Goal: Task Accomplishment & Management: Use online tool/utility

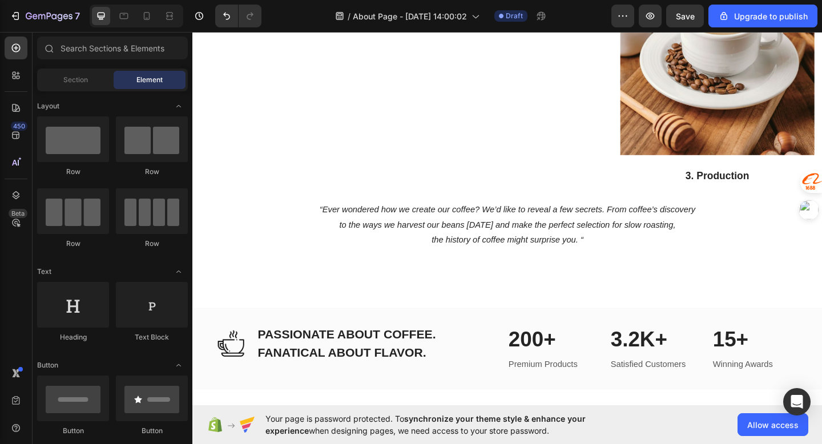
scroll to position [1144, 0]
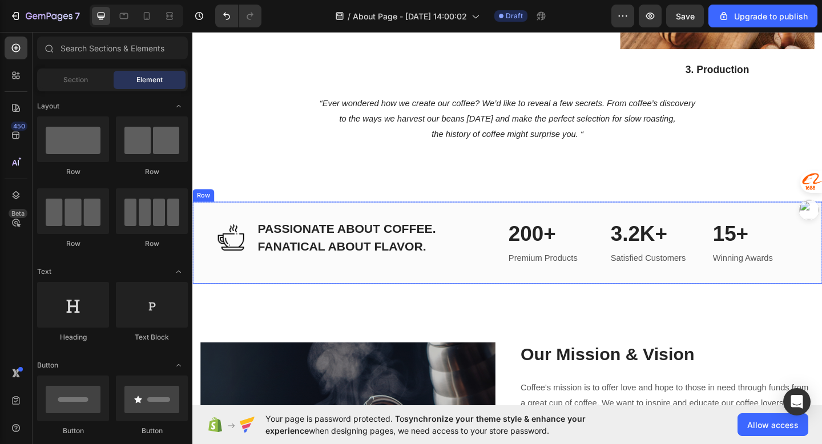
click at [490, 260] on div "Image PASSIONATE ABOUT COFFEE. FANATICAL ABOUT FLAVOR. Heading Row 200+ Heading…" at bounding box center [534, 262] width 685 height 90
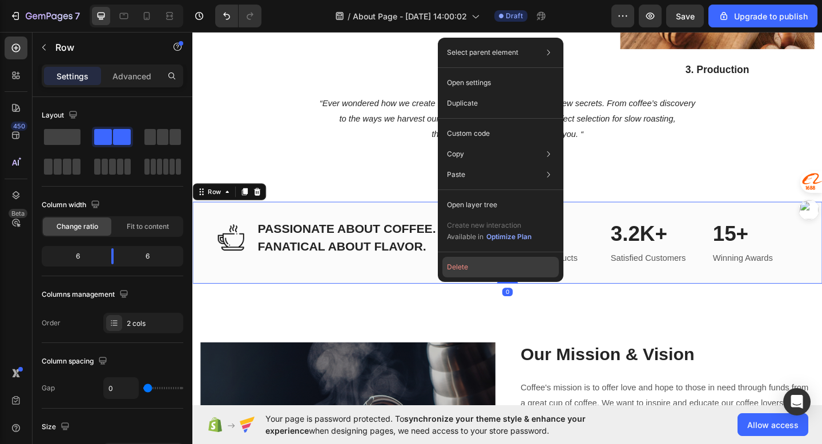
click at [452, 268] on button "Delete" at bounding box center [500, 267] width 116 height 21
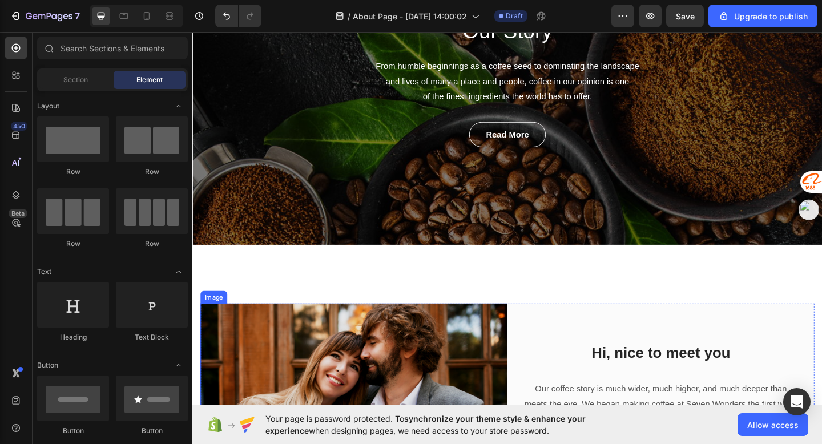
scroll to position [62, 0]
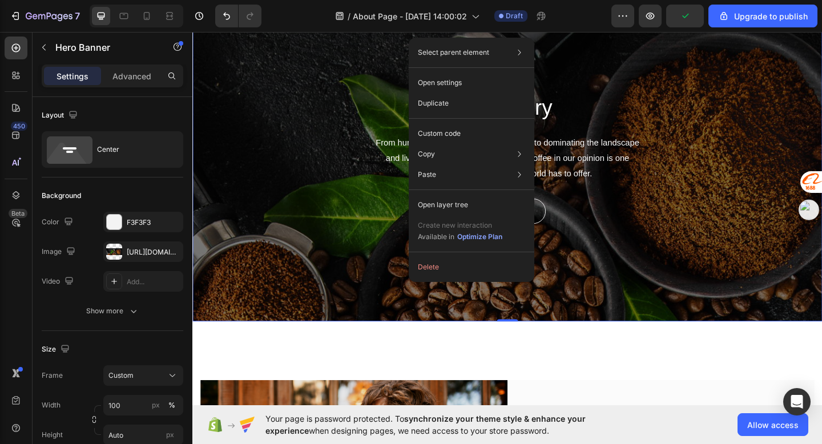
click at [351, 272] on div "Our Story Heading From humble beginnings as a coffee seed to dominating the lan…" at bounding box center [534, 169] width 685 height 355
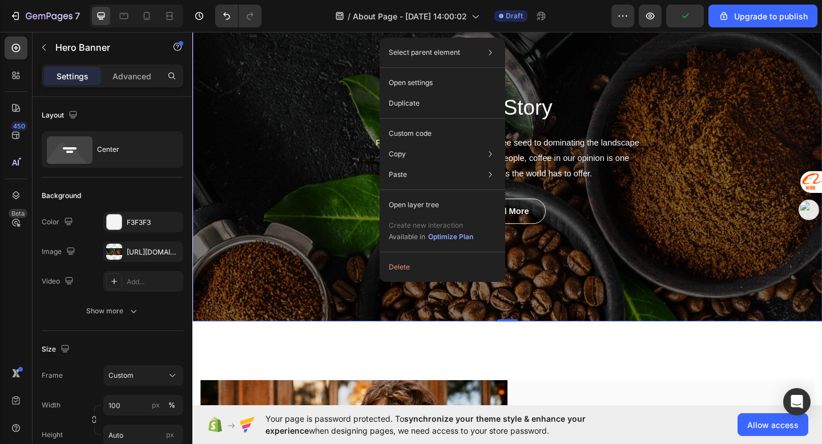
click at [384, 279] on div "Our Story Heading From humble beginnings as a coffee seed to dominating the lan…" at bounding box center [534, 169] width 685 height 355
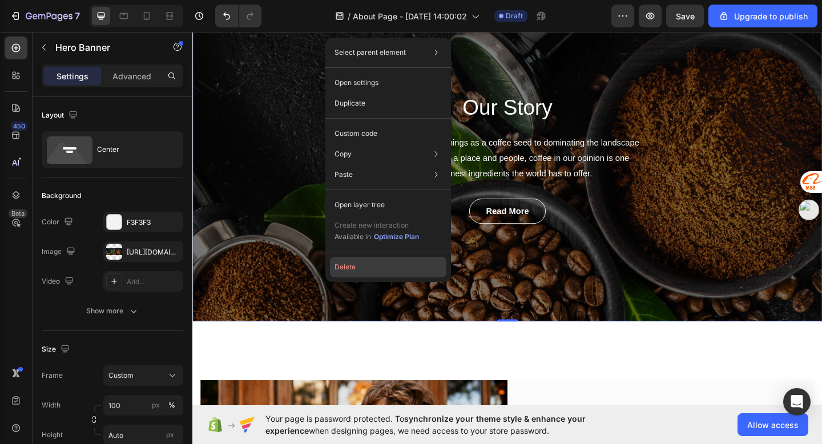
click at [392, 267] on button "Delete" at bounding box center [388, 267] width 116 height 21
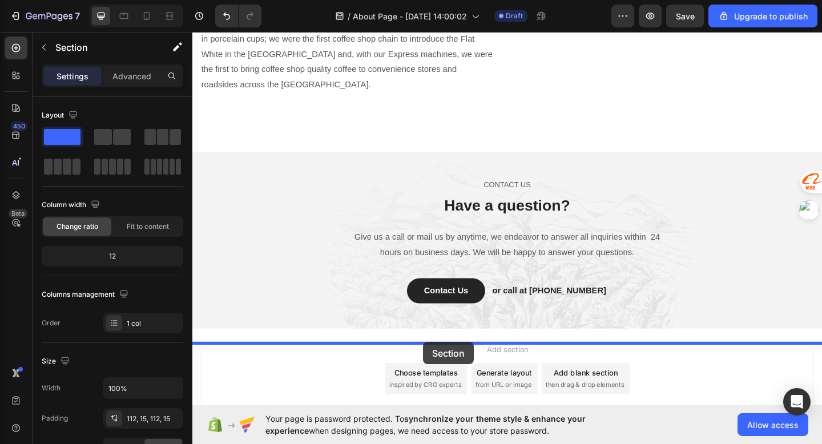
scroll to position [1653, 0]
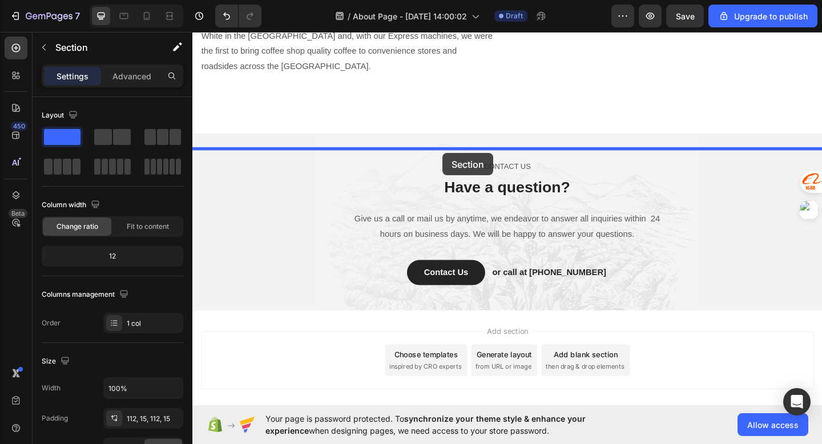
drag, startPoint x: 442, startPoint y: 112, endPoint x: 465, endPoint y: 164, distance: 56.0
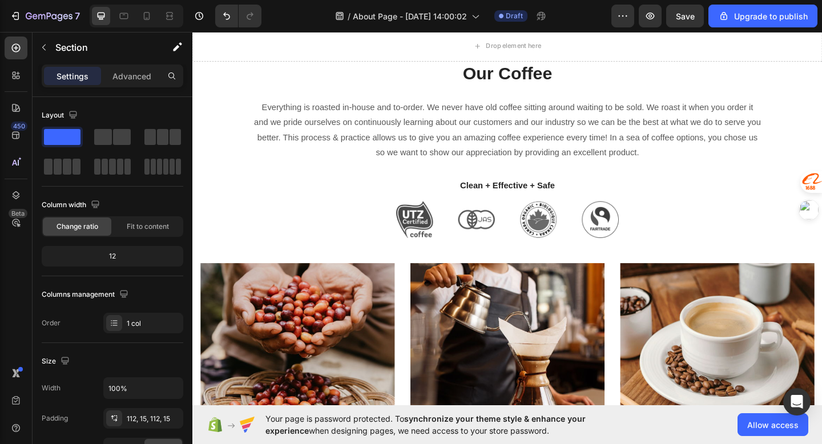
scroll to position [0, 0]
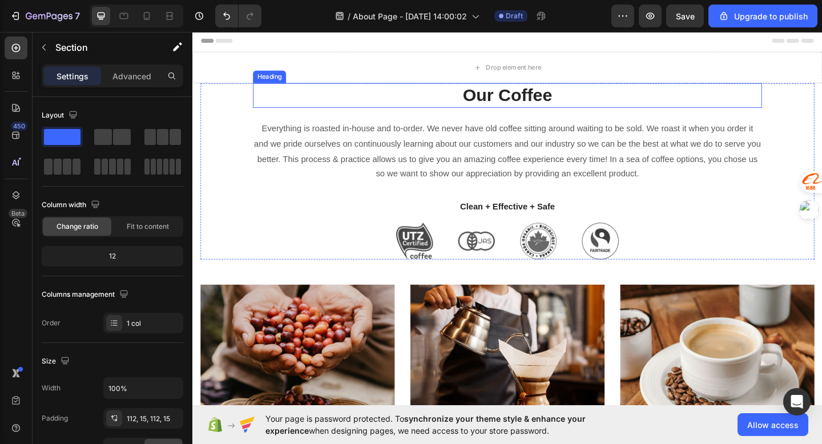
click at [420, 100] on p "Our Coffee" at bounding box center [535, 101] width 552 height 25
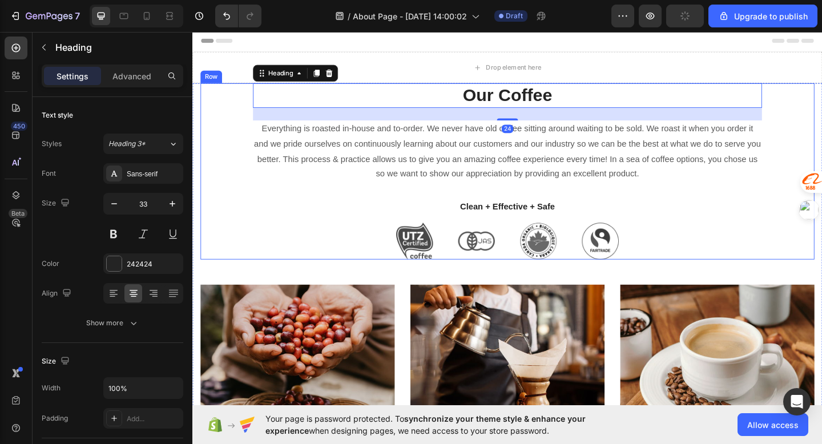
click at [248, 108] on div "Our Coffee Heading 24 Everything is roasted in-house and to-order. We never hav…" at bounding box center [535, 184] width 668 height 192
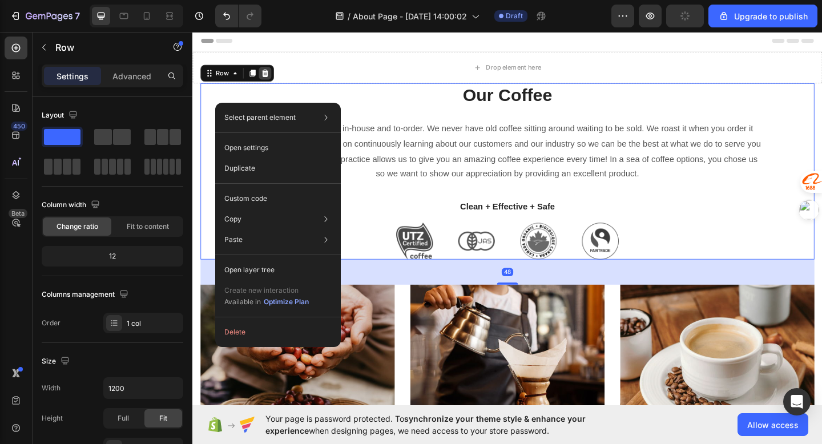
click at [268, 77] on icon at bounding box center [271, 77] width 7 height 8
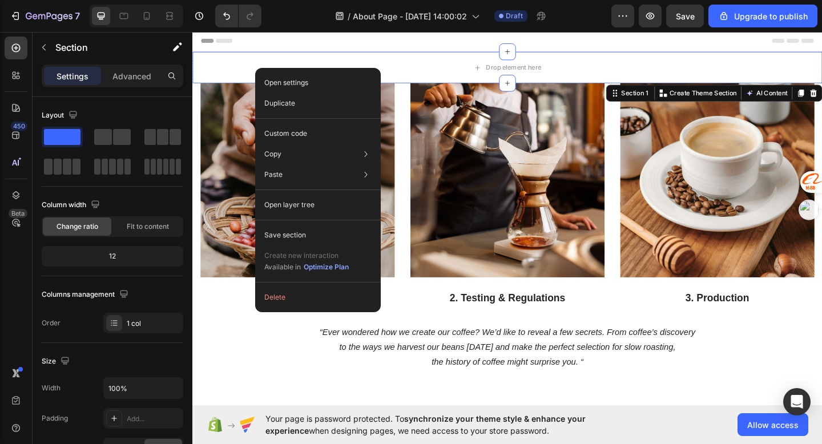
click at [315, 285] on div "Open settings Duplicate Custom code Copy Copy section Cmd + C Copy style Copy c…" at bounding box center [318, 190] width 126 height 244
drag, startPoint x: 133, startPoint y: 284, endPoint x: 315, endPoint y: 292, distance: 181.7
click at [315, 292] on button "Delete" at bounding box center [318, 297] width 116 height 21
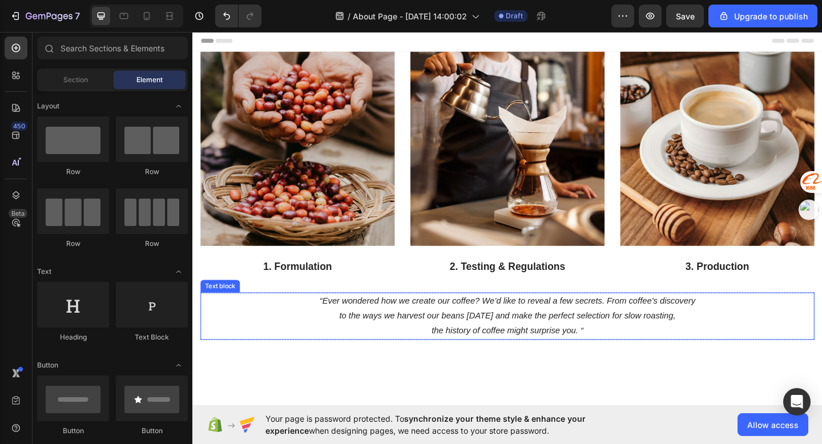
click at [229, 349] on p "“Ever wondered how we create our coffee? We’d like to reveal a few secrets. Fro…" at bounding box center [535, 341] width 666 height 49
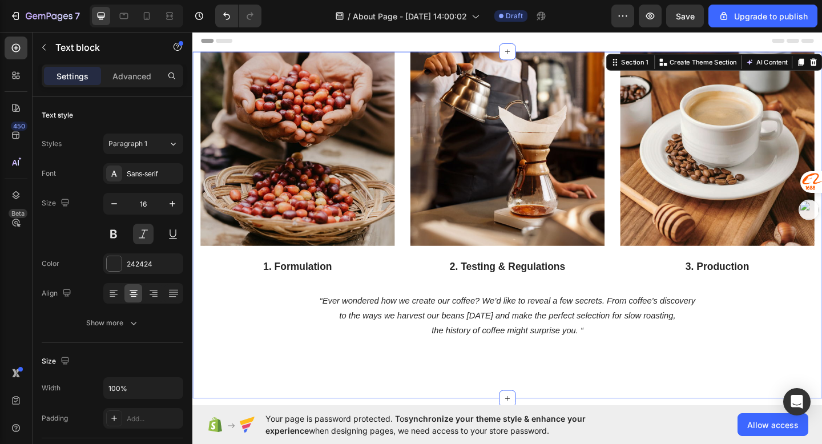
click at [236, 392] on div "Image 1. Formulation Text block Image 2. Testing & Regulations Text block Image…" at bounding box center [534, 242] width 685 height 377
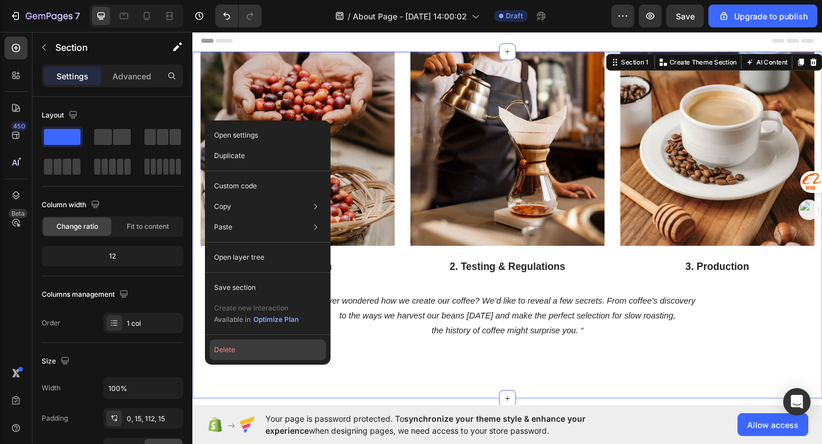
click at [246, 355] on button "Delete" at bounding box center [268, 350] width 116 height 21
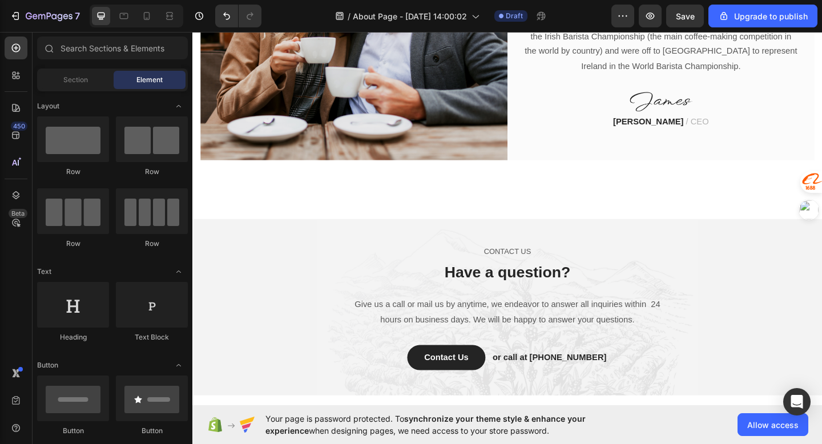
scroll to position [927, 0]
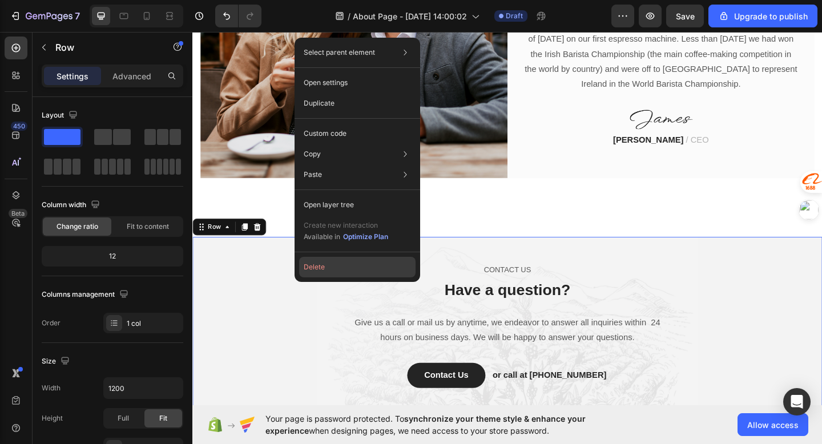
click at [352, 264] on button "Delete" at bounding box center [357, 267] width 116 height 21
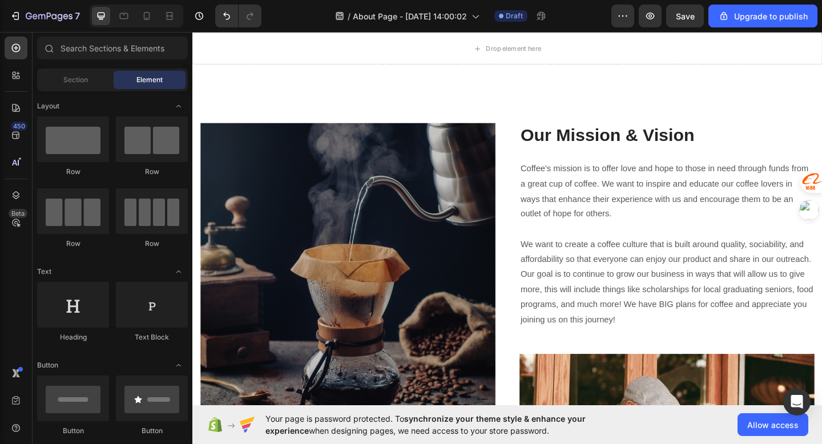
scroll to position [0, 0]
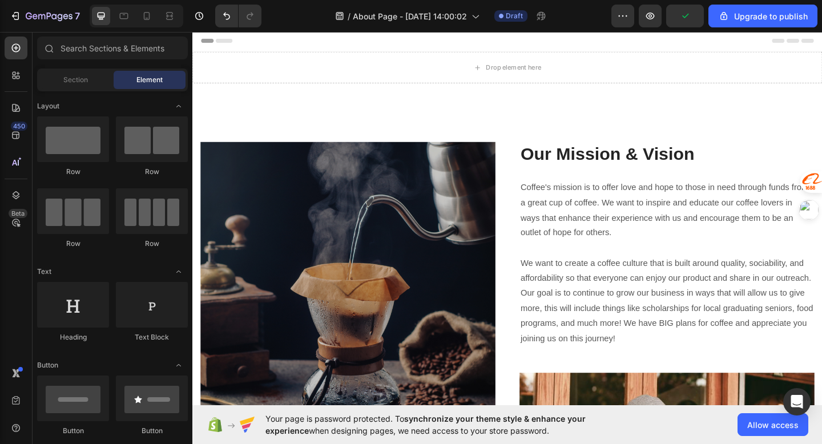
drag, startPoint x: 455, startPoint y: 247, endPoint x: 622, endPoint y: 164, distance: 186.6
click at [637, 165] on p "Our Mission & Vision" at bounding box center [708, 165] width 319 height 25
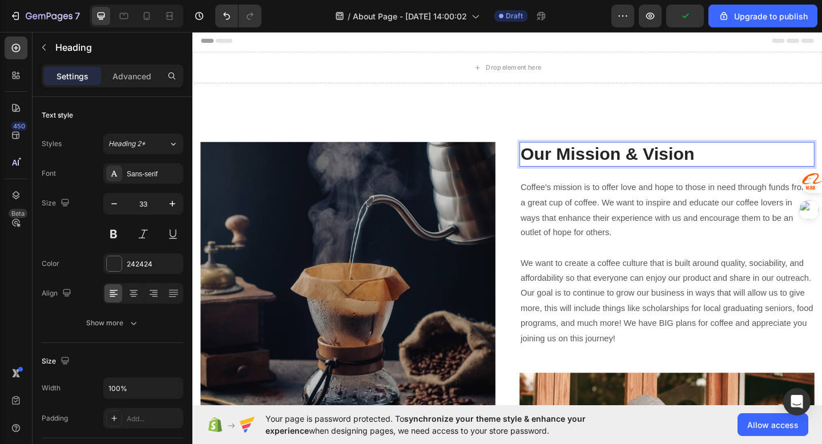
click at [621, 164] on p "Our Mission & Vision" at bounding box center [708, 165] width 319 height 25
drag, startPoint x: 602, startPoint y: 207, endPoint x: 648, endPoint y: 231, distance: 51.9
click at [657, 231] on p "Coffee's mission is to offer love and hope to those in need through funds from …" at bounding box center [708, 284] width 319 height 181
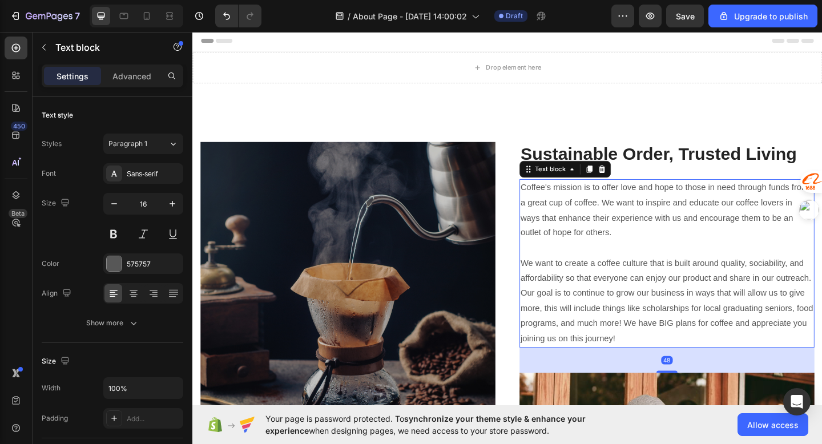
click at [643, 232] on p "Coffee's mission is to offer love and hope to those in need through funds from …" at bounding box center [708, 284] width 319 height 181
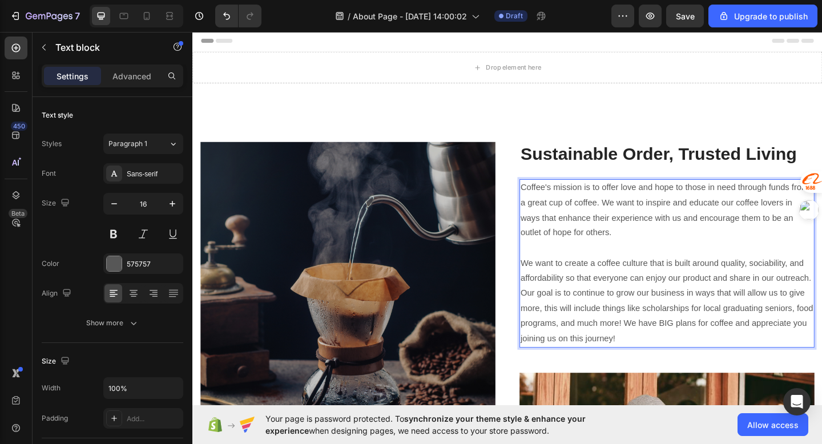
click at [642, 274] on p "Coffee's mission is to offer love and hope to those in need through funds from …" at bounding box center [708, 284] width 319 height 181
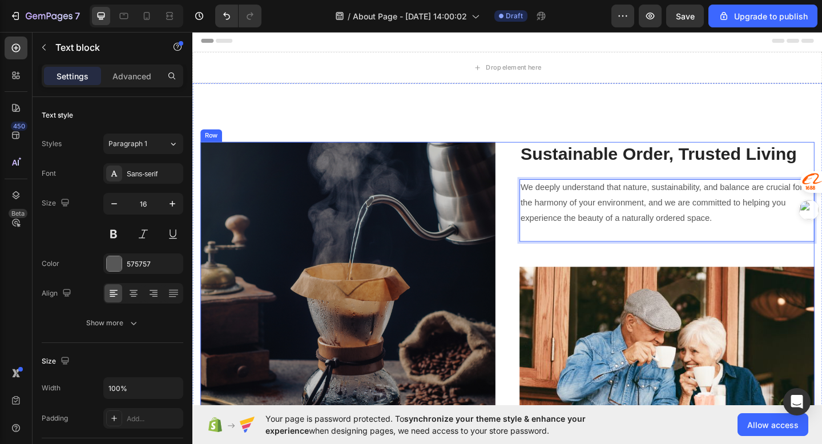
click at [609, 275] on div "⁠⁠⁠⁠⁠⁠⁠ Sustainable Order, Trusted Living Heading We deeply understand that nat…" at bounding box center [708, 429] width 321 height 555
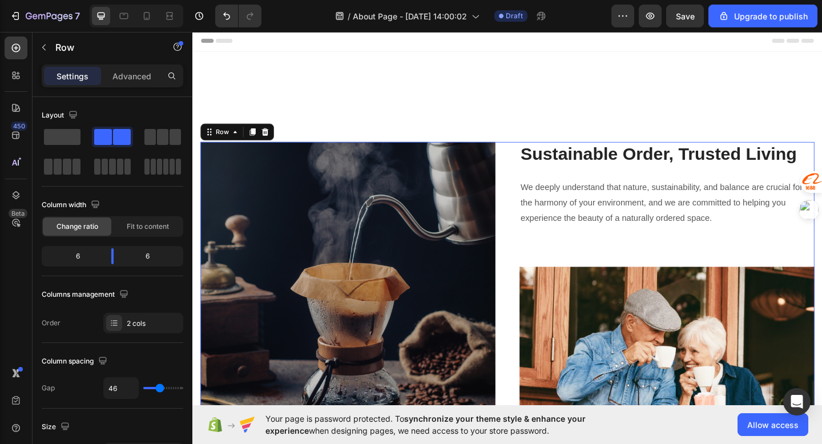
scroll to position [148, 0]
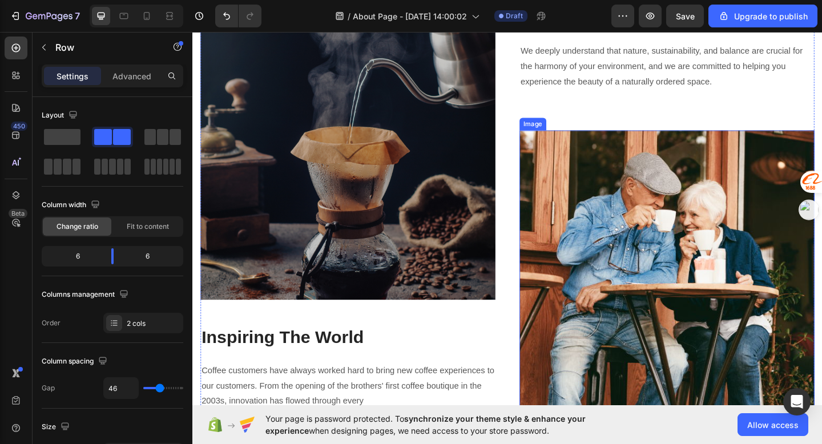
click at [619, 254] on img at bounding box center [708, 299] width 321 height 320
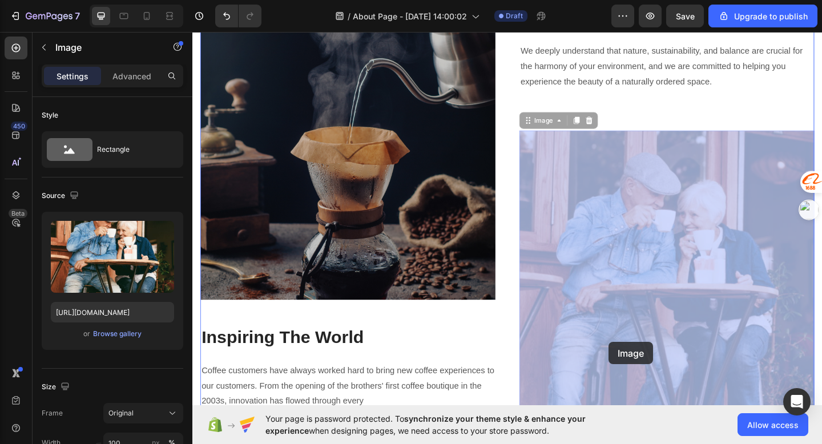
drag, startPoint x: 644, startPoint y: 224, endPoint x: 645, endPoint y: 367, distance: 143.3
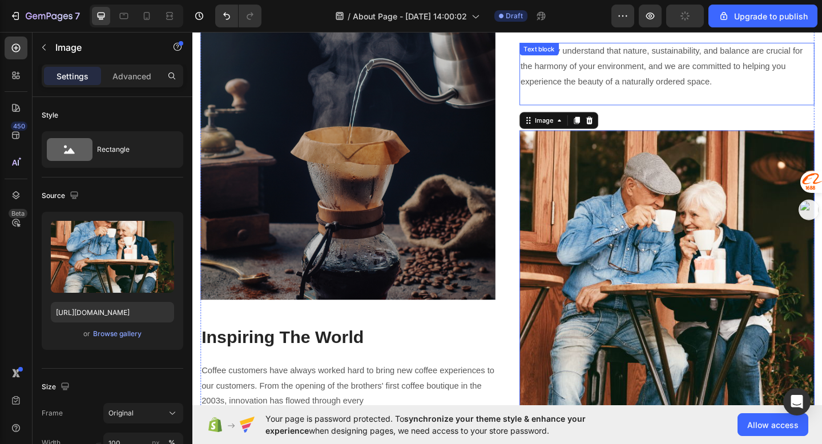
click at [786, 91] on p "We deeply understand that nature, sustainability, and balance are crucial for t…" at bounding box center [708, 69] width 319 height 49
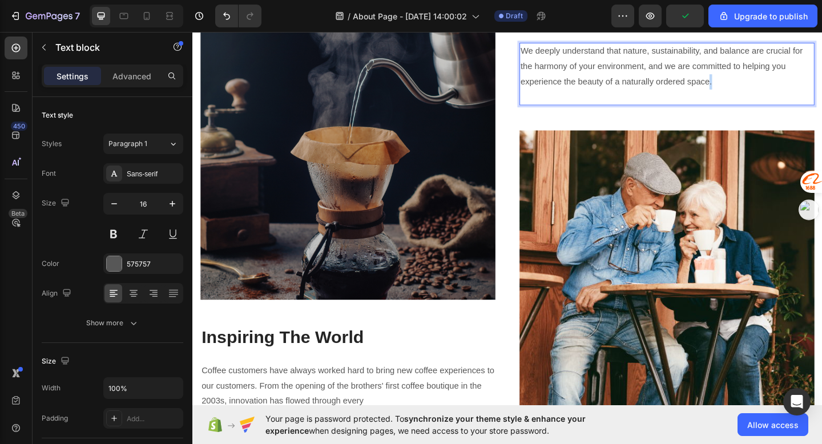
click at [784, 81] on p "We deeply understand that nature, sustainability, and balance are crucial for t…" at bounding box center [708, 69] width 319 height 49
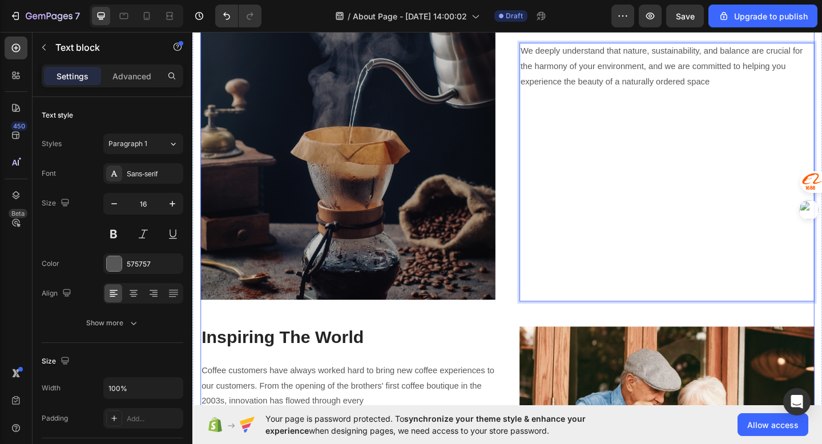
click at [522, 381] on div "Image Inspiring The World Heading Coffee customers have always worked hard to b…" at bounding box center [535, 338] width 668 height 670
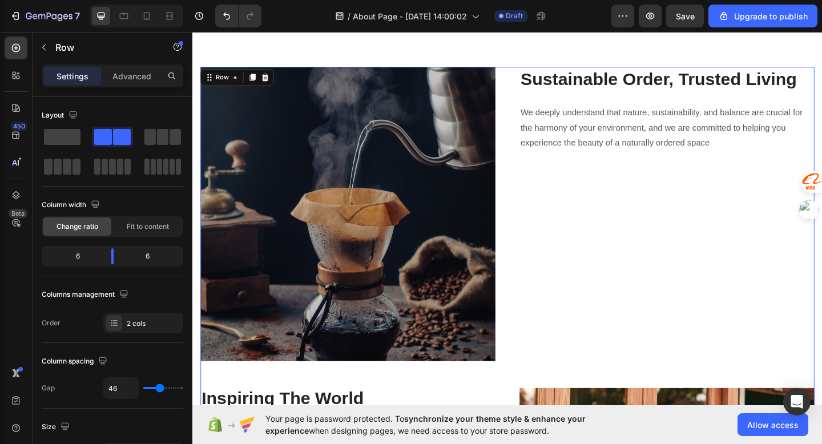
scroll to position [104, 0]
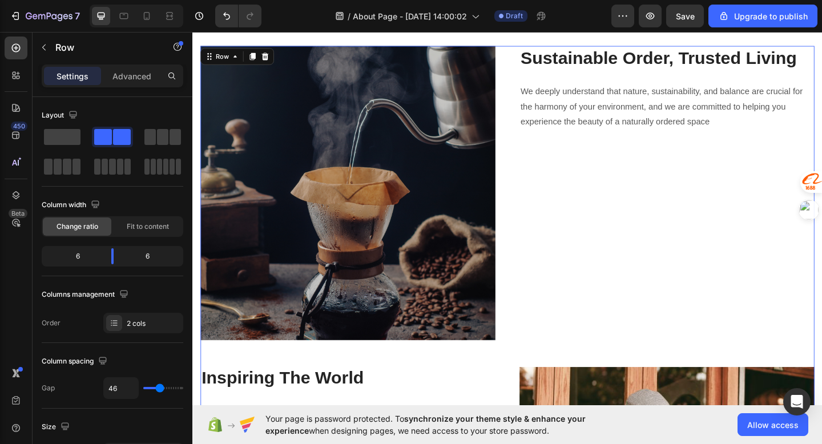
click at [695, 63] on strong "Sustainable Order, Trusted Living" at bounding box center [699, 60] width 300 height 21
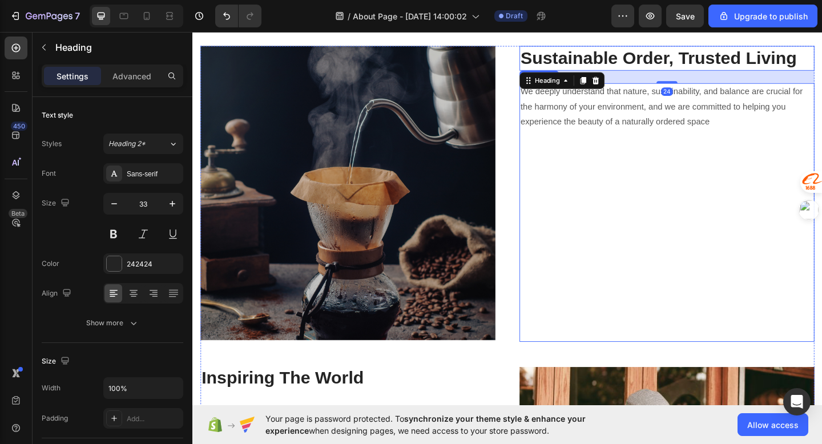
click at [658, 124] on p "We deeply understand that nature, sustainability, and balance are crucial for t…" at bounding box center [708, 113] width 319 height 49
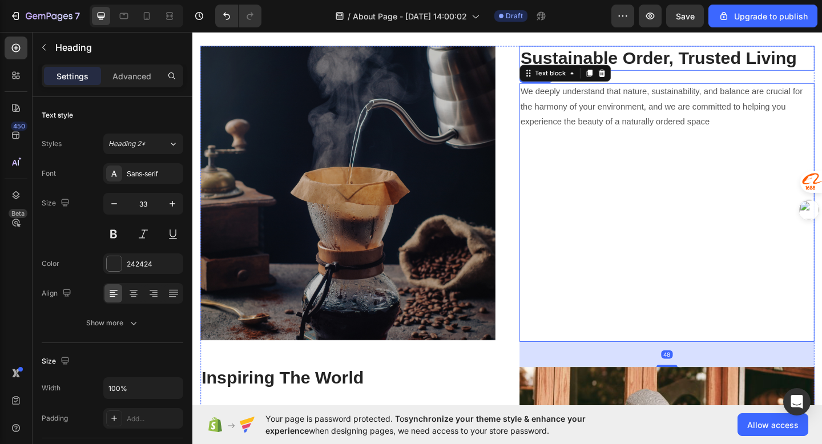
click at [690, 60] on strong "Sustainable Order, Trusted Living" at bounding box center [699, 60] width 300 height 21
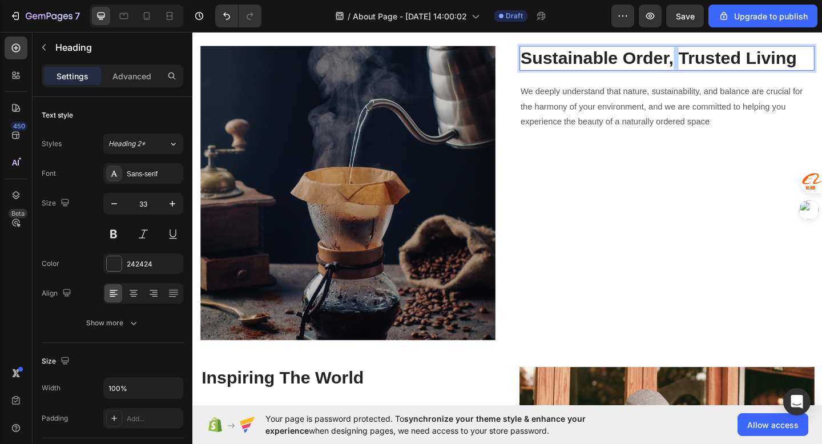
click at [714, 64] on strong "Sustainable Order, Trusted Living" at bounding box center [699, 60] width 300 height 21
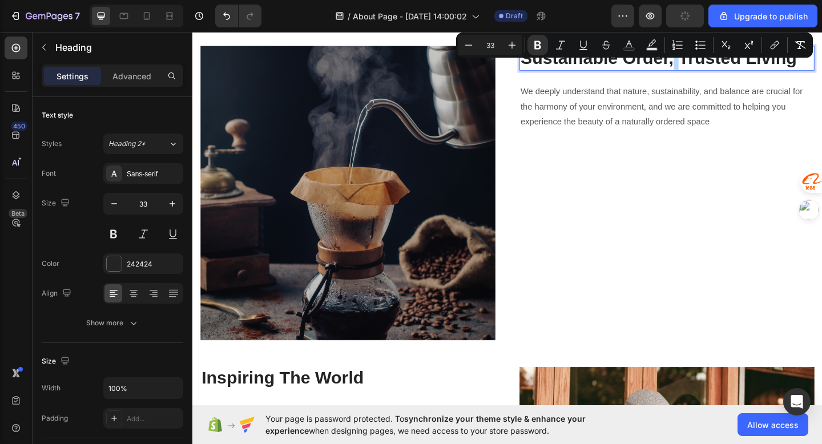
click at [721, 66] on strong "Sustainable Order, Trusted Living" at bounding box center [699, 60] width 300 height 21
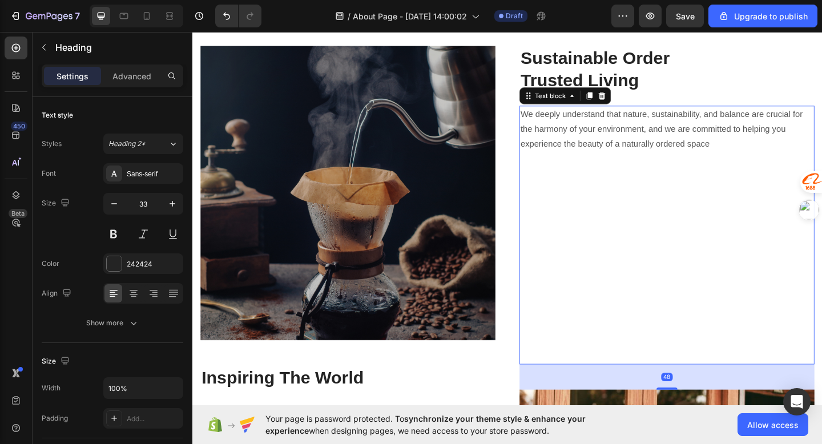
click at [690, 190] on p "Rich Text Editor. Editing area: main" at bounding box center [708, 187] width 319 height 17
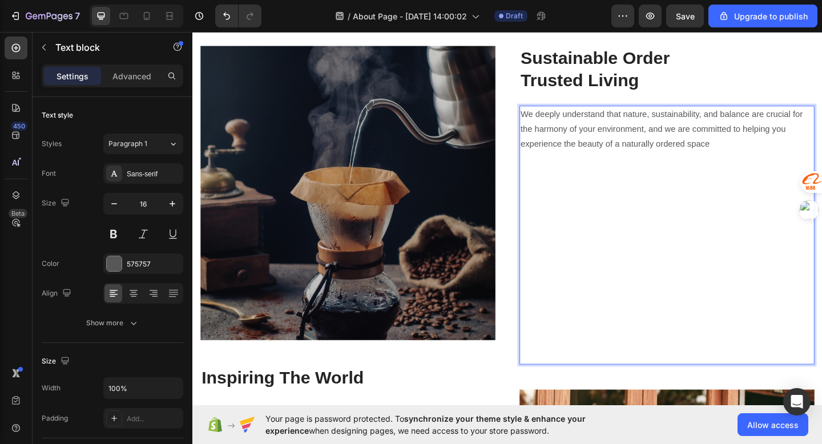
click at [674, 103] on div "⁠⁠⁠⁠⁠⁠⁠ Sustainable Order Trusted Living Heading We deeply understand that natu…" at bounding box center [708, 394] width 321 height 694
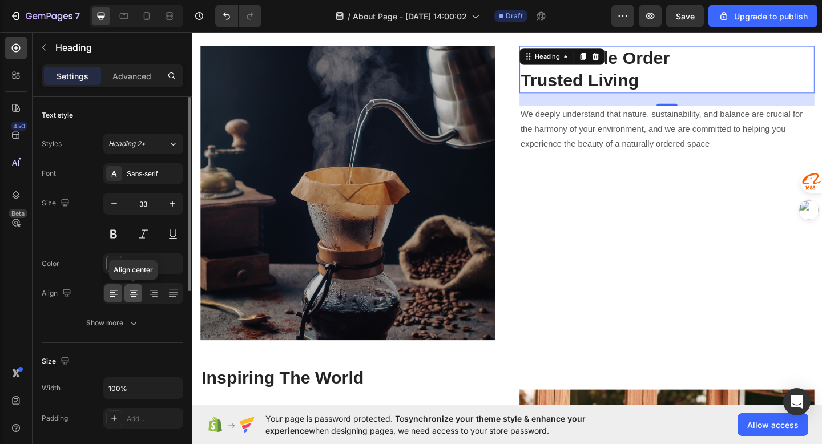
click at [136, 299] on div at bounding box center [133, 293] width 18 height 18
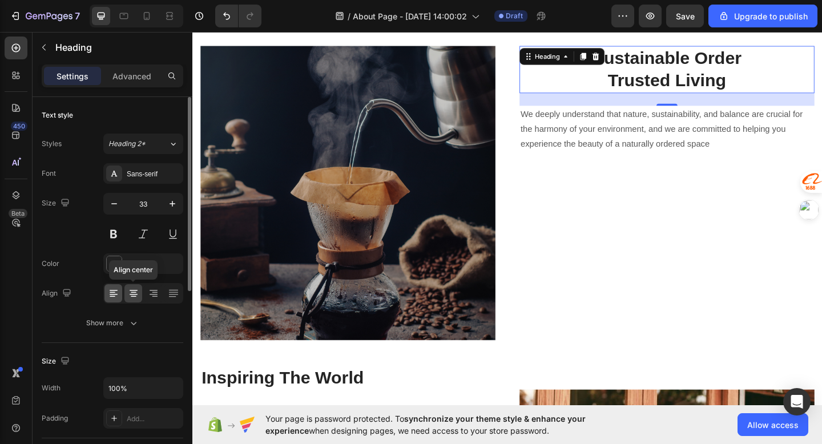
click at [120, 298] on div at bounding box center [113, 293] width 18 height 18
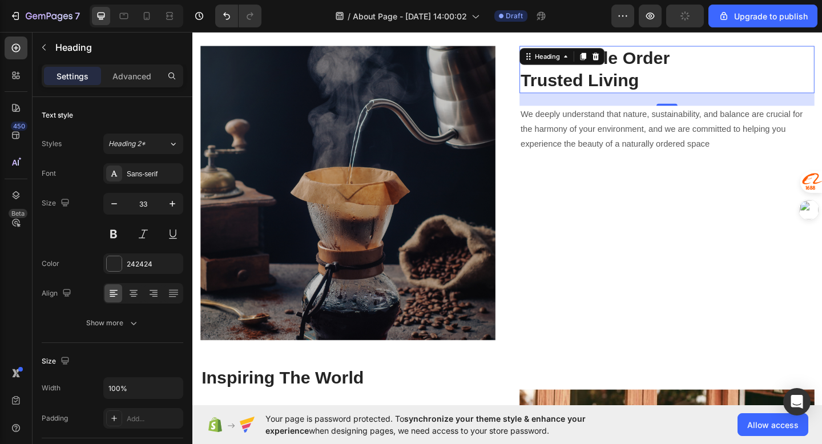
click at [615, 112] on div "24" at bounding box center [708, 106] width 321 height 14
click at [614, 134] on p "We deeply understand that nature, sustainability, and balance are crucial for t…" at bounding box center [708, 138] width 319 height 49
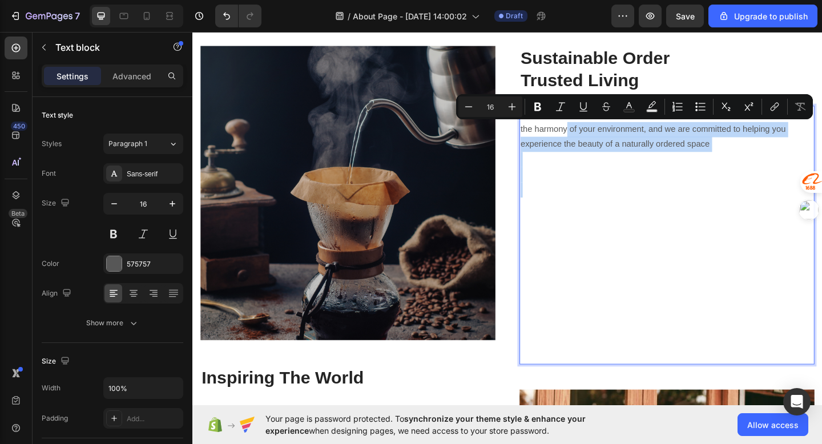
drag, startPoint x: 614, startPoint y: 134, endPoint x: 606, endPoint y: 200, distance: 67.3
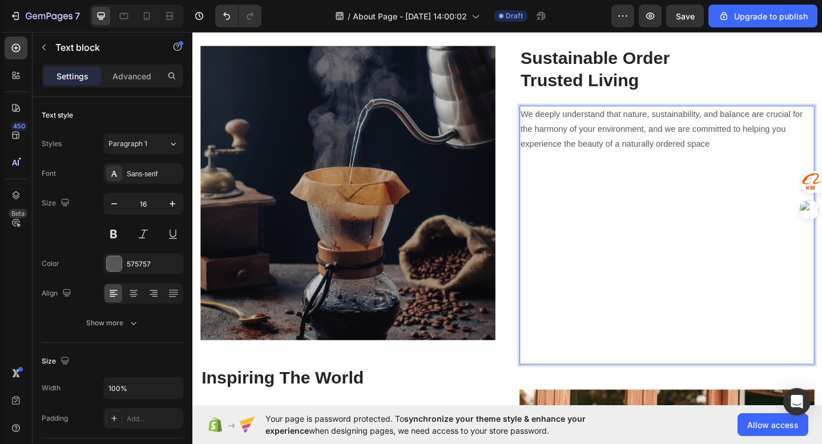
click at [605, 304] on p "Rich Text Editor. Editing area: main" at bounding box center [708, 303] width 319 height 17
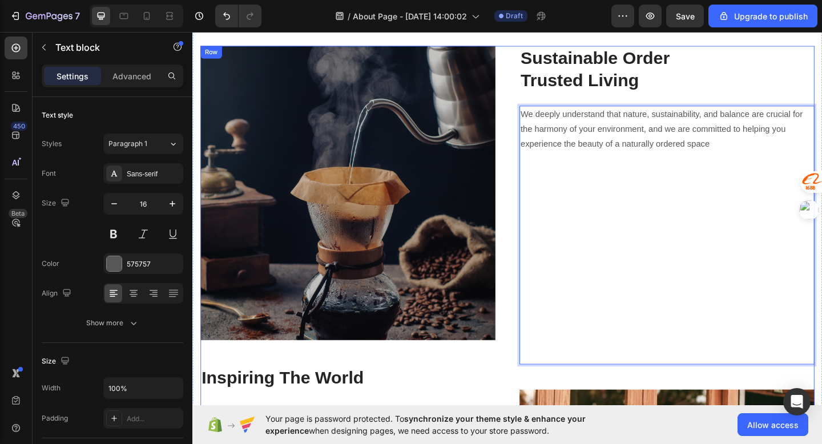
click at [509, 298] on img at bounding box center [361, 207] width 321 height 320
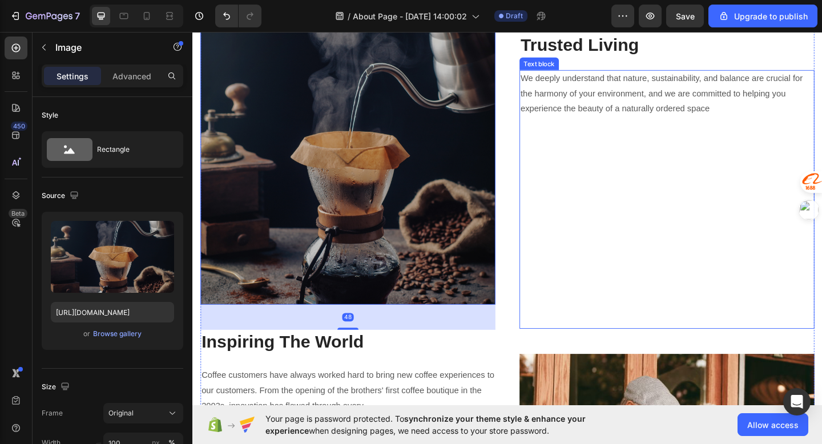
scroll to position [74, 0]
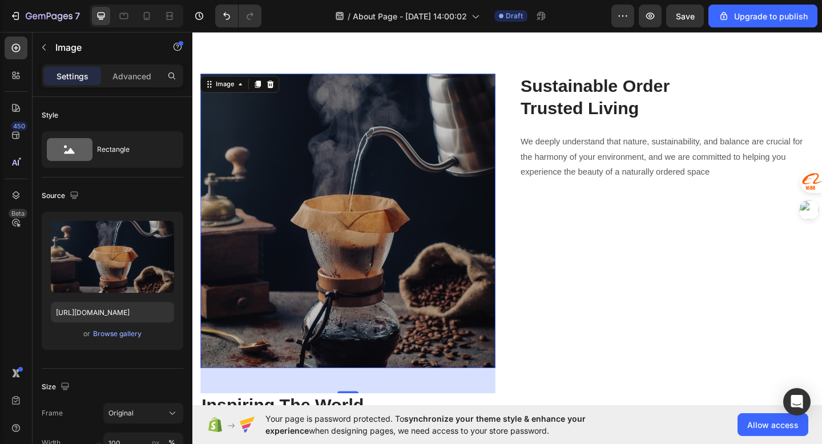
click at [642, 94] on strong "Sustainable Order" at bounding box center [630, 90] width 162 height 21
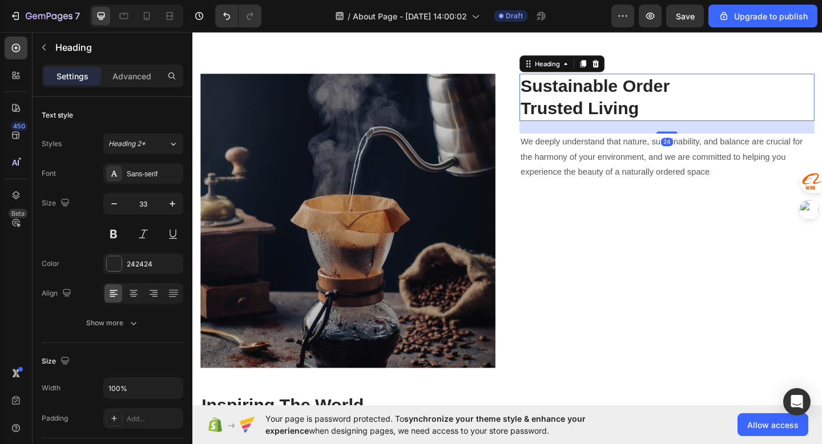
click at [609, 167] on p "We deeply understand that nature, sustainability, and balance are crucial for t…" at bounding box center [708, 168] width 319 height 49
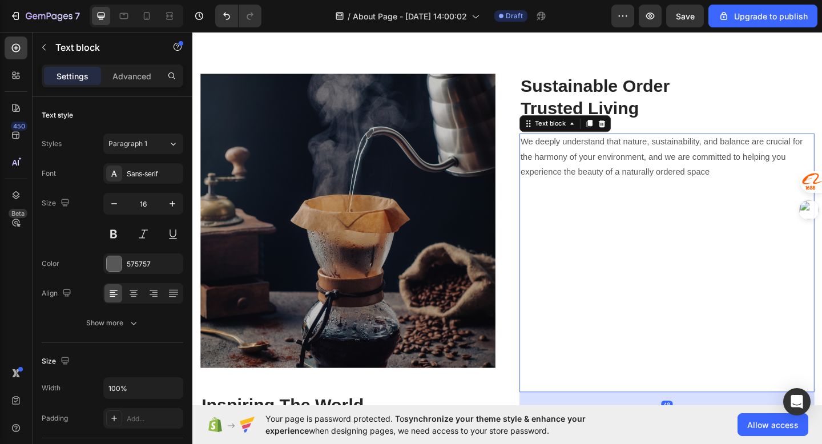
click at [529, 212] on div "Image Inspiring The World Heading Coffee customers have always worked hard to b…" at bounding box center [535, 425] width 668 height 694
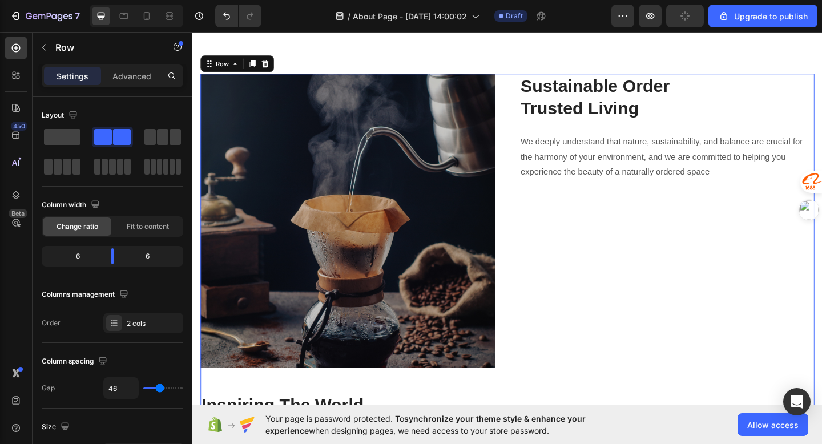
click at [536, 208] on div "Image Inspiring The World Heading Coffee customers have always worked hard to b…" at bounding box center [535, 425] width 668 height 694
click at [518, 236] on img at bounding box center [361, 238] width 321 height 320
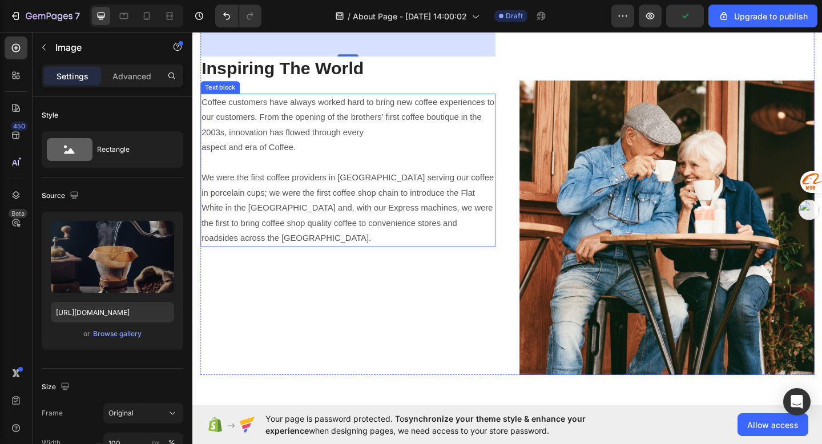
click at [438, 233] on p "Coffee customers have always worked hard to bring new coffee experiences to our…" at bounding box center [361, 182] width 319 height 164
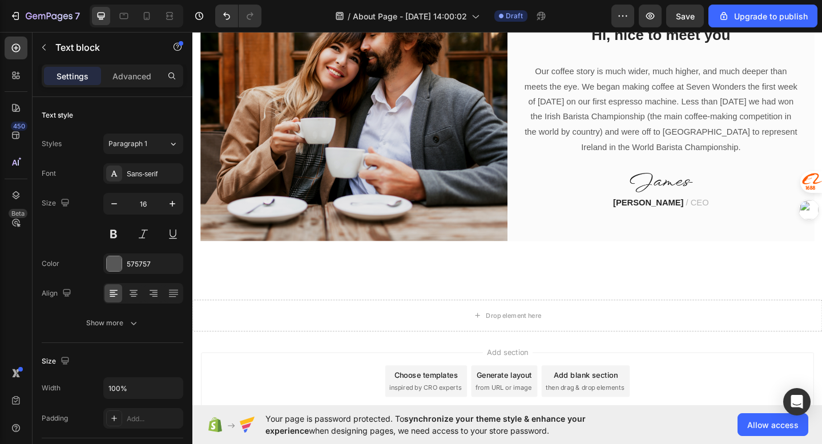
click at [438, 233] on img at bounding box center [368, 126] width 334 height 267
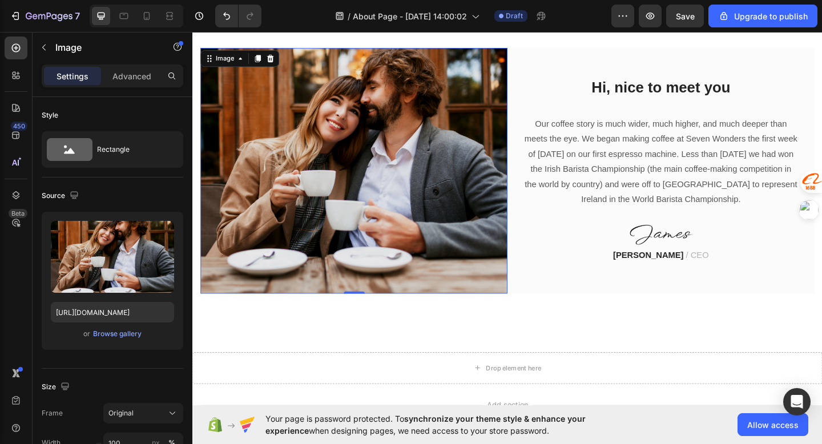
scroll to position [786, 0]
click at [535, 380] on icon at bounding box center [534, 380] width 9 height 9
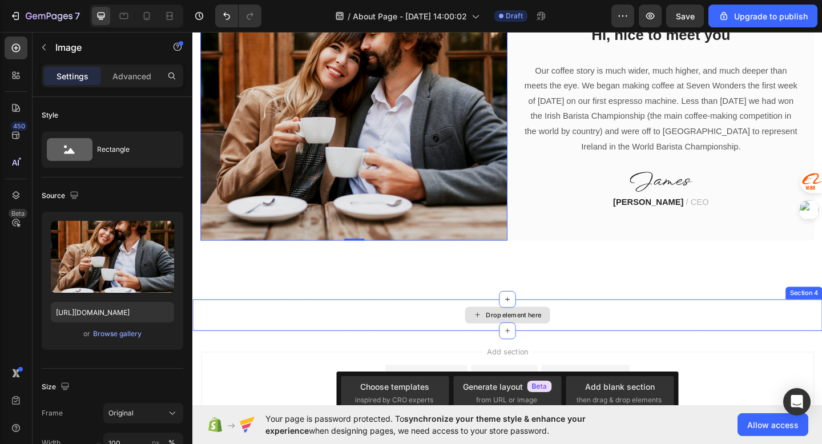
scroll to position [875, 0]
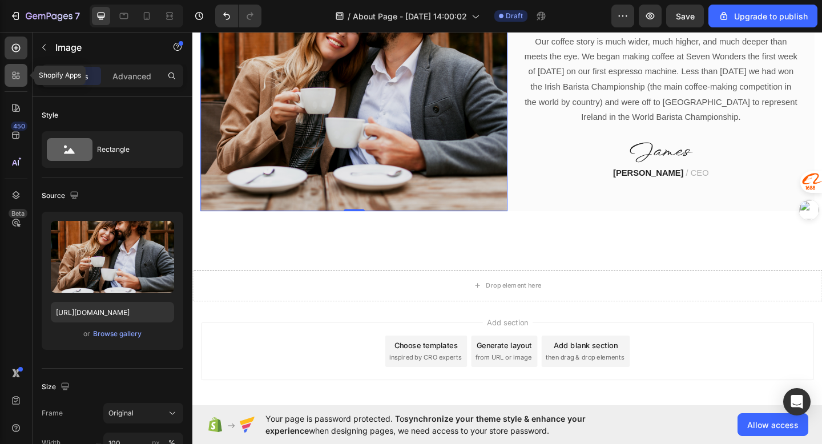
click at [17, 71] on icon at bounding box center [15, 75] width 11 height 11
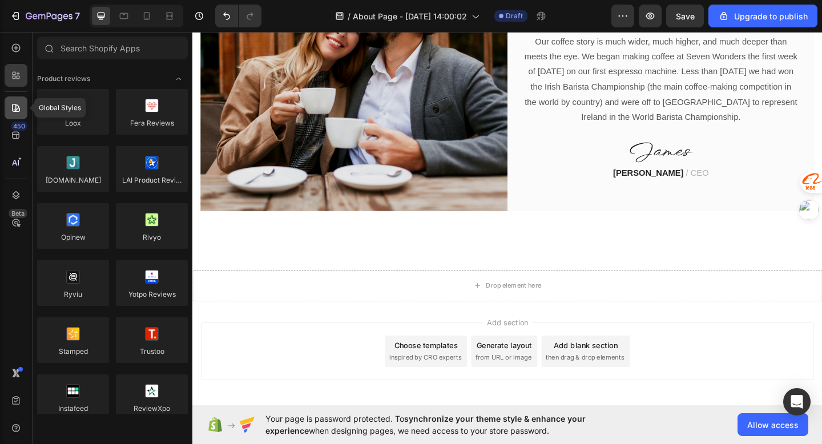
click at [23, 117] on div at bounding box center [16, 107] width 23 height 23
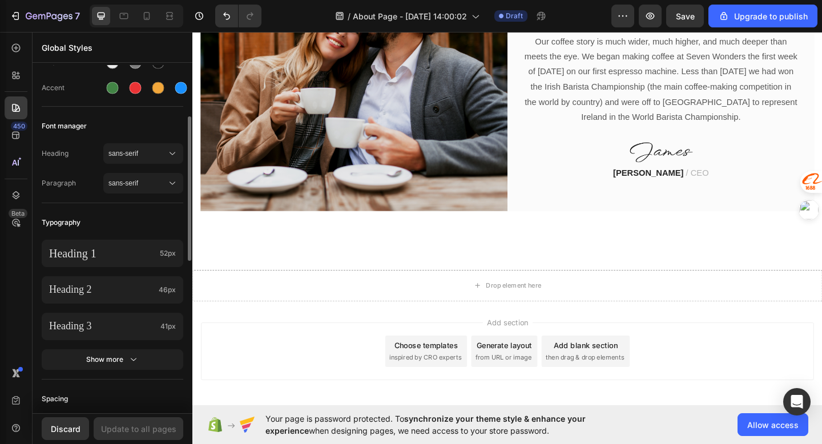
scroll to position [488, 0]
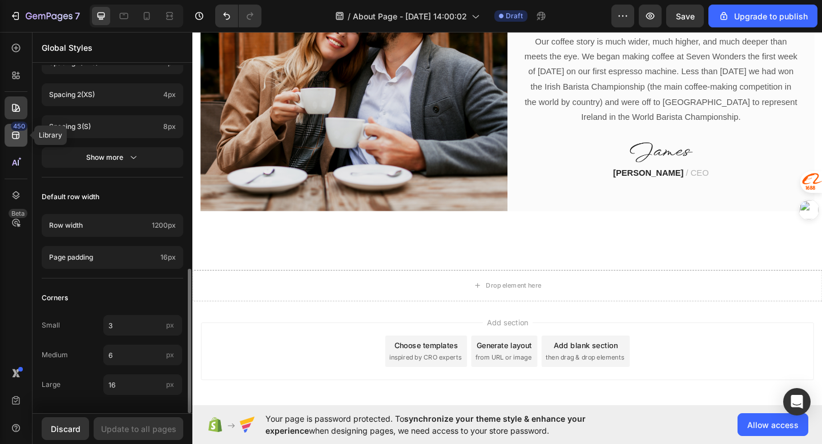
click at [24, 142] on div "450" at bounding box center [16, 135] width 23 height 23
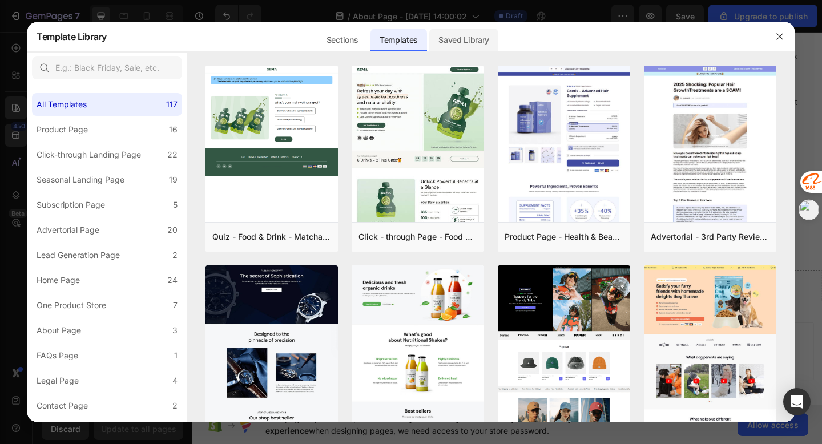
click at [473, 35] on div "Saved Library" at bounding box center [463, 40] width 69 height 23
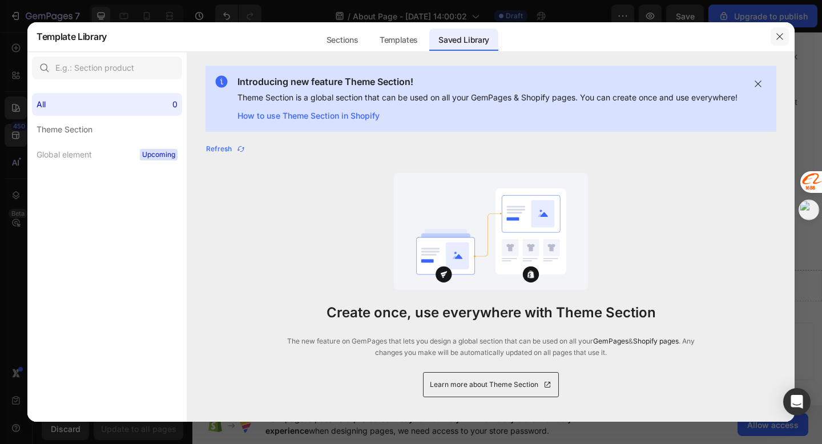
click at [778, 31] on button "button" at bounding box center [780, 36] width 18 height 18
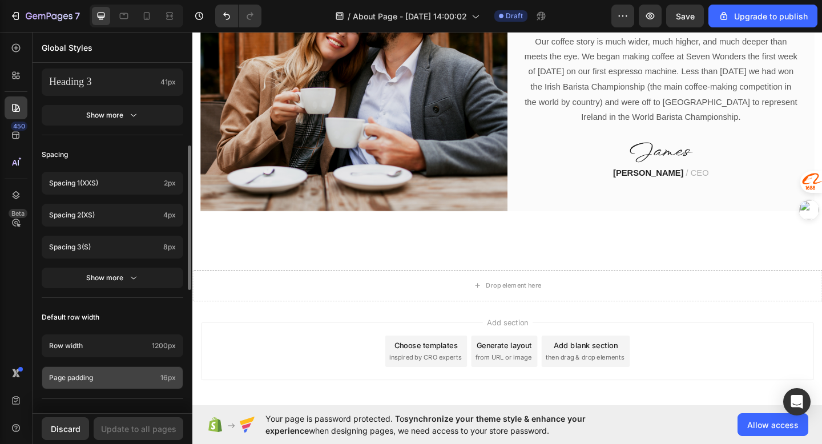
scroll to position [316, 0]
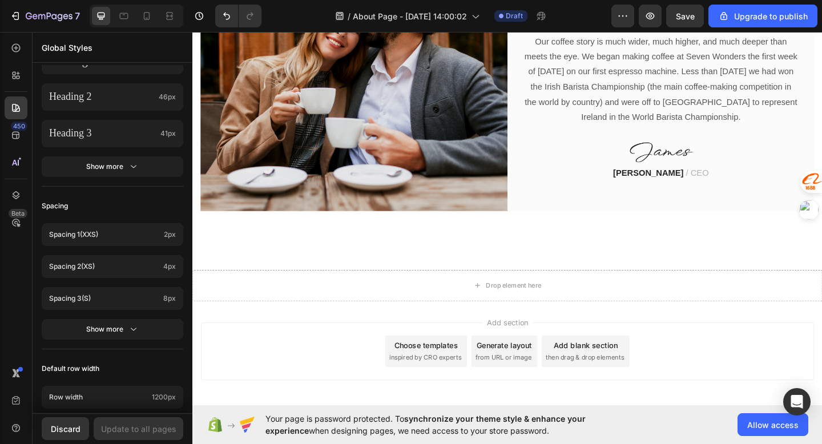
click at [11, 34] on div "450 Beta" at bounding box center [16, 238] width 33 height 412
click at [14, 49] on icon at bounding box center [15, 47] width 11 height 11
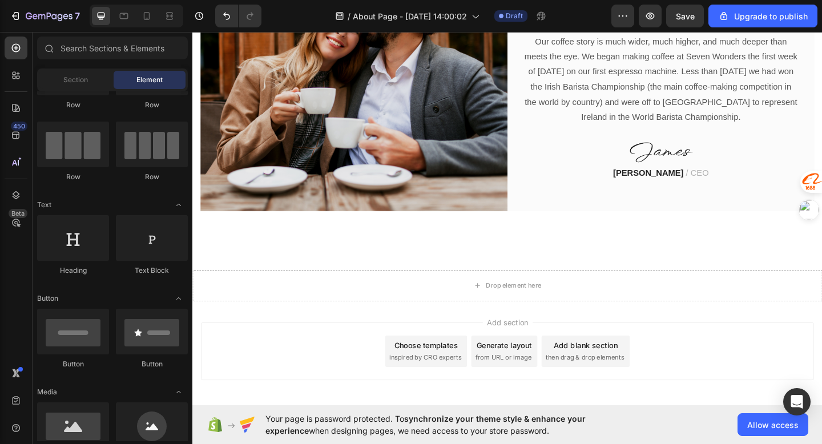
scroll to position [0, 0]
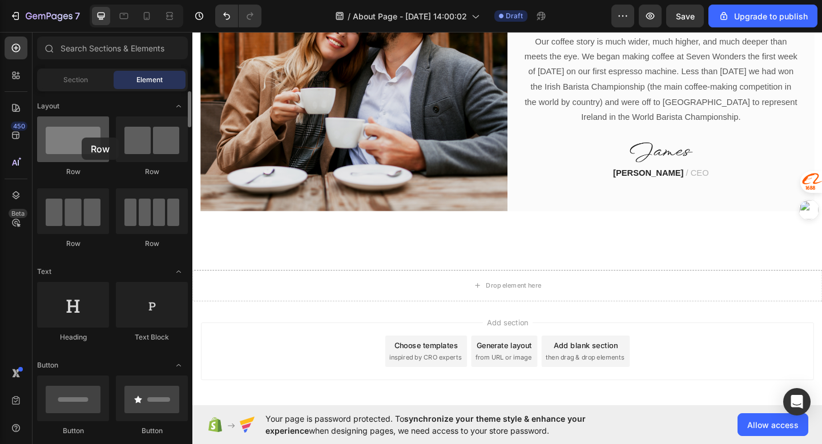
click at [77, 137] on div at bounding box center [73, 139] width 72 height 46
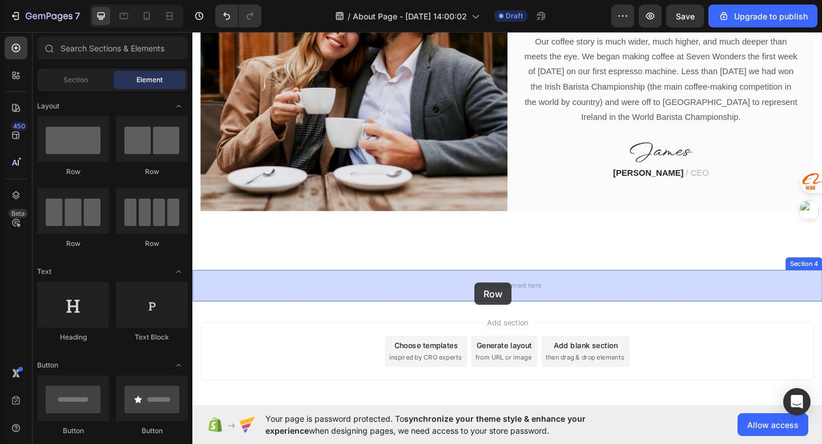
drag, startPoint x: 337, startPoint y: 168, endPoint x: 499, endPoint y: 304, distance: 211.9
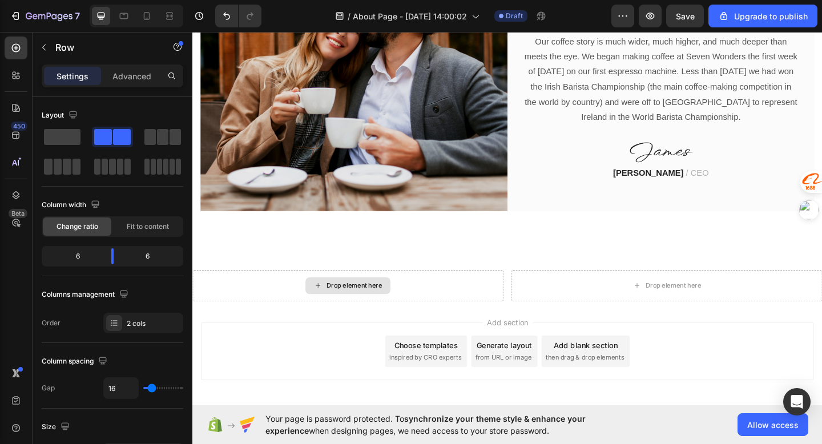
click at [384, 304] on div "Drop element here" at bounding box center [368, 308] width 61 height 9
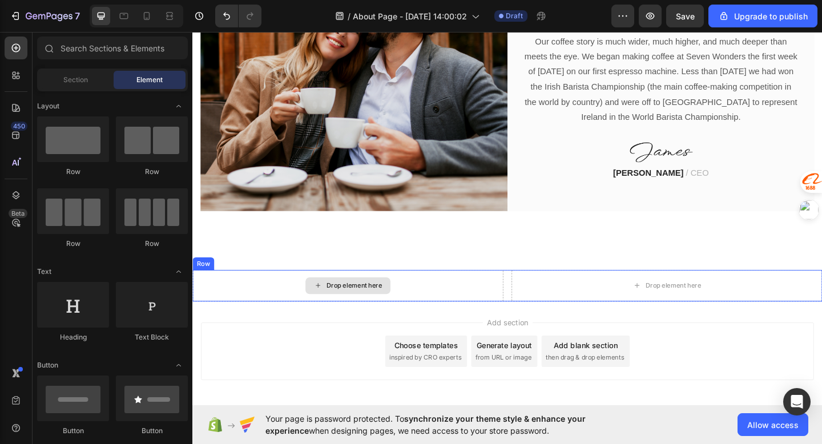
click at [621, 298] on div "Drop element here" at bounding box center [709, 308] width 338 height 34
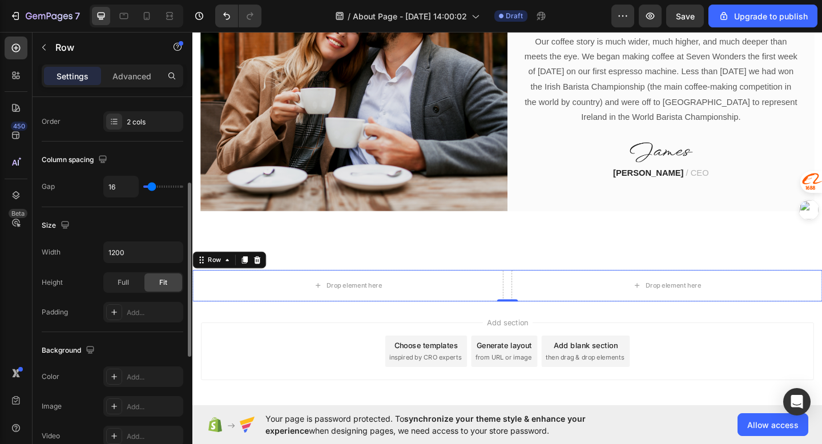
scroll to position [174, 0]
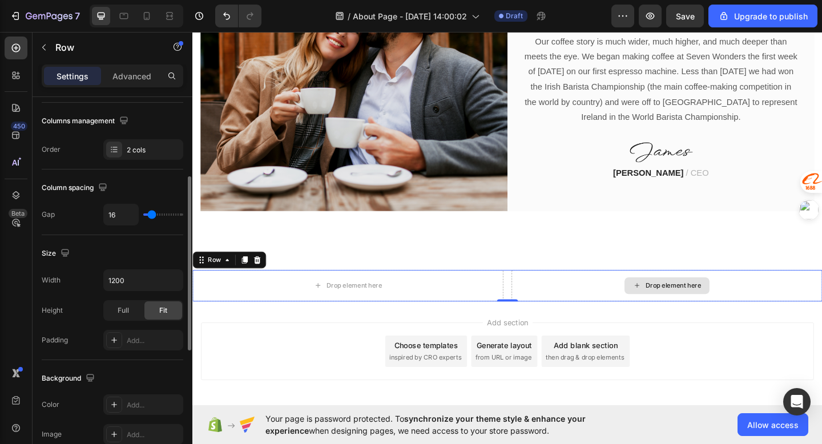
click at [644, 303] on div "Drop element here" at bounding box center [709, 308] width 338 height 34
click at [711, 306] on div "Drop element here" at bounding box center [715, 308] width 61 height 9
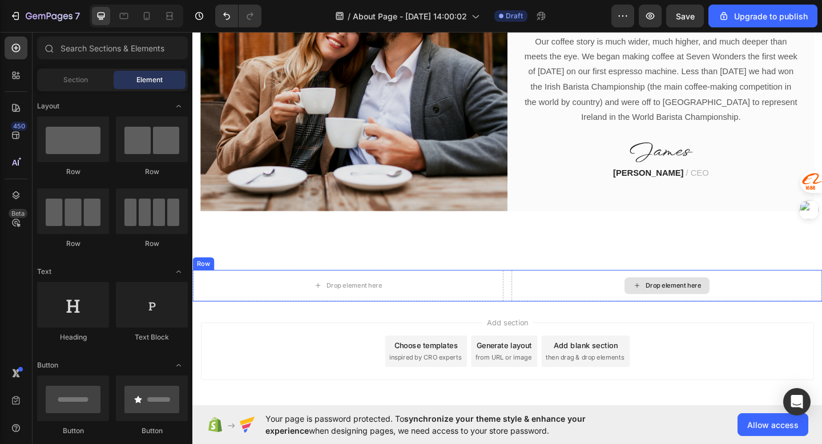
drag, startPoint x: 709, startPoint y: 306, endPoint x: 275, endPoint y: 233, distance: 440.6
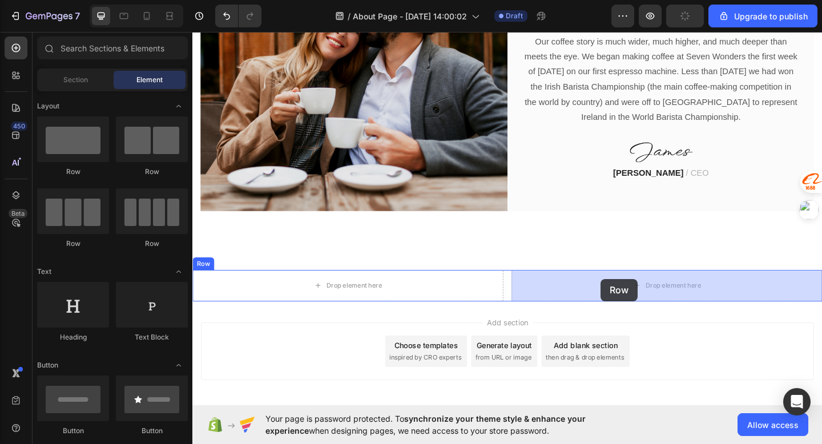
drag, startPoint x: 265, startPoint y: 171, endPoint x: 637, endPoint y: 301, distance: 393.3
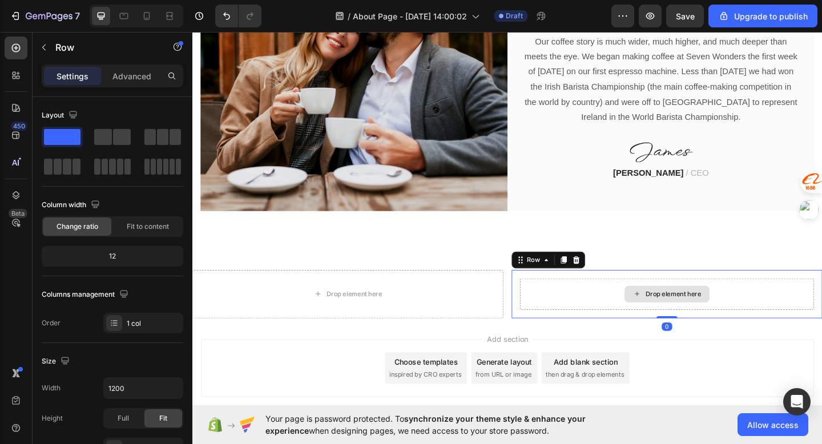
click at [626, 307] on div "Drop element here" at bounding box center [709, 317] width 320 height 34
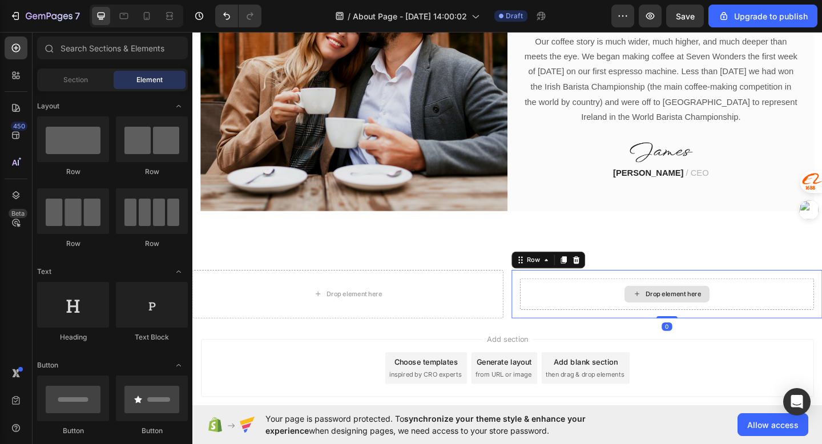
click at [691, 319] on div "Drop element here" at bounding box center [715, 317] width 61 height 9
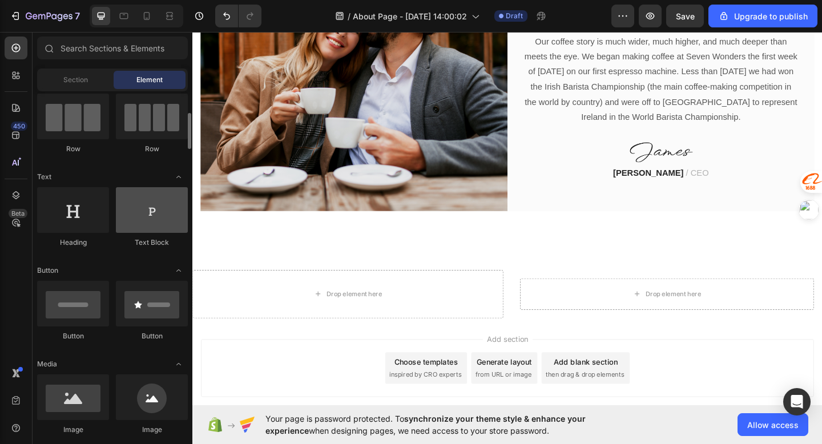
scroll to position [161, 0]
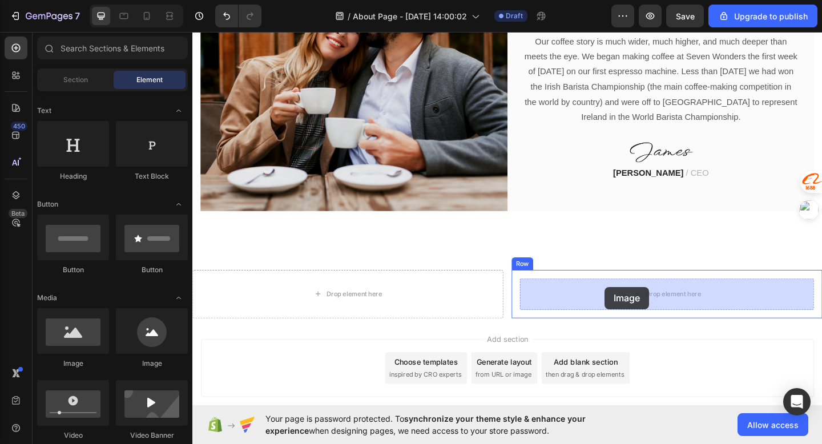
drag, startPoint x: 265, startPoint y: 365, endPoint x: 641, endPoint y: 309, distance: 379.7
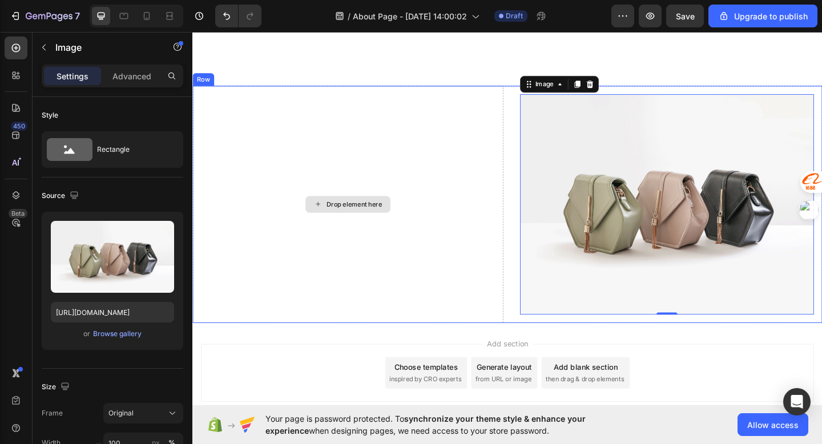
scroll to position [1061, 0]
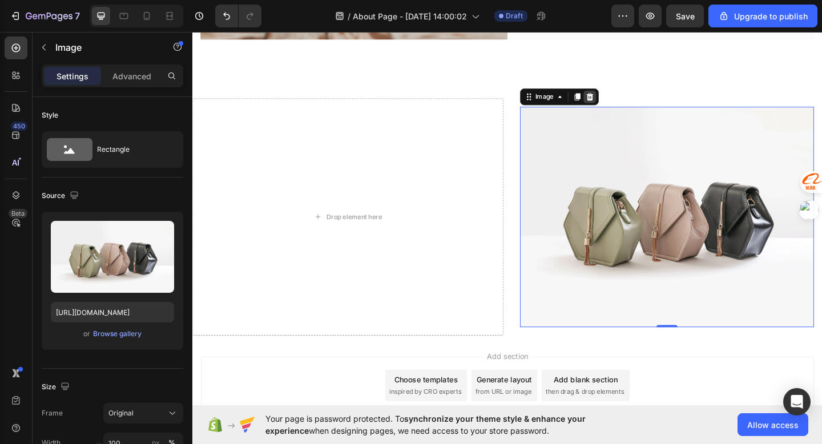
click at [625, 102] on icon at bounding box center [624, 102] width 7 height 8
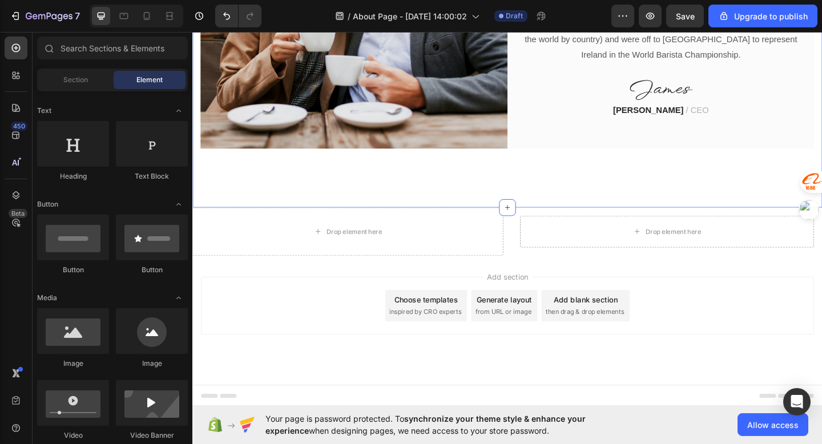
click at [615, 258] on div "Drop element here" at bounding box center [709, 249] width 320 height 34
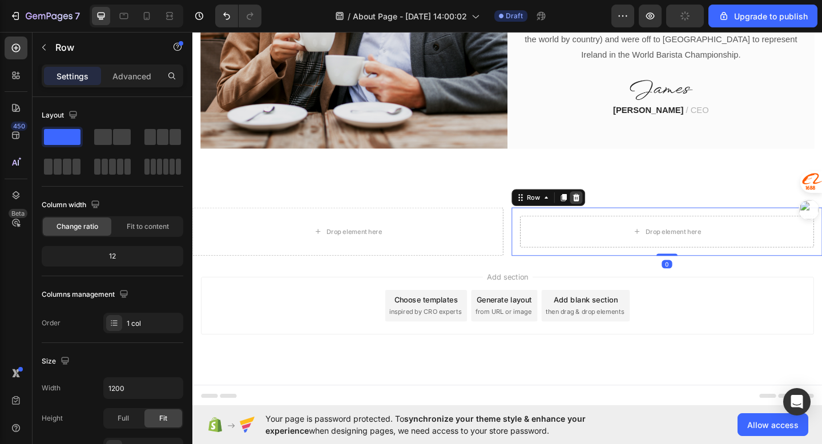
click at [608, 215] on icon at bounding box center [609, 212] width 7 height 8
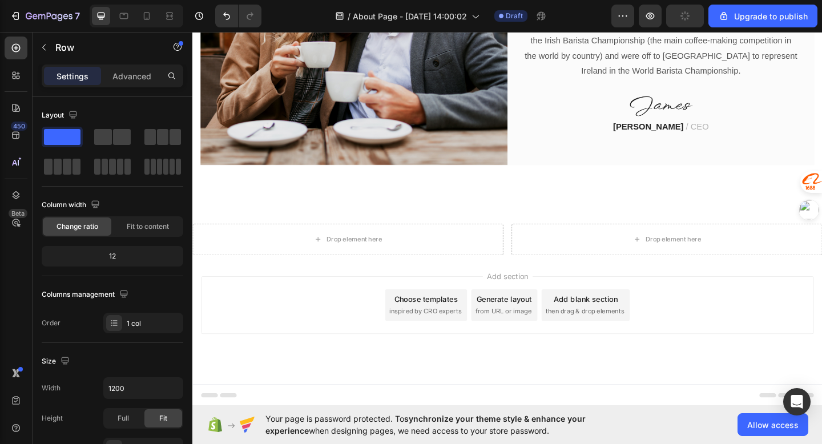
scroll to position [924, 0]
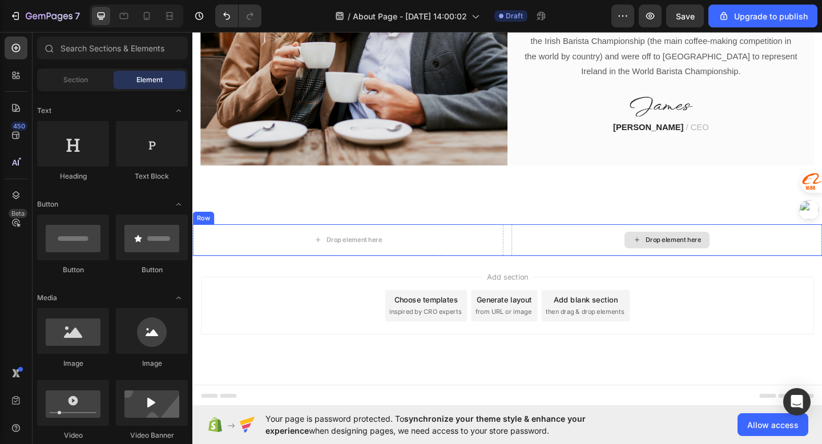
click at [598, 261] on div "Drop element here" at bounding box center [709, 259] width 338 height 34
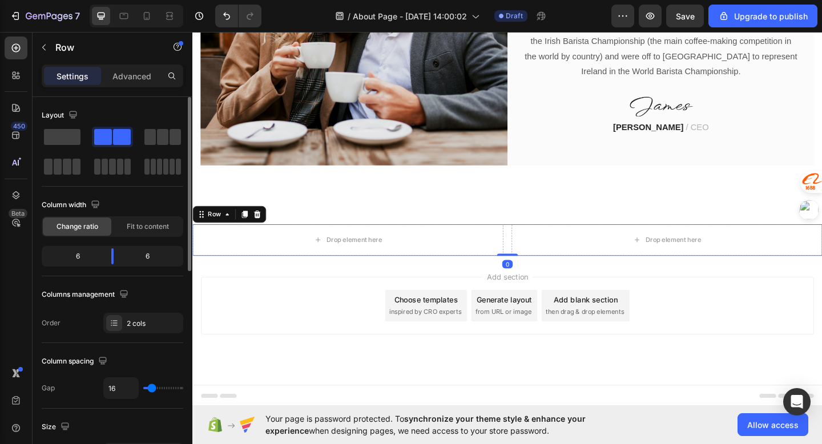
scroll to position [135, 0]
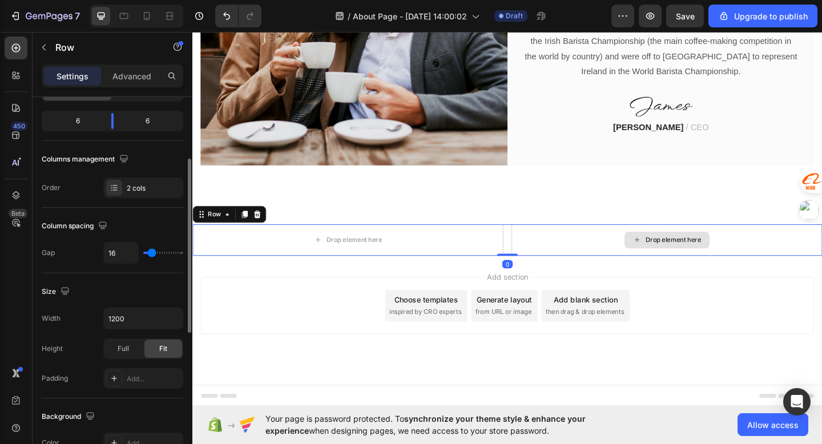
click at [586, 249] on div "Drop element here" at bounding box center [709, 259] width 338 height 34
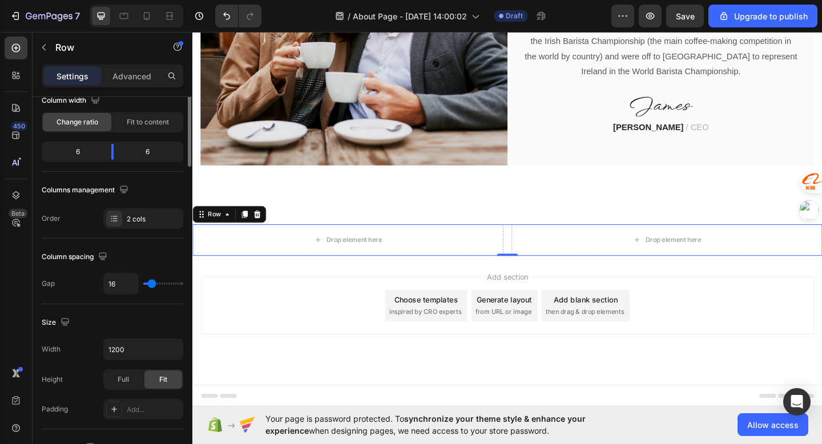
scroll to position [0, 0]
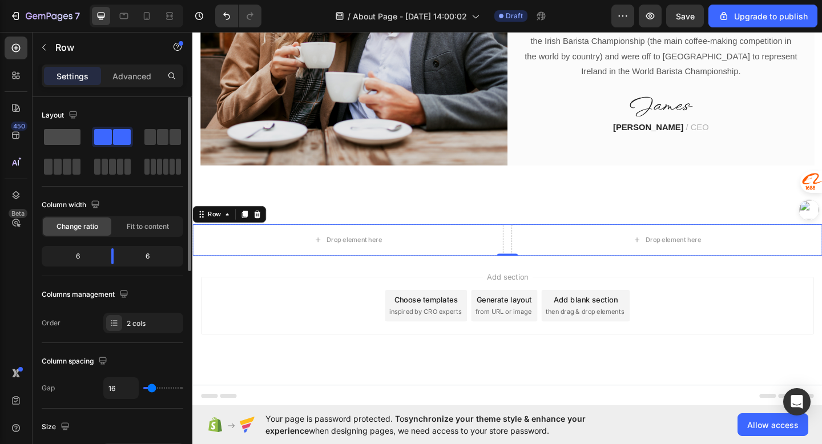
click at [74, 136] on span at bounding box center [62, 137] width 37 height 16
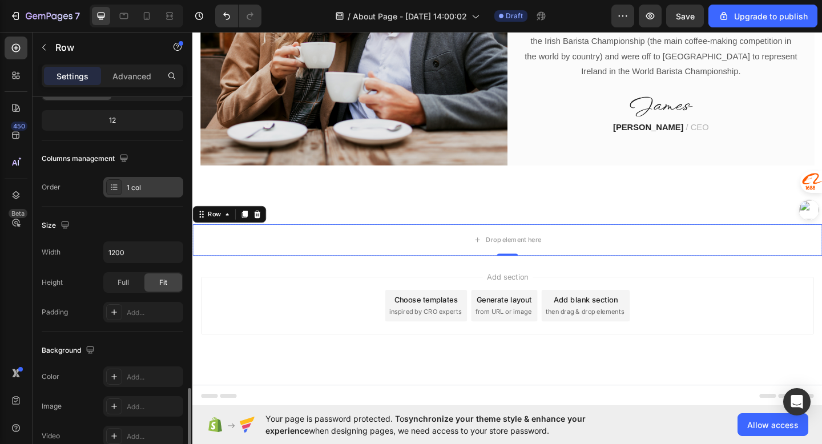
scroll to position [317, 0]
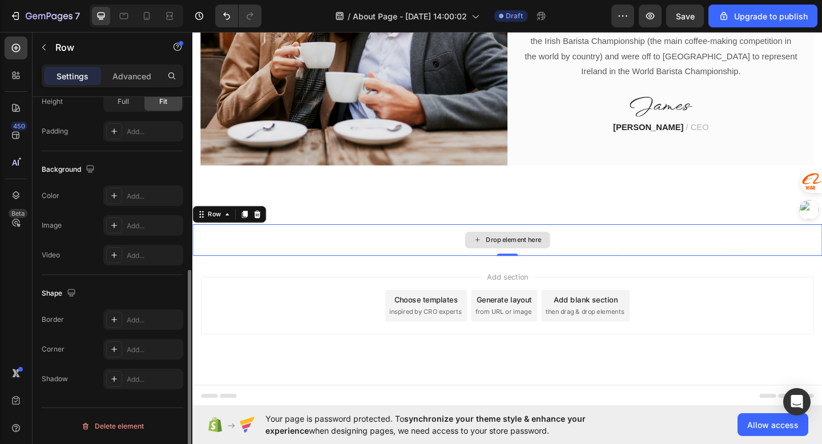
click at [460, 256] on div "Drop element here" at bounding box center [534, 259] width 685 height 34
click at [426, 243] on div "Drop element here" at bounding box center [534, 259] width 685 height 34
click at [260, 237] on div "Row" at bounding box center [232, 231] width 80 height 18
click at [261, 232] on icon at bounding box center [262, 230] width 9 height 9
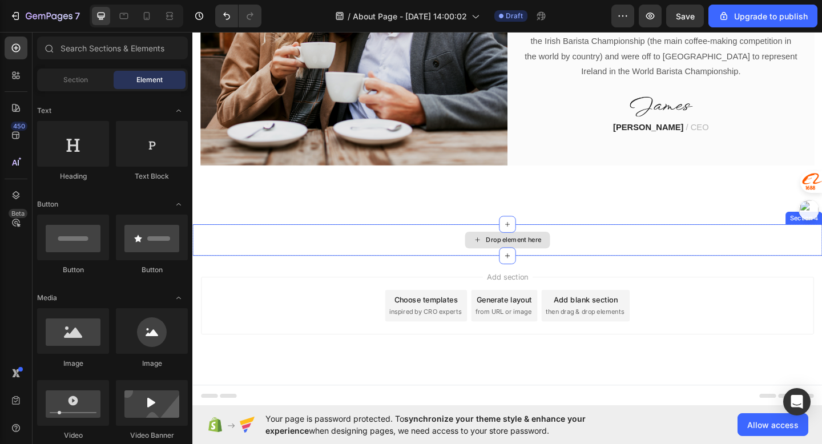
click at [443, 252] on div "Drop element here" at bounding box center [534, 259] width 685 height 34
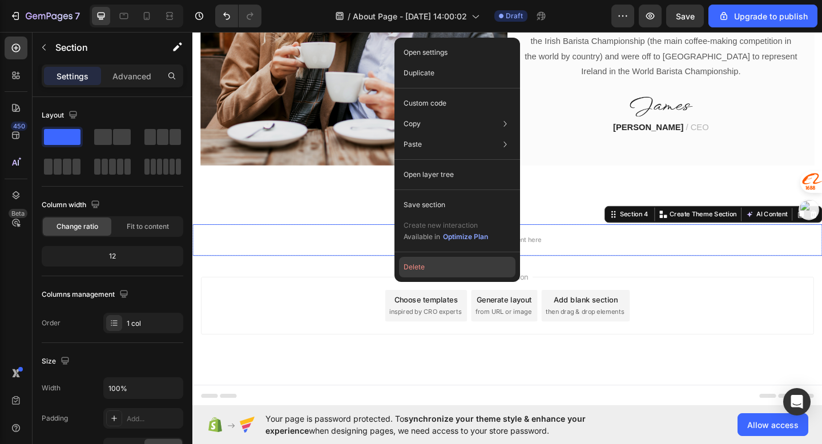
click at [428, 264] on button "Delete" at bounding box center [457, 267] width 116 height 21
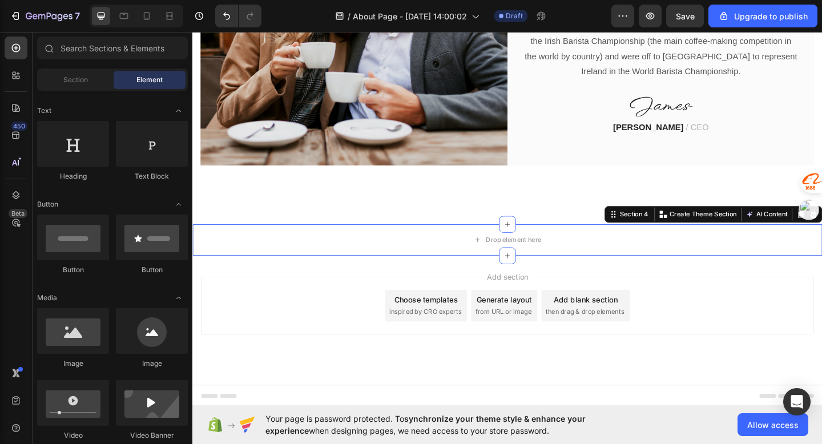
scroll to position [890, 0]
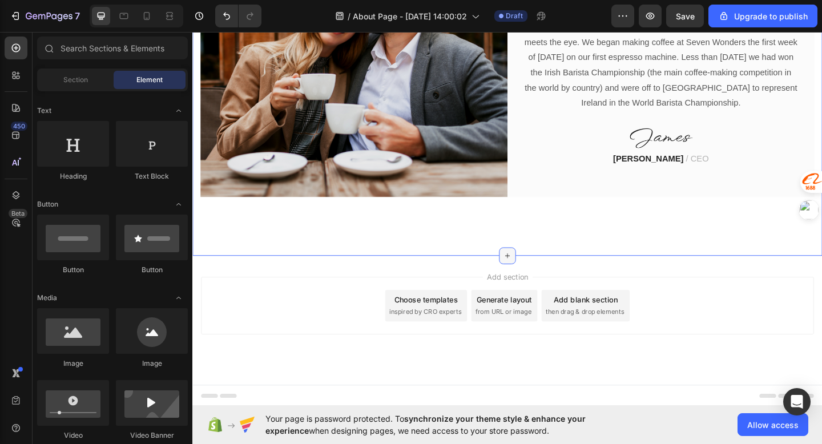
click at [537, 275] on icon at bounding box center [534, 275] width 9 height 9
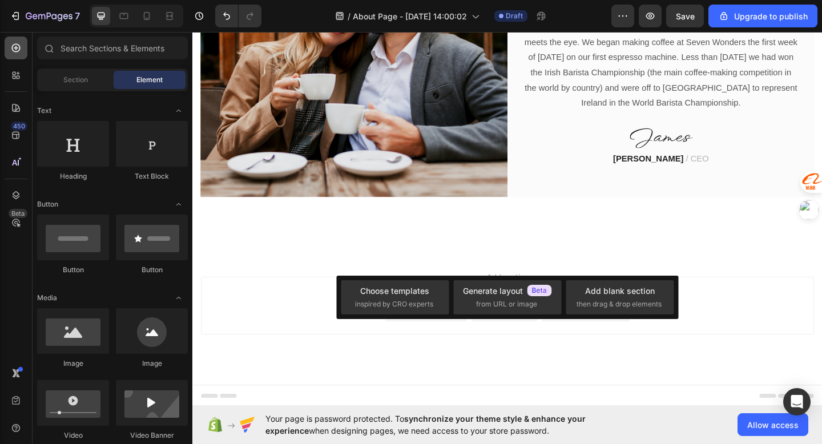
click at [19, 49] on icon at bounding box center [16, 48] width 9 height 9
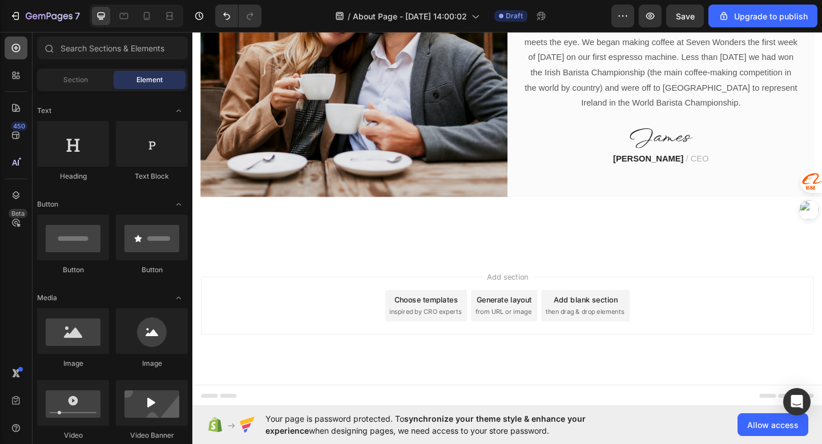
click at [15, 49] on icon at bounding box center [16, 48] width 9 height 9
click at [65, 84] on span "Section" at bounding box center [75, 80] width 25 height 10
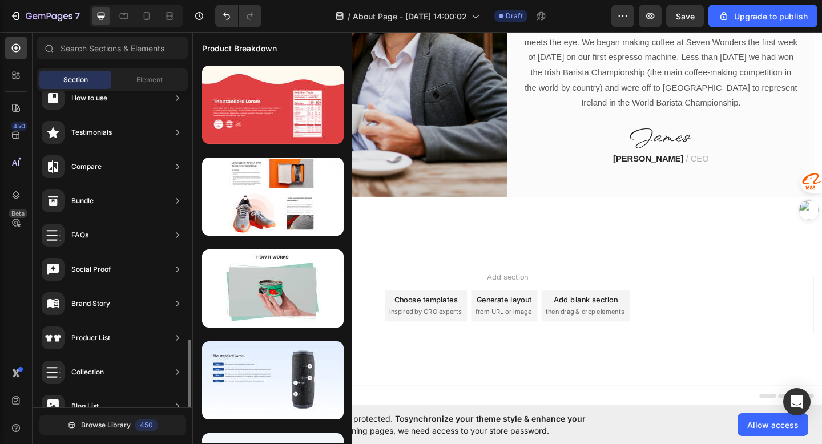
scroll to position [346, 0]
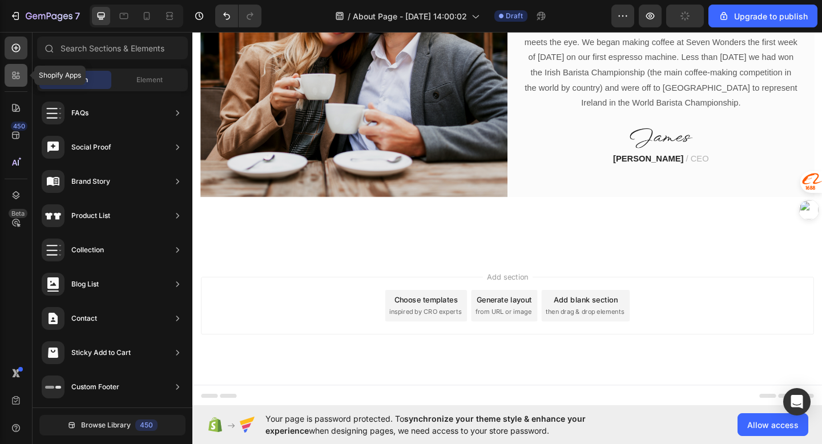
click at [15, 71] on icon at bounding box center [15, 75] width 11 height 11
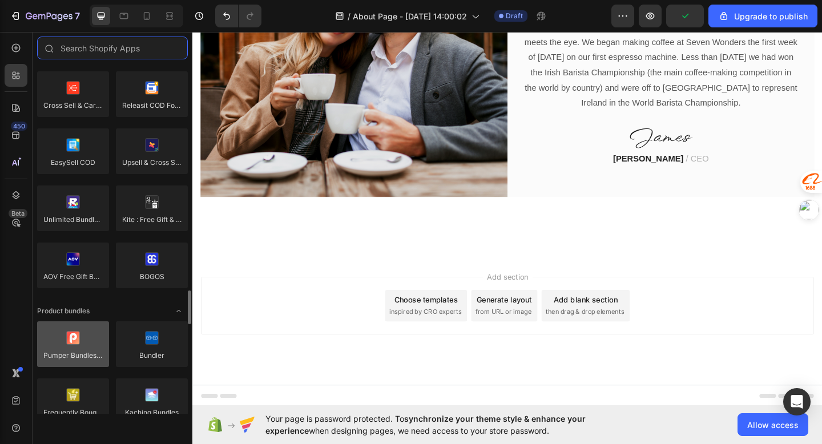
scroll to position [763, 0]
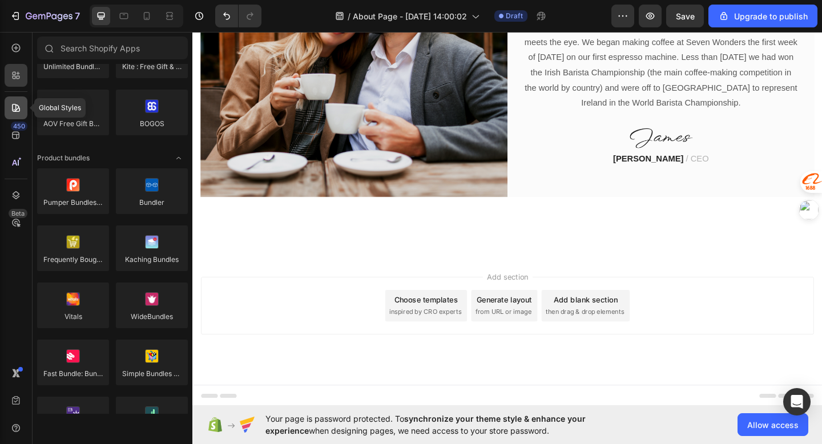
click at [12, 104] on icon at bounding box center [16, 108] width 8 height 8
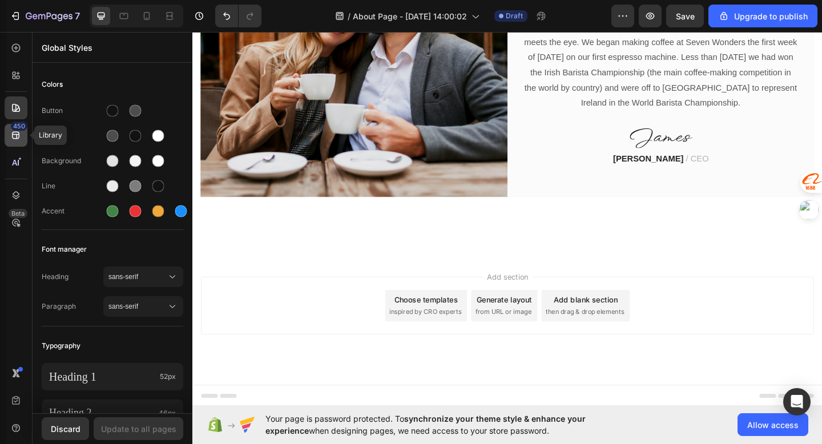
click at [19, 143] on div "450" at bounding box center [16, 135] width 23 height 23
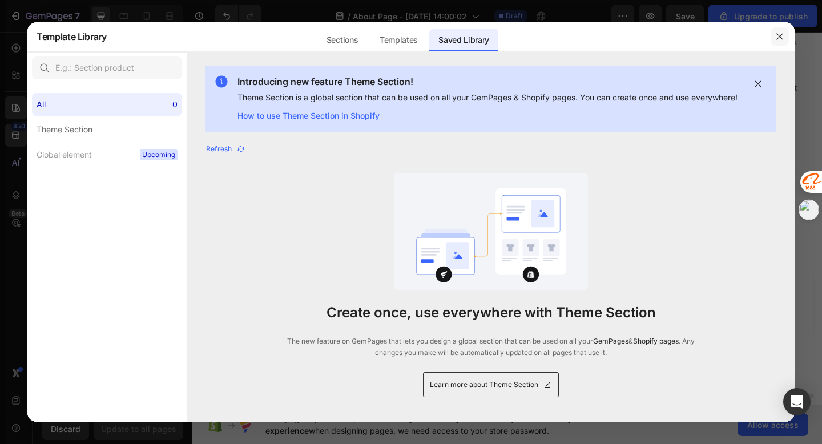
drag, startPoint x: 783, startPoint y: 39, endPoint x: 620, endPoint y: 10, distance: 165.4
click at [783, 39] on icon "button" at bounding box center [779, 37] width 6 height 6
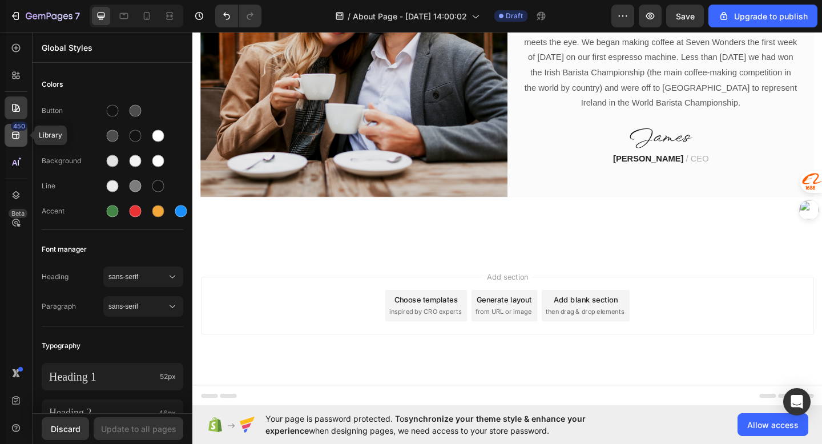
click at [10, 137] on icon at bounding box center [15, 135] width 11 height 11
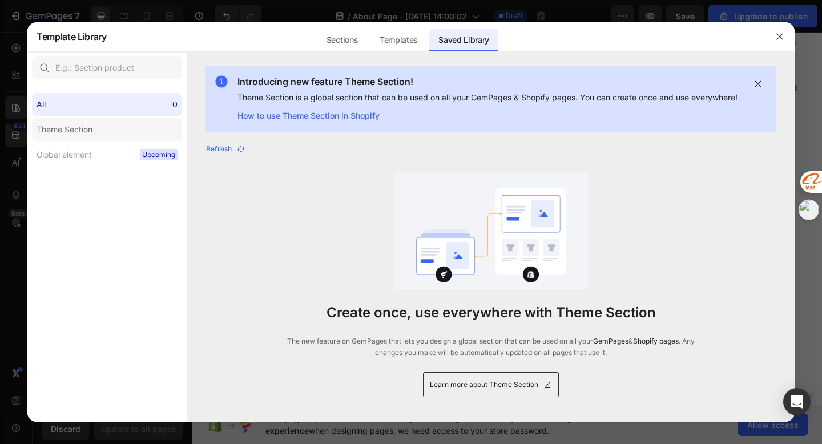
click at [136, 120] on label "Theme Section" at bounding box center [107, 129] width 150 height 23
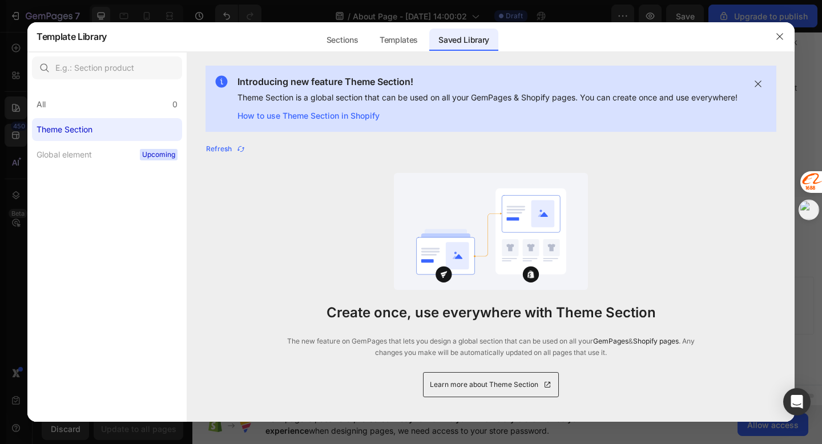
click at [91, 118] on label "Theme Section" at bounding box center [107, 129] width 150 height 23
click at [91, 152] on div "Global element" at bounding box center [64, 155] width 55 height 14
click at [358, 34] on div "Sections" at bounding box center [342, 40] width 50 height 23
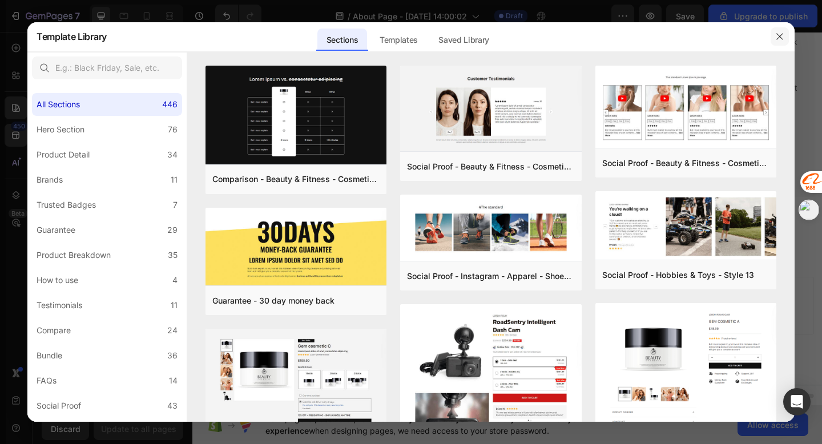
click at [775, 35] on button "button" at bounding box center [780, 36] width 18 height 18
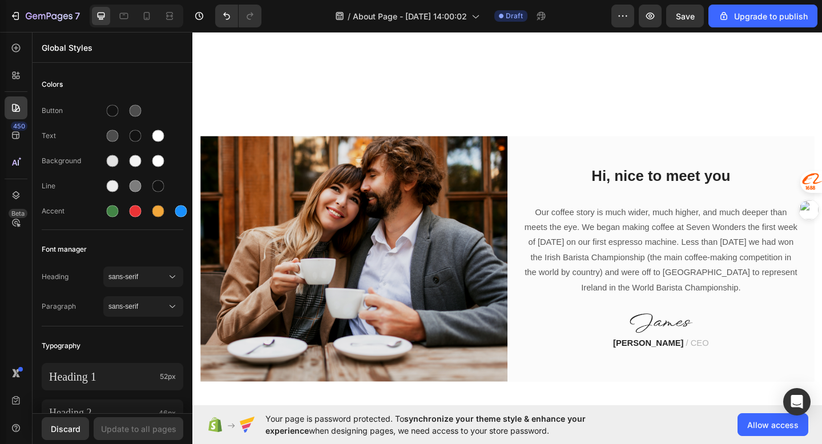
scroll to position [912, 0]
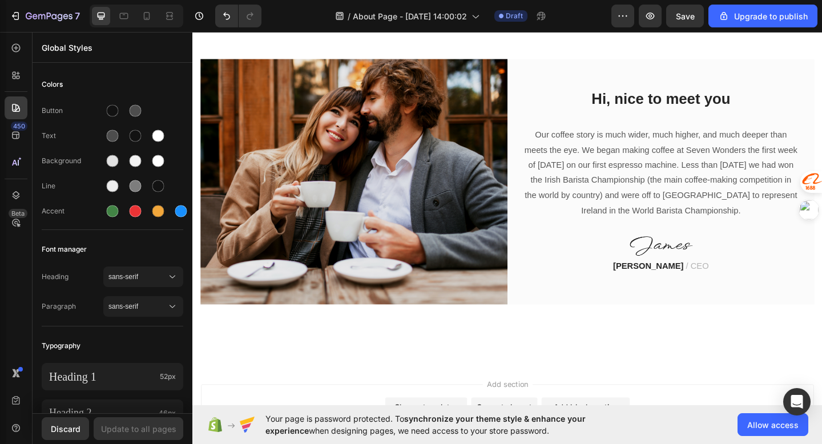
click at [604, 171] on p "Our coffee story is much wider, much higher, and much deeper than meets the eye…" at bounding box center [701, 185] width 297 height 99
click at [622, 181] on p "Our coffee story is much wider, much higher, and much deeper than meets the eye…" at bounding box center [701, 185] width 297 height 99
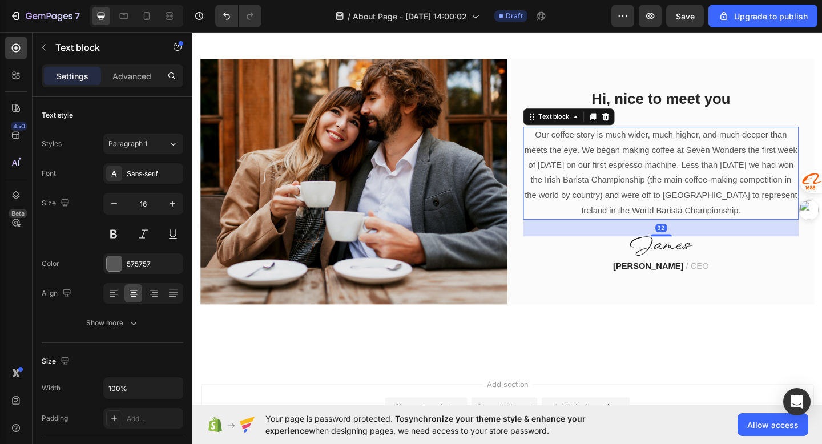
click at [633, 185] on p "Our coffee story is much wider, much higher, and much deeper than meets the eye…" at bounding box center [701, 185] width 297 height 99
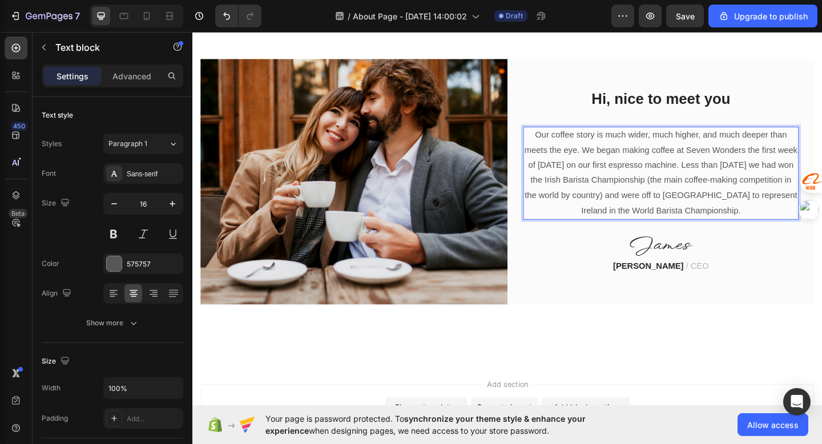
click at [635, 186] on p "Our coffee story is much wider, much higher, and much deeper than meets the eye…" at bounding box center [701, 185] width 297 height 99
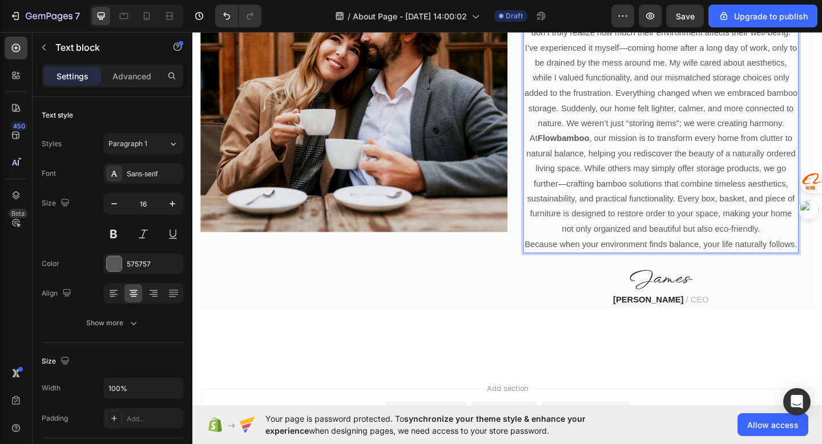
scroll to position [1113, 0]
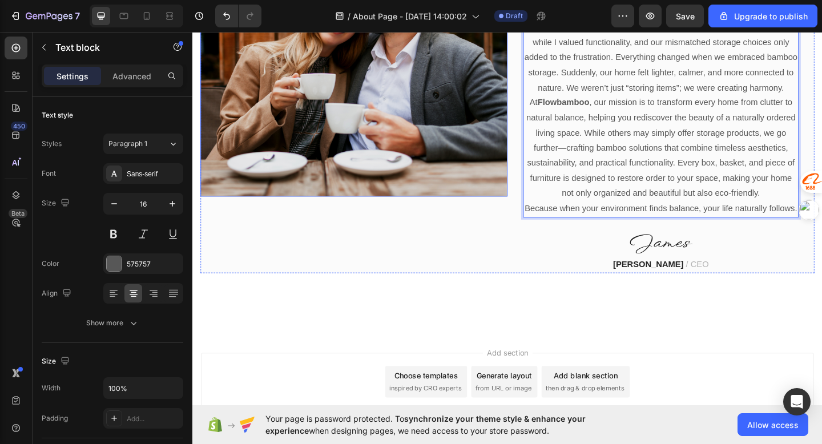
click at [452, 205] on img at bounding box center [368, 78] width 334 height 267
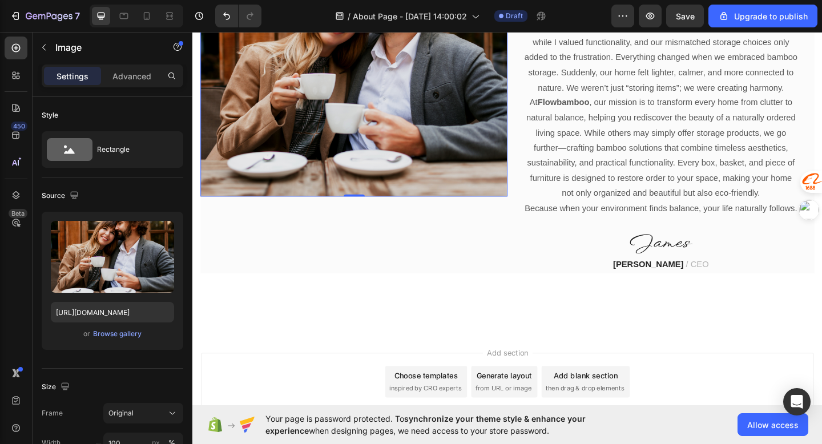
scroll to position [1058, 0]
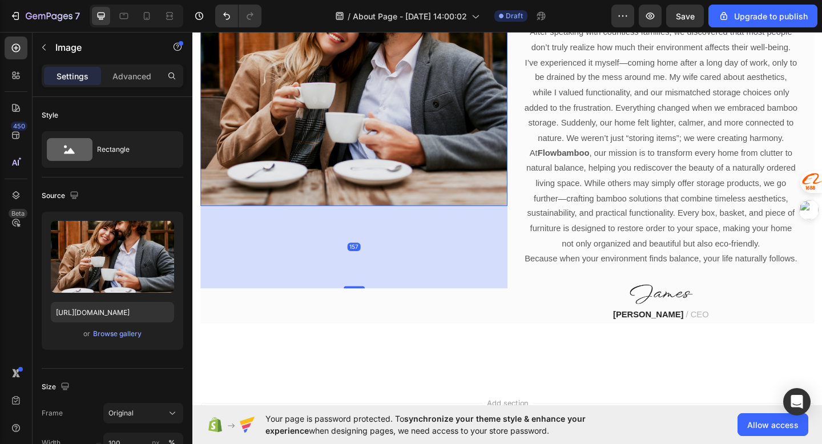
drag, startPoint x: 368, startPoint y: 298, endPoint x: 375, endPoint y: 388, distance: 89.9
click at [375, 349] on div "Image 157" at bounding box center [368, 132] width 334 height 433
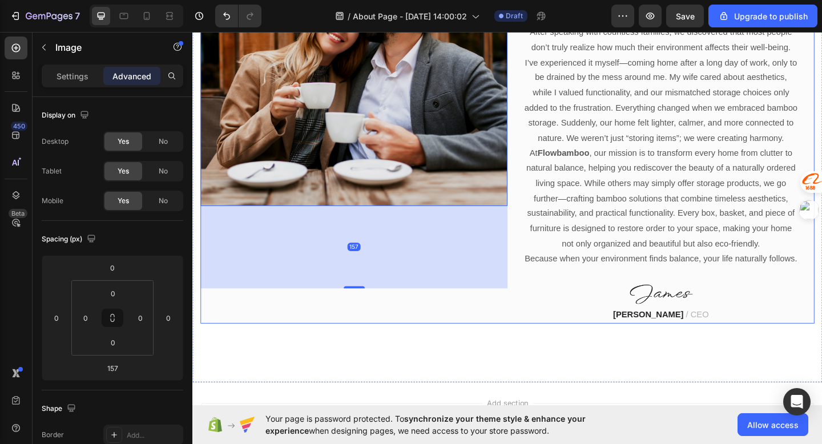
click at [411, 349] on div "Image 157" at bounding box center [368, 132] width 334 height 433
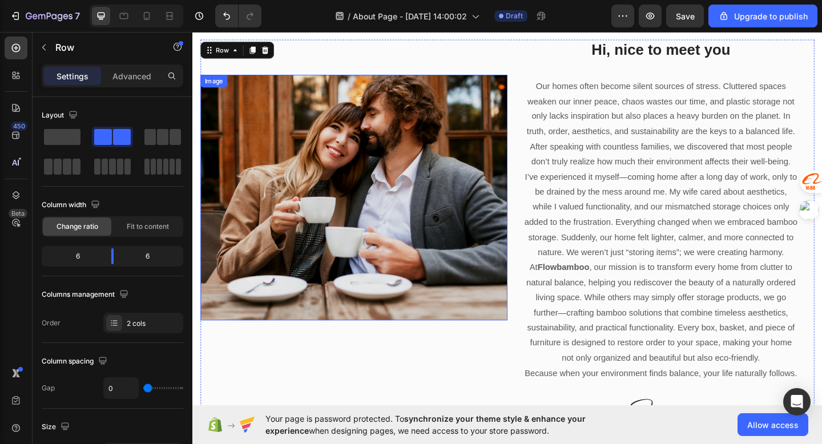
scroll to position [886, 0]
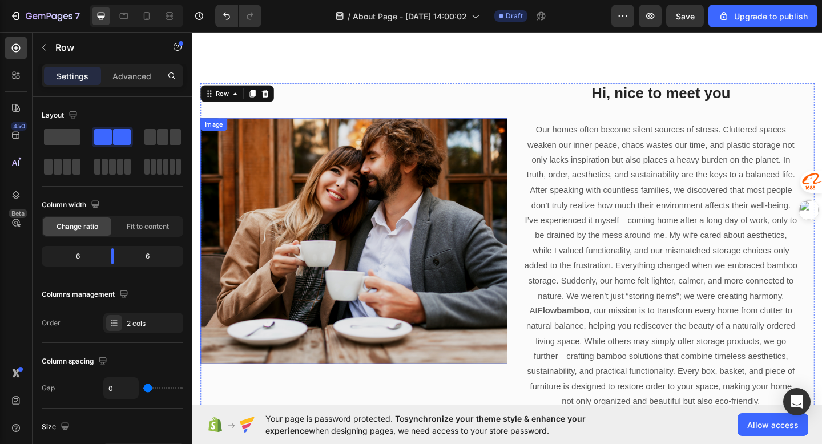
click at [414, 214] on img at bounding box center [368, 259] width 334 height 267
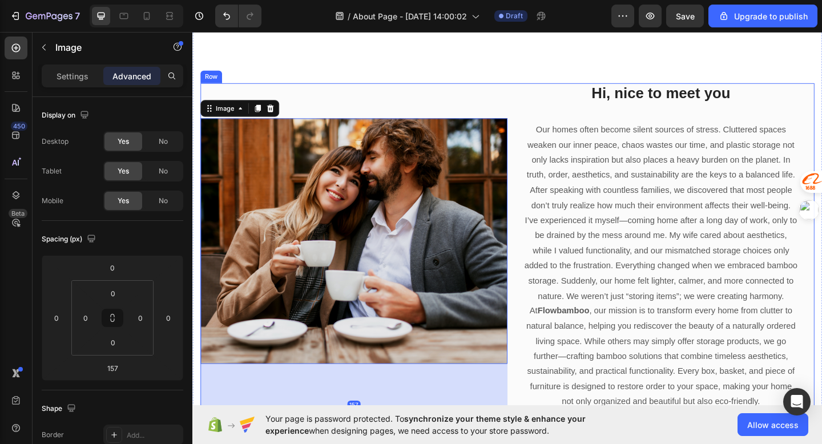
click at [388, 146] on div "Image 157" at bounding box center [368, 304] width 334 height 433
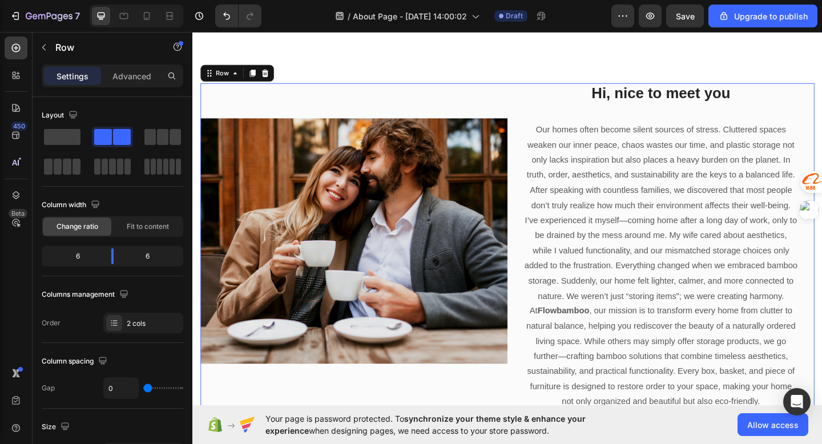
click at [385, 156] on div "Image" at bounding box center [368, 304] width 334 height 433
click at [383, 174] on img at bounding box center [368, 259] width 334 height 267
click at [377, 154] on div "Image" at bounding box center [368, 304] width 334 height 433
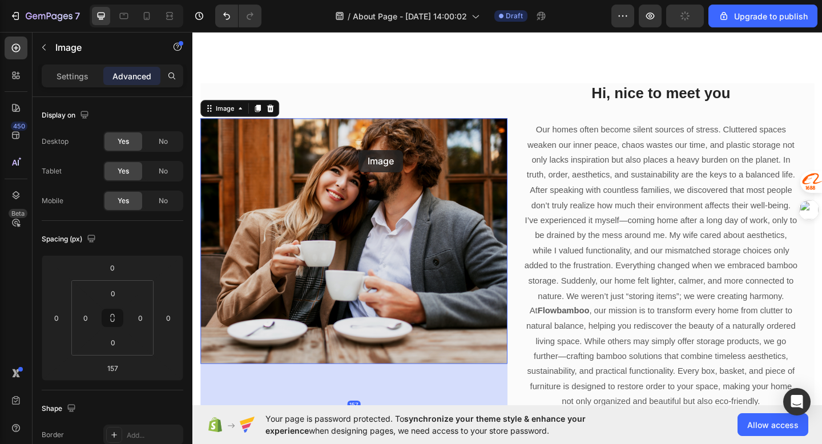
click at [373, 160] on img at bounding box center [368, 259] width 334 height 267
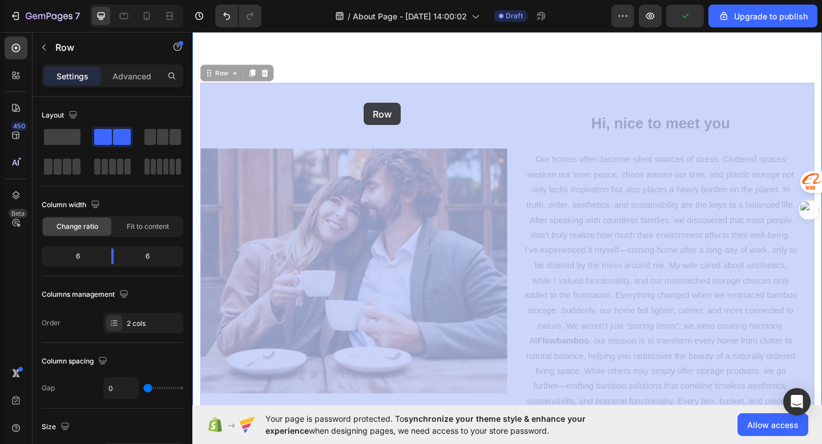
drag, startPoint x: 373, startPoint y: 158, endPoint x: 379, endPoint y: 109, distance: 48.8
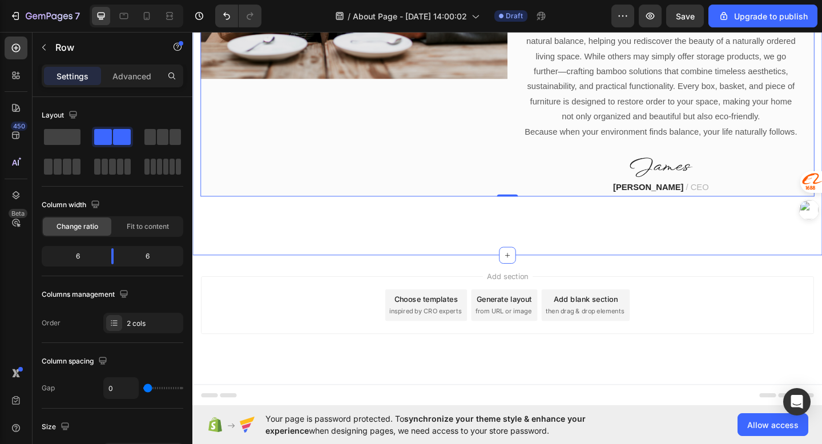
scroll to position [1149, 0]
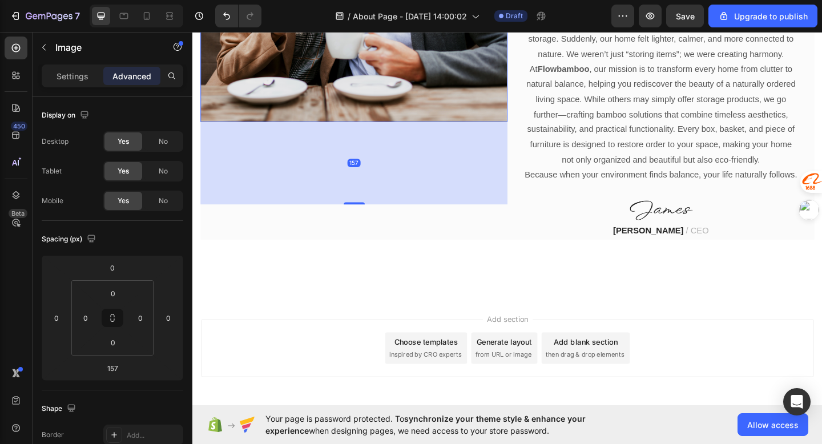
drag, startPoint x: 374, startPoint y: 165, endPoint x: 374, endPoint y: 228, distance: 63.4
click at [374, 220] on div "157" at bounding box center [368, 175] width 334 height 90
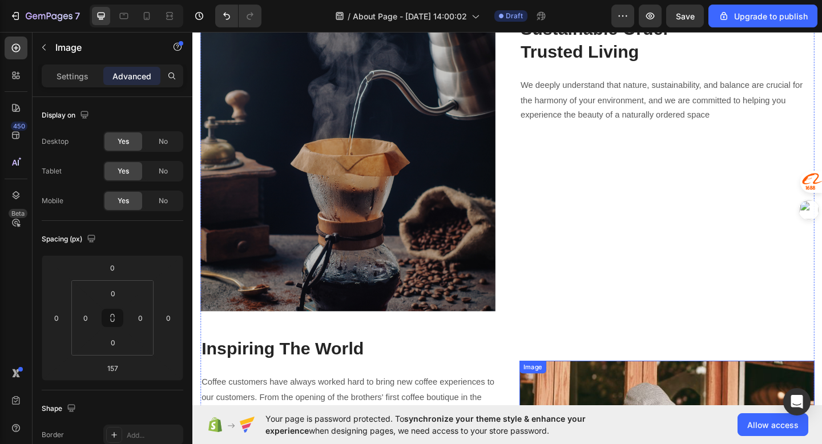
scroll to position [28, 0]
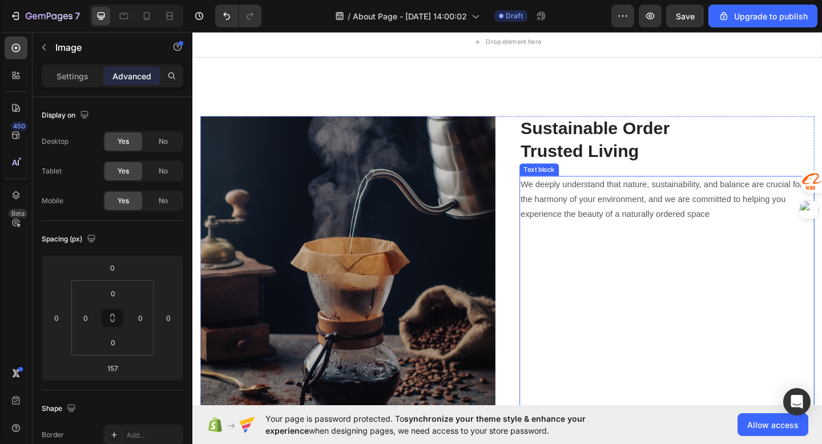
click at [574, 207] on p "We deeply understand that nature, sustainability, and balance are crucial for t…" at bounding box center [708, 214] width 319 height 49
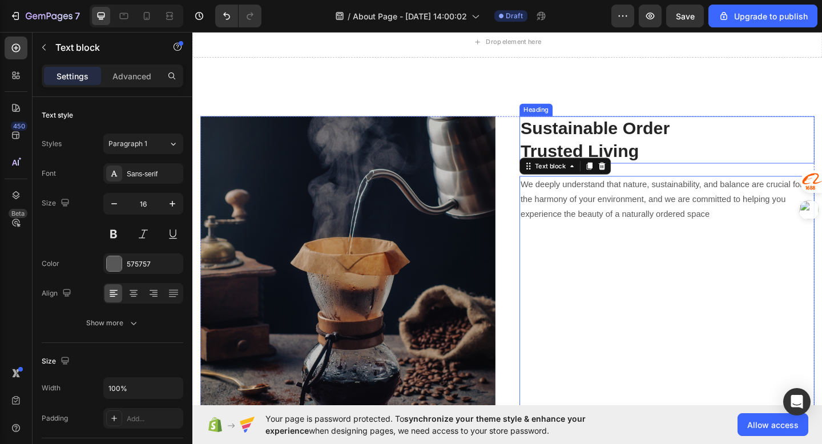
click at [605, 151] on strong "Trusted Living" at bounding box center [613, 161] width 129 height 21
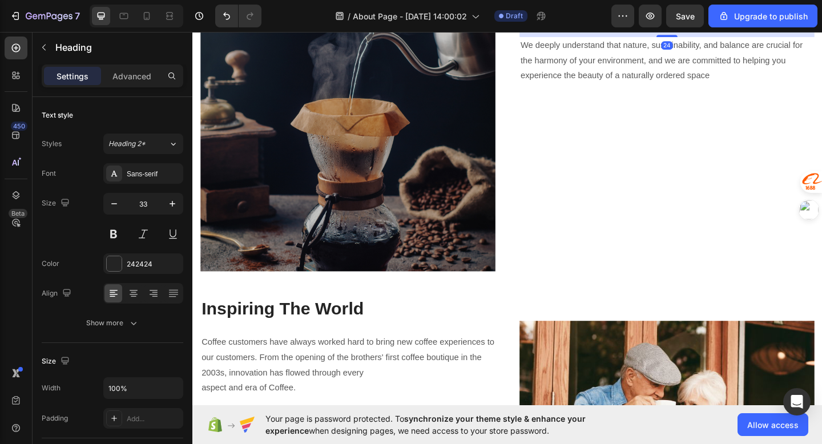
scroll to position [0, 0]
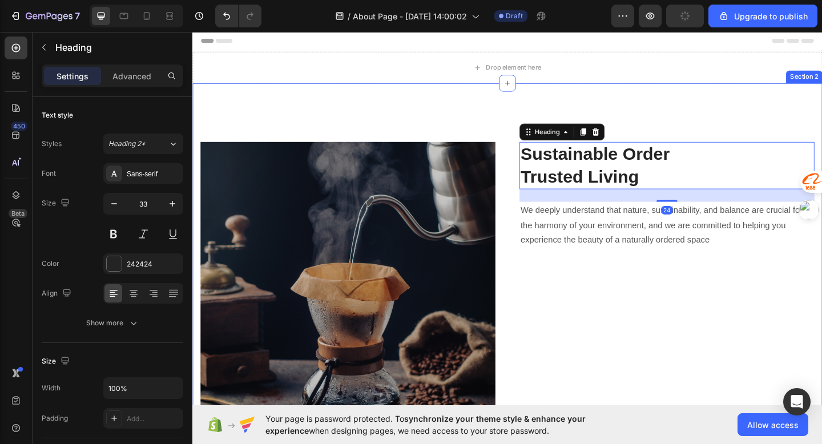
click at [494, 161] on img at bounding box center [361, 312] width 321 height 320
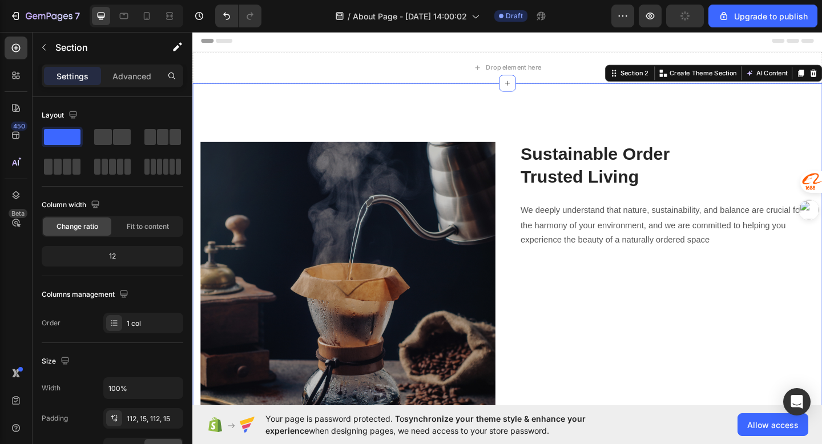
click at [822, 70] on div "Section 2 You can create reusable sections Create Theme Section AI Content Writ…" at bounding box center [759, 77] width 236 height 18
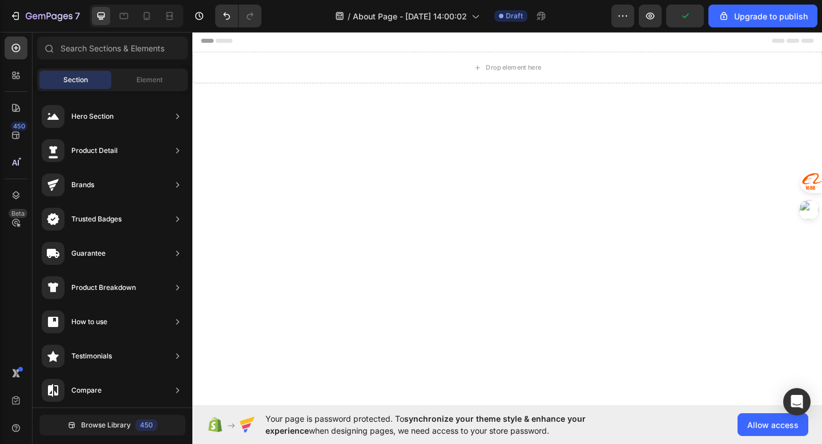
click at [572, 136] on div at bounding box center [534, 401] width 685 height 627
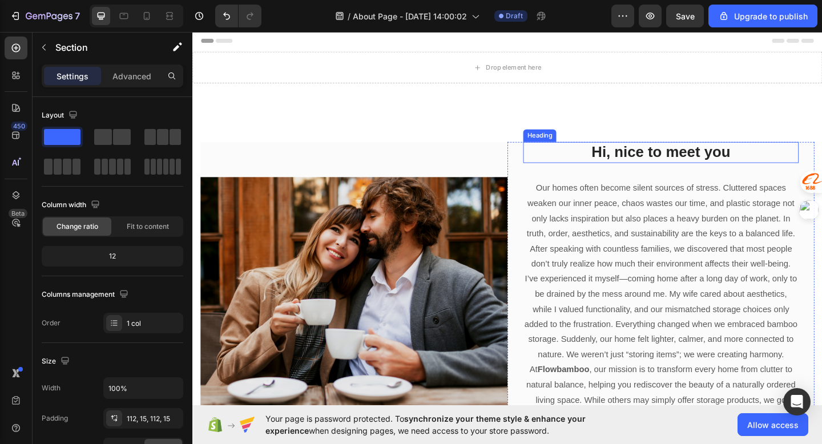
click at [644, 159] on p "Hi, nice to meet you" at bounding box center [701, 163] width 297 height 21
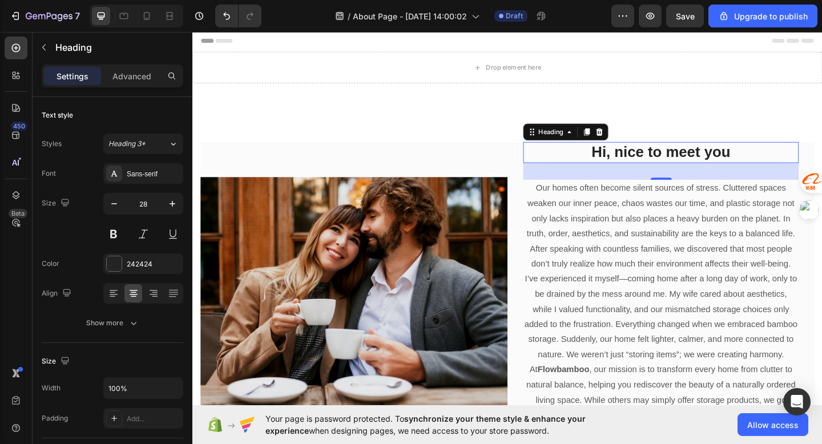
click at [727, 164] on p "Hi, nice to meet you" at bounding box center [701, 163] width 297 height 21
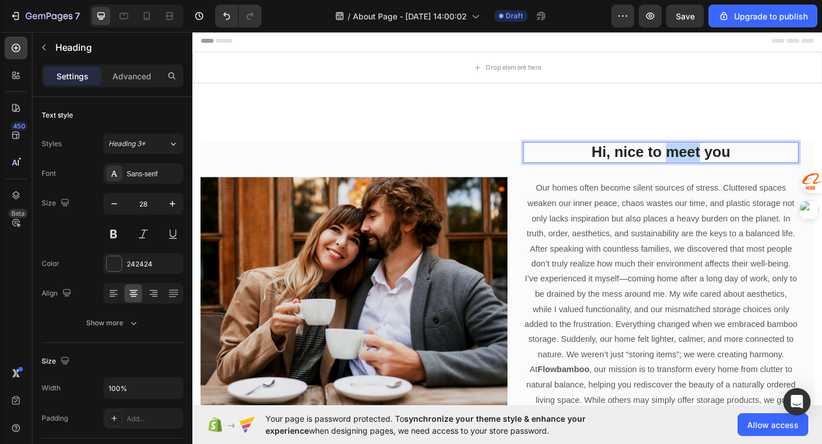
click at [727, 164] on p "Hi, nice to meet you" at bounding box center [701, 163] width 297 height 21
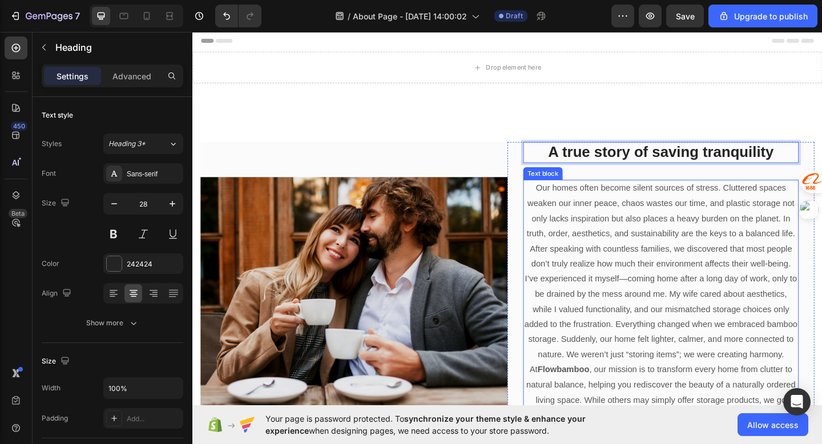
click at [695, 234] on p "Our homes often become silent sources of stress. Cluttered spaces weaken our in…" at bounding box center [701, 227] width 297 height 66
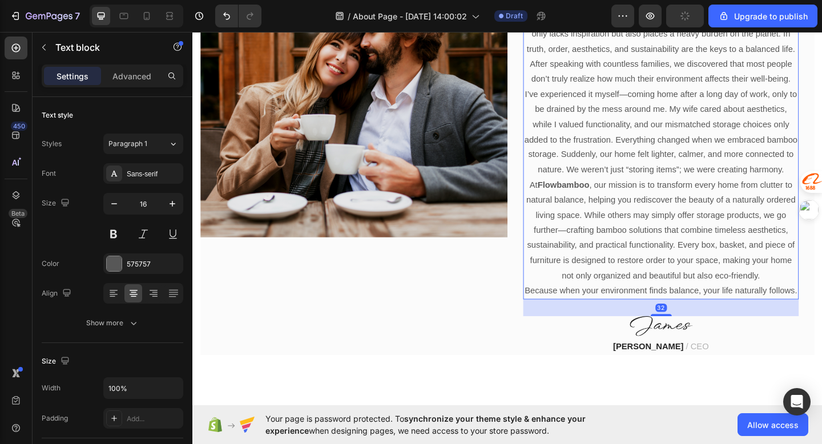
scroll to position [200, 0]
click at [603, 225] on p "At [GEOGRAPHIC_DATA] , our mission is to transform every home from clutter to n…" at bounding box center [701, 248] width 297 height 115
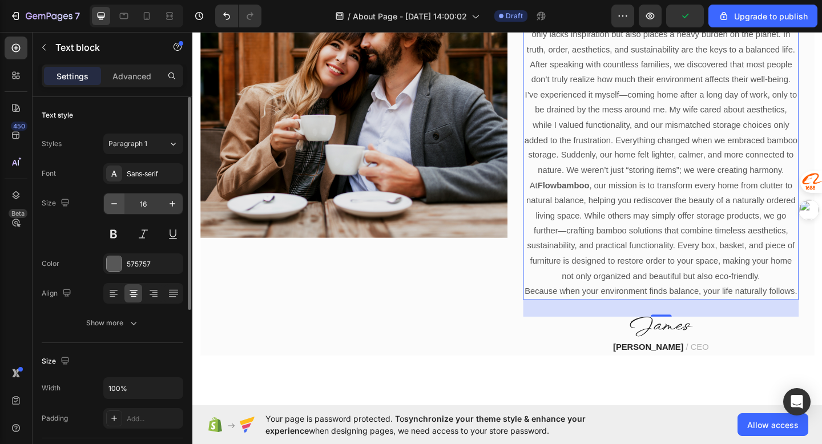
click at [118, 207] on icon "button" at bounding box center [113, 203] width 11 height 11
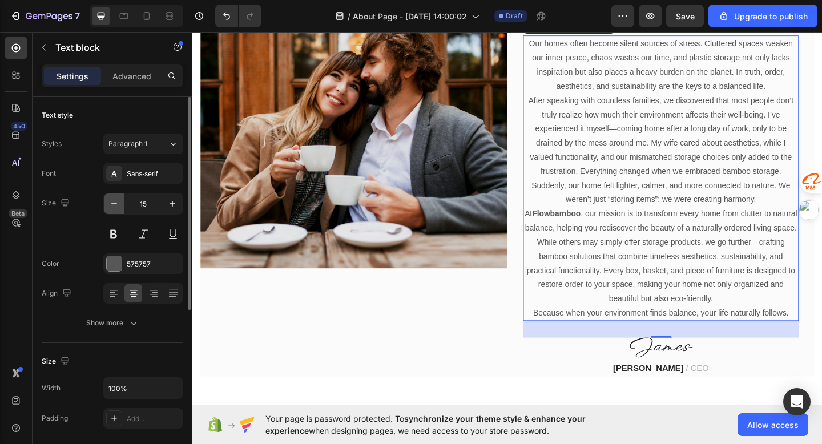
click at [118, 207] on icon "button" at bounding box center [113, 203] width 11 height 11
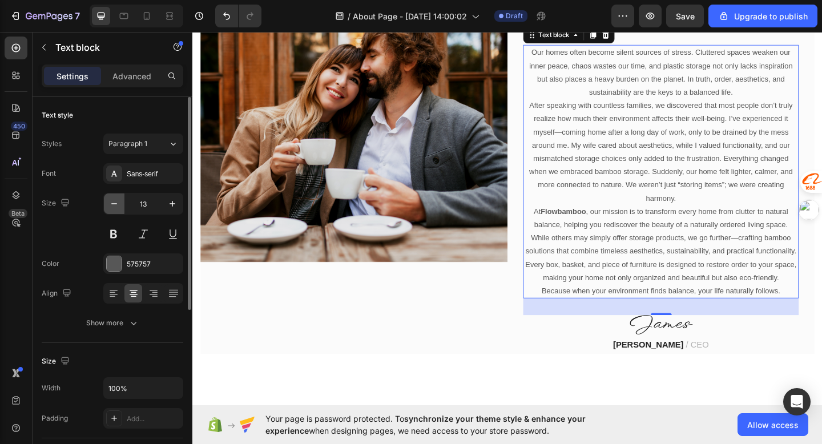
scroll to position [129, 0]
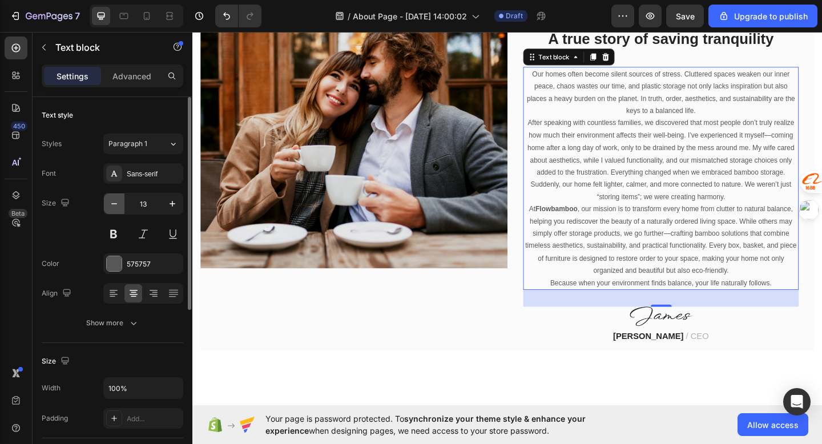
click at [118, 207] on icon "button" at bounding box center [113, 203] width 11 height 11
type input "12"
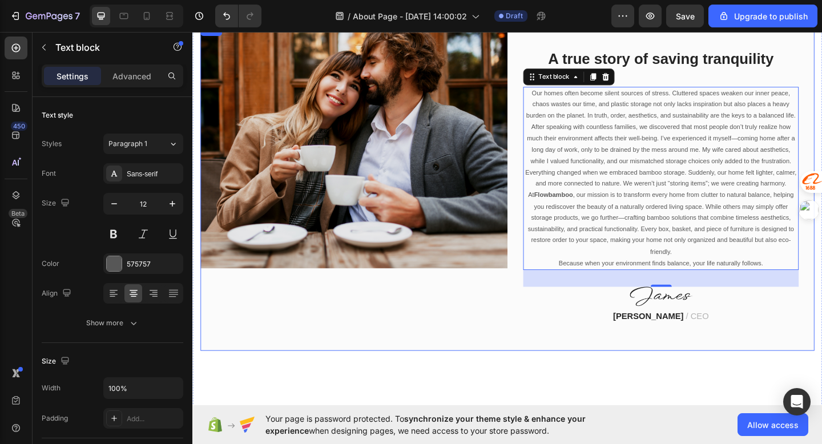
click at [345, 322] on div "Image" at bounding box center [368, 201] width 334 height 356
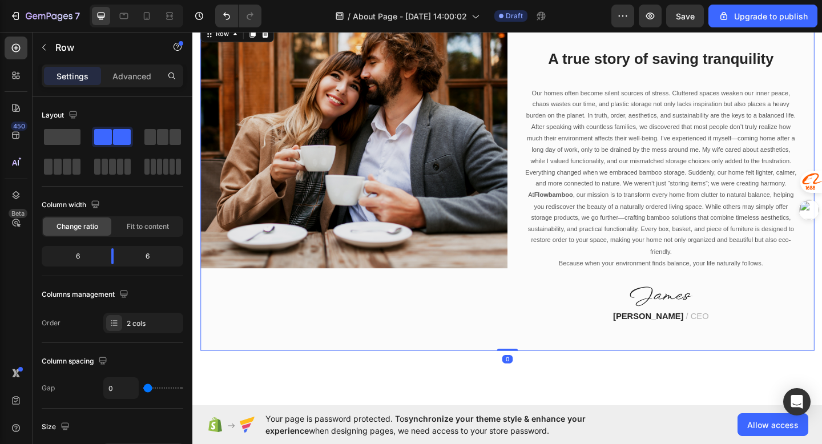
drag, startPoint x: 536, startPoint y: 378, endPoint x: 531, endPoint y: 324, distance: 54.4
click at [531, 324] on div "Image A true story of saving tranquility Heading Our homes often become silent …" at bounding box center [535, 201] width 668 height 356
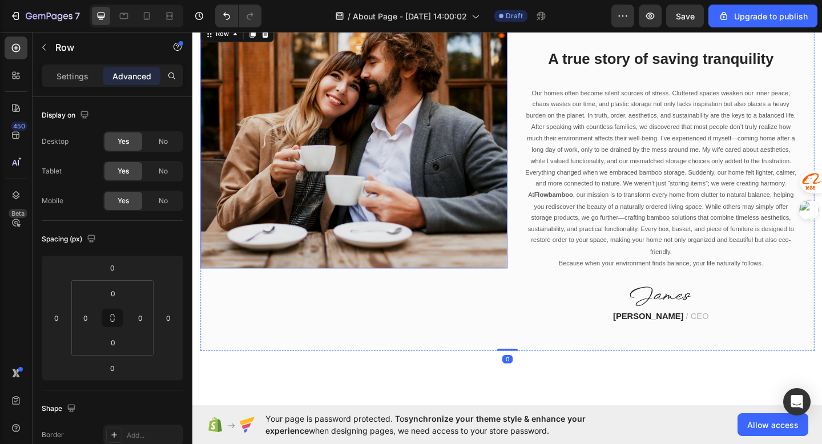
click at [413, 264] on img at bounding box center [368, 156] width 334 height 267
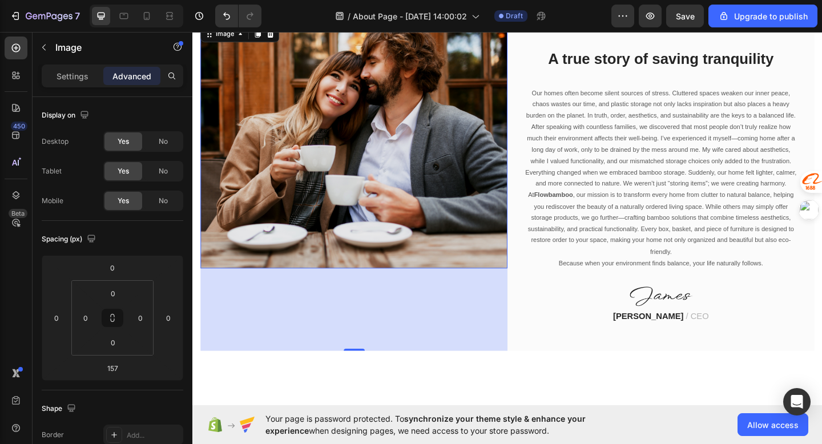
click at [369, 375] on div "157" at bounding box center [368, 334] width 334 height 90
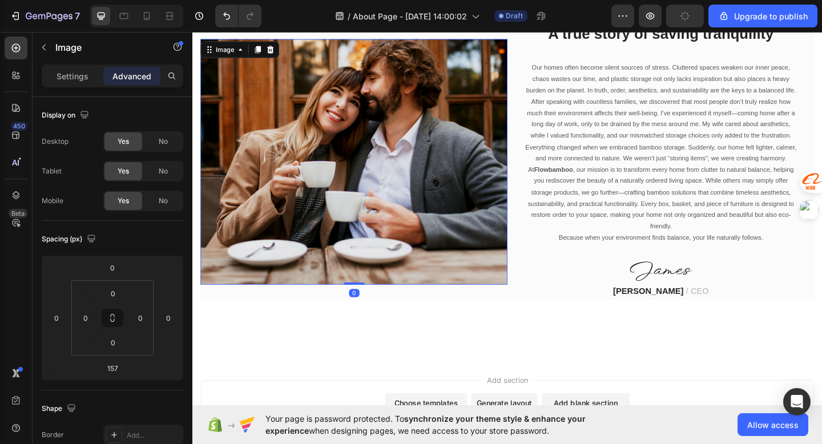
drag, startPoint x: 369, startPoint y: 378, endPoint x: 380, endPoint y: 287, distance: 91.4
click at [380, 287] on div "Image 0" at bounding box center [368, 173] width 334 height 267
type input "0"
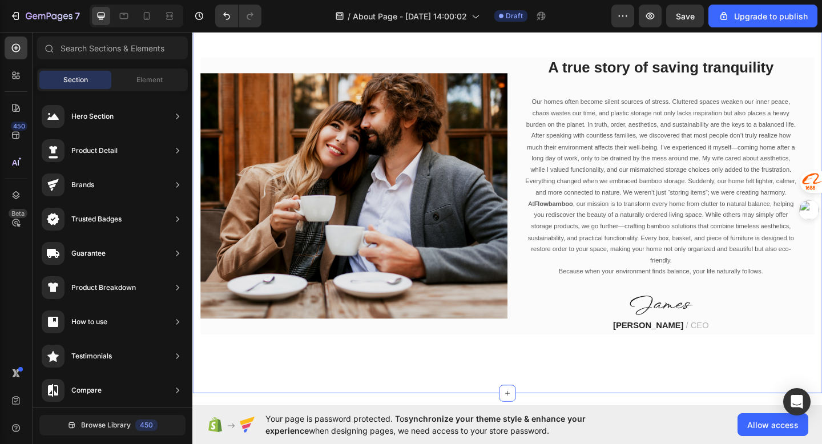
scroll to position [56, 0]
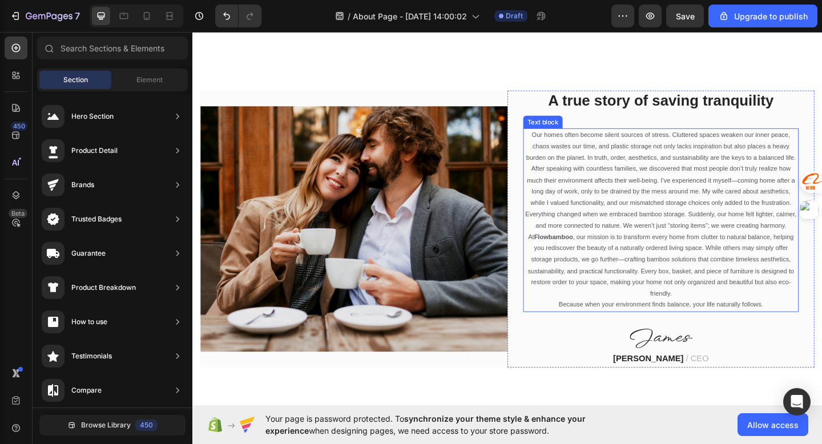
click at [635, 288] on p "At [GEOGRAPHIC_DATA] , our mission is to transform every home from clutter to n…" at bounding box center [701, 286] width 297 height 74
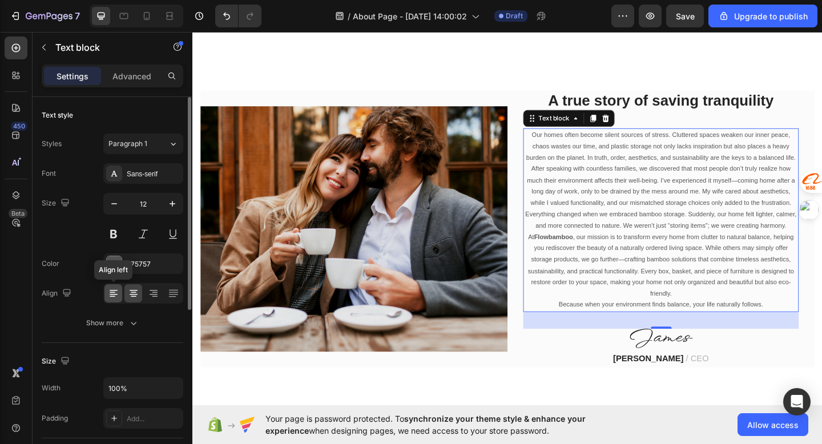
click at [108, 298] on icon at bounding box center [113, 293] width 11 height 11
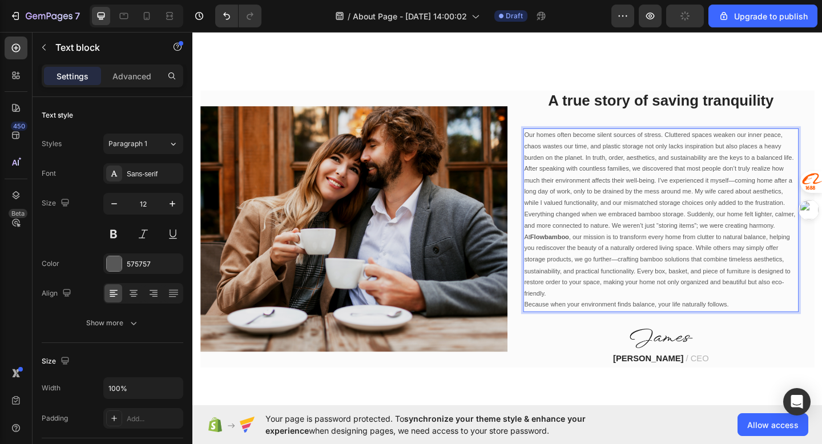
click at [553, 210] on div "Our homes often become silent sources of stress. Cluttered spaces weaken our in…" at bounding box center [702, 237] width 300 height 200
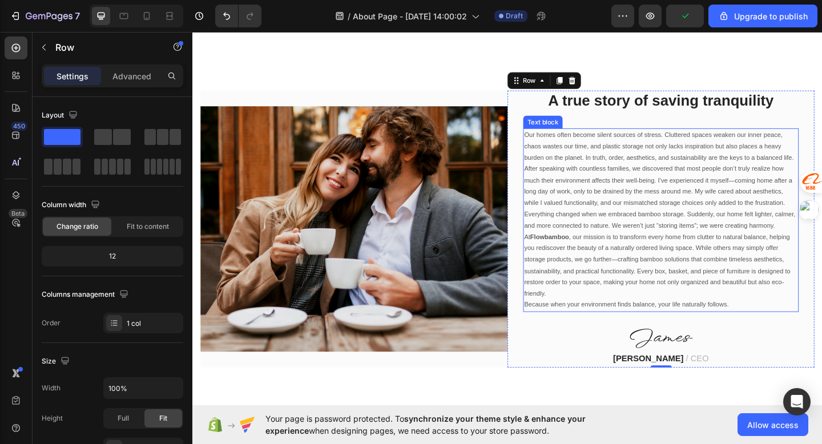
click at [565, 226] on p "After speaking with countless families, we discovered that most people don’t tr…" at bounding box center [701, 212] width 297 height 74
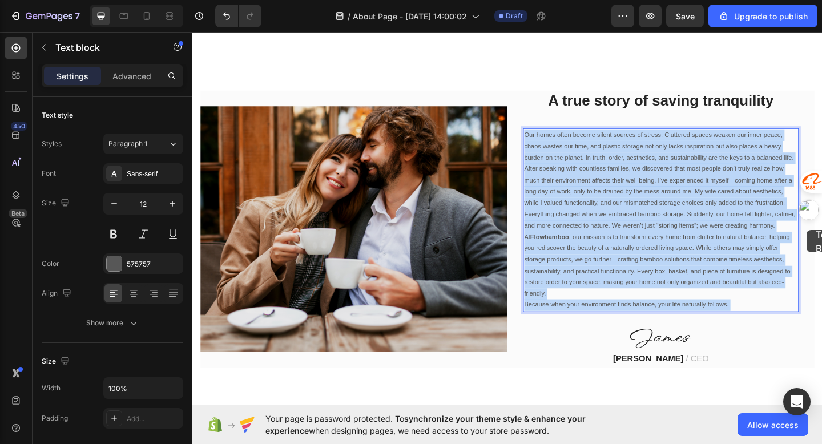
drag, startPoint x: 851, startPoint y: 248, endPoint x: 862, endPoint y: 248, distance: 10.8
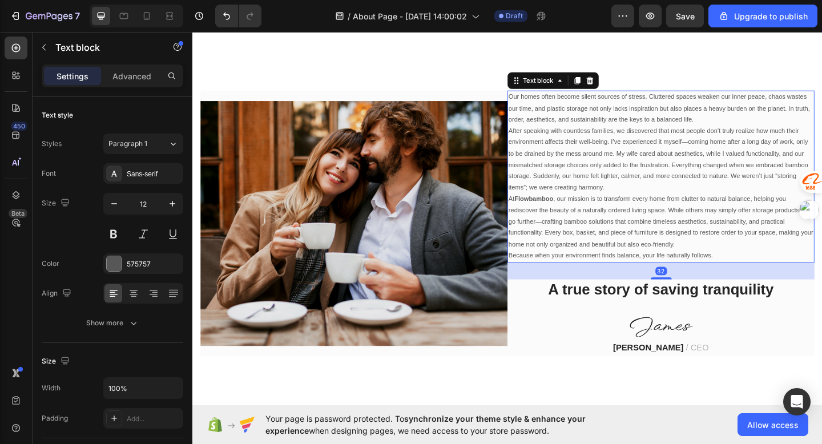
click at [727, 272] on p "Because when your environment finds balance, your life naturally follows." at bounding box center [702, 275] width 332 height 13
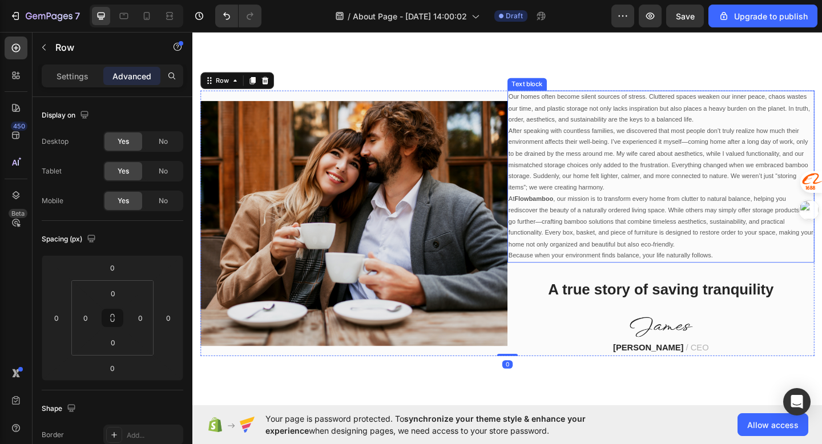
click at [697, 247] on p "At [GEOGRAPHIC_DATA] , our mission is to transform every home from clutter to n…" at bounding box center [702, 239] width 332 height 62
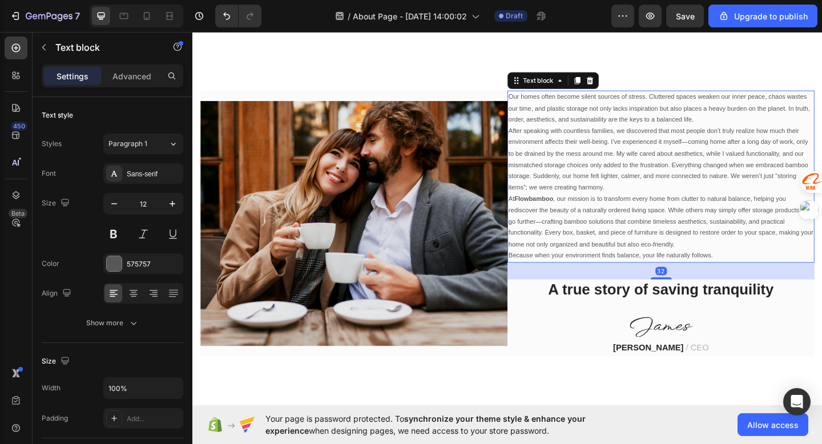
scroll to position [48, 0]
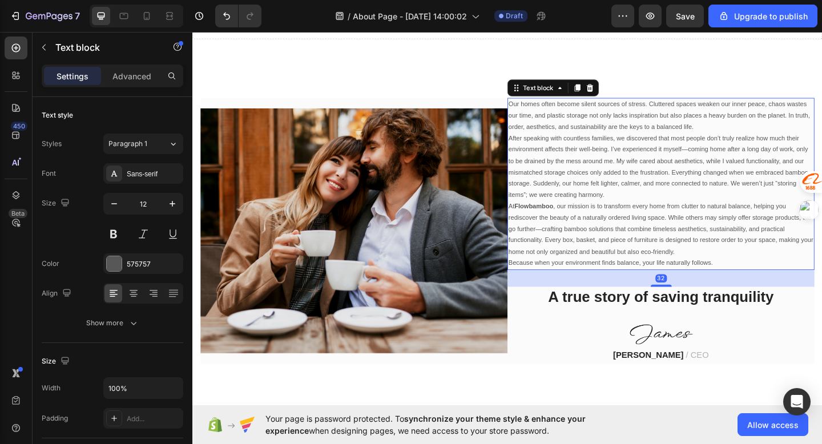
click at [701, 319] on p "A true story of saving tranquility" at bounding box center [701, 321] width 297 height 21
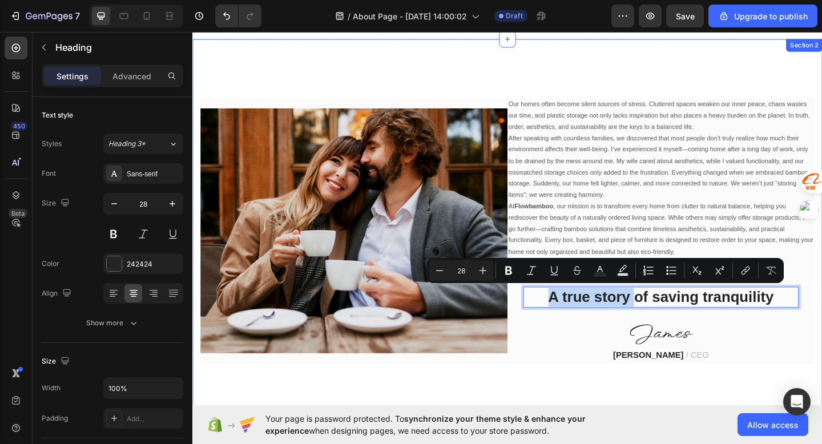
drag, startPoint x: 674, startPoint y: 324, endPoint x: 668, endPoint y: 101, distance: 223.3
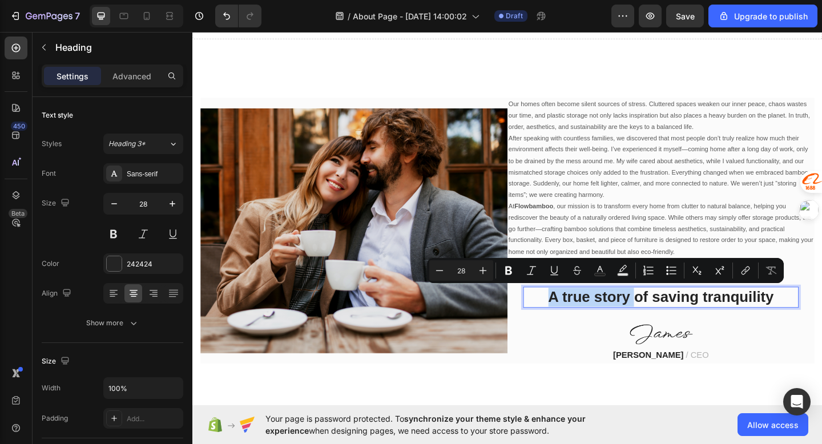
click at [650, 315] on p "A true story of saving tranquility" at bounding box center [701, 321] width 297 height 21
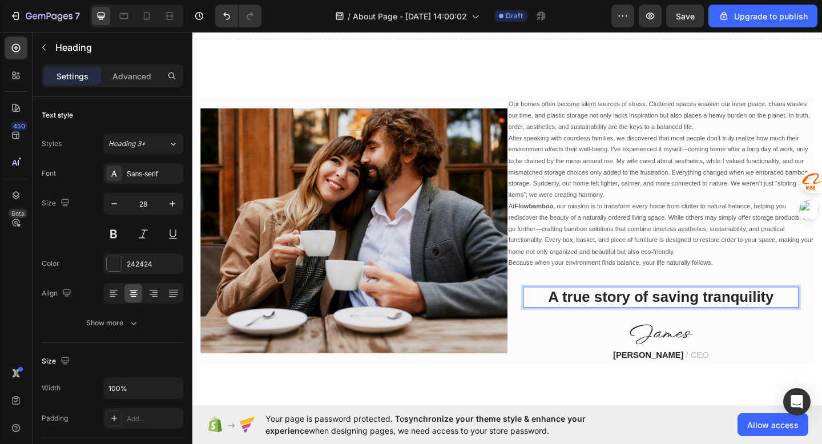
click at [631, 346] on div "A true story of saving tranquility Heading 32 Image [PERSON_NAME] / CEO Text bl…" at bounding box center [702, 350] width 300 height 83
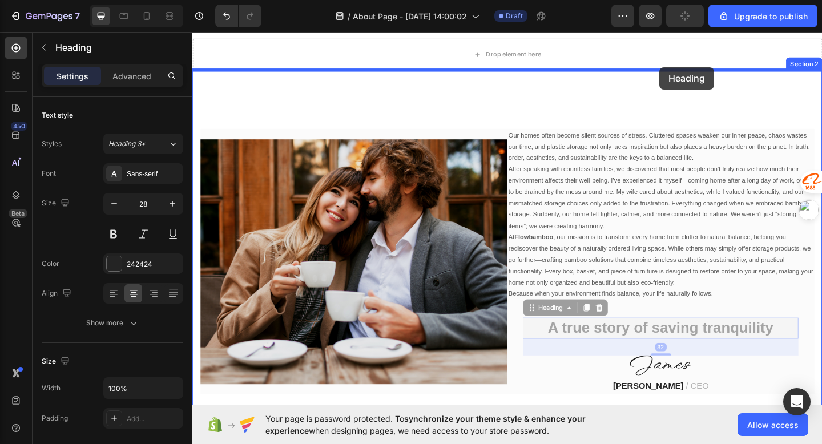
scroll to position [9, 0]
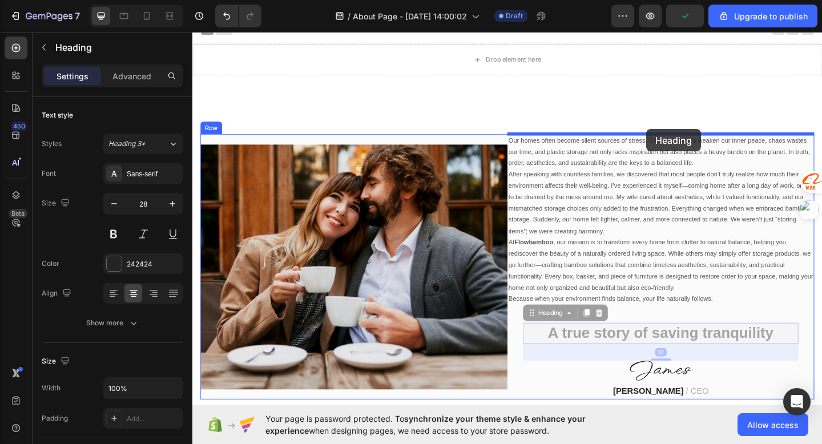
drag, startPoint x: 674, startPoint y: 320, endPoint x: 686, endPoint y: 138, distance: 182.6
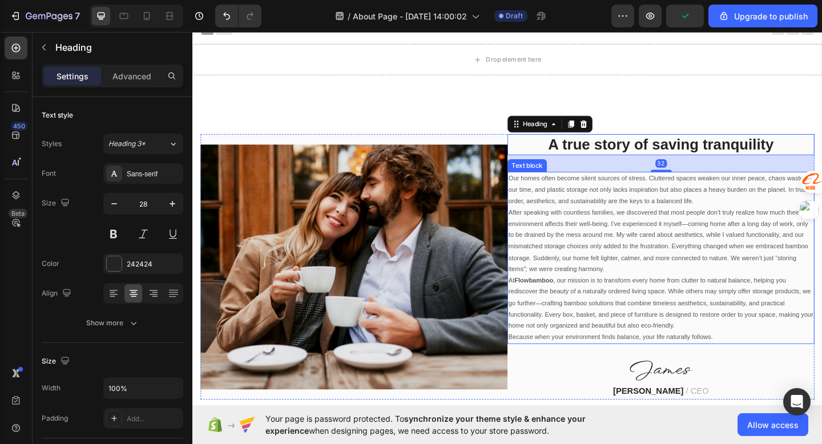
click at [685, 247] on p "After speaking with countless families, we discovered that most people don’t tr…" at bounding box center [702, 260] width 332 height 74
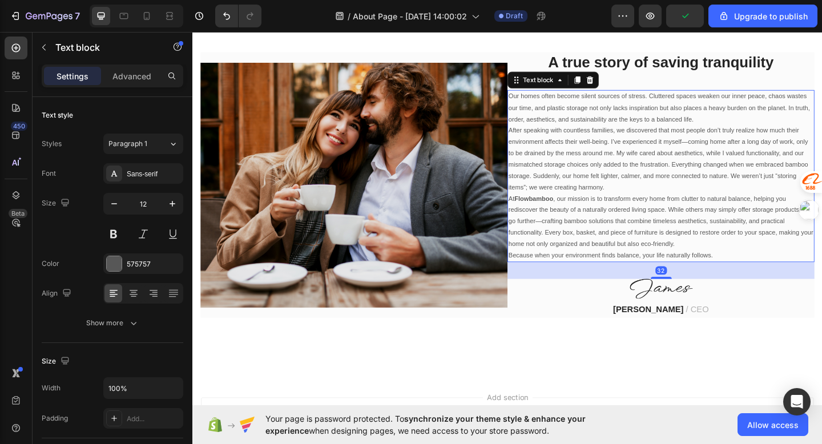
scroll to position [126, 0]
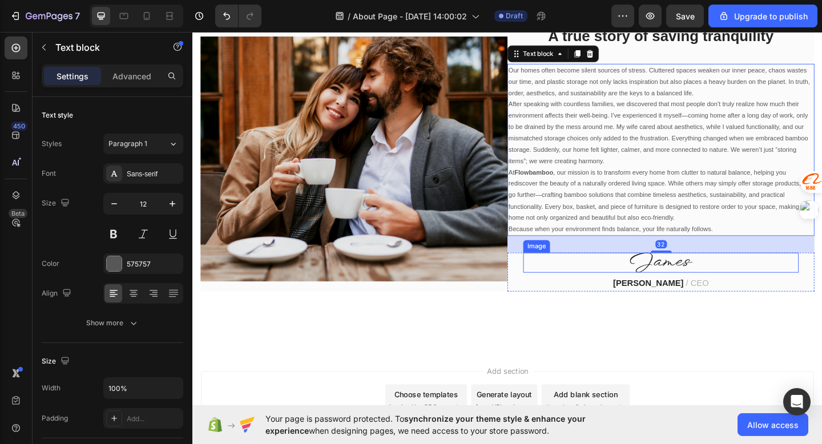
click at [700, 289] on img at bounding box center [702, 282] width 69 height 21
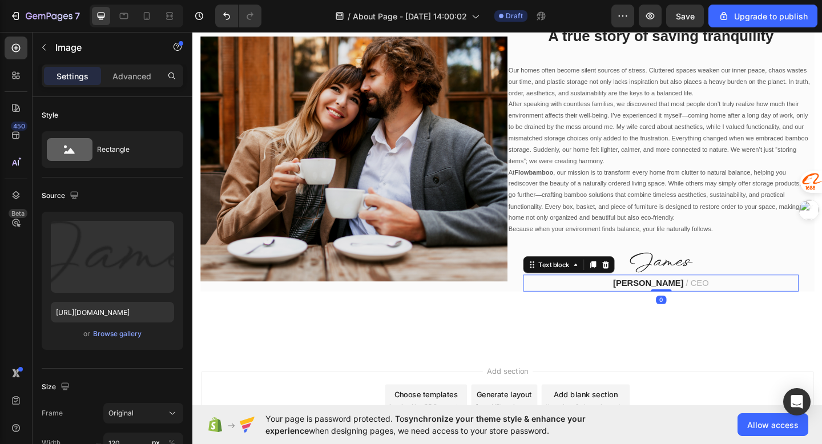
click at [675, 310] on strong "[PERSON_NAME]" at bounding box center [688, 305] width 77 height 10
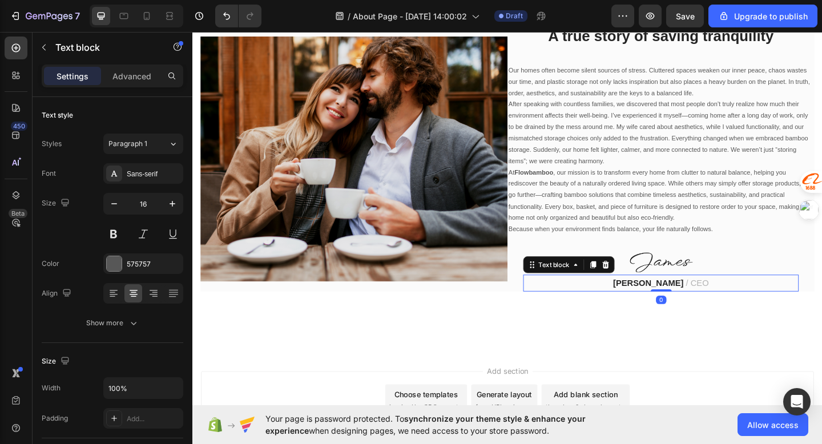
click at [686, 305] on strong "[PERSON_NAME]" at bounding box center [688, 305] width 77 height 10
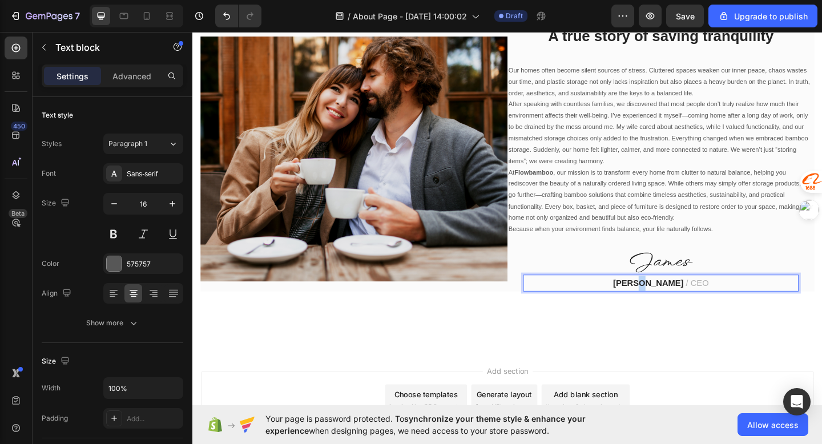
click at [686, 305] on strong "[PERSON_NAME]" at bounding box center [688, 305] width 77 height 10
click at [711, 306] on strong "[PERSON_NAME]" at bounding box center [688, 305] width 77 height 10
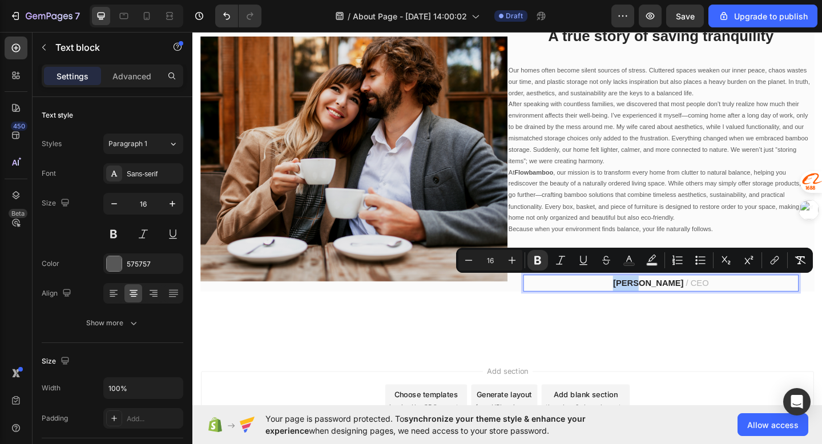
drag, startPoint x: 689, startPoint y: 306, endPoint x: 655, endPoint y: 307, distance: 33.1
click at [655, 307] on p "[PERSON_NAME] / CEO" at bounding box center [701, 305] width 297 height 17
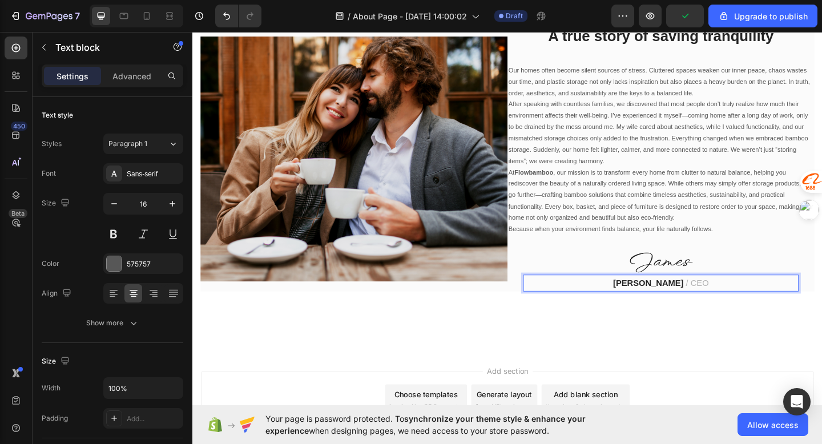
click at [701, 303] on strong "[PERSON_NAME]" at bounding box center [688, 305] width 77 height 10
click at [705, 303] on strong "[PERSON_NAME]" at bounding box center [688, 305] width 77 height 10
click at [724, 265] on div "A true story of saving tranquility Heading Our homes often become silent source…" at bounding box center [702, 170] width 334 height 289
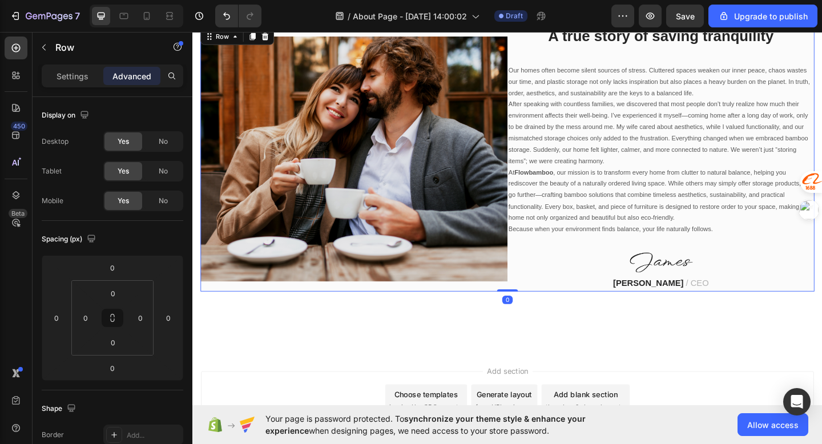
click at [709, 279] on img at bounding box center [702, 282] width 69 height 21
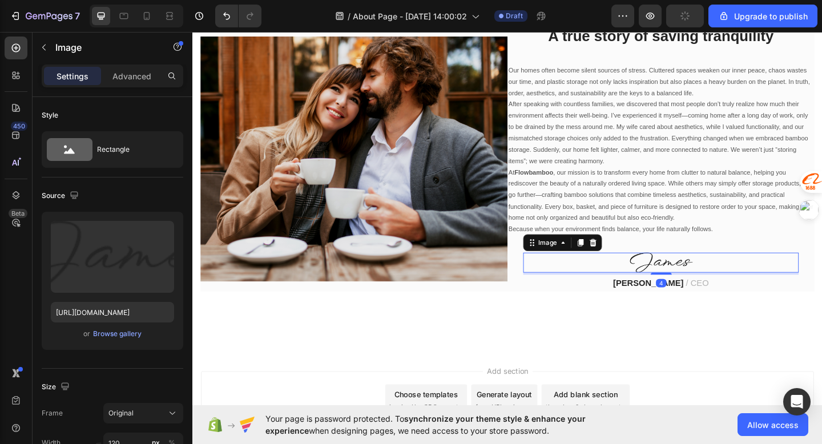
click at [707, 284] on img at bounding box center [702, 282] width 69 height 21
click at [579, 263] on div "Image" at bounding box center [578, 261] width 25 height 10
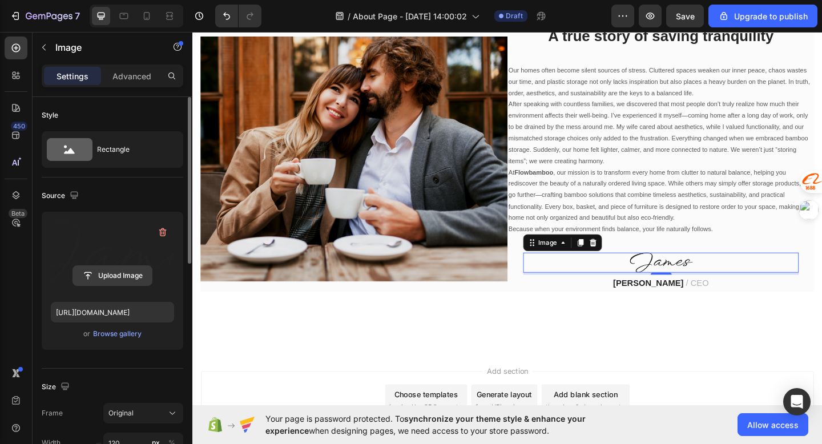
click at [120, 269] on input "file" at bounding box center [112, 275] width 79 height 19
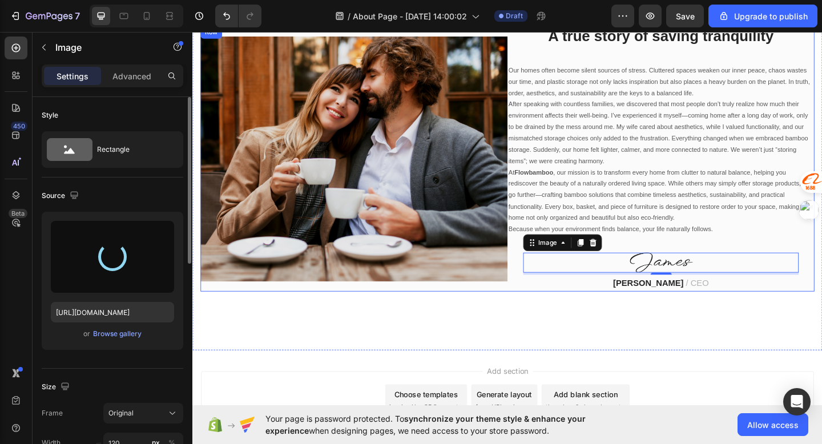
type input "[URL][DOMAIN_NAME]"
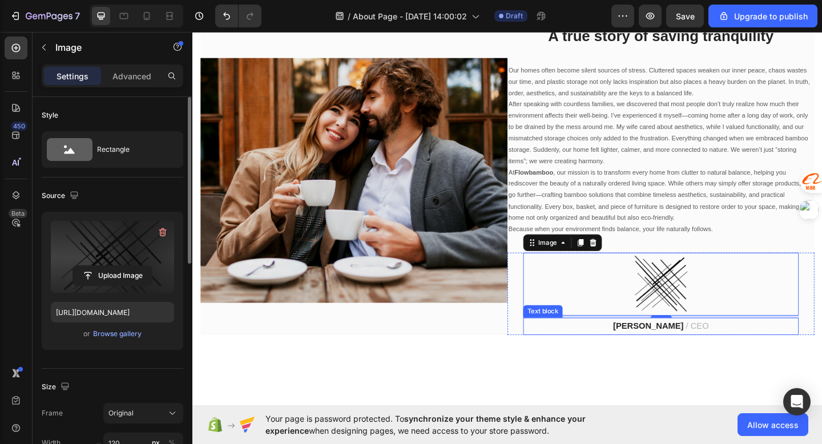
scroll to position [150, 0]
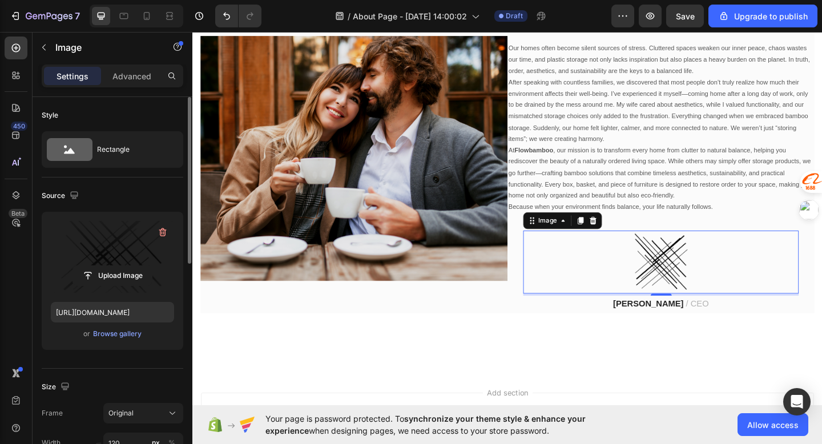
click at [683, 281] on img at bounding box center [702, 282] width 69 height 69
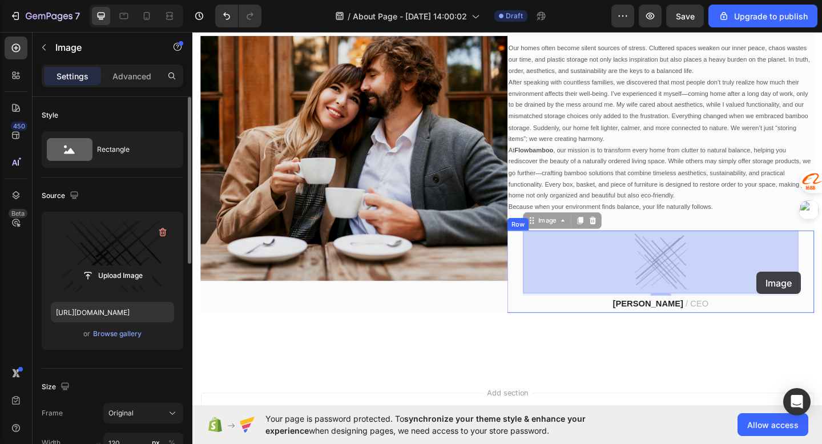
drag, startPoint x: 851, startPoint y: 313, endPoint x: 796, endPoint y: 288, distance: 60.3
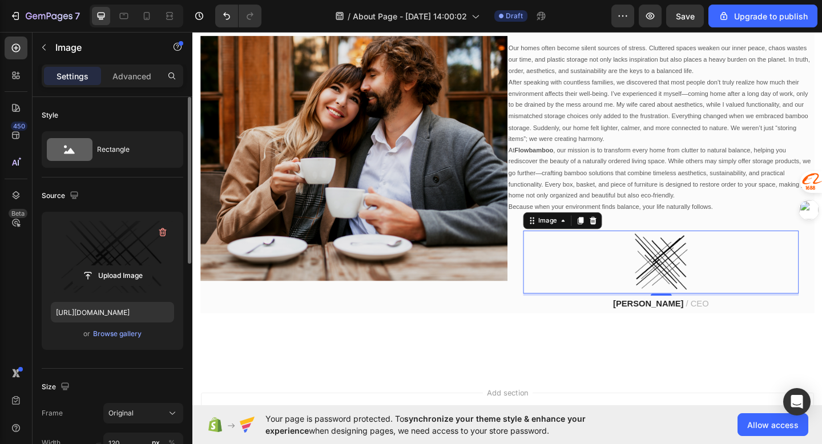
click at [745, 288] on div at bounding box center [702, 282] width 300 height 69
click at [557, 312] on div at bounding box center [702, 282] width 300 height 69
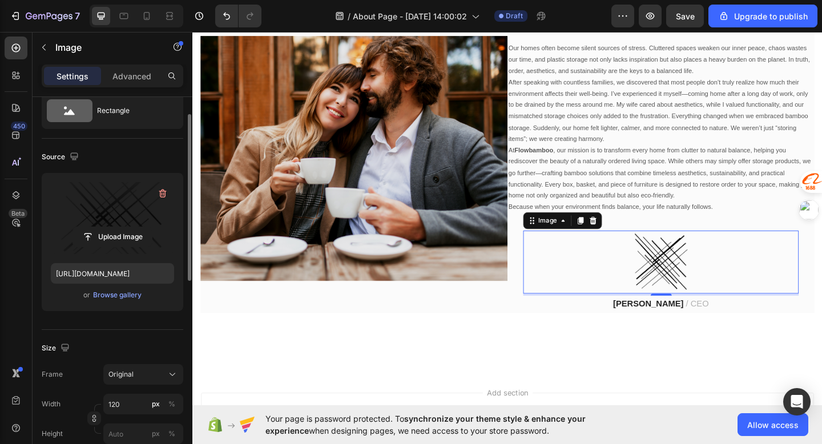
scroll to position [122, 0]
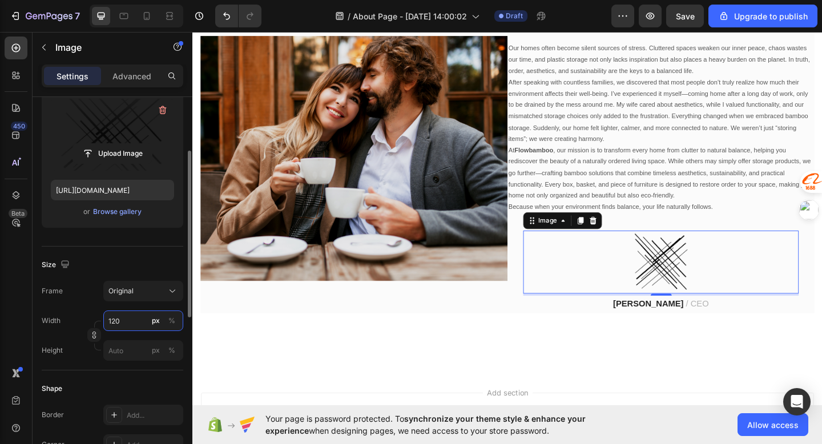
click at [136, 325] on input "120" at bounding box center [143, 321] width 80 height 21
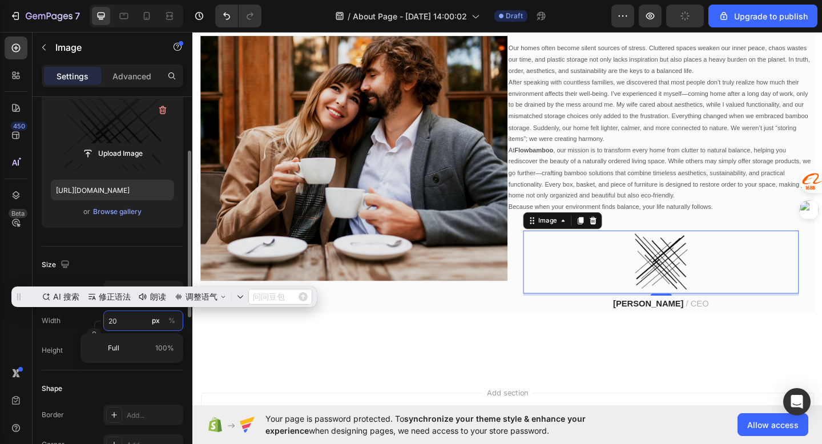
scroll to position [122, 0]
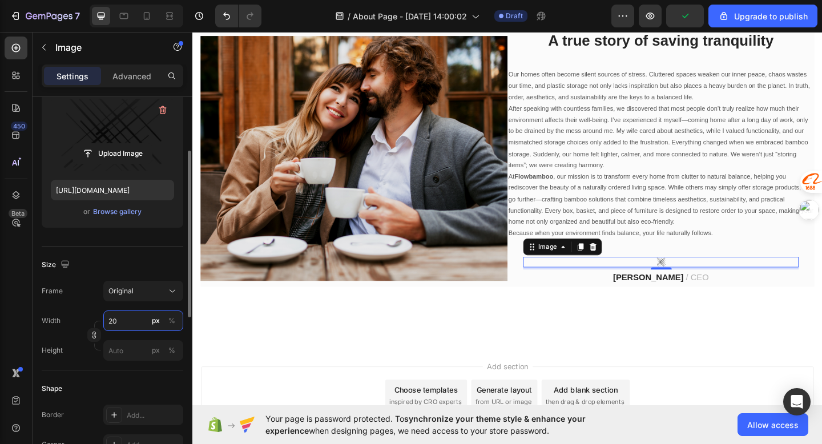
type input "2"
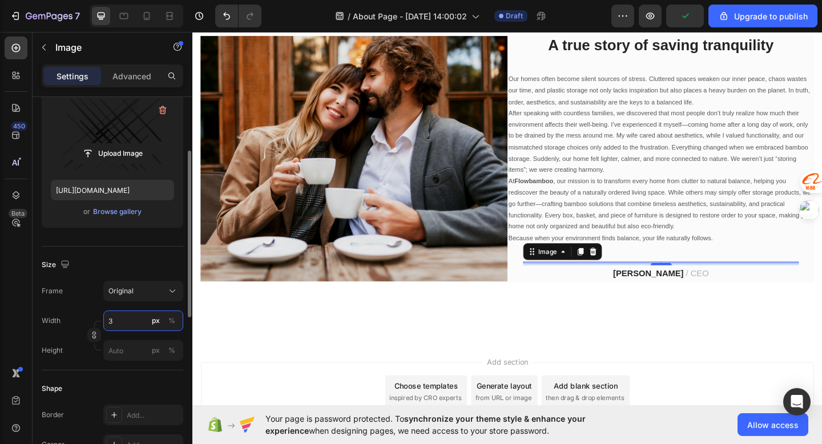
type input "30"
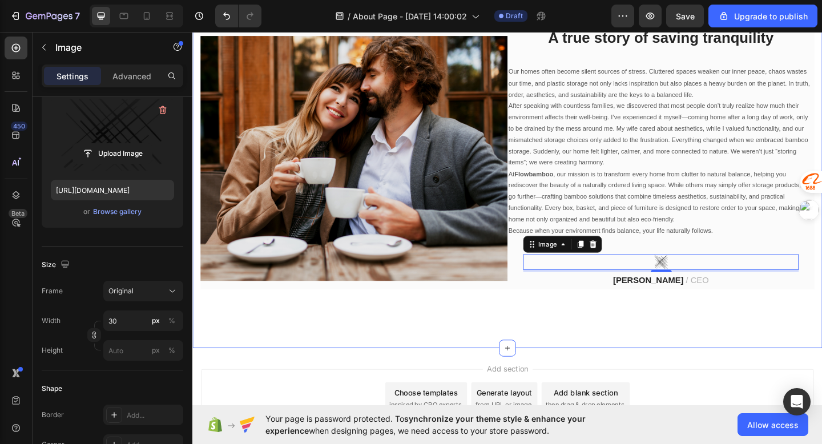
click at [412, 392] on div "Add section Choose templates inspired by CRO experts Generate layout from URL o…" at bounding box center [534, 446] width 685 height 140
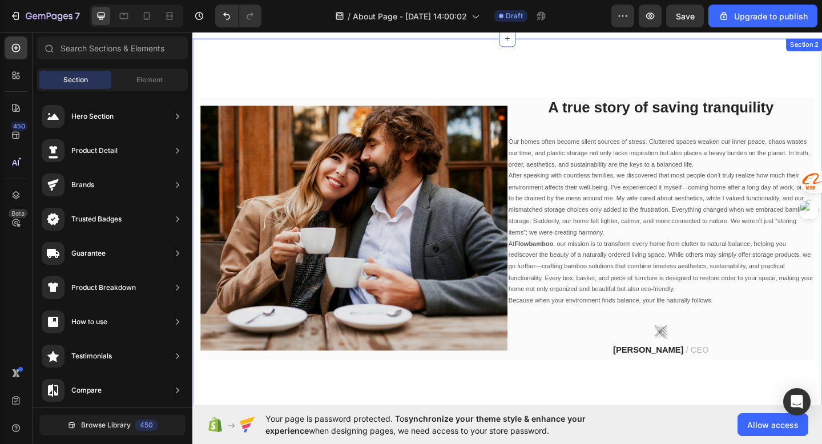
scroll to position [47, 0]
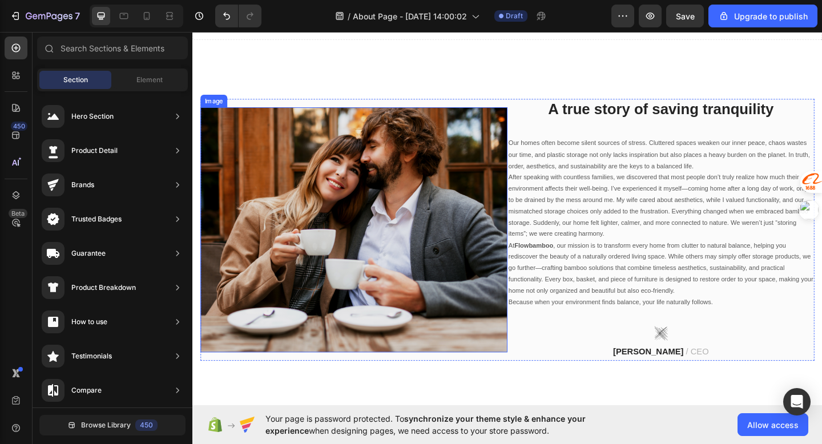
click at [610, 242] on p "After speaking with countless families, we discovered that most people don’t tr…" at bounding box center [702, 221] width 332 height 74
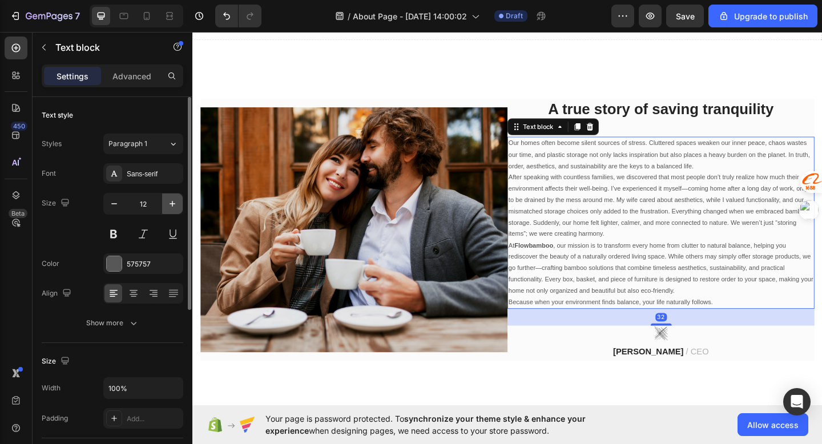
click at [171, 205] on icon "button" at bounding box center [172, 203] width 11 height 11
type input "13"
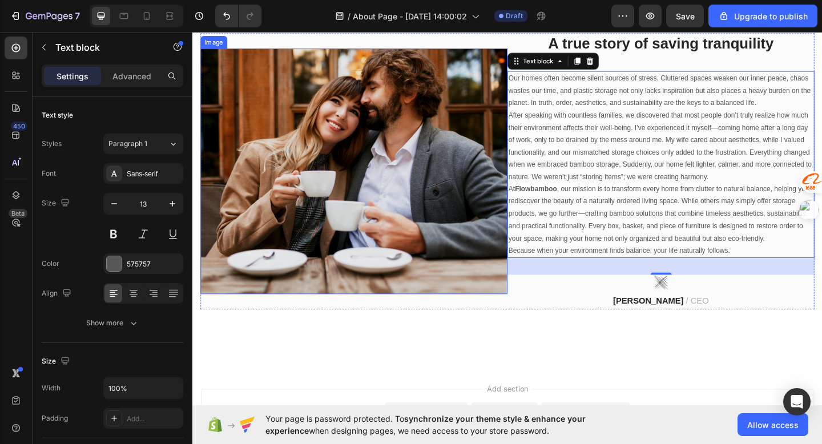
scroll to position [132, 0]
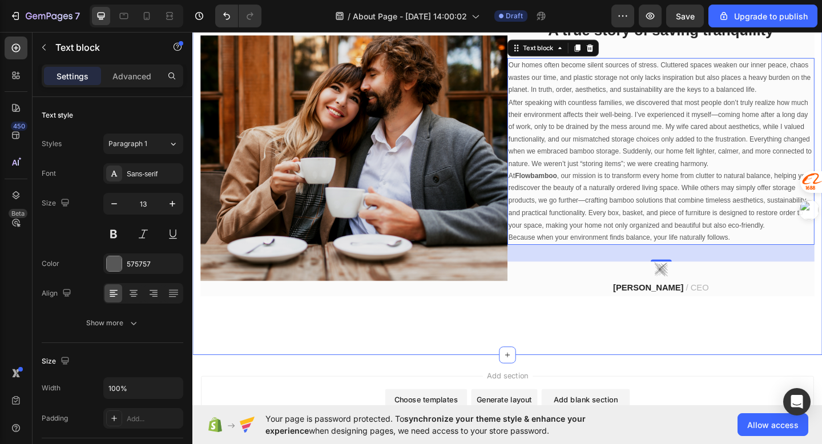
click at [329, 383] on div "Image A true story of saving tranquility Heading Our homes often become silent …" at bounding box center [534, 169] width 685 height 428
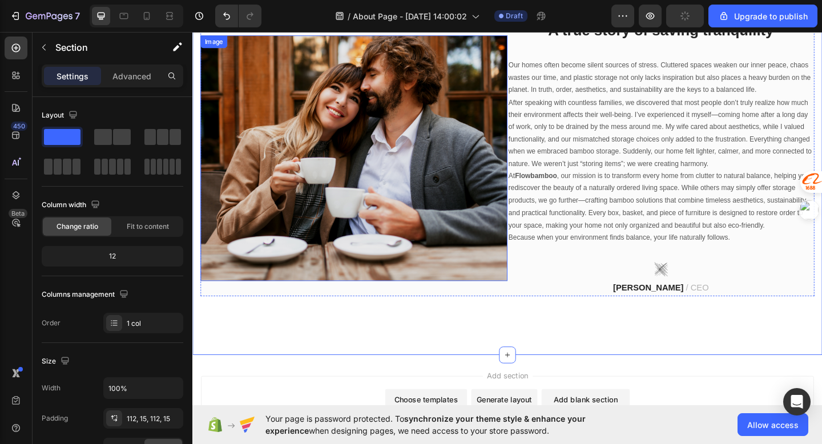
click at [406, 265] on img at bounding box center [368, 169] width 334 height 267
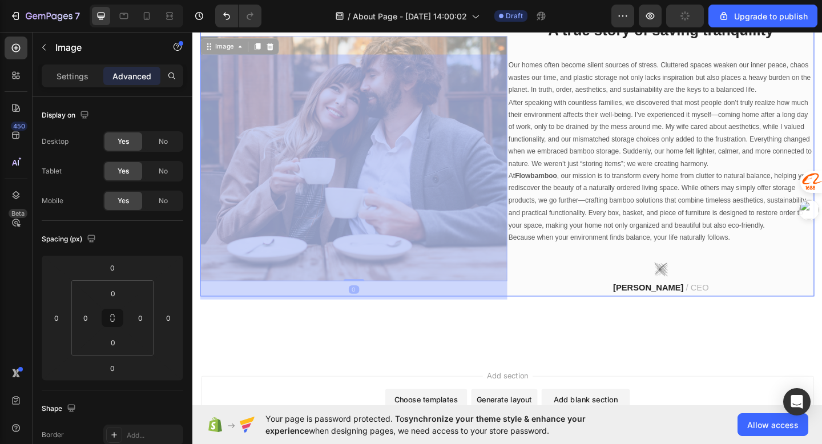
scroll to position [95, 0]
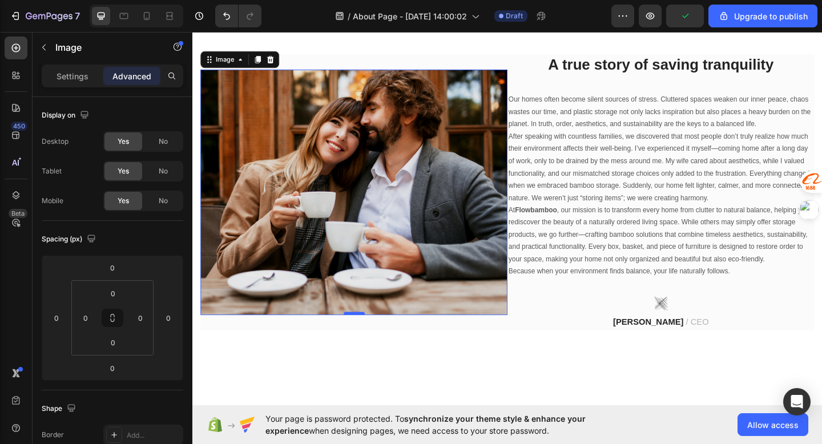
click at [372, 340] on div at bounding box center [368, 338] width 23 height 3
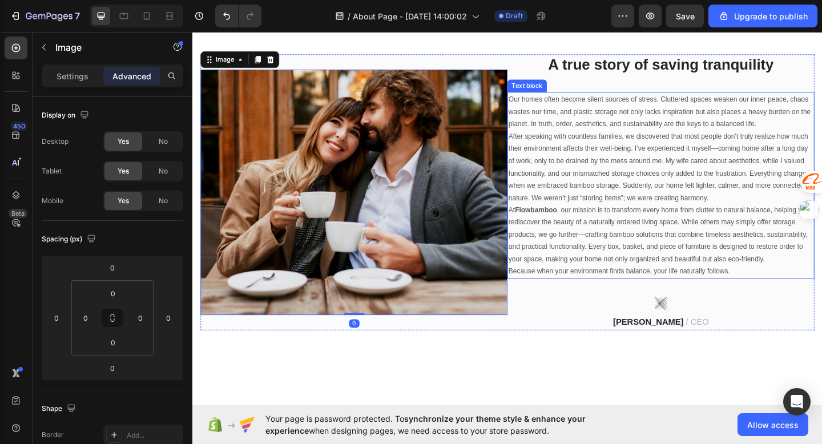
click at [644, 187] on p "After speaking with countless families, we discovered that most people don’t tr…" at bounding box center [702, 179] width 332 height 80
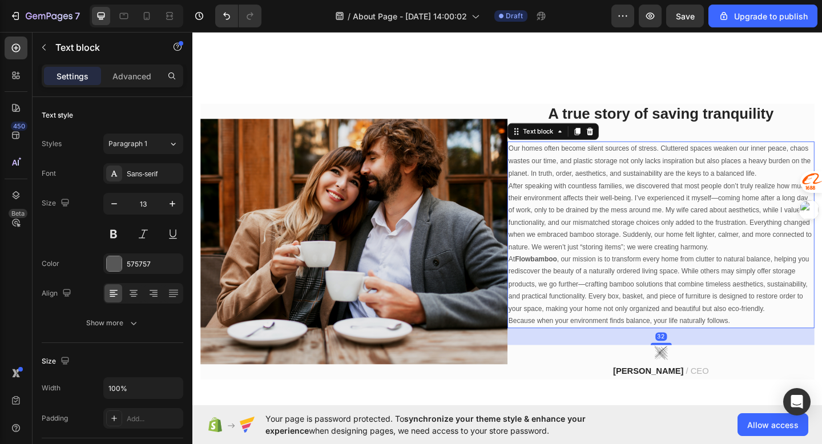
scroll to position [1, 0]
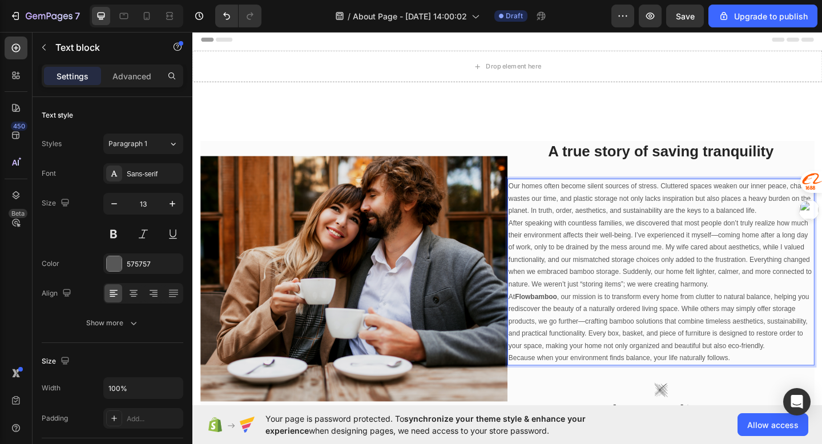
drag, startPoint x: 580, startPoint y: 244, endPoint x: 649, endPoint y: 243, distance: 69.1
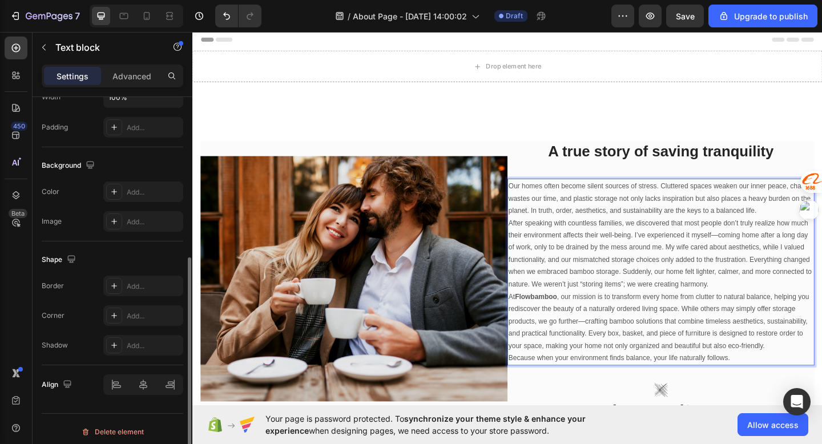
scroll to position [292, 0]
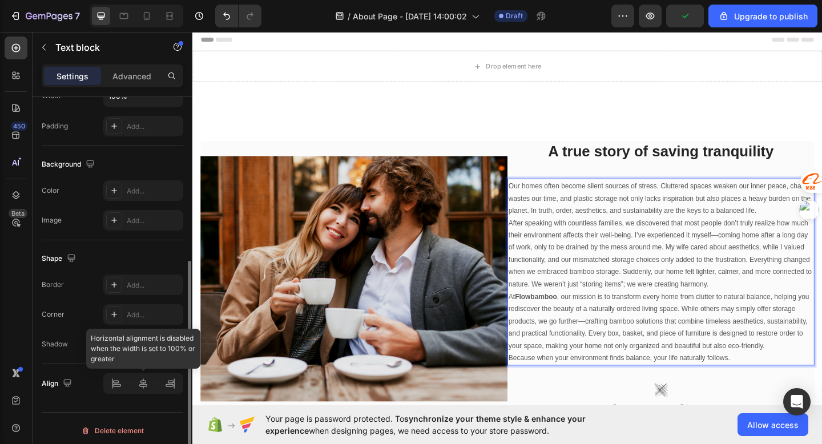
click at [122, 381] on div at bounding box center [143, 383] width 80 height 21
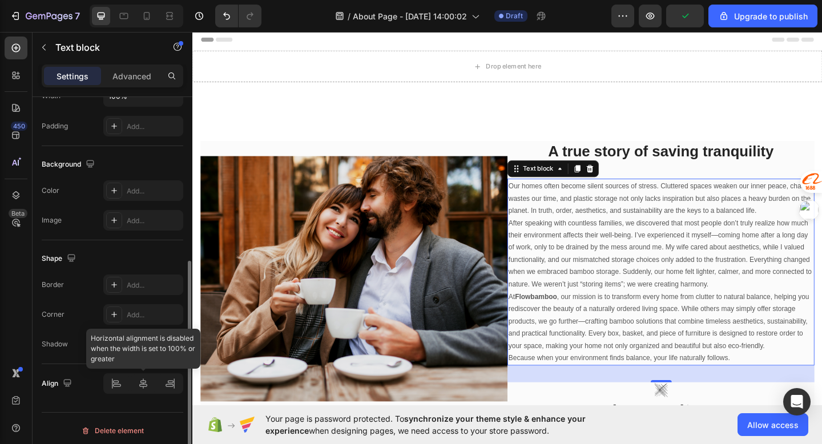
click at [143, 383] on div at bounding box center [143, 383] width 80 height 21
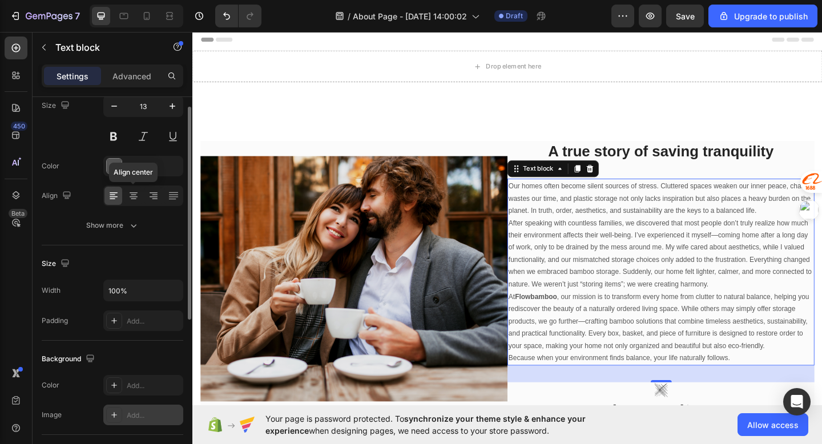
scroll to position [26, 0]
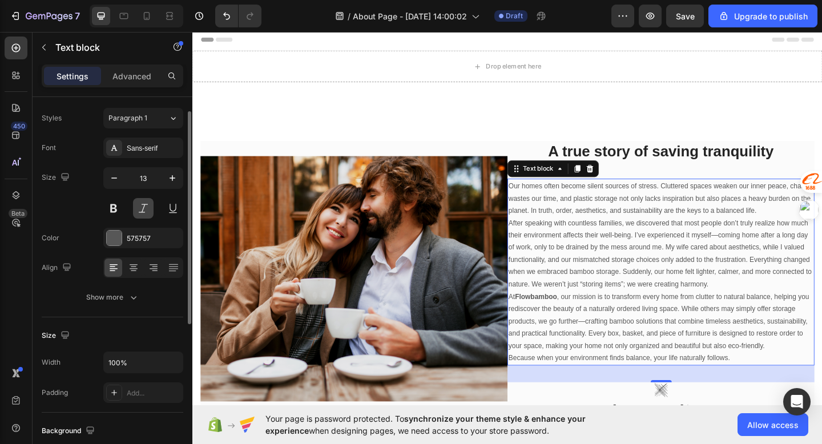
click at [139, 207] on button at bounding box center [143, 208] width 21 height 21
click at [122, 209] on button at bounding box center [113, 208] width 21 height 21
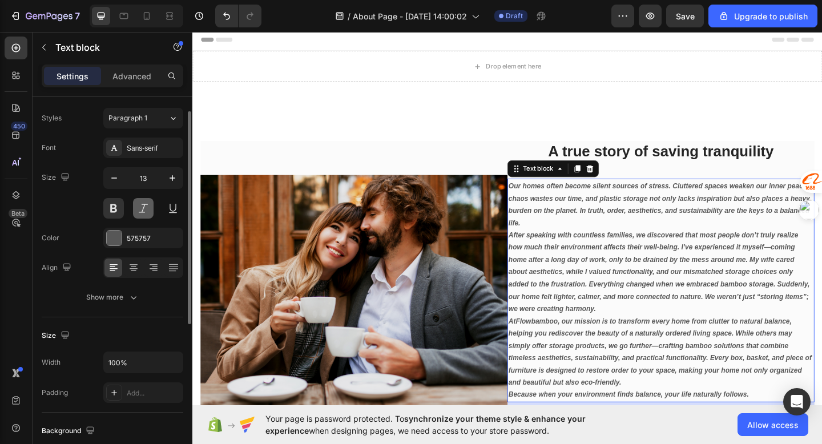
click at [139, 208] on button at bounding box center [143, 208] width 21 height 21
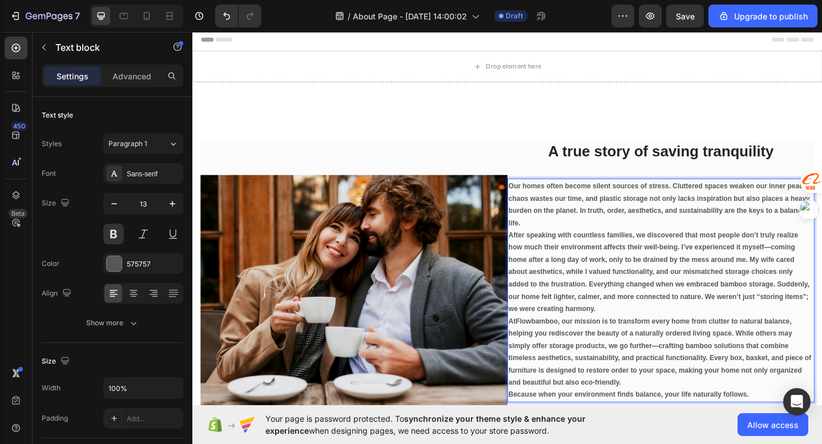
click at [614, 180] on div "A true story of saving tranquility Heading Our homes often become silent source…" at bounding box center [702, 321] width 334 height 341
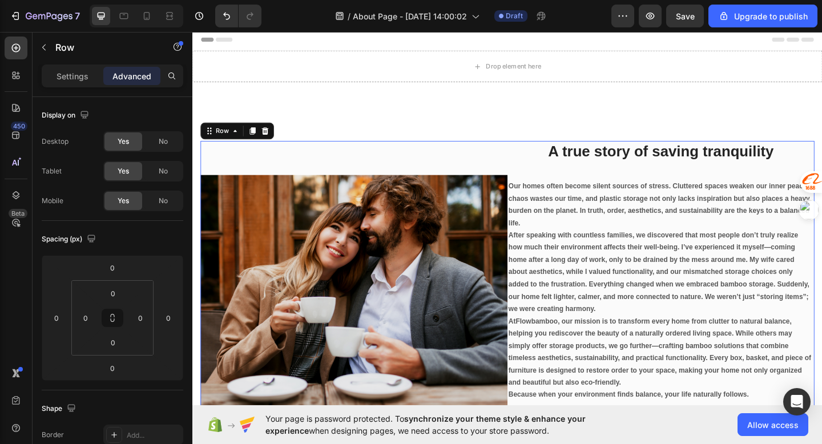
click at [638, 168] on h2 "A true story of saving tranquility" at bounding box center [702, 162] width 334 height 23
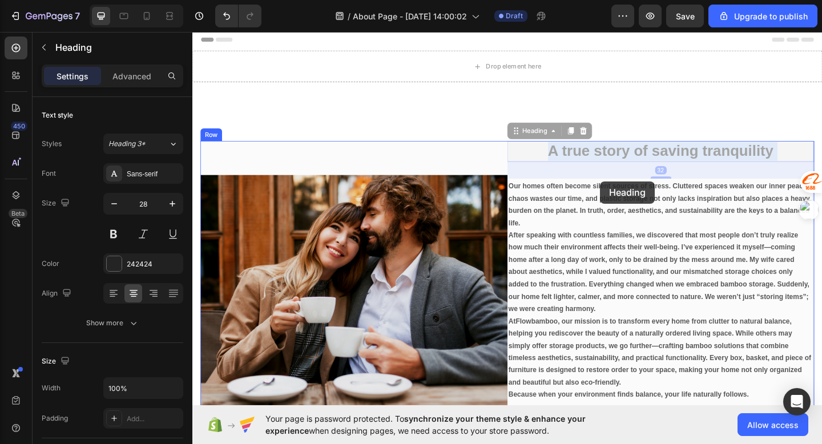
drag, startPoint x: 633, startPoint y: 162, endPoint x: 635, endPoint y: 193, distance: 30.9
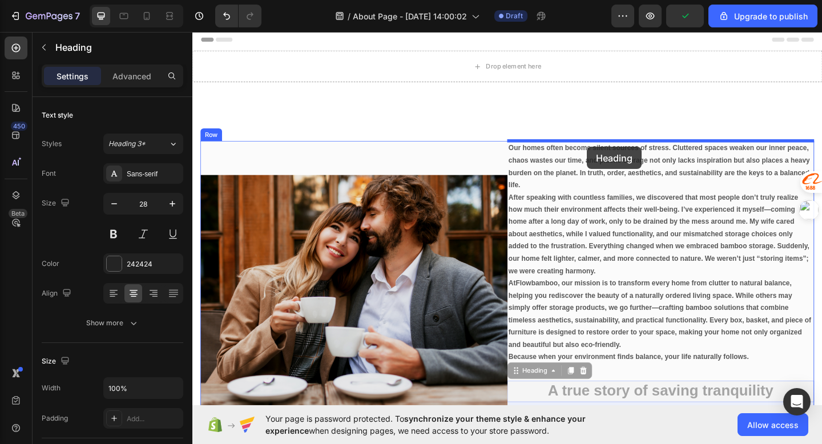
drag, startPoint x: 621, startPoint y: 423, endPoint x: 622, endPoint y: 157, distance: 266.1
click at [622, 157] on div "Header Drop element here Section 1 Image Our homes often become silent sources …" at bounding box center [534, 374] width 685 height 691
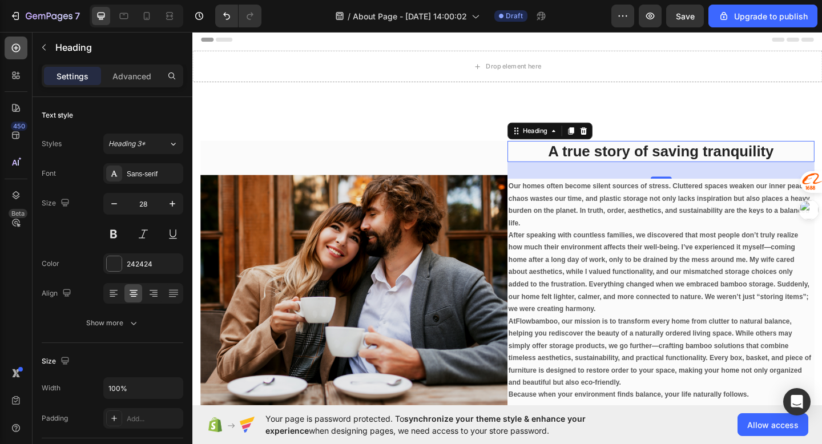
click at [16, 55] on div at bounding box center [16, 48] width 23 height 23
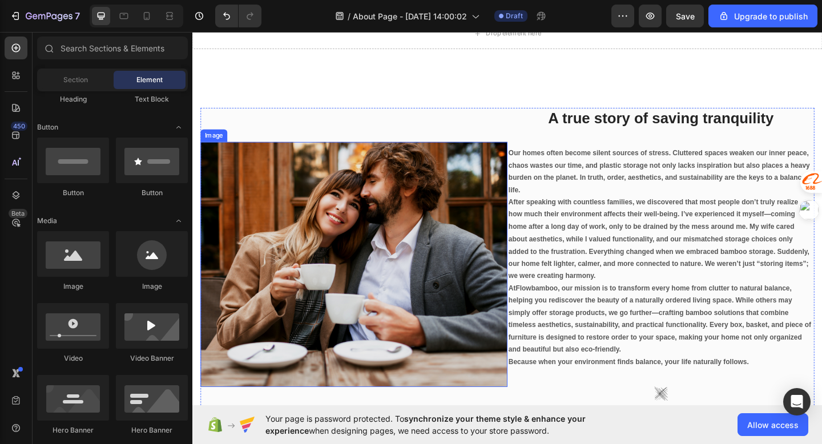
scroll to position [37, 0]
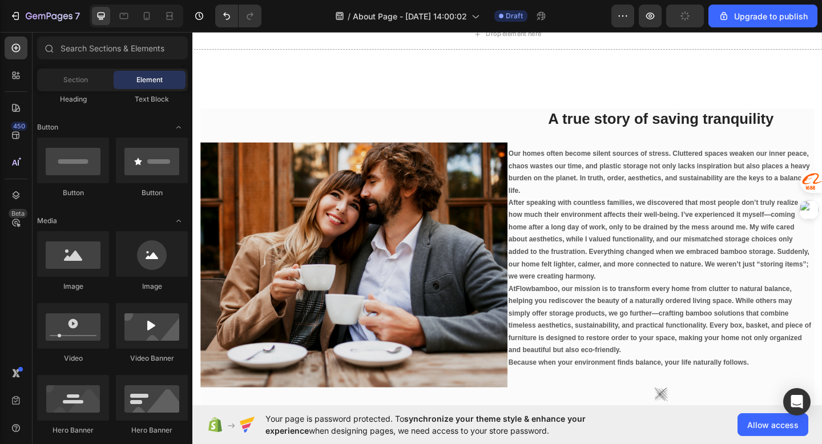
click at [655, 124] on p "A true story of saving tranquility" at bounding box center [702, 126] width 332 height 21
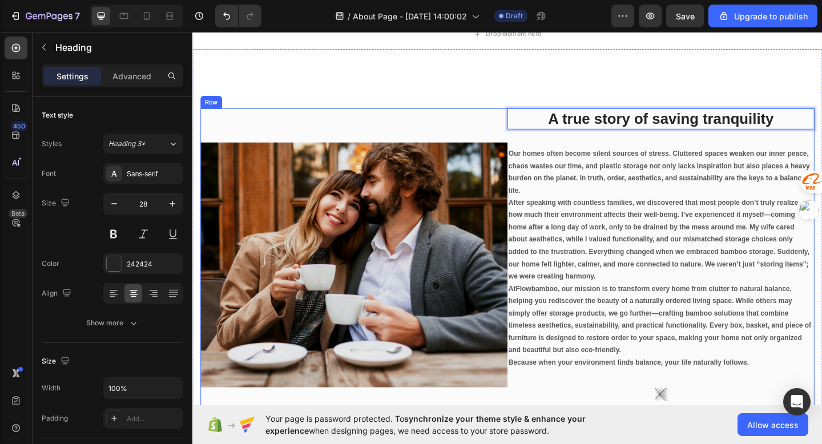
drag, startPoint x: 638, startPoint y: 115, endPoint x: 510, endPoint y: 123, distance: 128.1
click at [510, 123] on div "Image A true story of saving tranquility Heading 32 Our homes often become sile…" at bounding box center [535, 285] width 668 height 341
click at [460, 131] on div "Image" at bounding box center [368, 285] width 334 height 341
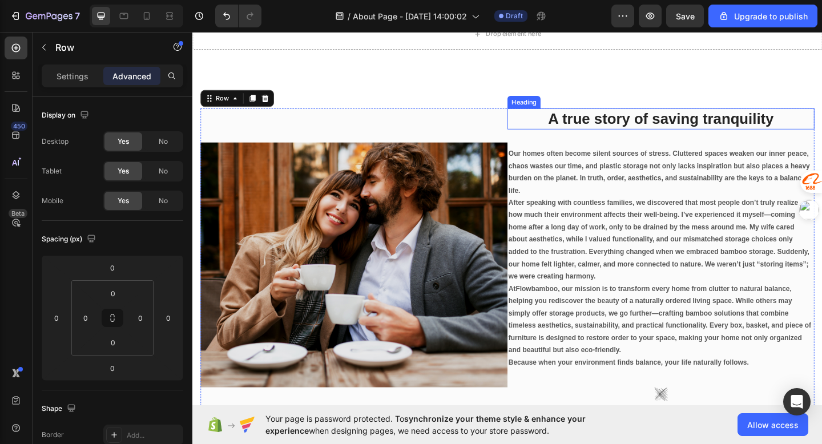
click at [576, 120] on p "A true story of saving tranquility" at bounding box center [702, 126] width 332 height 21
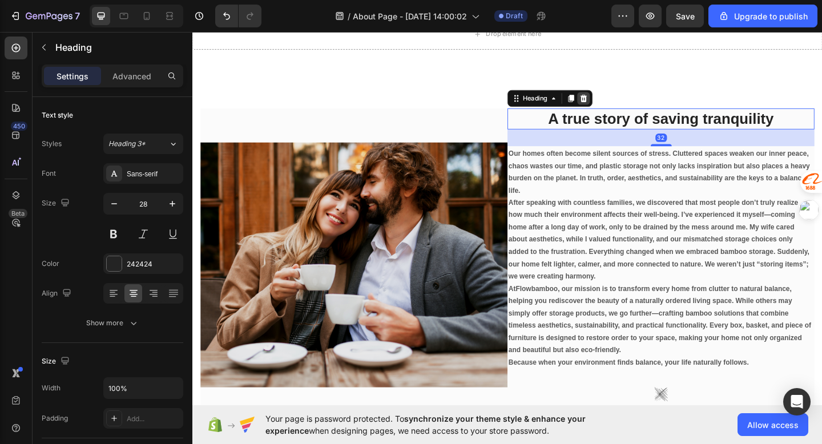
click at [617, 107] on icon at bounding box center [617, 104] width 7 height 8
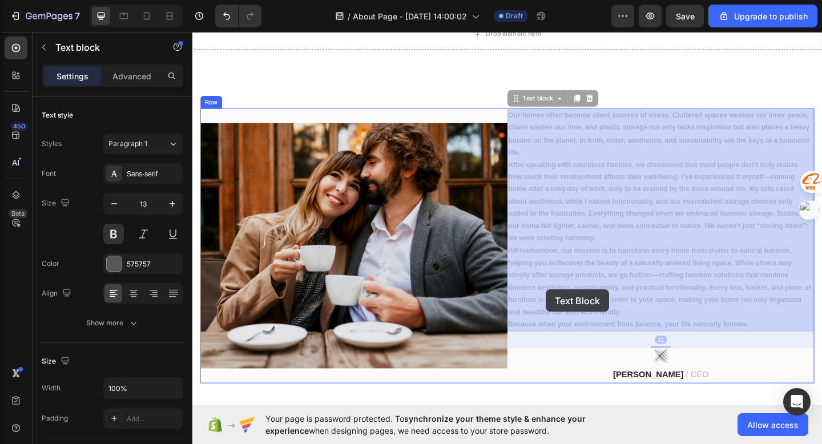
drag, startPoint x: 570, startPoint y: 153, endPoint x: 577, endPoint y: 312, distance: 159.4
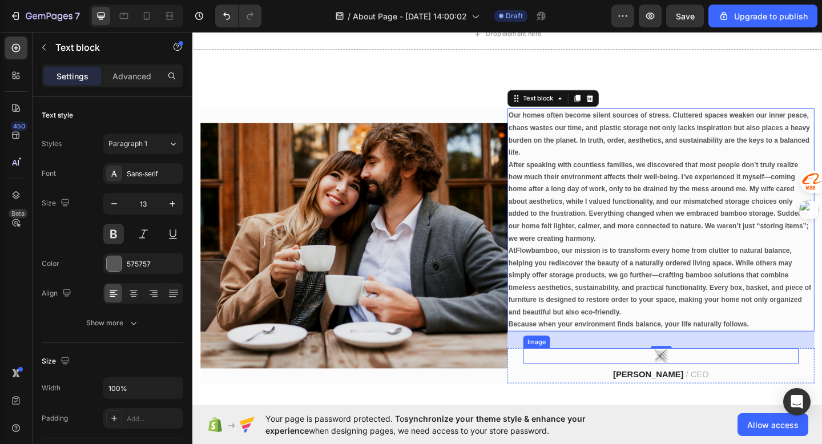
click at [601, 391] on div at bounding box center [702, 384] width 300 height 17
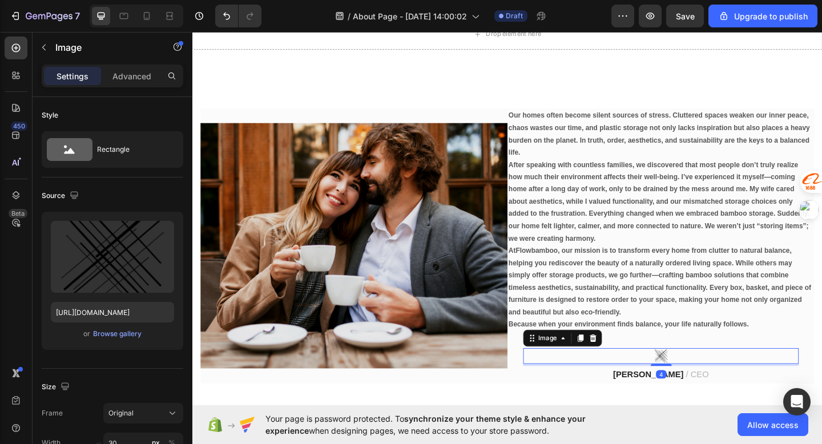
click at [442, 309] on img at bounding box center [368, 264] width 334 height 267
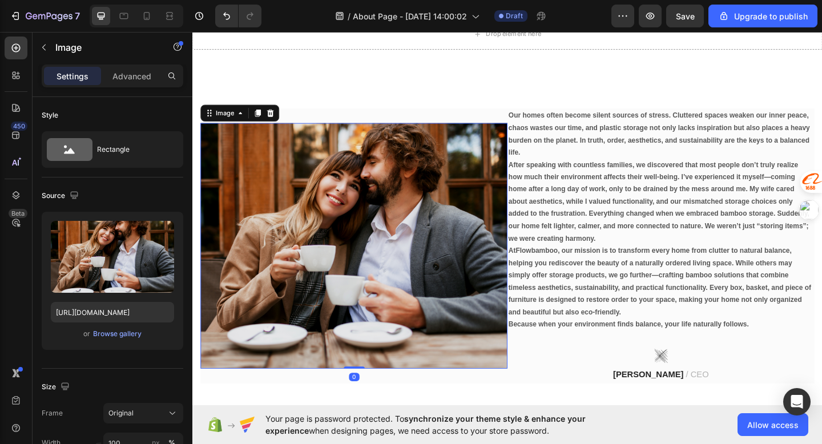
click at [369, 408] on div "0" at bounding box center [368, 407] width 11 height 9
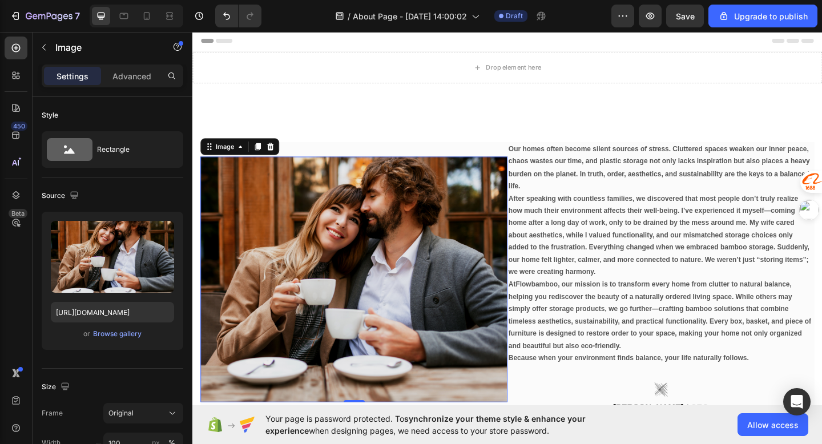
scroll to position [37, 0]
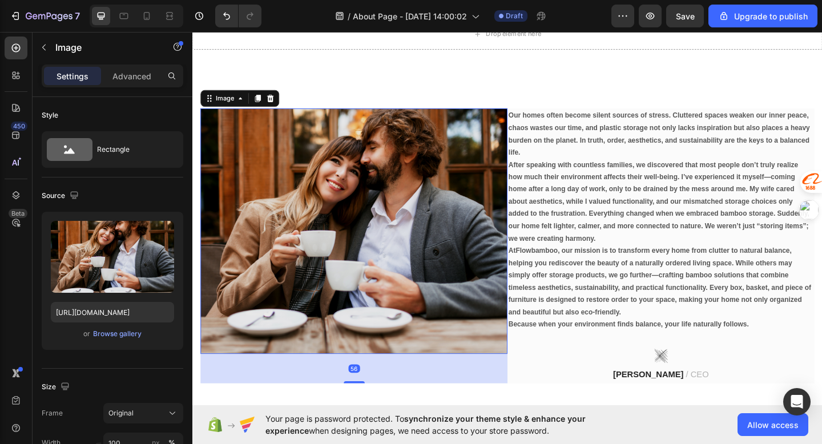
click at [376, 429] on div "Image 56 Our homes often become silent sources of stress. Cluttered spaces weak…" at bounding box center [534, 264] width 685 height 427
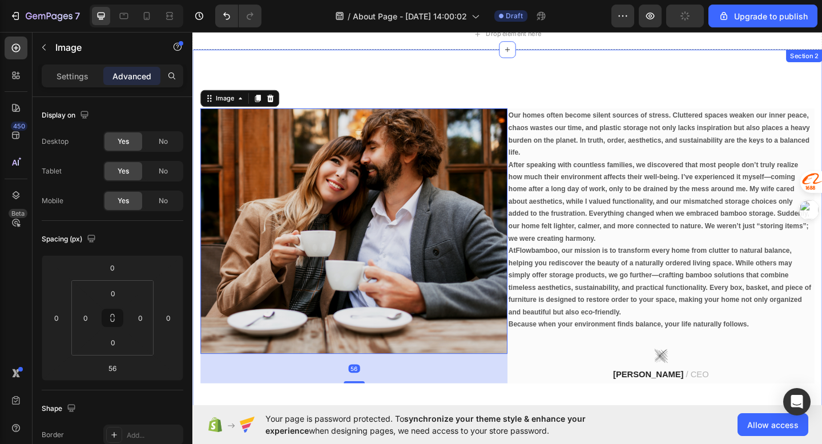
click at [586, 434] on div "Image 56 Our homes often become silent sources of stress. Cluttered spaces weak…" at bounding box center [534, 264] width 685 height 427
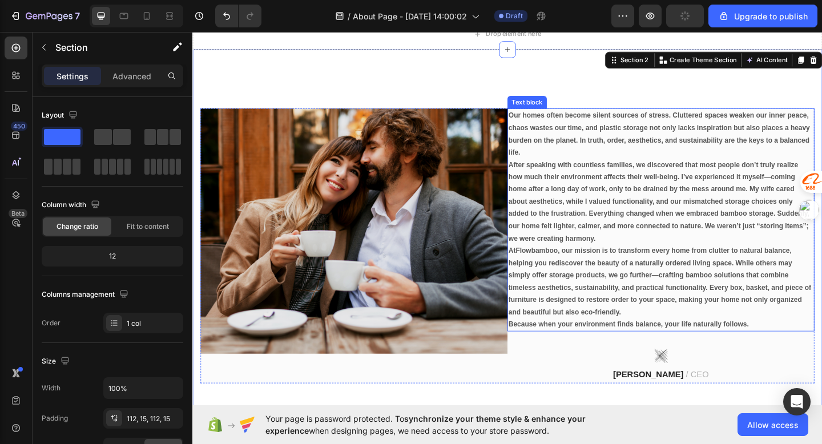
scroll to position [17, 0]
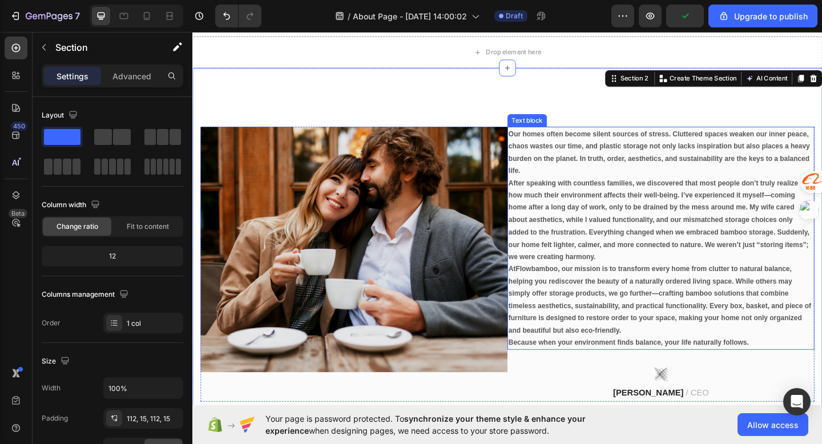
click at [599, 357] on p "At [GEOGRAPHIC_DATA] , our mission is to transform every home from clutter to n…" at bounding box center [702, 323] width 332 height 80
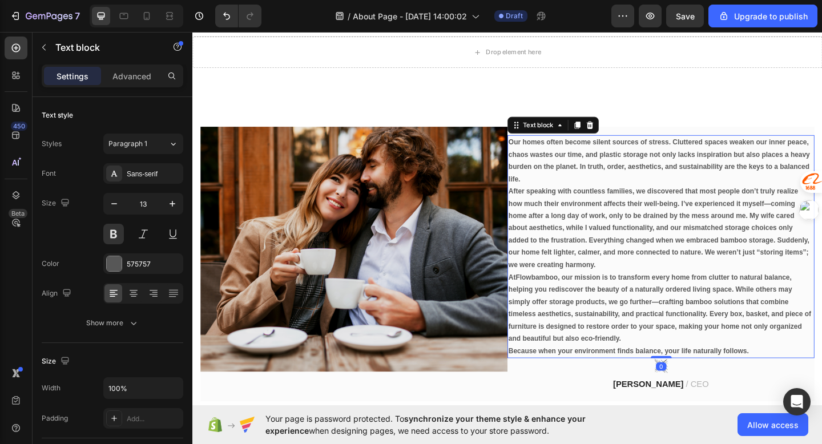
drag, startPoint x: 701, startPoint y: 395, endPoint x: 676, endPoint y: 263, distance: 133.7
click at [676, 263] on div "Our homes often become silent sources of stress. Cluttered spaces weaken our in…" at bounding box center [702, 265] width 334 height 243
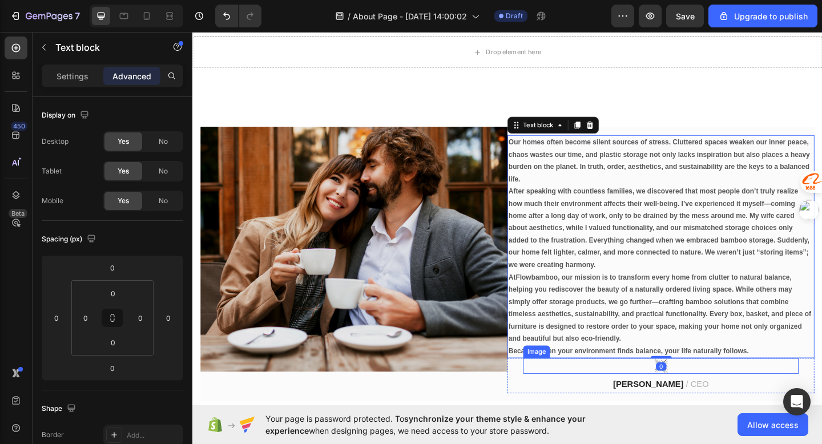
click at [619, 418] on p "Bill GUO / CEO" at bounding box center [701, 416] width 297 height 17
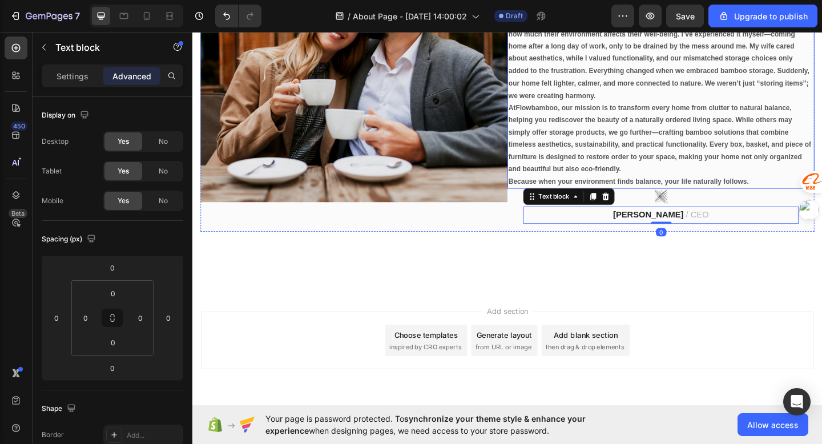
scroll to position [208, 0]
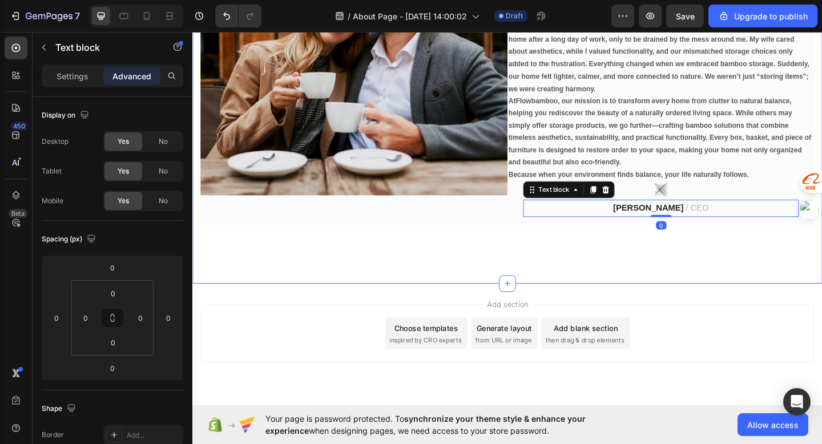
click at [601, 295] on div "Image Our homes often become silent sources of stress. Cluttered spaces weaken …" at bounding box center [534, 93] width 685 height 426
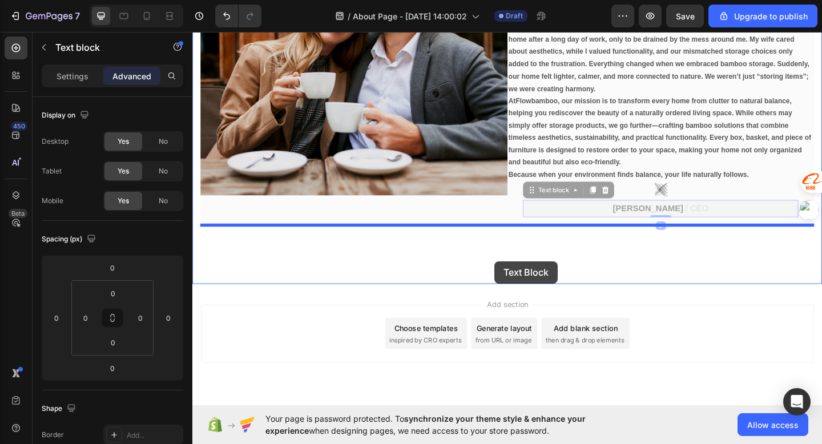
drag, startPoint x: 694, startPoint y: 220, endPoint x: 521, endPoint y: 281, distance: 184.0
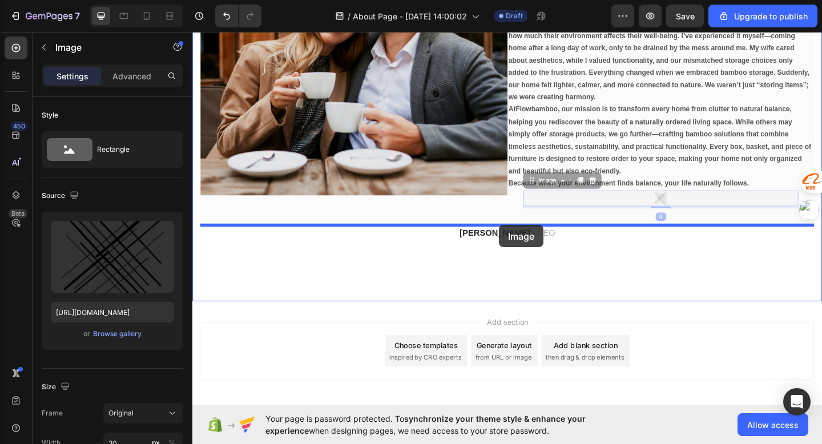
drag, startPoint x: 707, startPoint y: 205, endPoint x: 526, endPoint y: 242, distance: 184.8
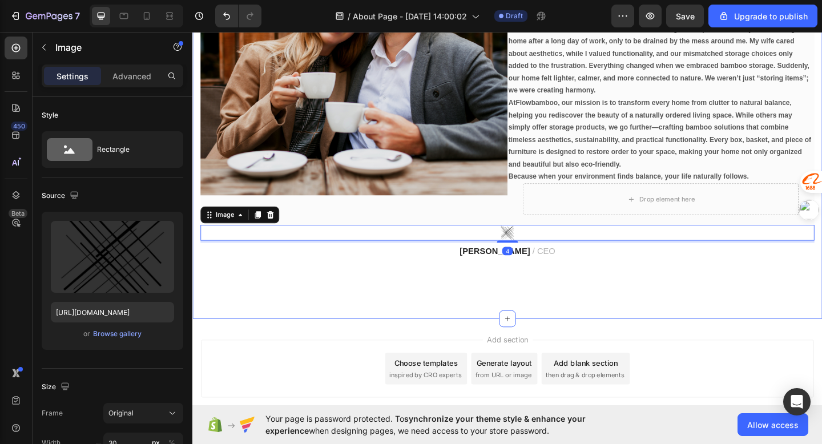
click at [532, 293] on div "Image Our homes often become silent sources of stress. Cluttered spaces weaken …" at bounding box center [534, 112] width 685 height 465
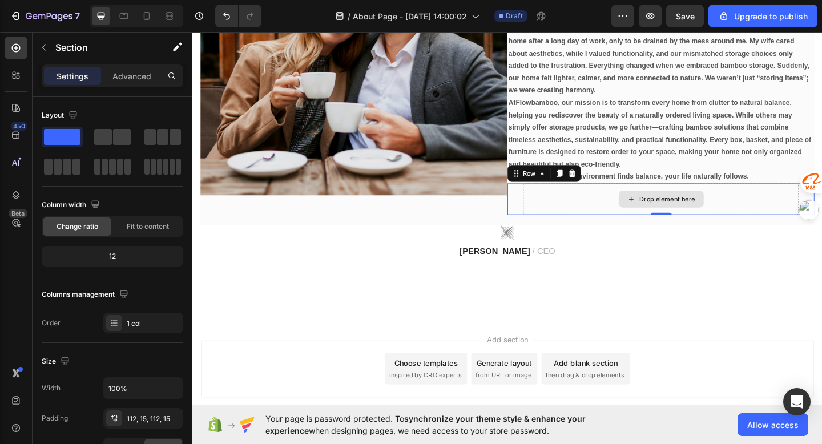
click at [613, 214] on div "Drop element here" at bounding box center [702, 214] width 300 height 34
click at [603, 174] on p "At [GEOGRAPHIC_DATA] , our mission is to transform every home from clutter to n…" at bounding box center [702, 142] width 332 height 80
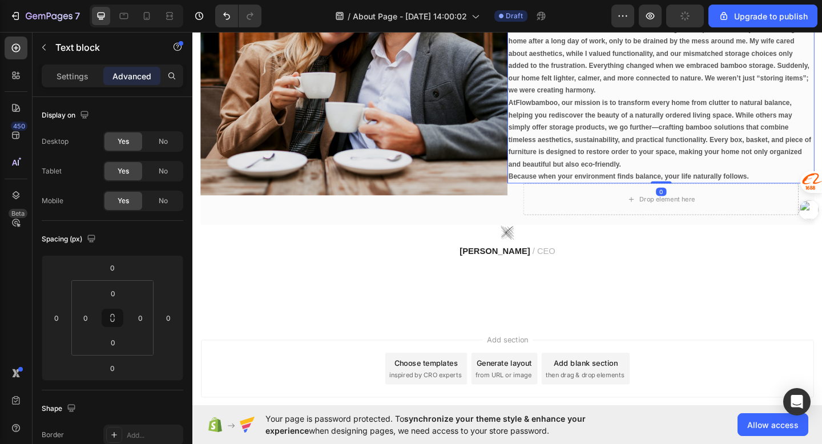
click at [610, 213] on div "Drop element here" at bounding box center [702, 214] width 300 height 34
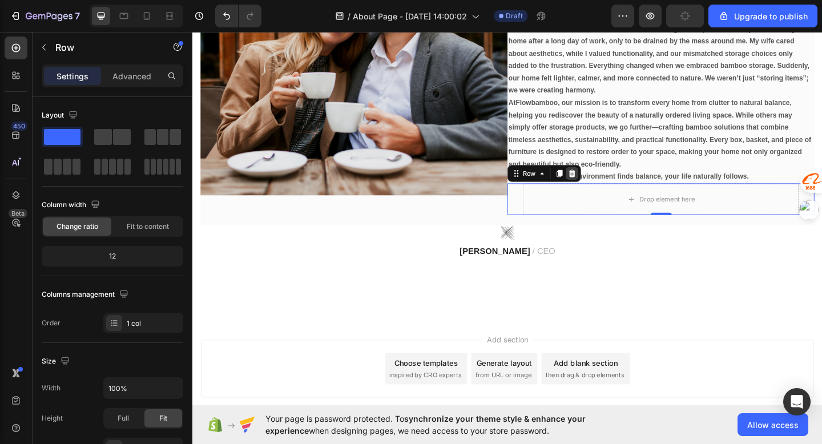
click at [609, 185] on icon at bounding box center [605, 186] width 9 height 9
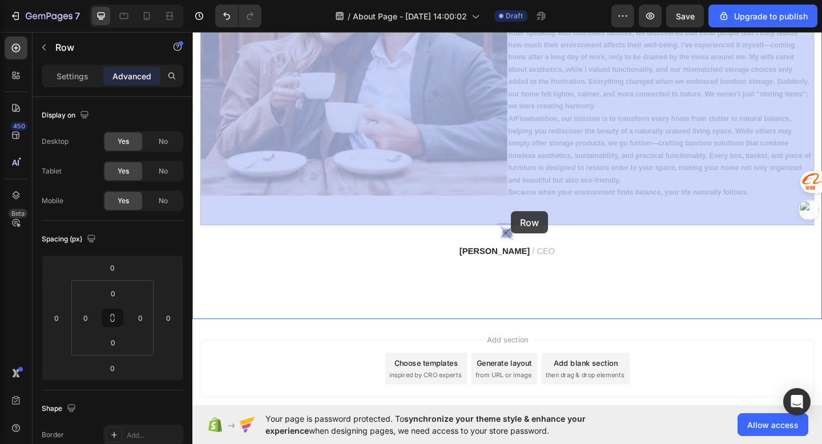
drag, startPoint x: 539, startPoint y: 240, endPoint x: 538, endPoint y: 227, distance: 13.1
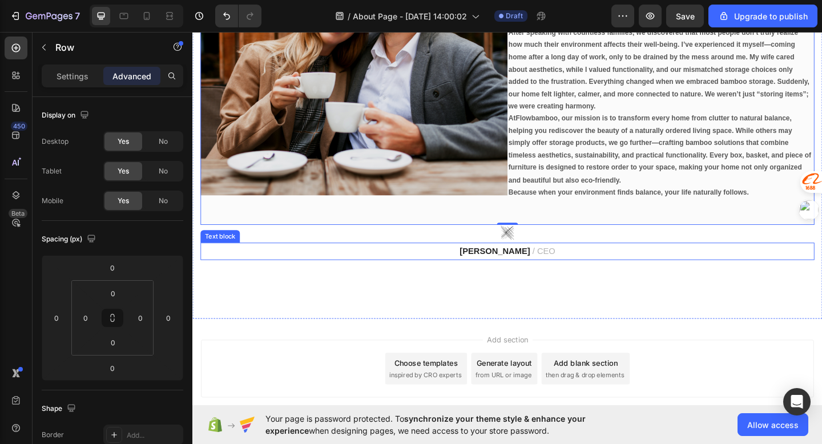
click at [495, 268] on p "Bill GUO / CEO" at bounding box center [535, 271] width 666 height 17
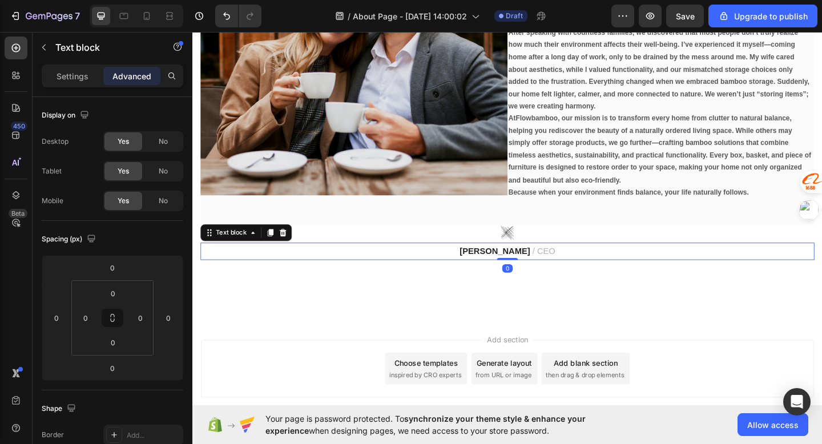
click at [494, 257] on div at bounding box center [535, 250] width 668 height 17
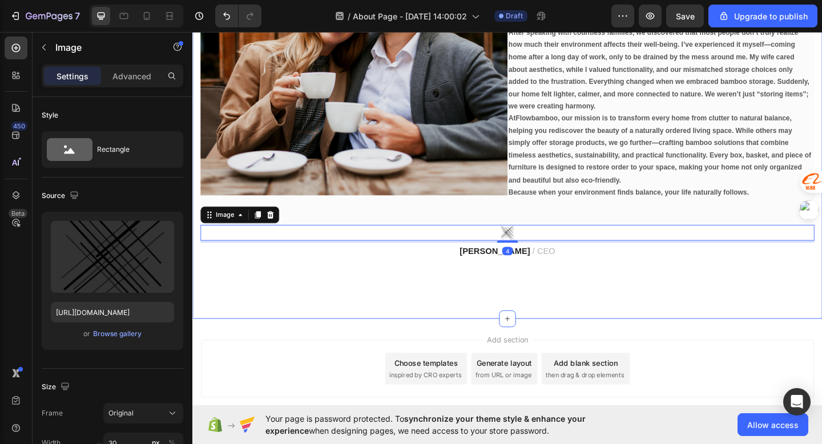
click at [477, 311] on div "Image Our homes often become silent sources of stress. Cluttered spaces weaken …" at bounding box center [534, 112] width 685 height 465
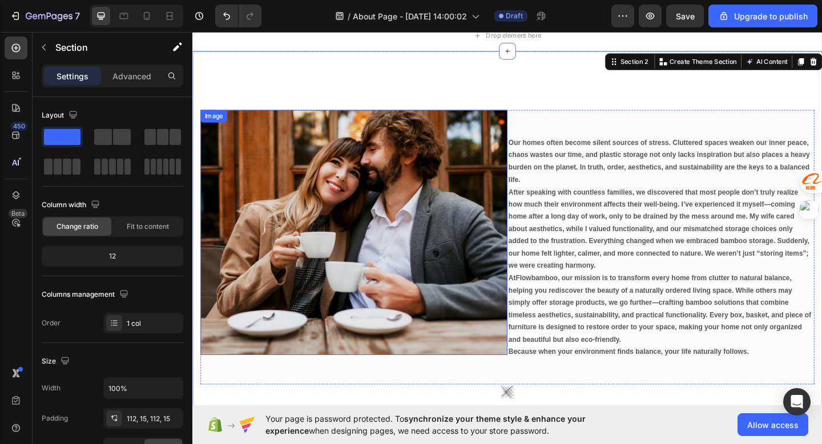
scroll to position [0, 0]
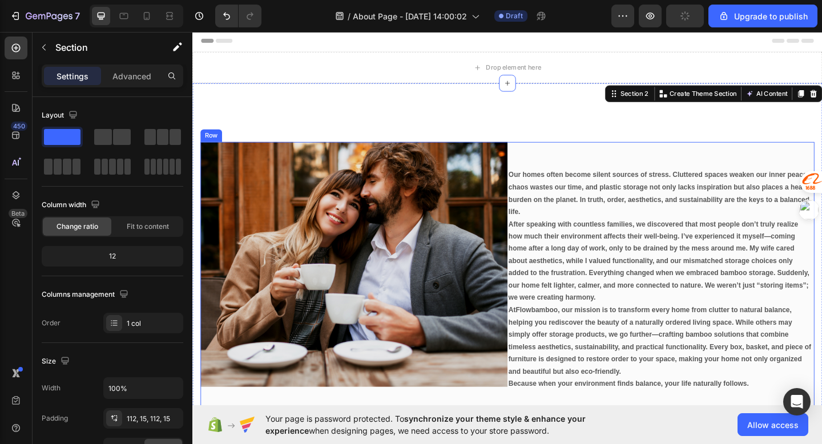
click at [591, 169] on div "Our homes often become silent sources of stress. Cluttered spaces weaken our in…" at bounding box center [702, 301] width 334 height 299
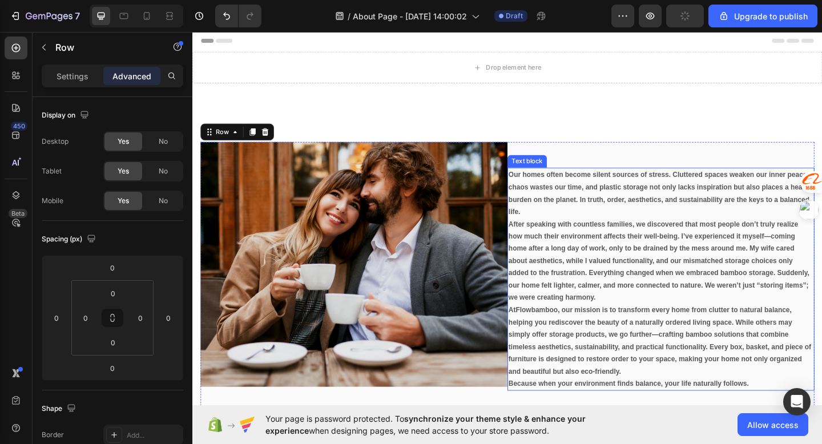
click at [608, 178] on div "Our homes often become silent sources of stress. Cluttered spaces weaken our in…" at bounding box center [702, 301] width 334 height 299
click at [609, 178] on div "Our homes often become silent sources of stress. Cluttered spaces weaken our in…" at bounding box center [702, 301] width 334 height 299
click at [552, 199] on p "Our homes often become silent sources of stress. Cluttered spaces weaken our in…" at bounding box center [702, 208] width 332 height 54
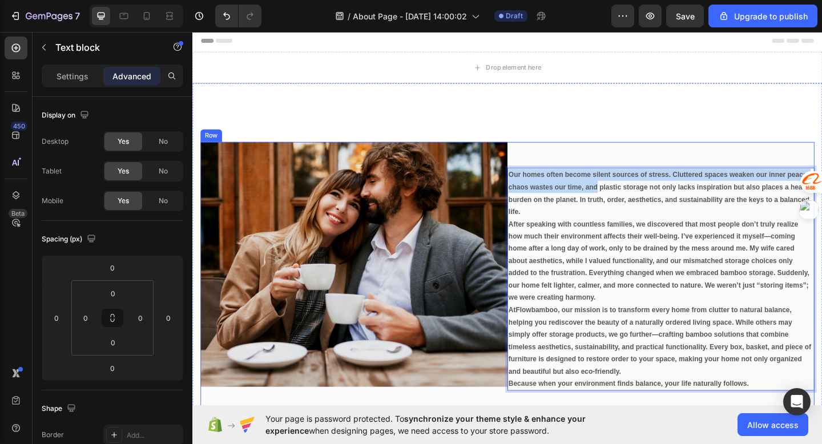
drag, startPoint x: 635, startPoint y: 194, endPoint x: 629, endPoint y: 162, distance: 33.0
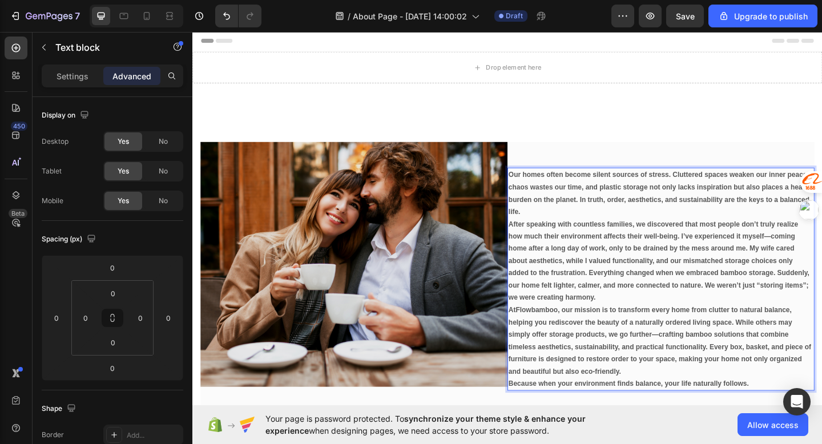
click at [621, 220] on p "Our homes often become silent sources of stress. Cluttered spaces weaken our in…" at bounding box center [702, 208] width 332 height 54
click at [613, 160] on div "Our homes often become silent sources of stress. Cluttered spaces weaken our in…" at bounding box center [702, 301] width 334 height 299
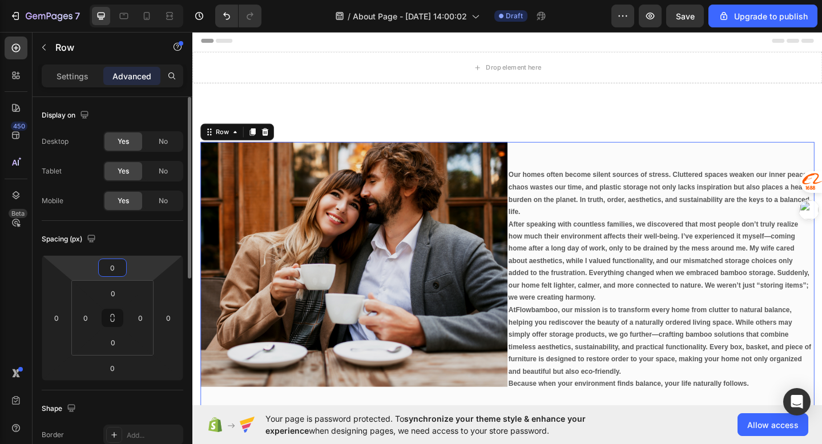
click at [112, 271] on input "0" at bounding box center [112, 267] width 23 height 17
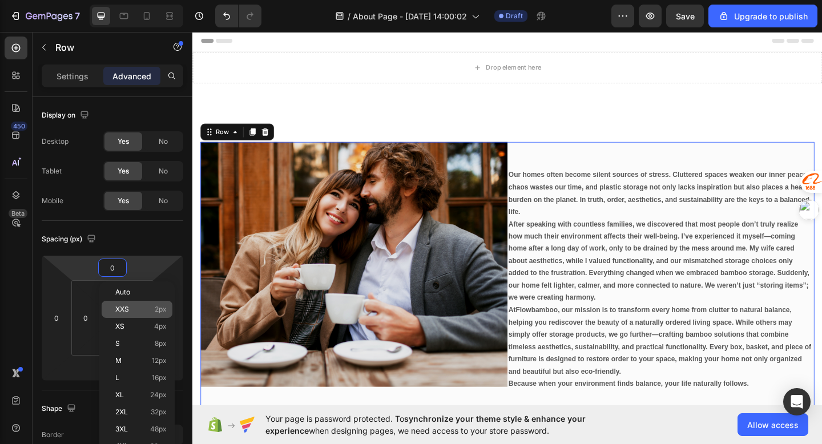
click at [123, 304] on div "XXS 2px" at bounding box center [137, 309] width 71 height 17
type input "2"
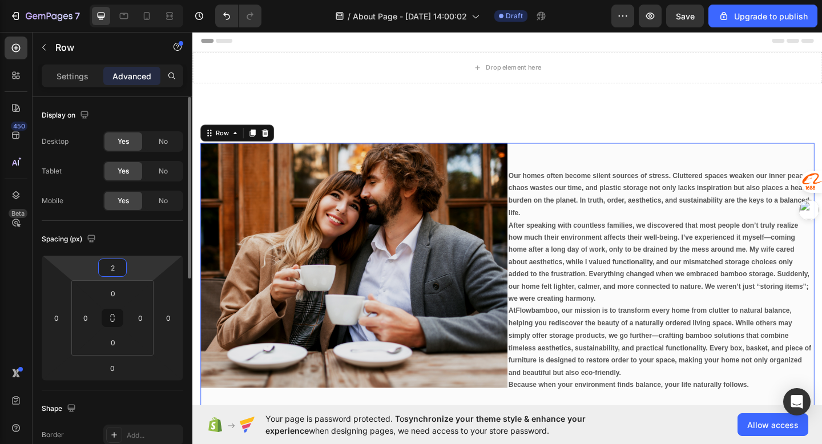
click at [114, 271] on input "2" at bounding box center [112, 267] width 23 height 17
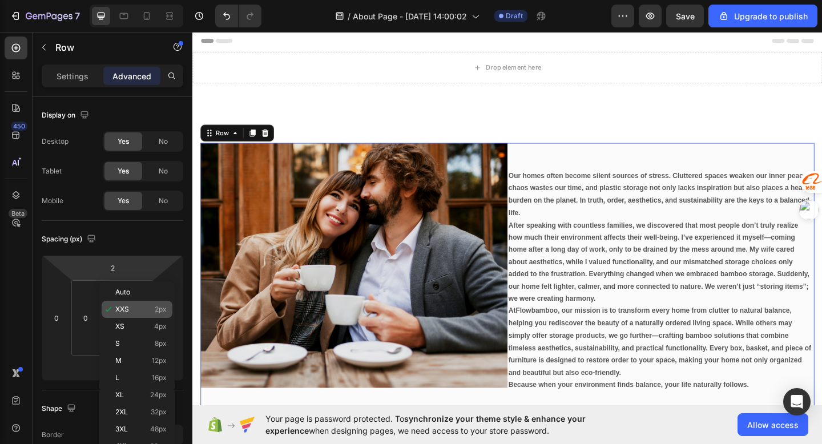
click at [114, 304] on div "XXS 2px" at bounding box center [137, 309] width 71 height 17
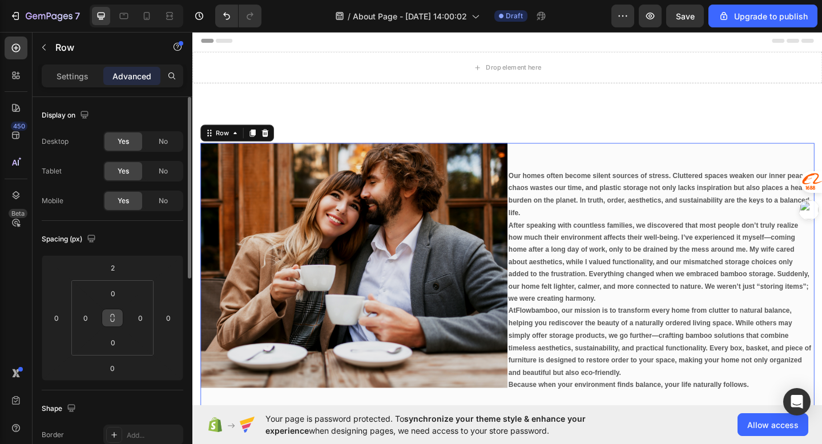
click at [120, 322] on button at bounding box center [113, 318] width 22 height 18
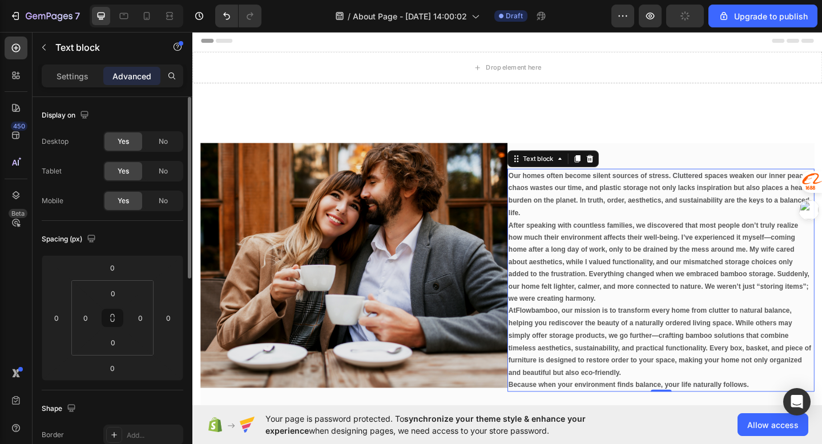
click at [604, 304] on p "After speaking with countless families, we discovered that most people don’t tr…" at bounding box center [702, 283] width 332 height 94
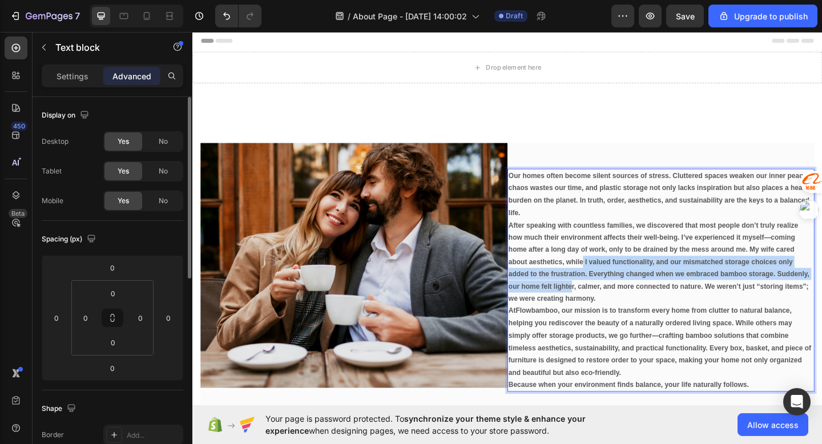
drag, startPoint x: 605, startPoint y: 304, endPoint x: 611, endPoint y: 272, distance: 32.6
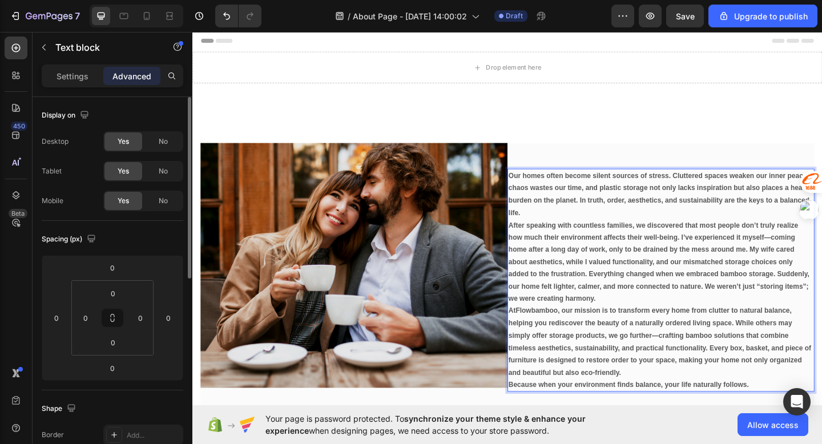
click at [653, 204] on p "Our homes often become silent sources of stress. Cluttered spaces weaken our in…" at bounding box center [702, 209] width 332 height 54
click at [654, 167] on div "Our homes often become silent sources of stress. Cluttered spaces weaken our in…" at bounding box center [702, 302] width 334 height 299
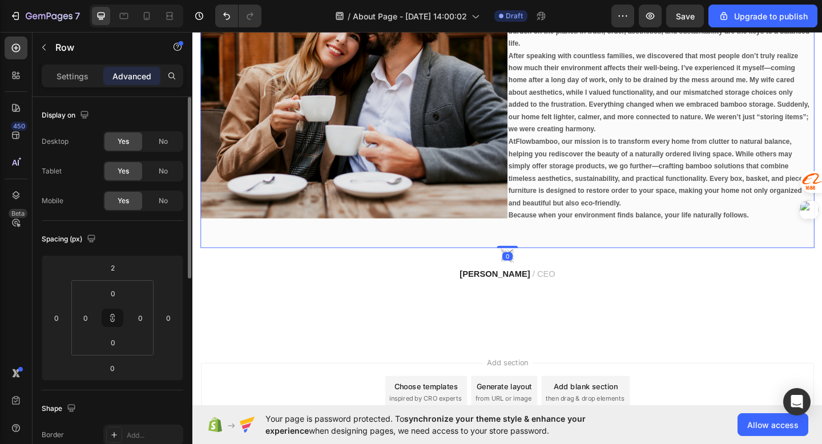
click at [654, 167] on p "At [GEOGRAPHIC_DATA] , our mission is to transform every home from clutter to n…" at bounding box center [702, 184] width 332 height 80
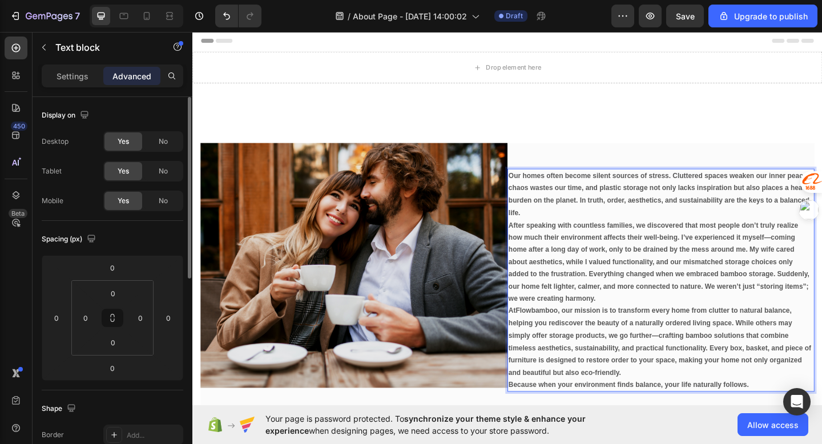
click at [655, 218] on p "Our homes often become silent sources of stress. Cluttered spaces weaken our in…" at bounding box center [702, 209] width 332 height 54
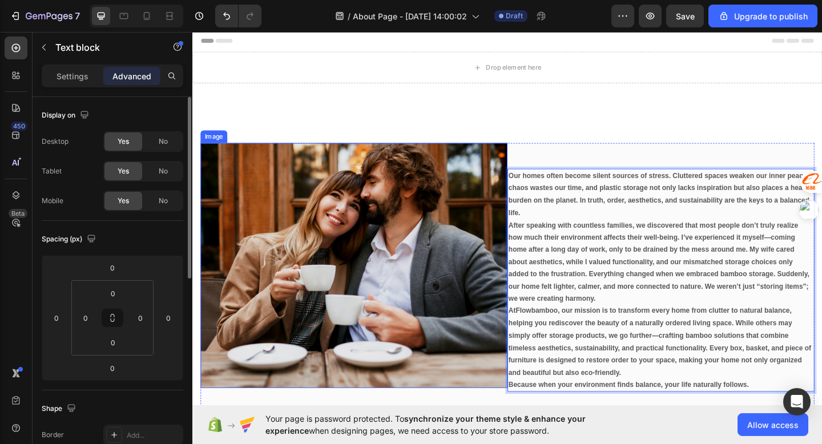
click at [472, 216] on img at bounding box center [368, 286] width 334 height 267
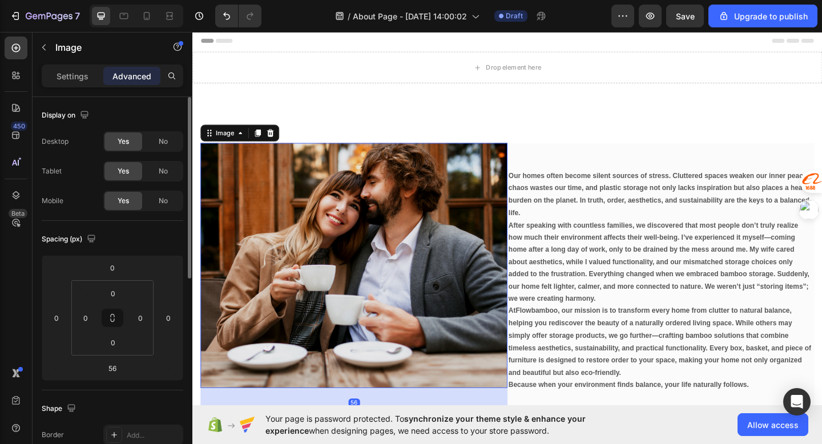
scroll to position [63, 0]
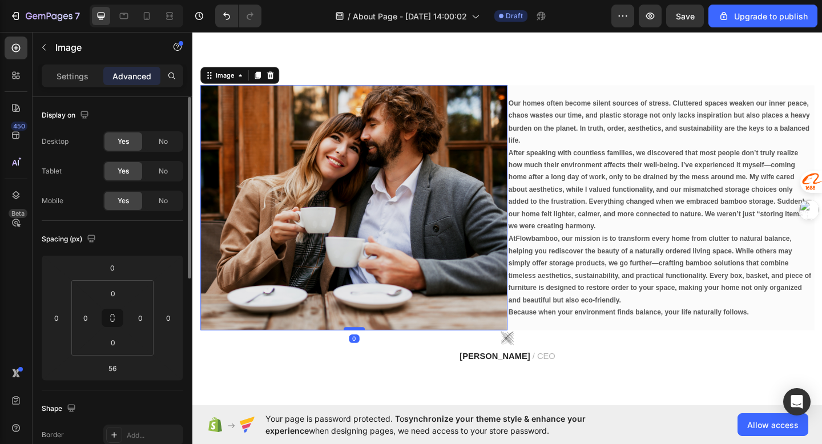
drag, startPoint x: 371, startPoint y: 388, endPoint x: 376, endPoint y: 355, distance: 33.5
click at [376, 355] on div at bounding box center [368, 354] width 23 height 3
type input "0"
click at [603, 305] on p "At [GEOGRAPHIC_DATA] , our mission is to transform every home from clutter to n…" at bounding box center [702, 290] width 332 height 80
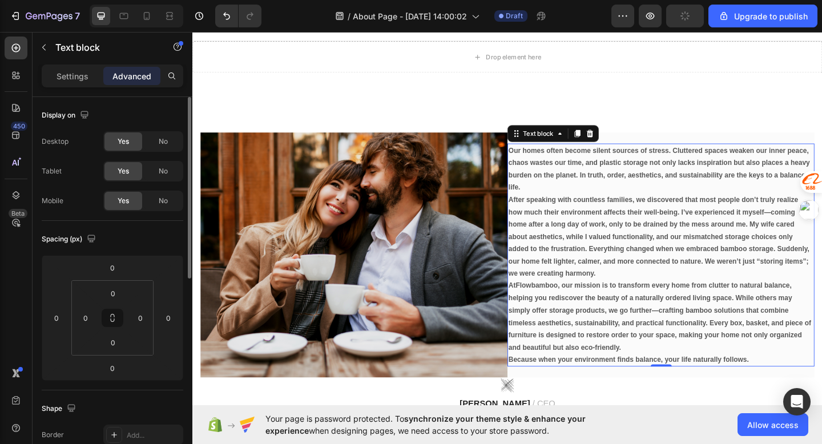
scroll to position [9, 0]
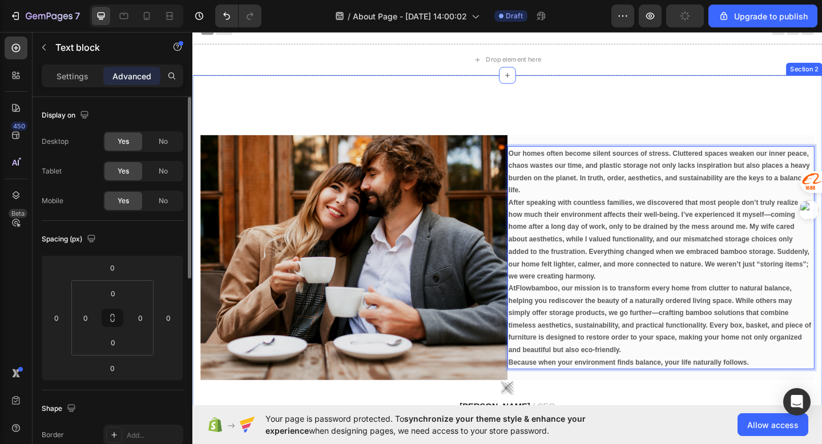
click at [722, 121] on div "Image Our homes often become silent sources of stress. Cluttered spaces weaken …" at bounding box center [534, 296] width 685 height 434
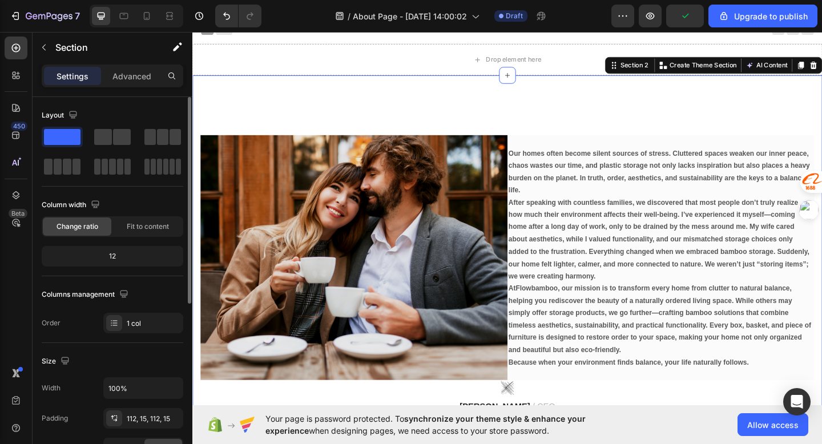
click at [472, 134] on div "Image Our homes often become silent sources of stress. Cluttered spaces weaken …" at bounding box center [534, 296] width 685 height 434
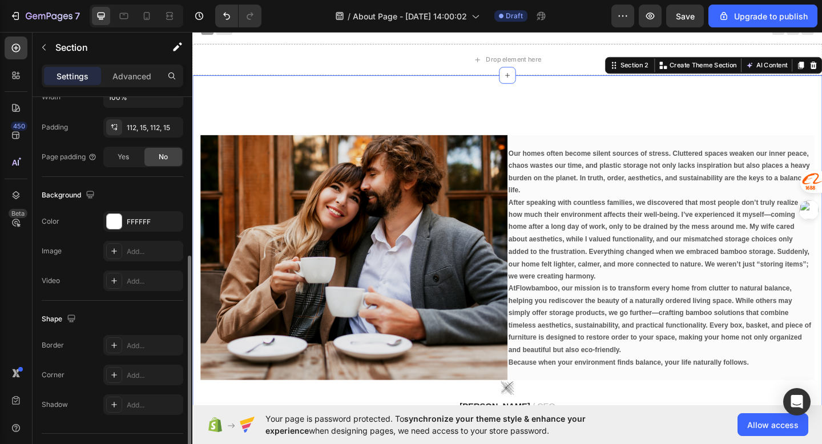
scroll to position [305, 0]
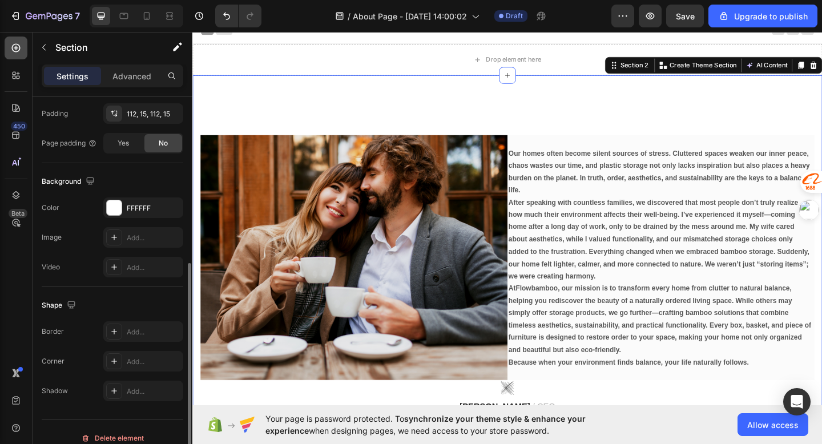
click at [11, 41] on div at bounding box center [16, 48] width 23 height 23
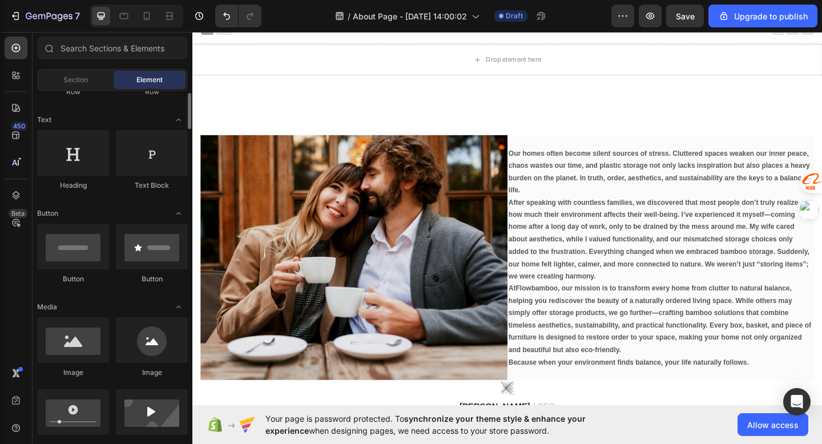
scroll to position [124, 0]
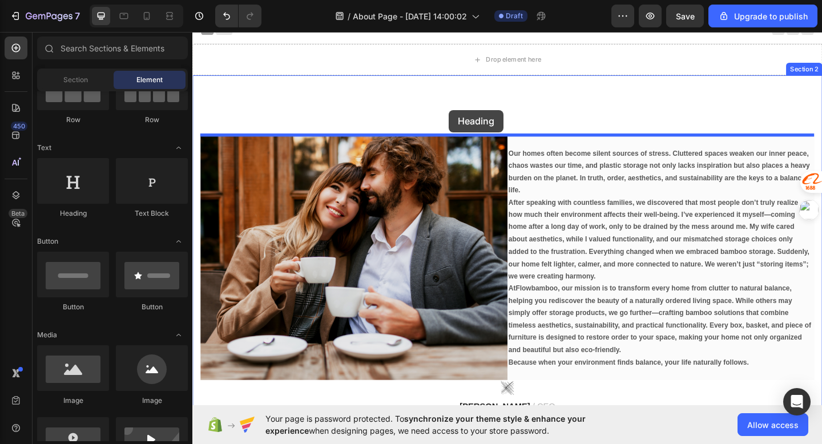
drag, startPoint x: 268, startPoint y: 219, endPoint x: 472, endPoint y: 118, distance: 227.2
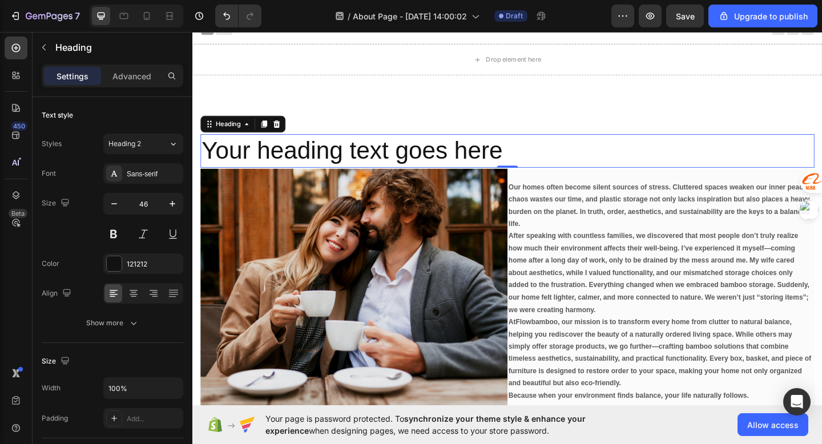
click at [441, 153] on h2 "Your heading text goes here" at bounding box center [535, 161] width 668 height 37
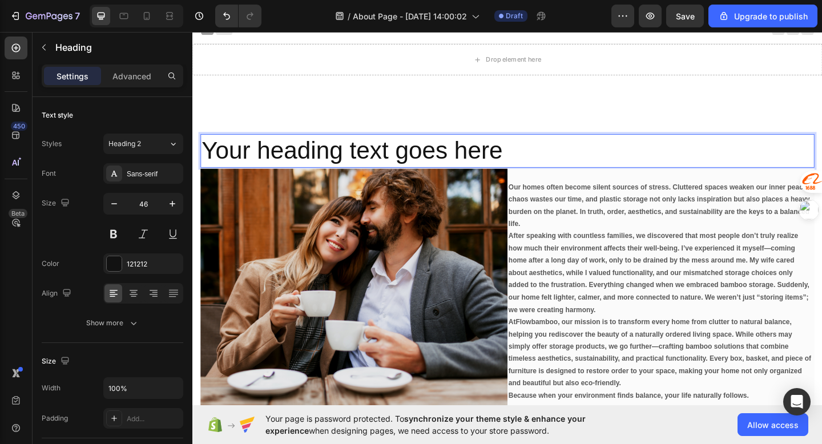
click at [437, 164] on p "Your heading text goes here" at bounding box center [535, 161] width 666 height 34
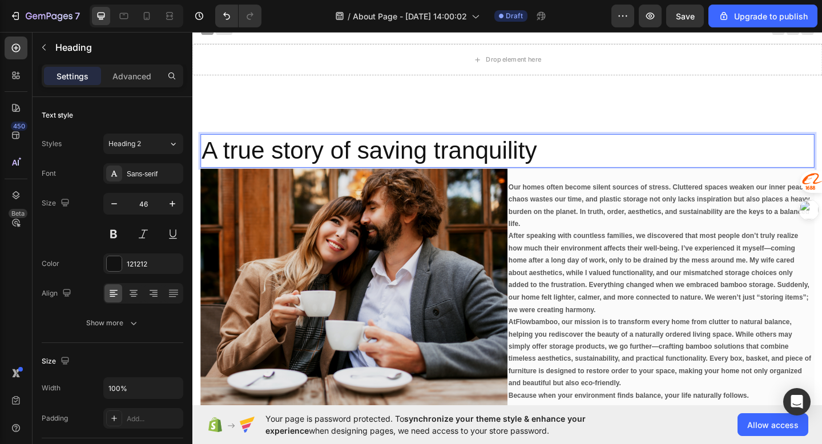
click at [466, 124] on div "A true story of saving tranquility Heading 0 Image Our homes often become silen…" at bounding box center [534, 314] width 685 height 470
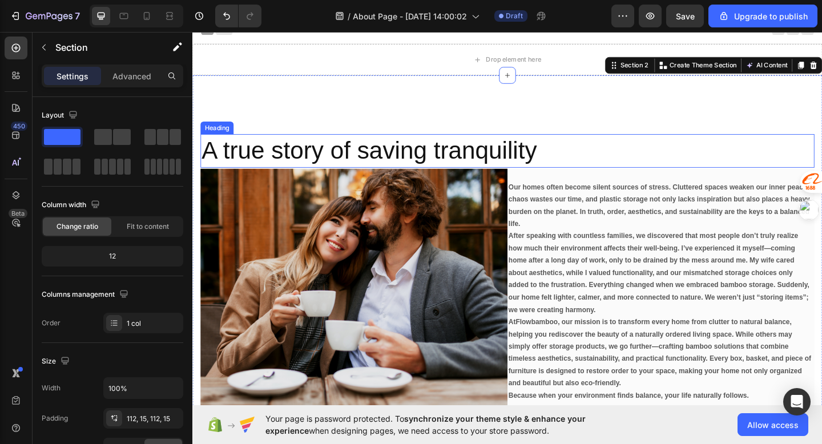
click at [455, 151] on p "A true story of saving tranquility" at bounding box center [535, 161] width 666 height 34
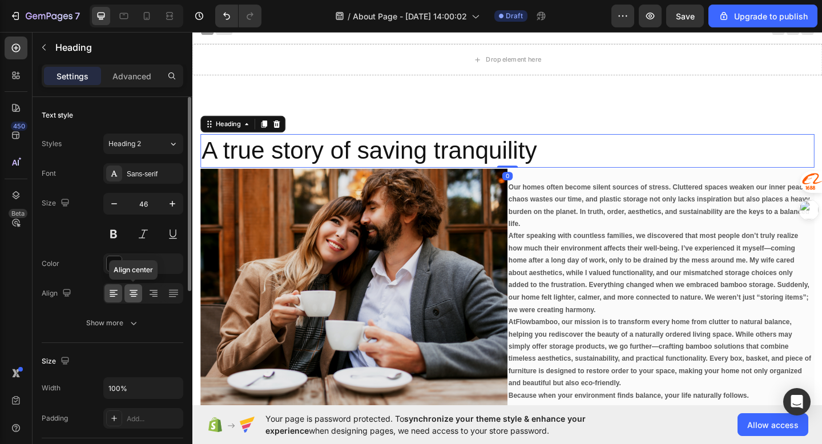
click at [136, 296] on icon at bounding box center [133, 293] width 11 height 11
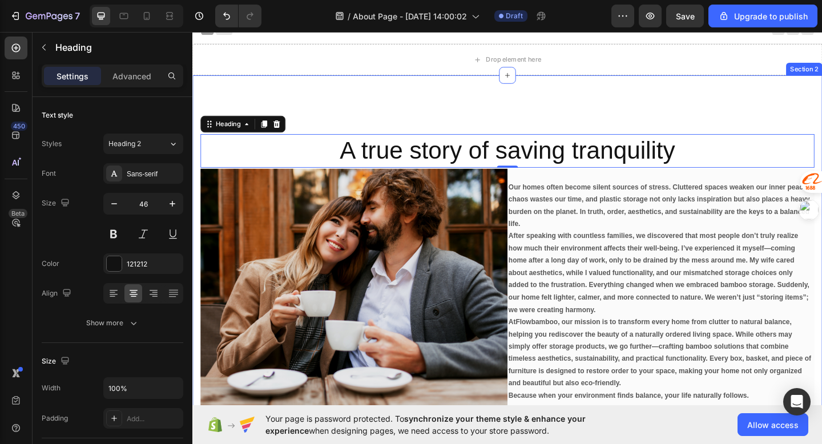
click at [452, 109] on div "A true story of saving tranquility Heading 0 Image Our homes often become silen…" at bounding box center [534, 314] width 685 height 470
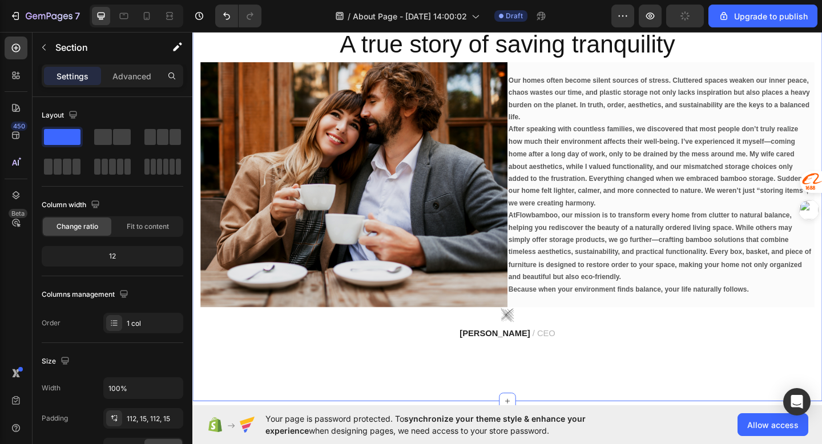
scroll to position [130, 0]
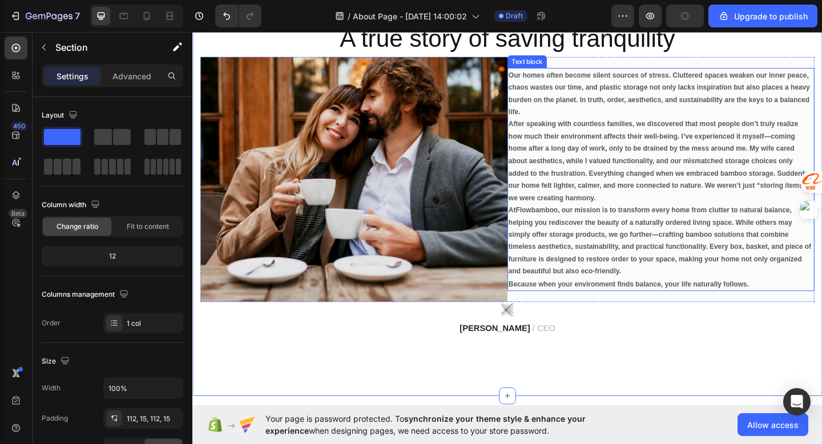
click at [580, 168] on p "After speaking with countless families, we discovered that most people don’t tr…" at bounding box center [702, 173] width 332 height 94
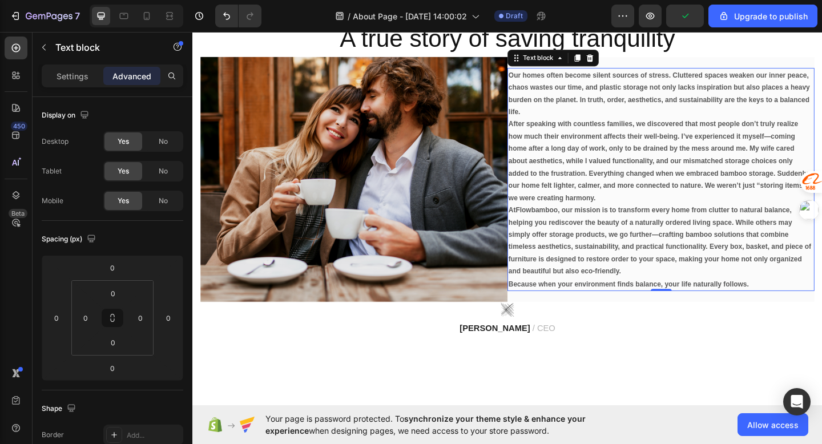
drag, startPoint x: 580, startPoint y: 168, endPoint x: 508, endPoint y: 204, distance: 80.9
click at [488, 204] on img at bounding box center [368, 192] width 334 height 267
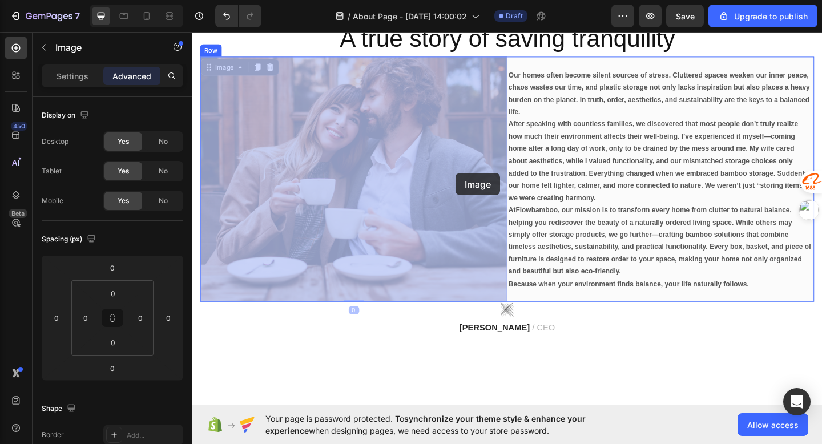
drag, startPoint x: 534, startPoint y: 187, endPoint x: 479, endPoint y: 186, distance: 54.8
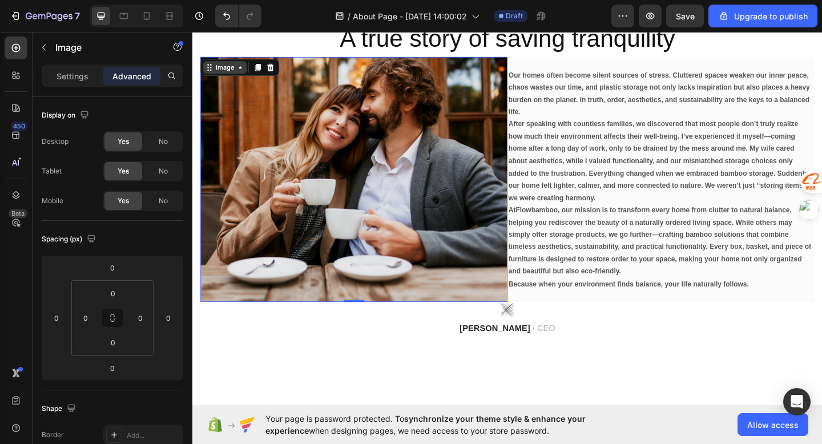
click at [244, 71] on icon at bounding box center [244, 71] width 3 height 2
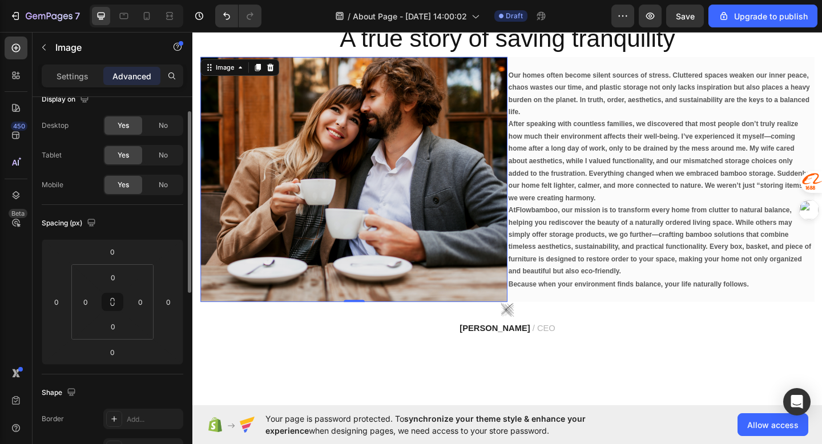
scroll to position [33, 0]
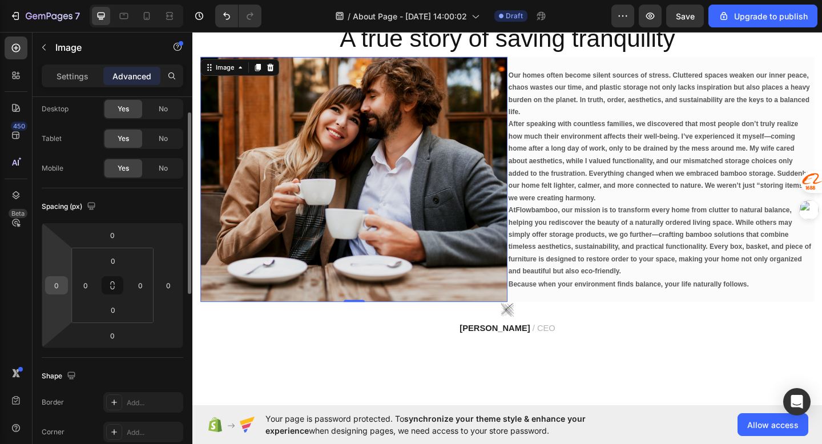
click at [65, 284] on div "0" at bounding box center [56, 285] width 23 height 18
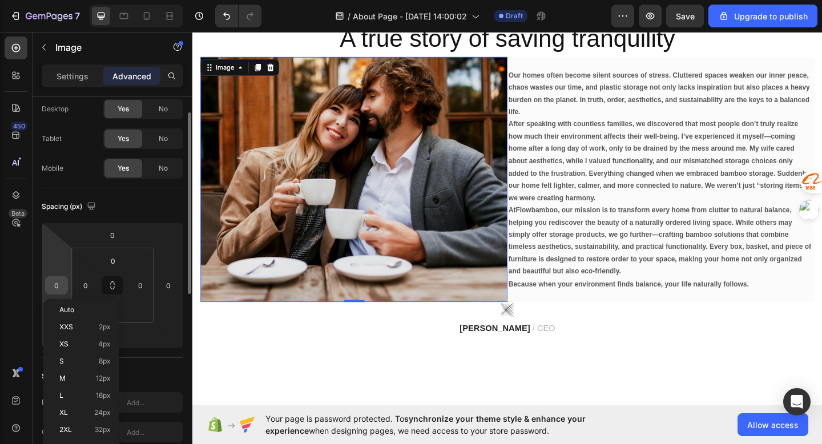
click at [65, 284] on div "0" at bounding box center [56, 285] width 23 height 18
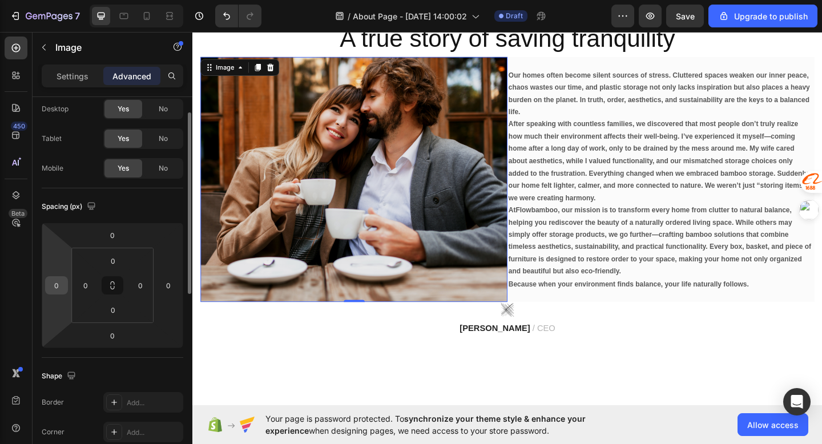
click at [65, 284] on div "0" at bounding box center [56, 285] width 23 height 18
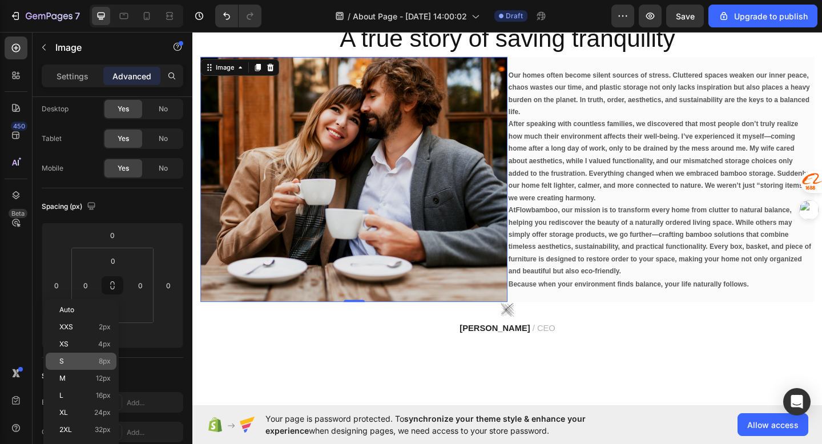
click at [82, 359] on p "S 8px" at bounding box center [84, 361] width 51 height 8
type input "8"
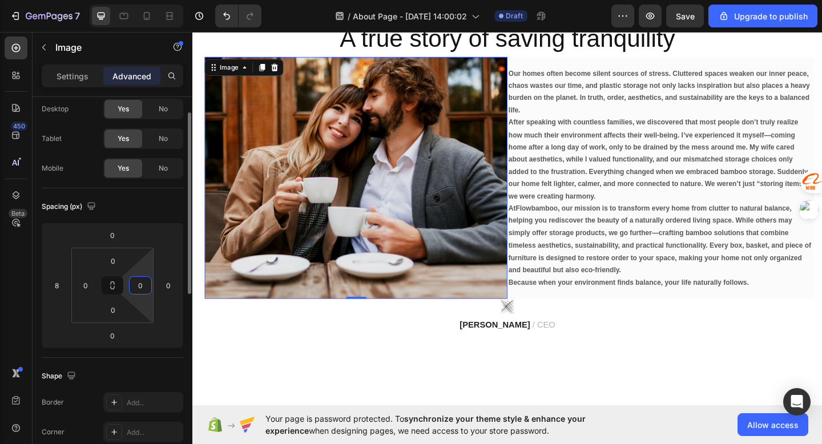
click at [146, 288] on input "0" at bounding box center [140, 285] width 17 height 17
click at [166, 284] on input "0" at bounding box center [168, 285] width 17 height 17
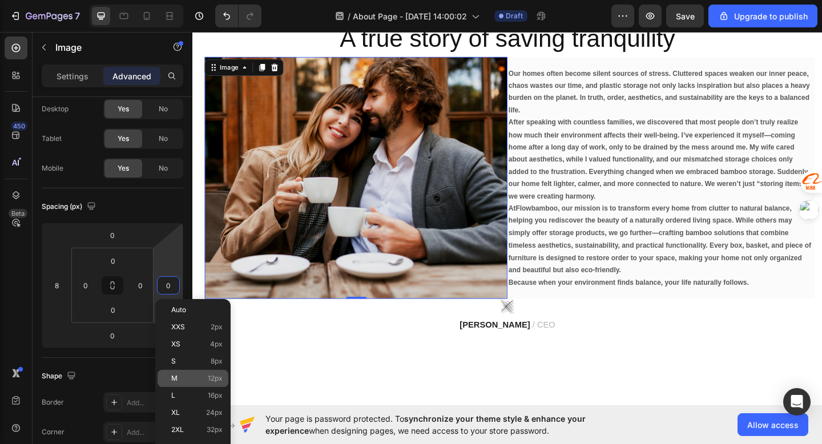
click at [187, 380] on p "M 12px" at bounding box center [196, 379] width 51 height 8
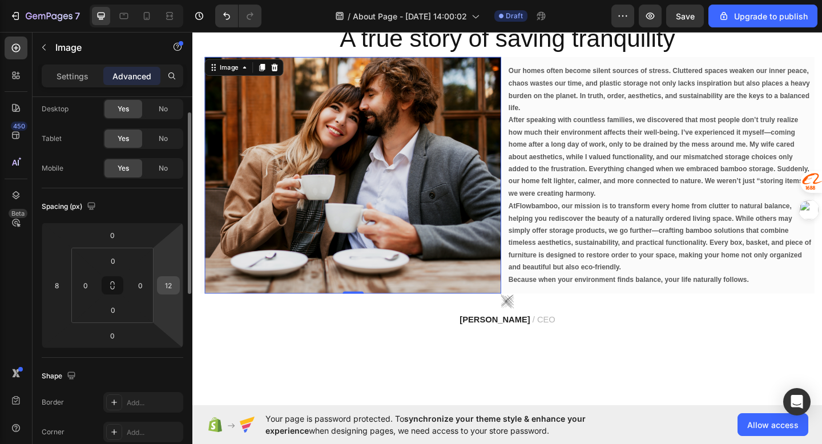
click at [177, 291] on div "12" at bounding box center [168, 285] width 23 height 18
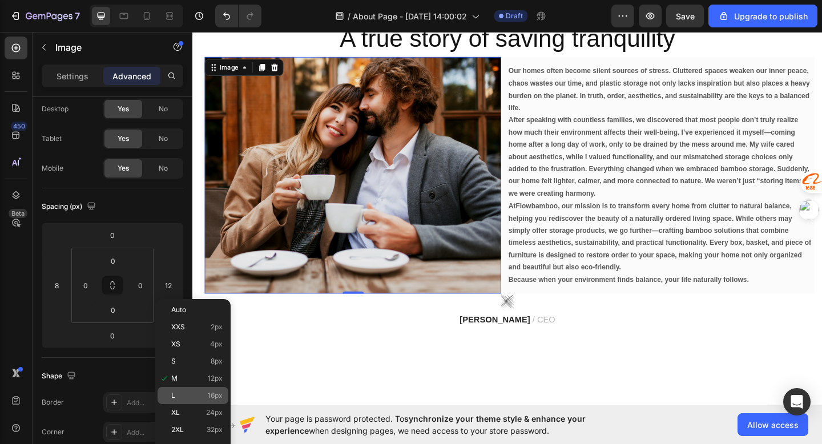
click at [203, 397] on p "L 16px" at bounding box center [196, 396] width 51 height 8
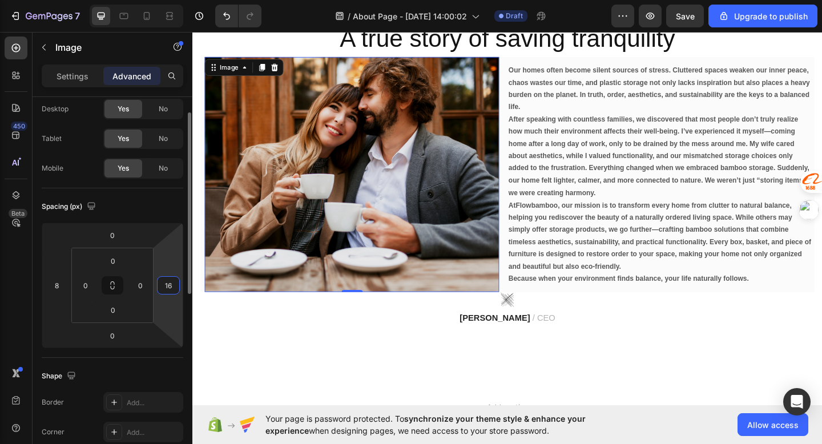
click at [168, 279] on input "16" at bounding box center [168, 285] width 17 height 17
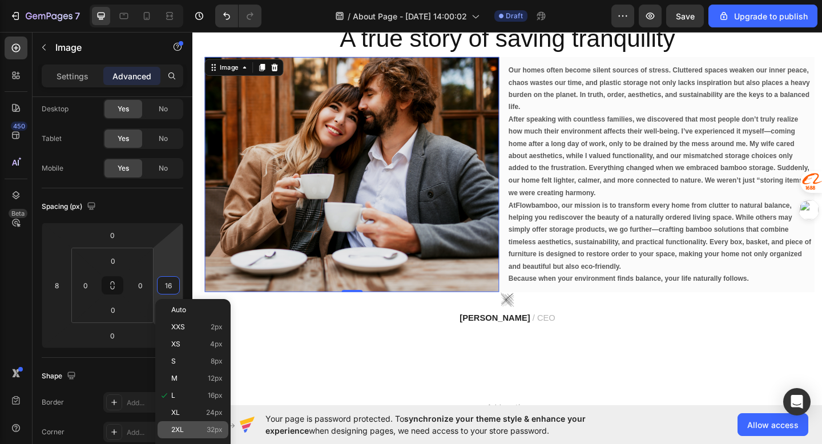
click at [208, 430] on span "32px" at bounding box center [215, 430] width 16 height 8
type input "32"
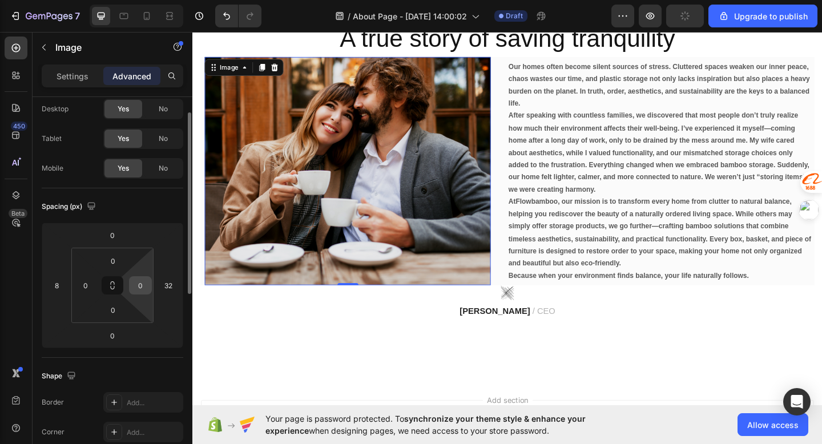
click at [140, 291] on input "0" at bounding box center [140, 285] width 17 height 17
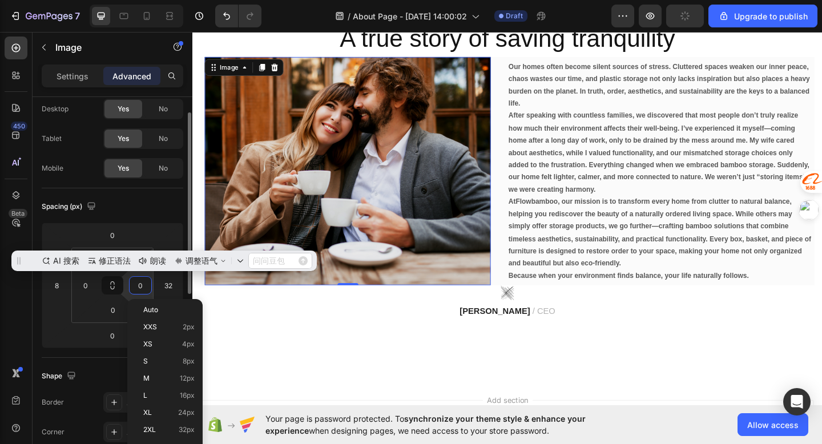
scroll to position [0, 0]
click at [159, 388] on div "L 16px" at bounding box center [165, 395] width 71 height 17
type input "16"
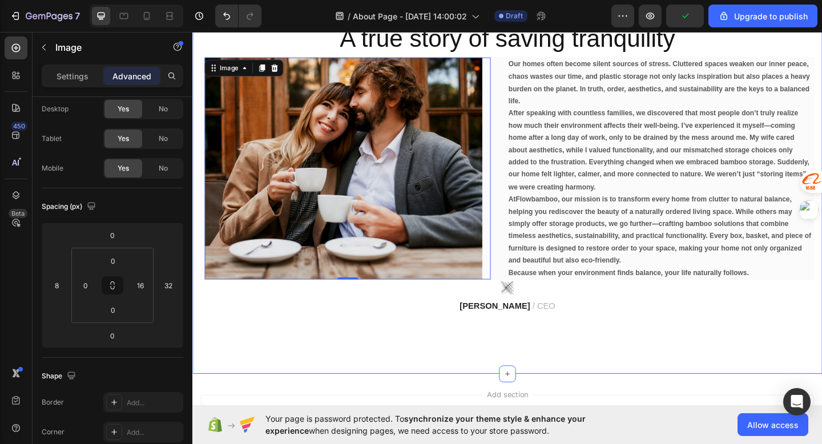
click at [334, 357] on div "A true story of saving tranquility Heading Image 0 Our homes often become silen…" at bounding box center [534, 181] width 685 height 446
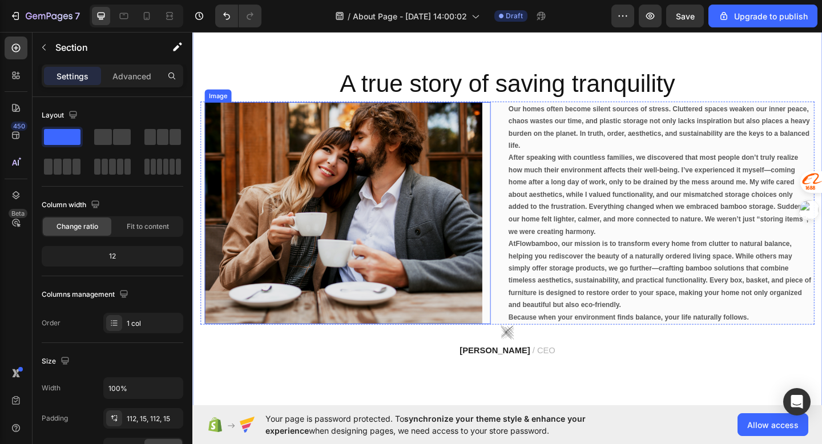
scroll to position [79, 0]
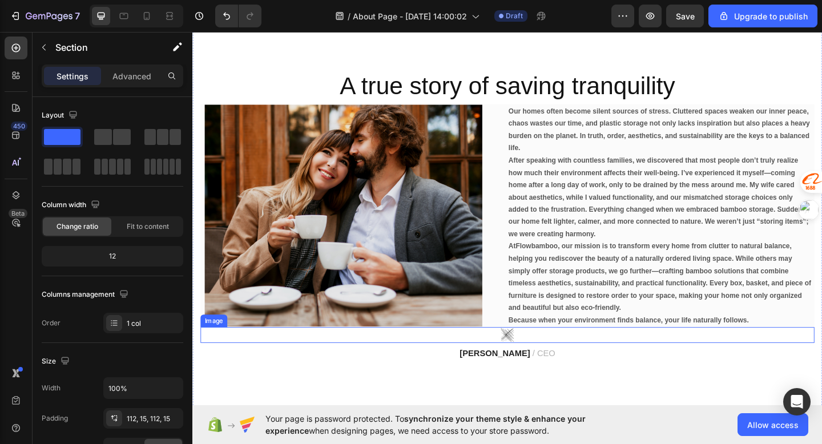
click at [533, 364] on img at bounding box center [534, 361] width 17 height 17
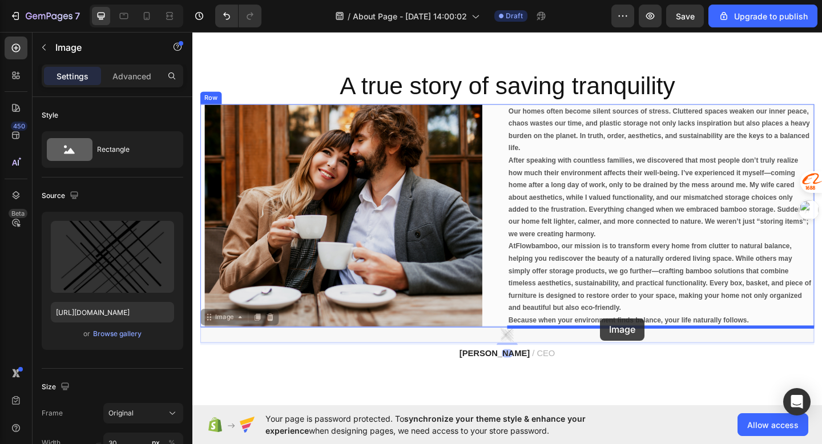
drag, startPoint x: 533, startPoint y: 364, endPoint x: 636, endPoint y: 344, distance: 104.7
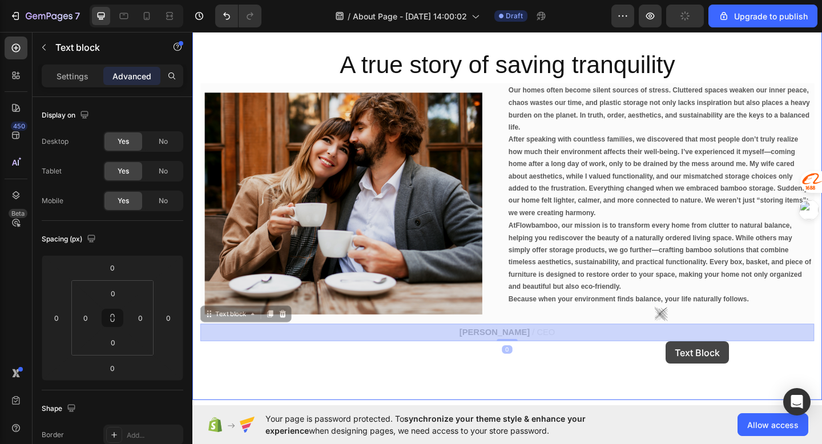
scroll to position [119, 0]
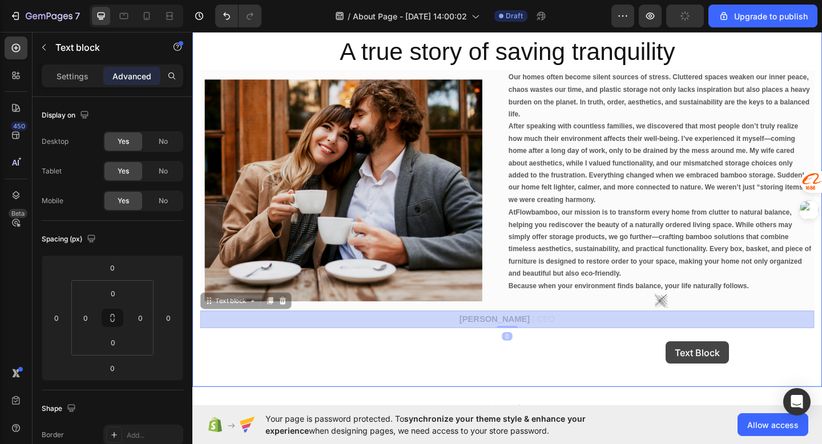
drag, startPoint x: 622, startPoint y: 382, endPoint x: 707, endPoint y: 369, distance: 86.6
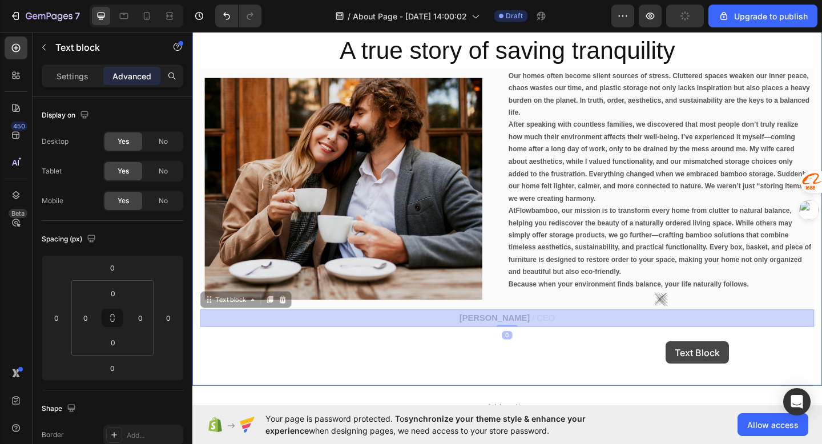
click at [707, 369] on div "Header A true story of saving tranquility Heading Image Our homes often become …" at bounding box center [534, 247] width 685 height 669
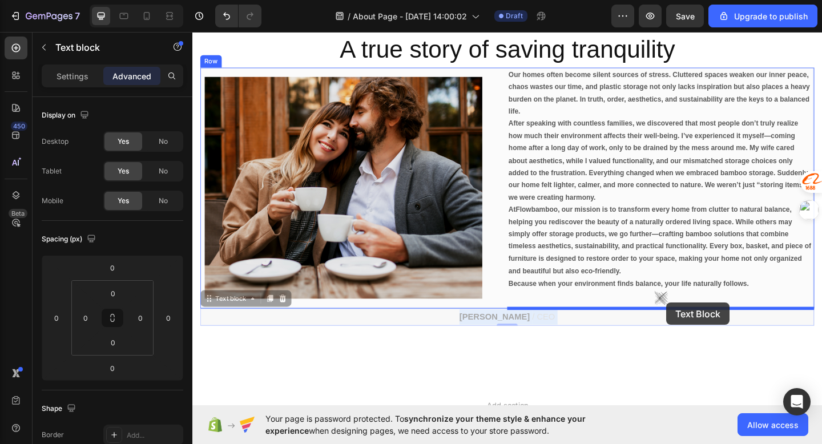
drag, startPoint x: 526, startPoint y: 345, endPoint x: 708, endPoint y: 327, distance: 182.5
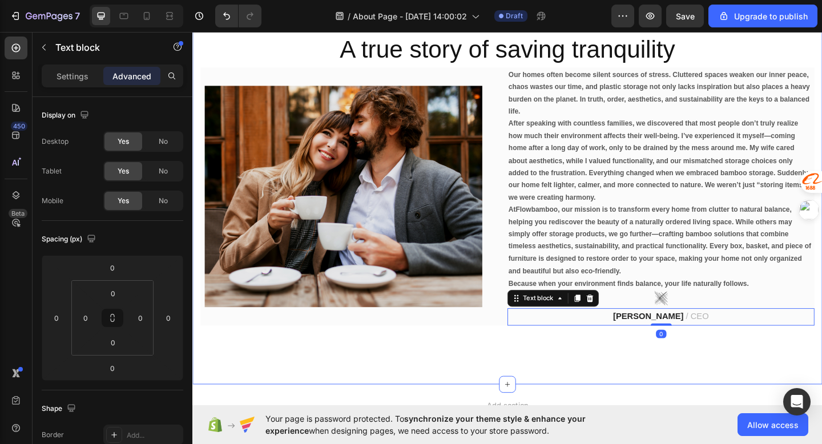
click at [615, 397] on div "A true story of saving tranquility Heading Image Our homes often become silent …" at bounding box center [534, 192] width 685 height 446
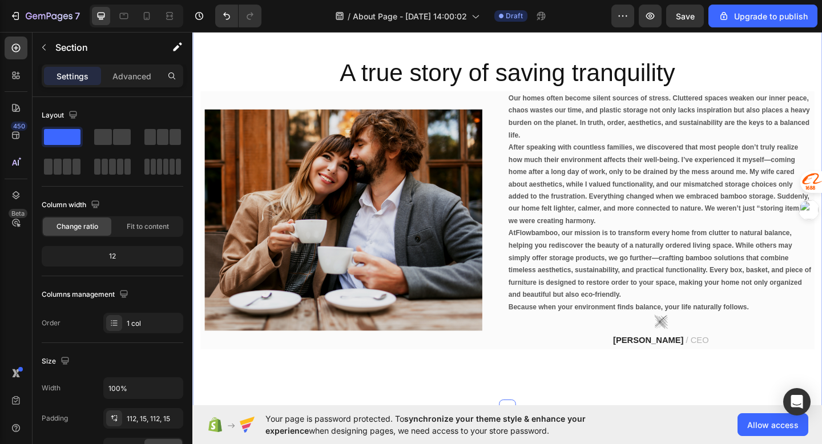
scroll to position [79, 0]
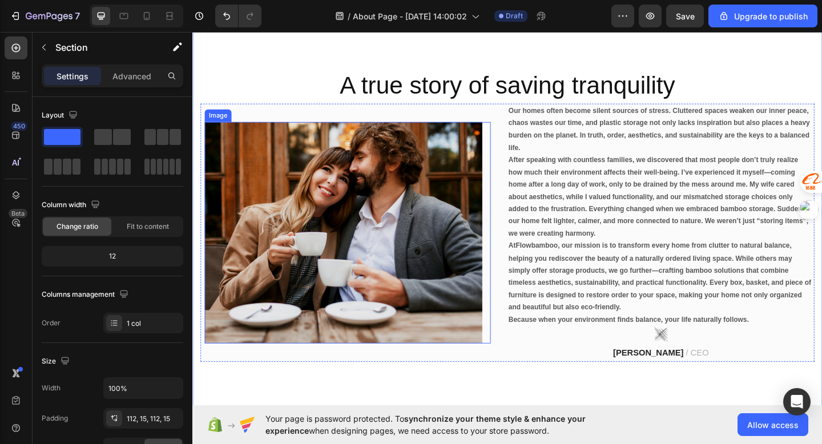
click at [448, 329] on img at bounding box center [357, 251] width 302 height 242
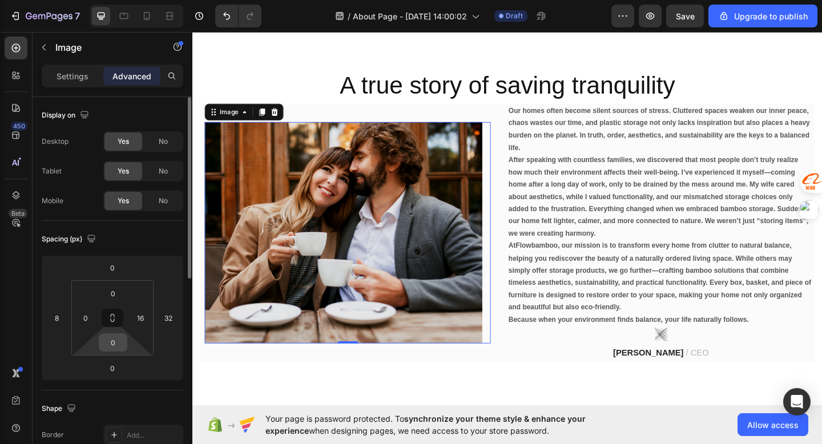
click at [115, 348] on input "0" at bounding box center [113, 342] width 23 height 17
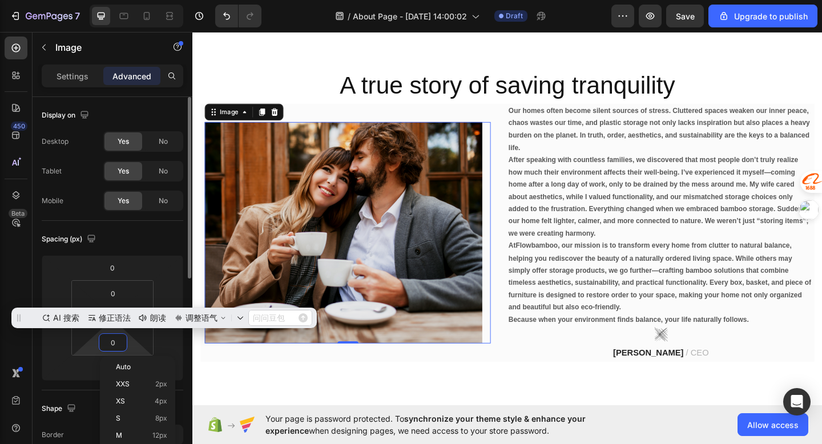
scroll to position [0, 0]
click at [128, 418] on p "S 8px" at bounding box center [141, 419] width 51 height 8
type input "8"
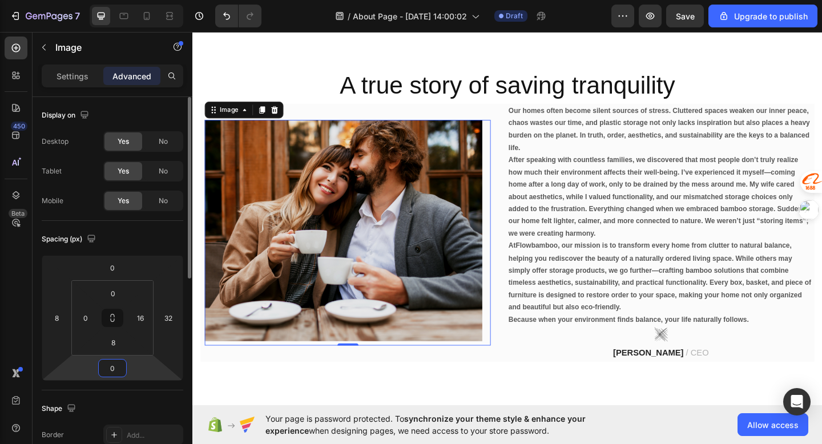
click at [111, 371] on input "0" at bounding box center [112, 368] width 23 height 17
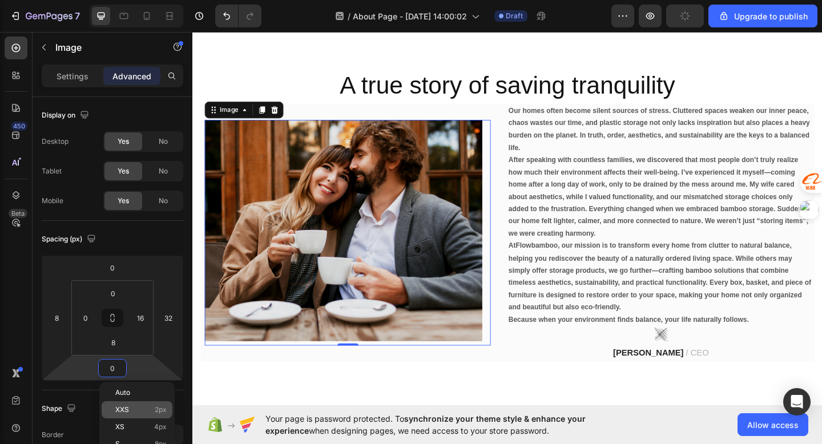
click at [126, 410] on span "XXS" at bounding box center [122, 410] width 14 height 8
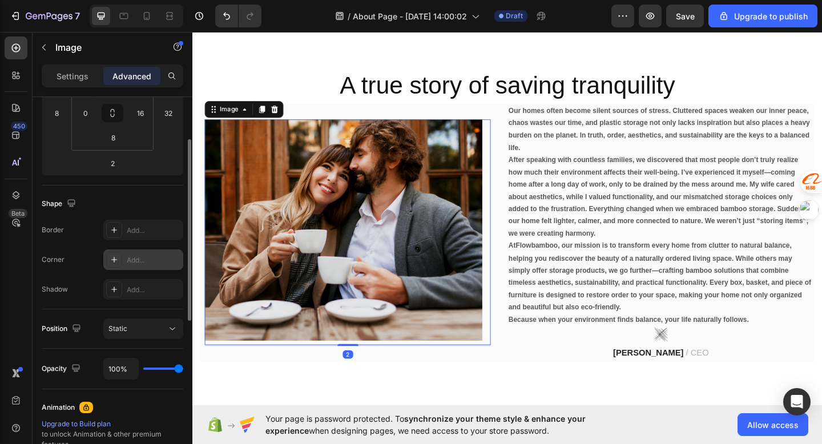
scroll to position [212, 0]
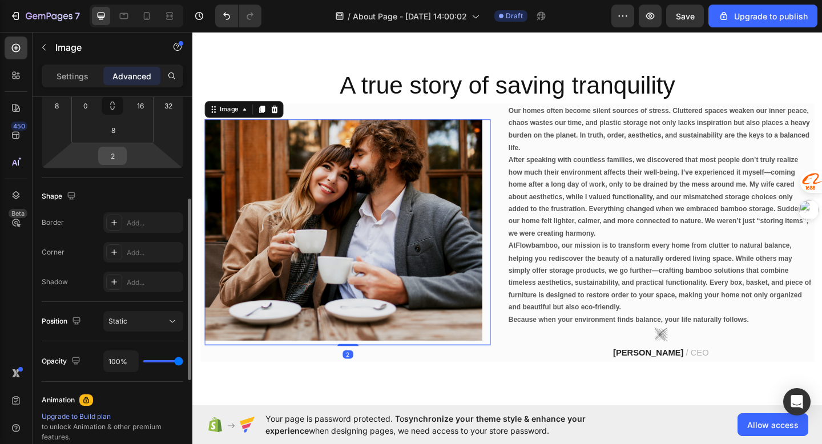
click at [108, 150] on input "2" at bounding box center [112, 155] width 23 height 17
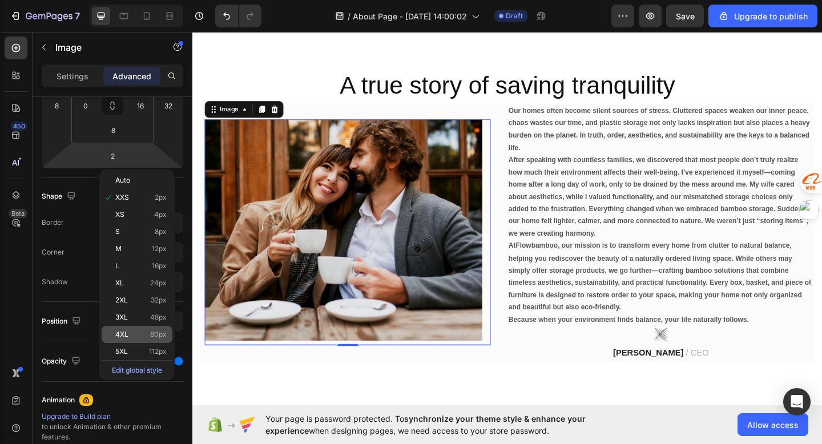
click at [146, 335] on p "4XL 80px" at bounding box center [140, 335] width 51 height 8
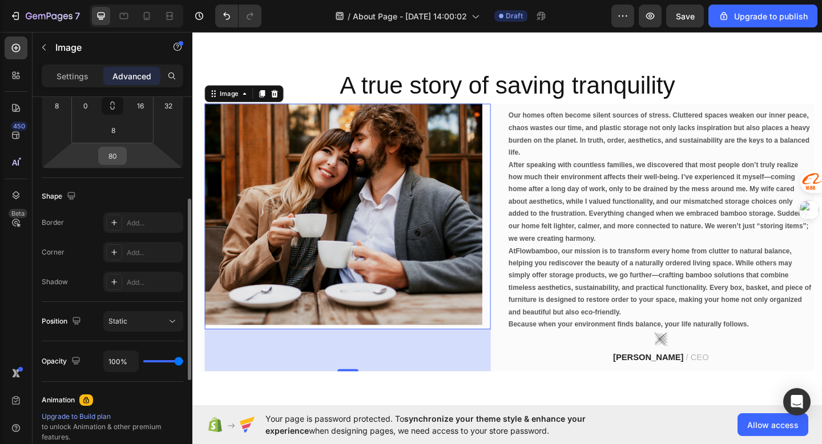
click at [115, 154] on input "80" at bounding box center [112, 155] width 23 height 17
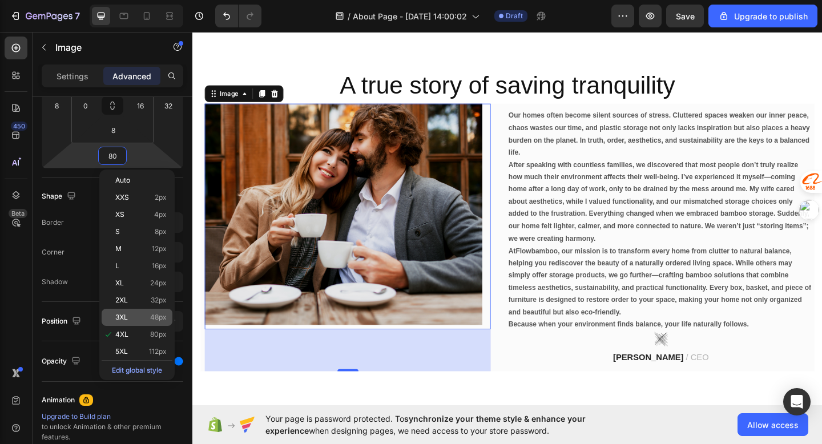
click at [139, 319] on p "3XL 48px" at bounding box center [140, 317] width 51 height 8
type input "48"
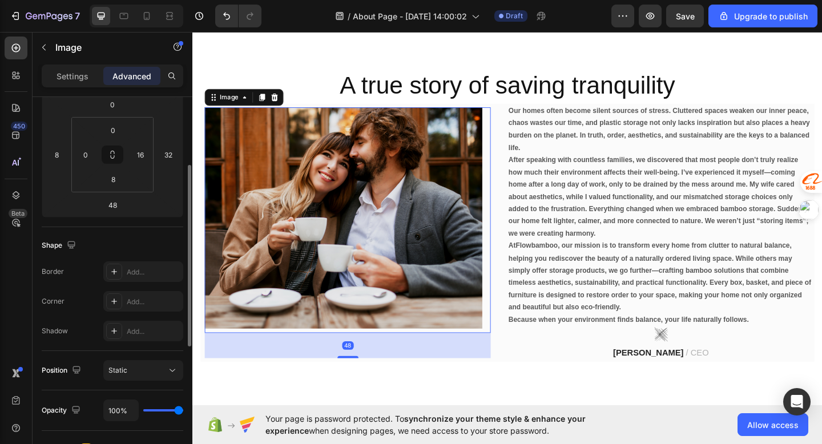
scroll to position [156, 0]
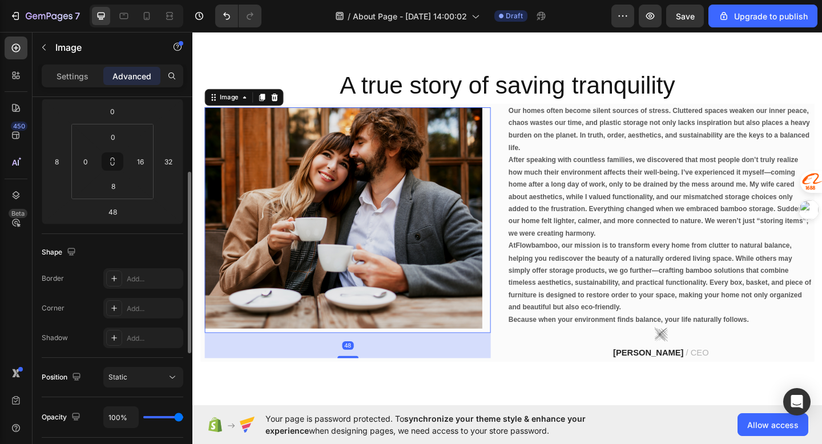
click at [291, 383] on div "48" at bounding box center [361, 373] width 311 height 27
click at [293, 409] on div "A true story of saving tranquility Heading Image 48 Our homes often become sile…" at bounding box center [534, 232] width 685 height 446
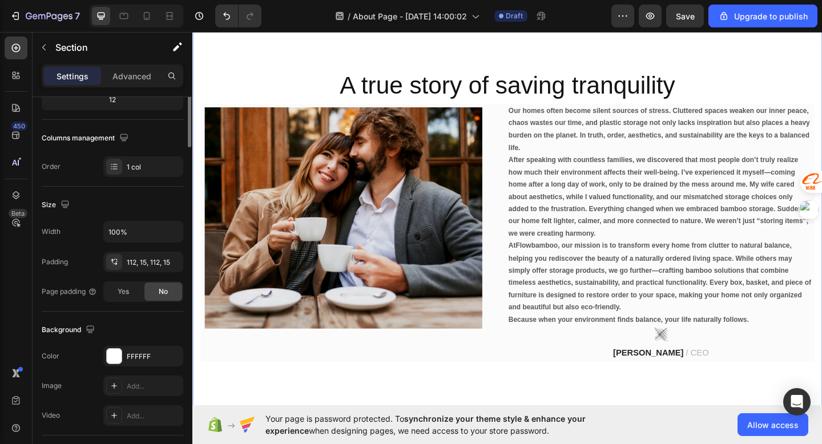
scroll to position [0, 0]
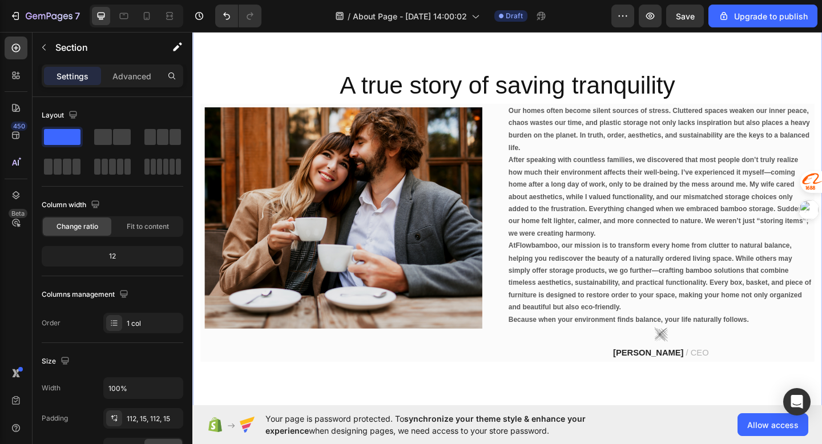
click at [200, 154] on div "A true story of saving tranquility Heading Image Our homes often become silent …" at bounding box center [534, 232] width 685 height 446
click at [259, 106] on p "A true story of saving tranquility" at bounding box center [535, 91] width 666 height 34
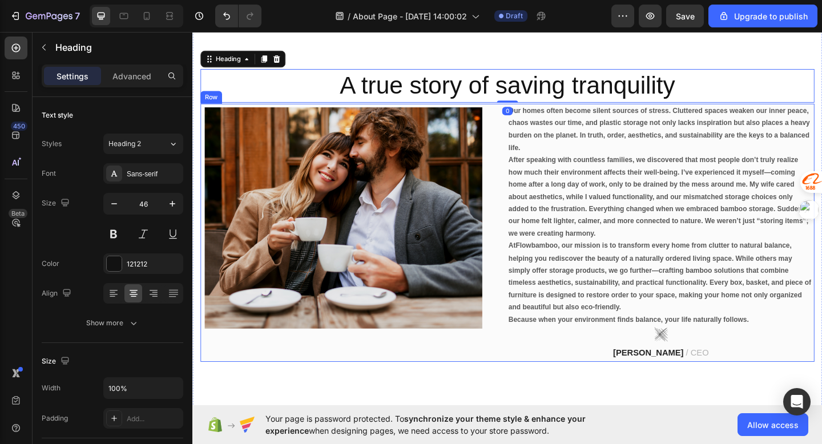
click at [261, 114] on img at bounding box center [357, 235] width 302 height 242
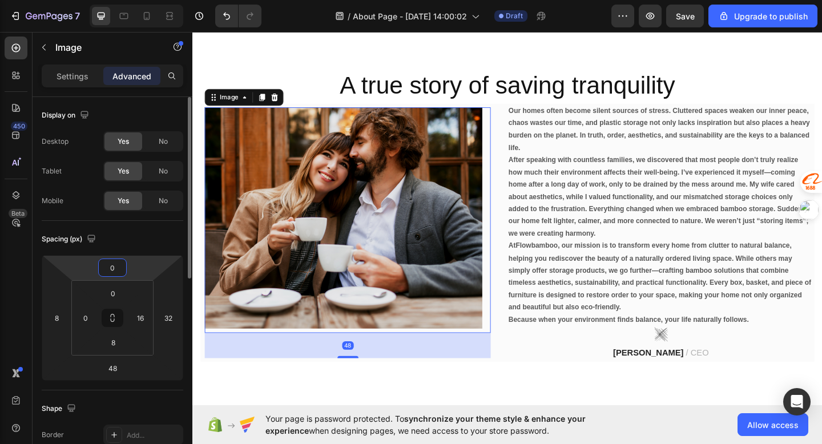
click at [112, 261] on input "0" at bounding box center [112, 267] width 23 height 17
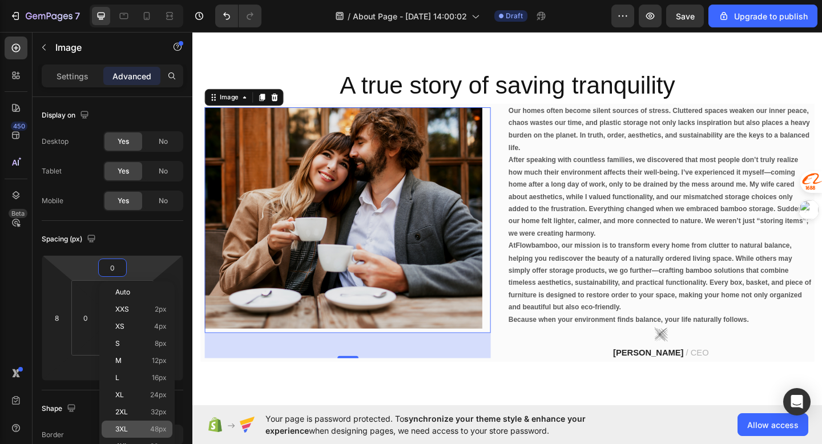
click at [136, 422] on div "3XL 48px" at bounding box center [137, 429] width 71 height 17
type input "48"
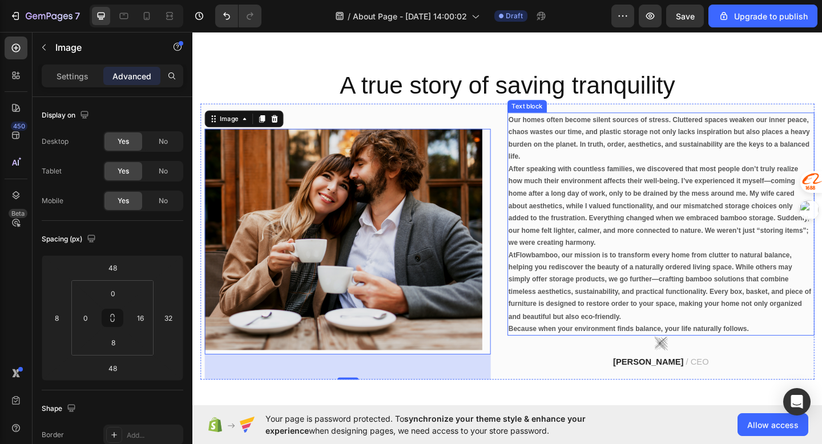
click at [657, 142] on p "Our homes often become silent sources of stress. Cluttered spaces weaken our in…" at bounding box center [702, 148] width 332 height 54
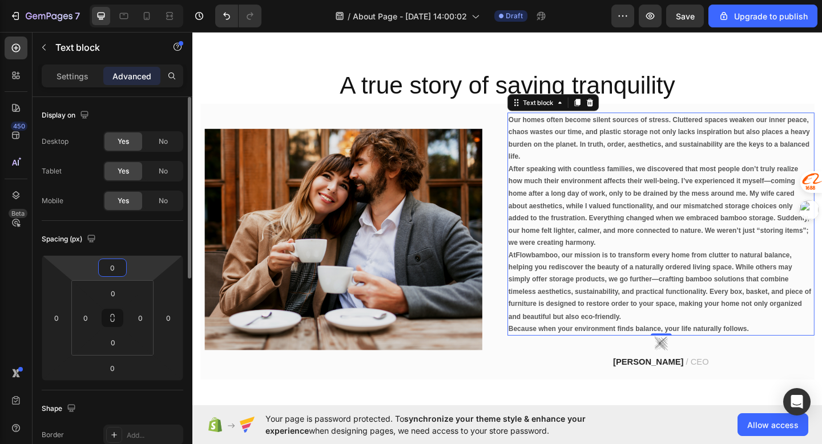
click at [111, 265] on input "0" at bounding box center [112, 267] width 23 height 17
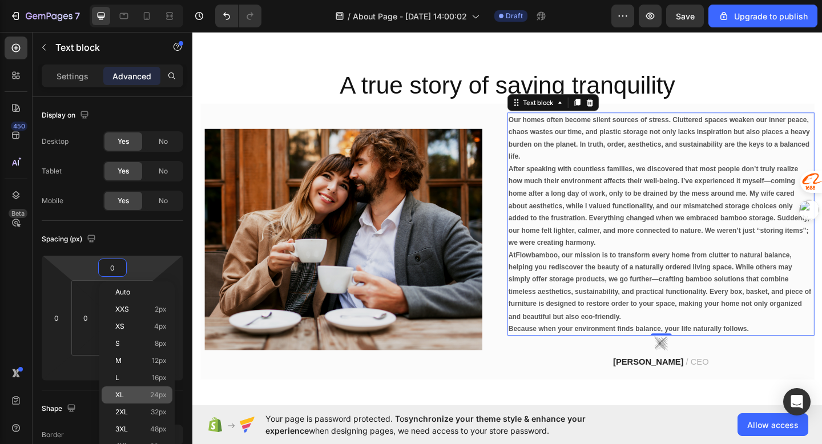
click at [131, 393] on p "XL 24px" at bounding box center [140, 395] width 51 height 8
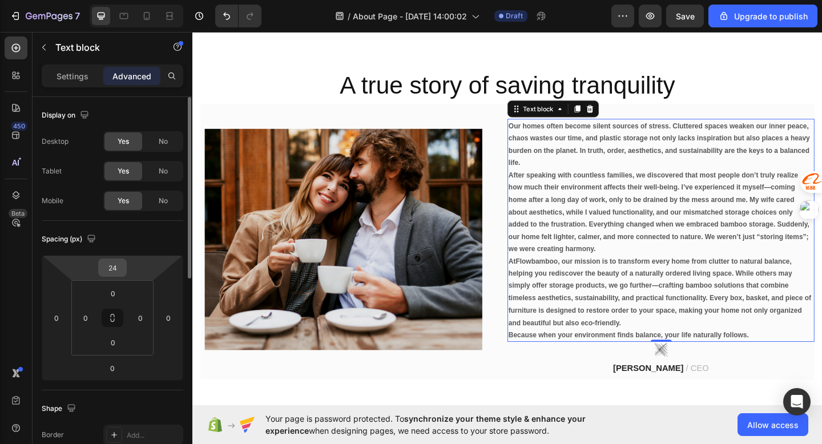
click at [116, 268] on input "24" at bounding box center [112, 267] width 23 height 17
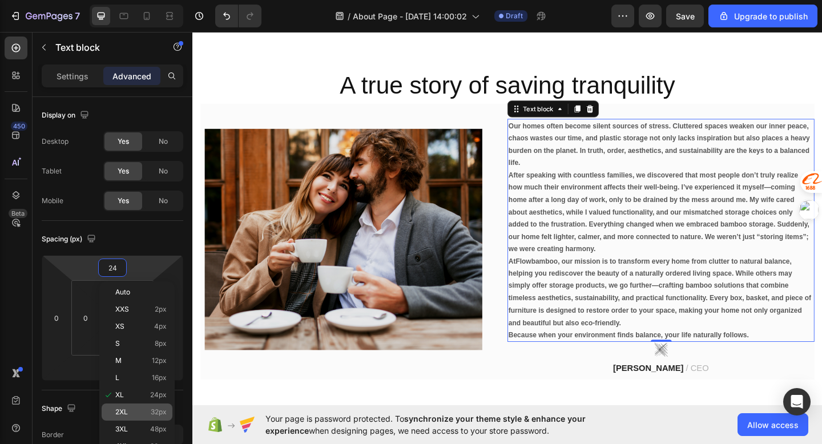
click at [125, 414] on span "2XL" at bounding box center [121, 412] width 13 height 8
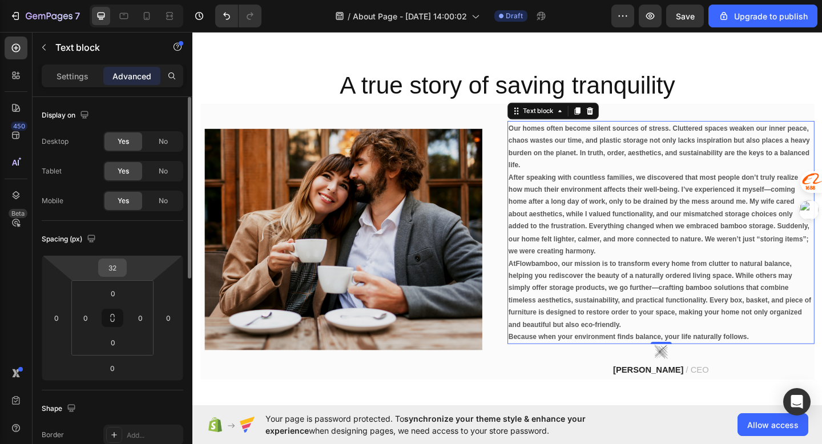
click at [114, 263] on input "32" at bounding box center [112, 267] width 23 height 17
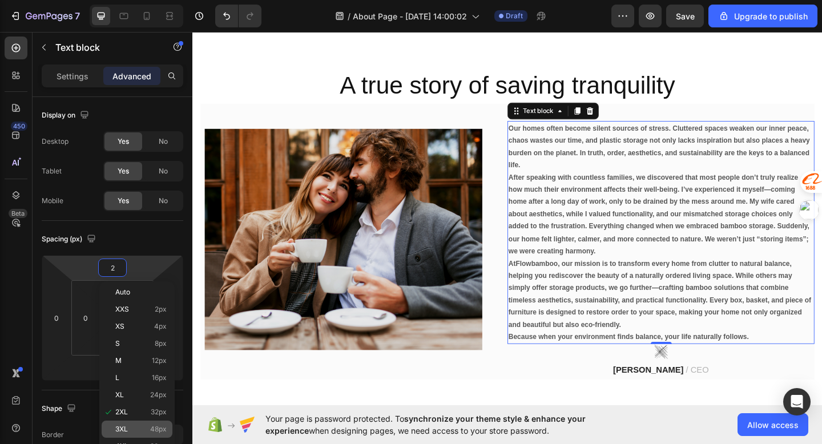
click at [127, 431] on span "3XL" at bounding box center [121, 429] width 13 height 8
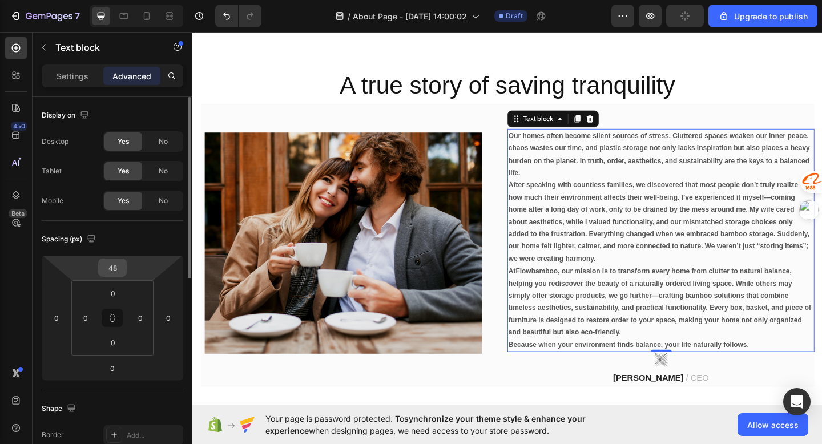
click at [113, 259] on div "48" at bounding box center [112, 268] width 29 height 18
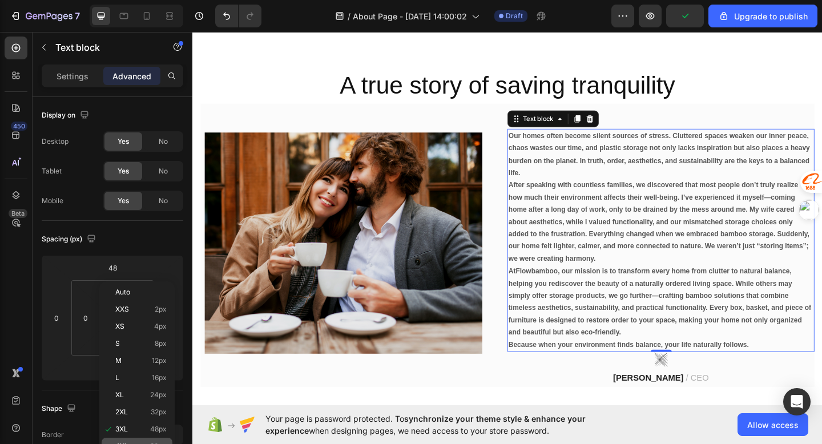
click at [142, 439] on div "4XL 80px" at bounding box center [137, 446] width 71 height 17
type input "80"
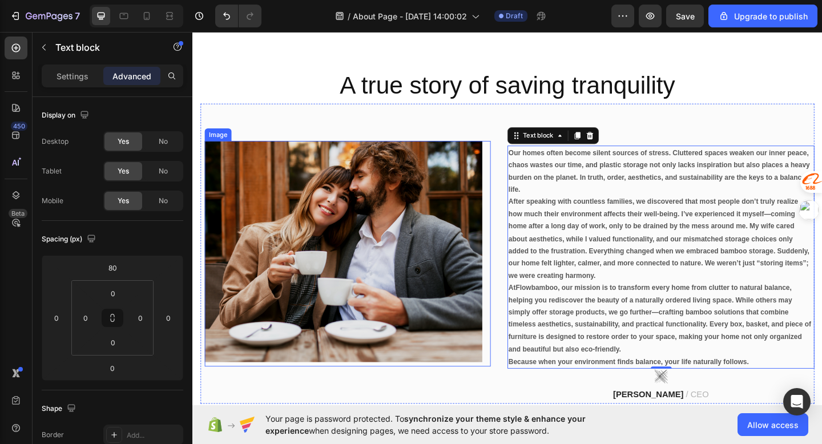
click at [293, 120] on div "Image" at bounding box center [368, 273] width 334 height 327
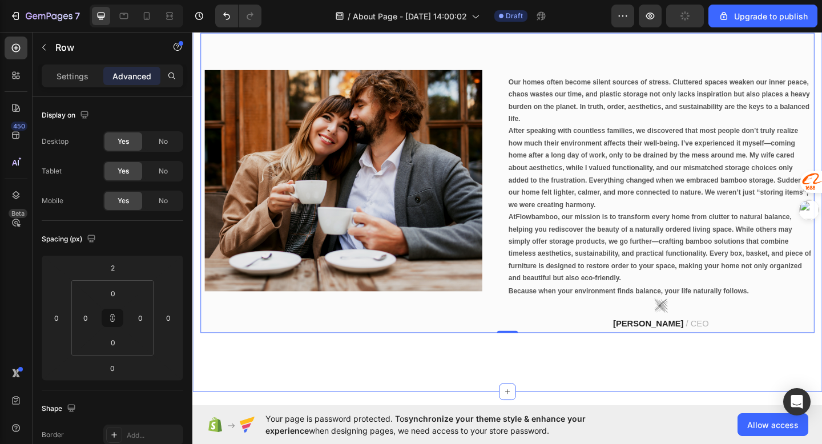
scroll to position [286, 0]
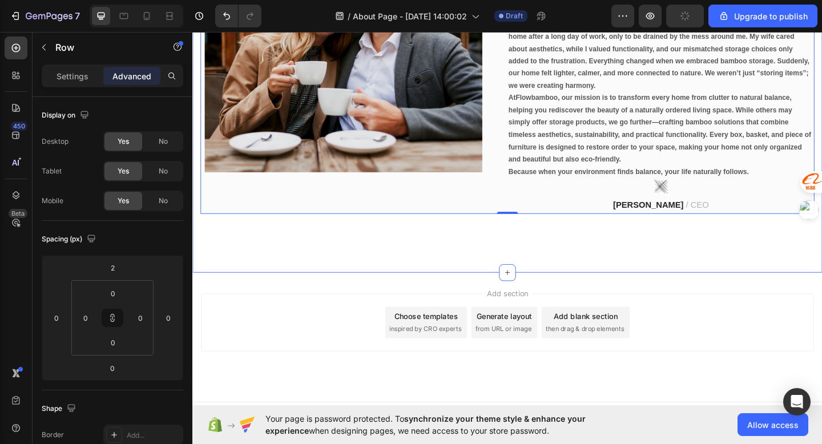
click at [494, 269] on div "A true story of saving tranquility Heading Image Our homes often become silent …" at bounding box center [534, 48] width 685 height 492
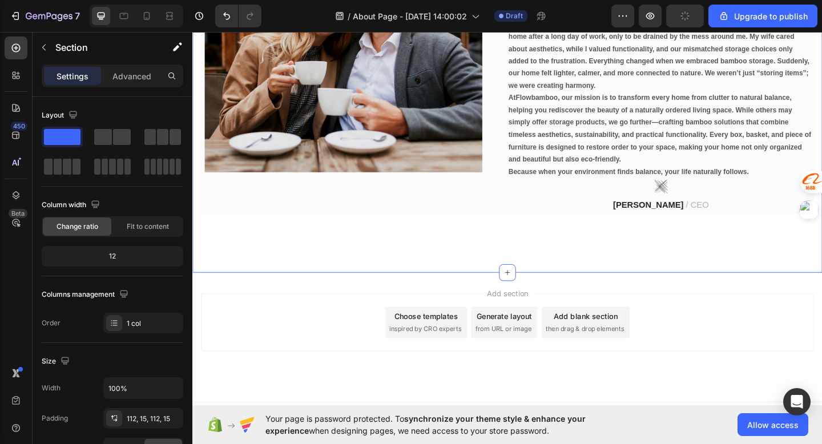
click at [510, 244] on div "A true story of saving tranquility Heading Image Our homes often become silent …" at bounding box center [534, 48] width 685 height 492
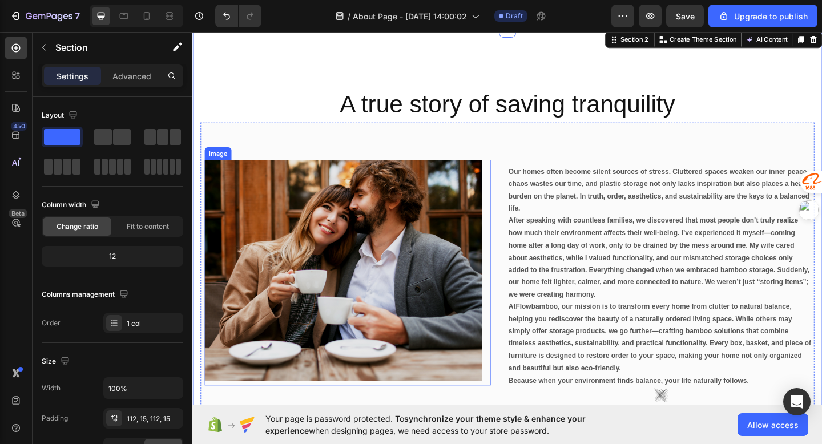
scroll to position [0, 0]
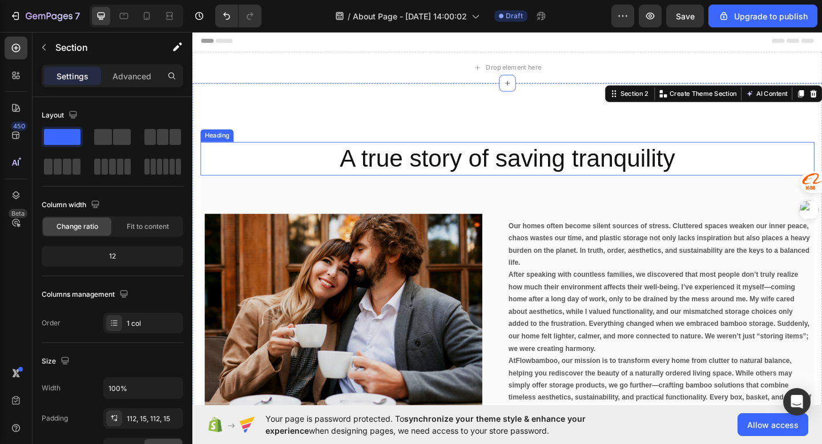
click at [499, 171] on p "A true story of saving tranquility" at bounding box center [535, 170] width 666 height 34
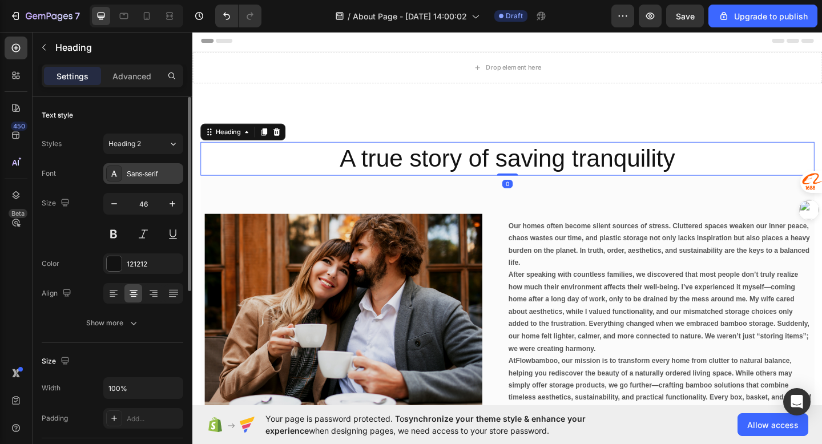
click at [158, 172] on div "Sans-serif" at bounding box center [154, 174] width 54 height 10
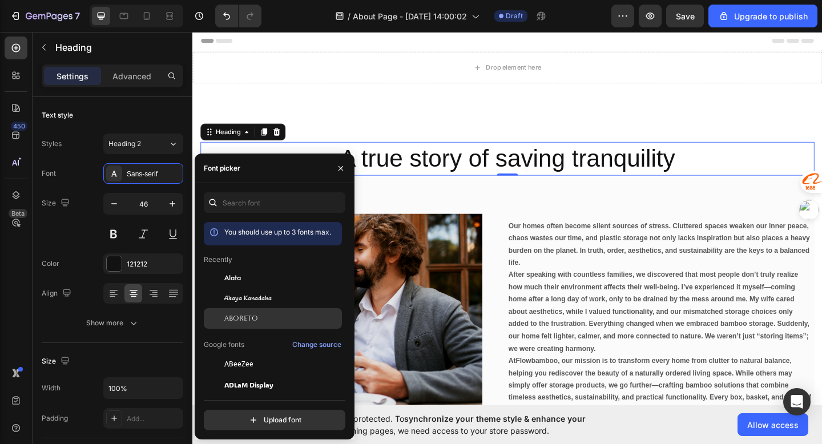
click at [268, 316] on div "Aboreto" at bounding box center [281, 318] width 115 height 10
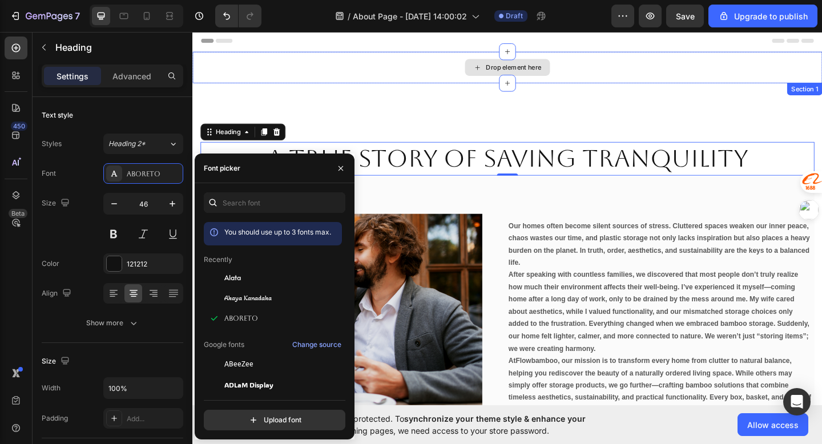
click at [370, 68] on div "Drop element here" at bounding box center [534, 71] width 685 height 34
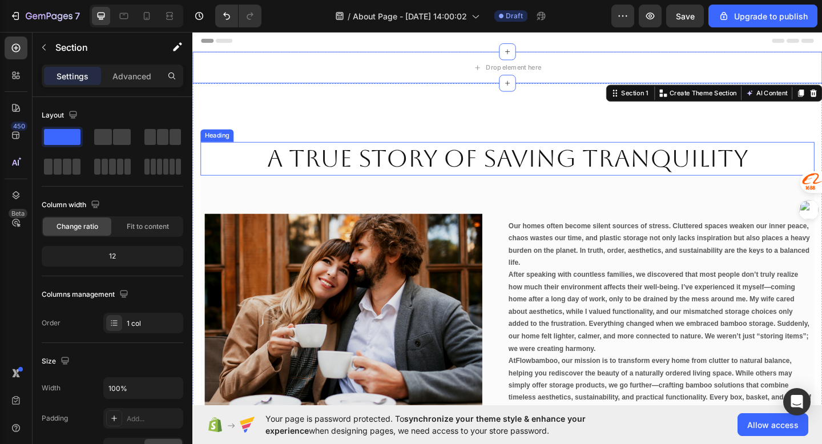
click at [388, 183] on p "A true story of saving tranquility" at bounding box center [535, 170] width 666 height 34
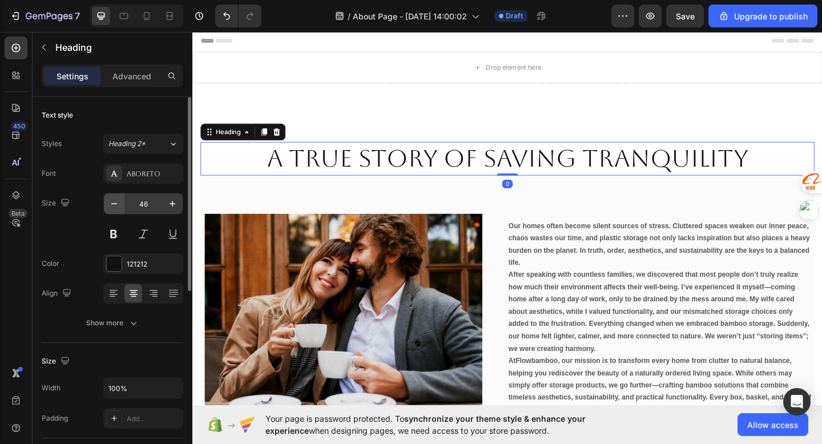
click at [122, 206] on button "button" at bounding box center [114, 204] width 21 height 21
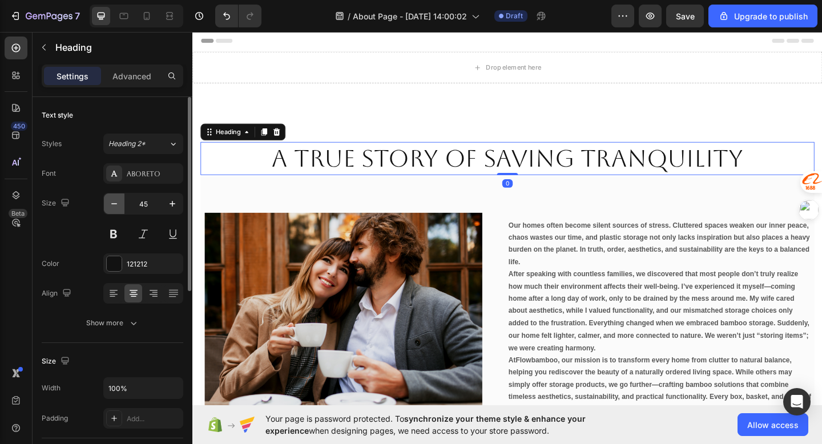
click at [122, 206] on button "button" at bounding box center [114, 204] width 21 height 21
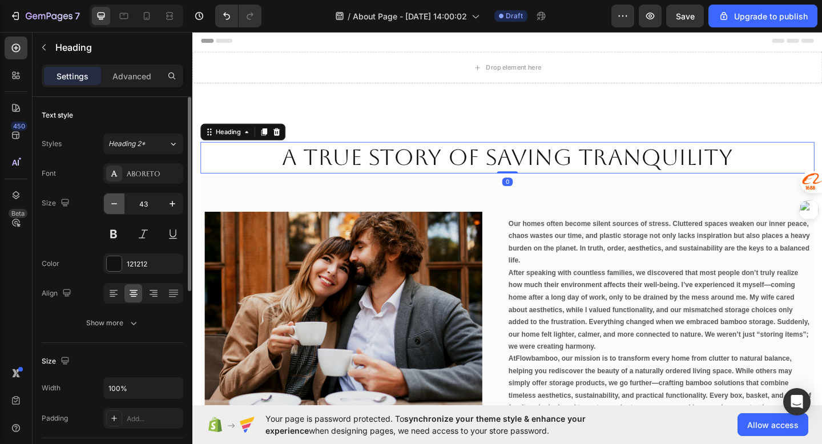
click at [122, 206] on button "button" at bounding box center [114, 204] width 21 height 21
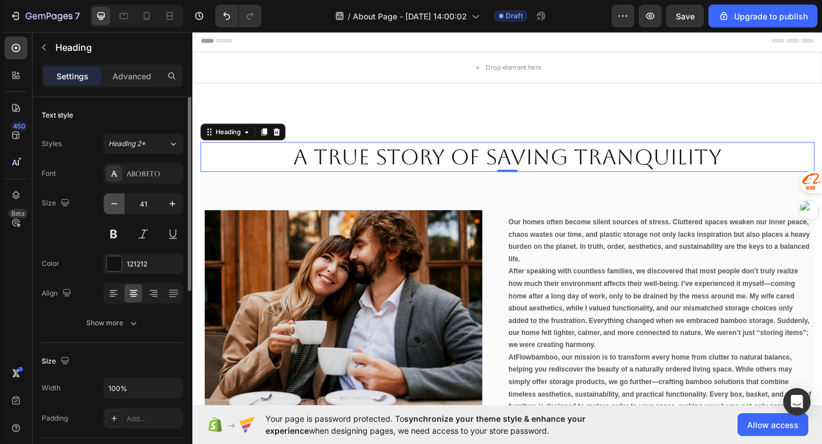
click at [122, 206] on button "button" at bounding box center [114, 204] width 21 height 21
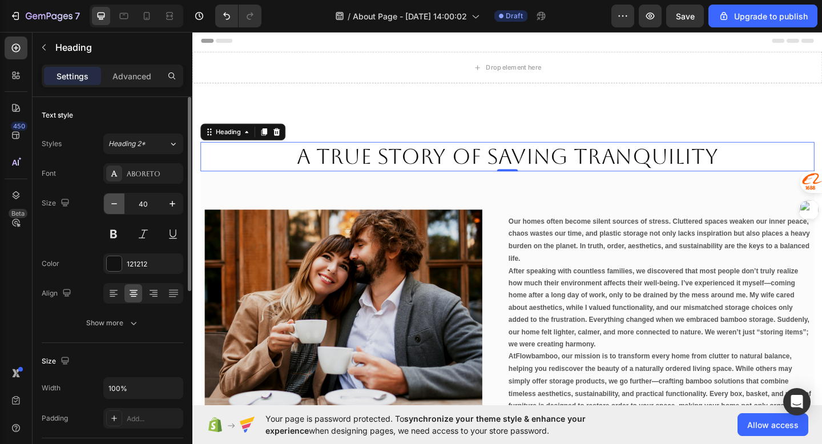
click at [122, 206] on button "button" at bounding box center [114, 204] width 21 height 21
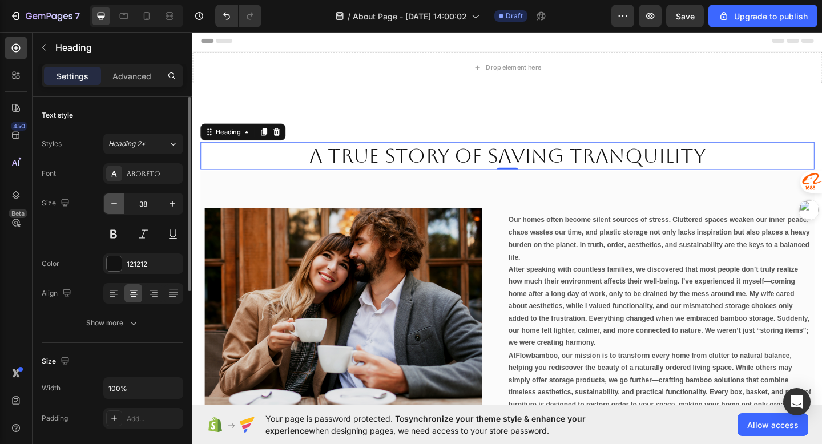
click at [122, 206] on button "button" at bounding box center [114, 204] width 21 height 21
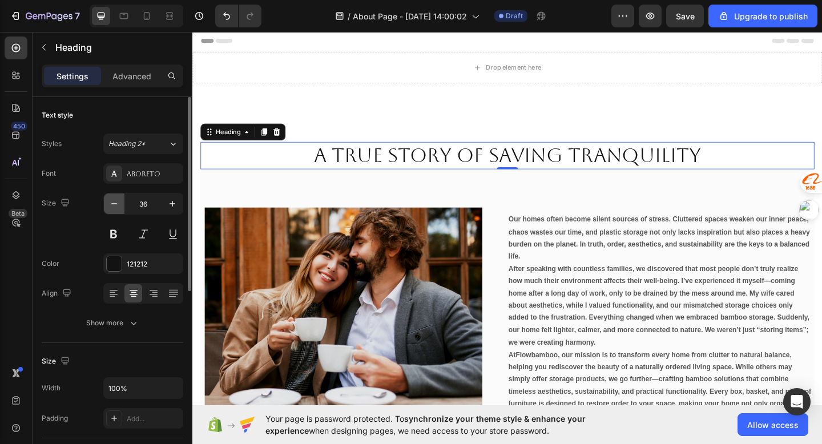
click at [122, 206] on button "button" at bounding box center [114, 204] width 21 height 21
type input "35"
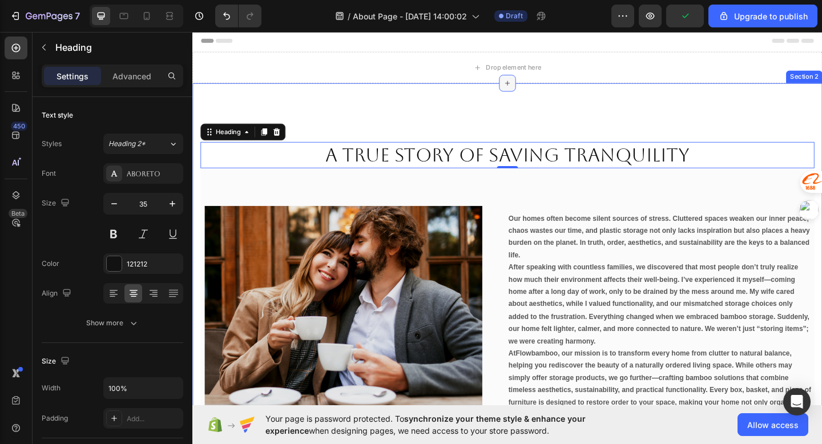
click at [536, 87] on icon at bounding box center [534, 87] width 9 height 9
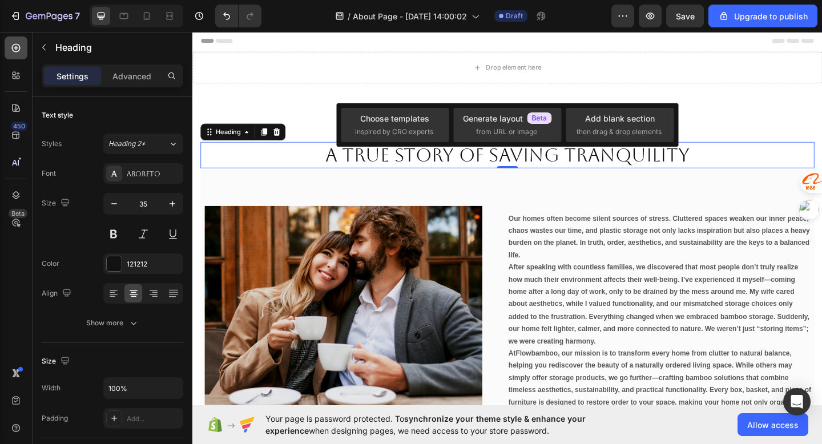
click at [17, 56] on div at bounding box center [16, 48] width 23 height 23
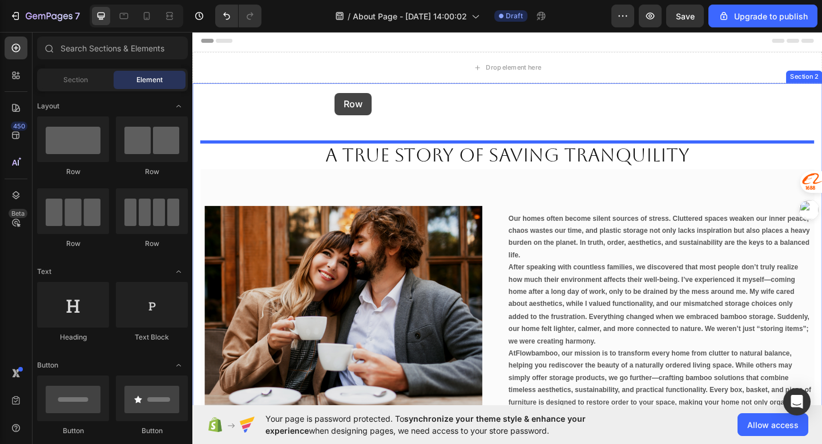
drag, startPoint x: 327, startPoint y: 178, endPoint x: 347, endPoint y: 100, distance: 80.2
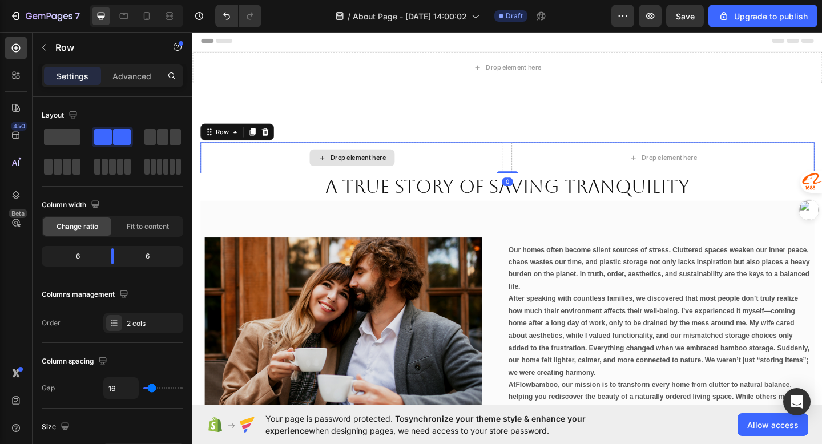
click at [375, 168] on div "Drop element here" at bounding box center [373, 168] width 61 height 9
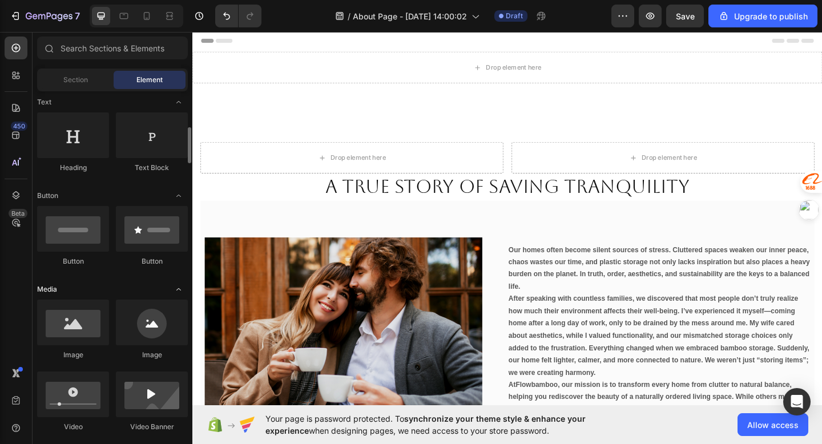
scroll to position [187, 0]
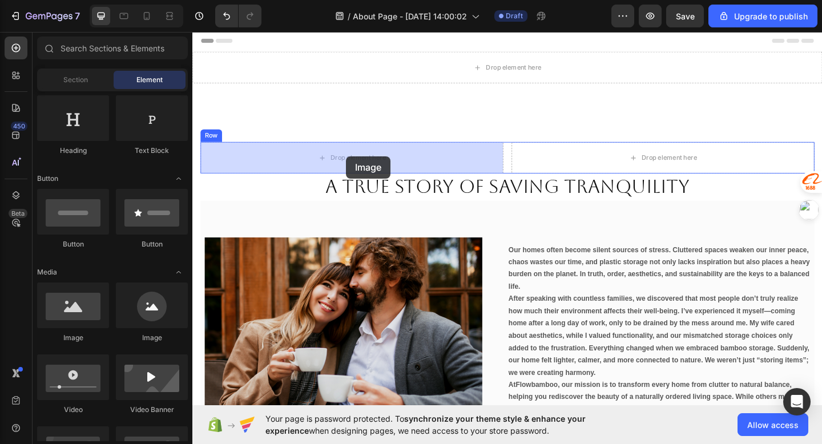
drag, startPoint x: 267, startPoint y: 356, endPoint x: 360, endPoint y: 167, distance: 209.9
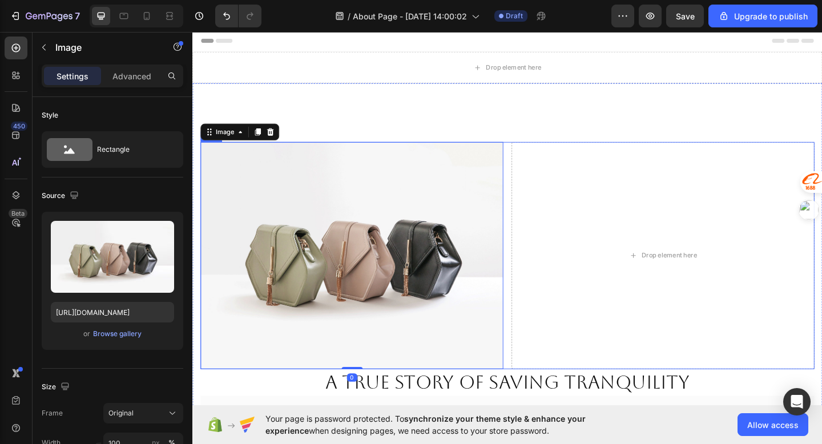
scroll to position [89, 0]
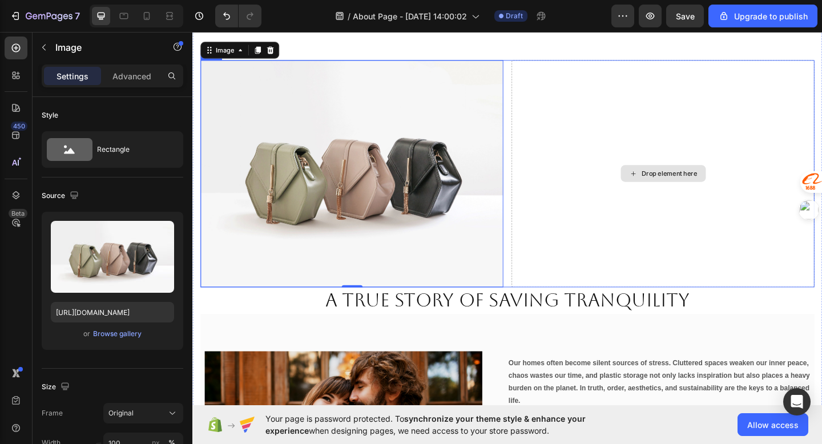
click at [673, 188] on icon at bounding box center [671, 187] width 9 height 10
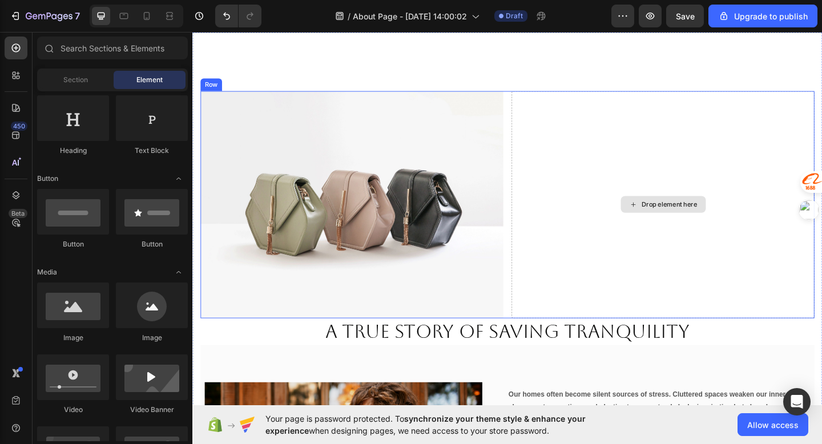
scroll to position [54, 0]
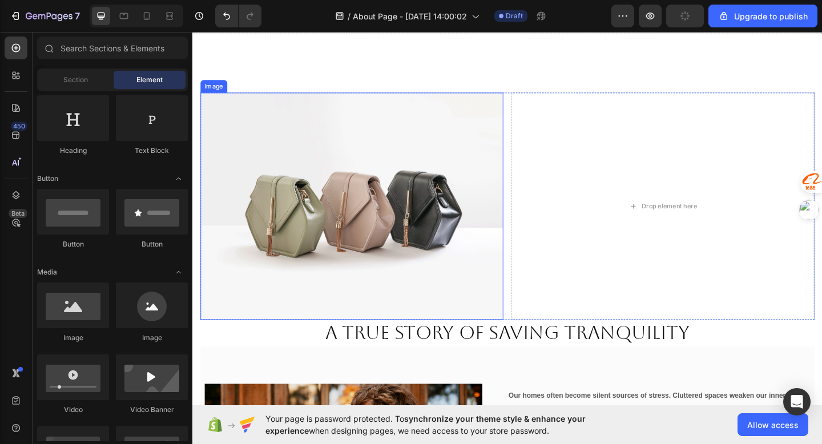
click at [399, 227] on img at bounding box center [365, 221] width 329 height 247
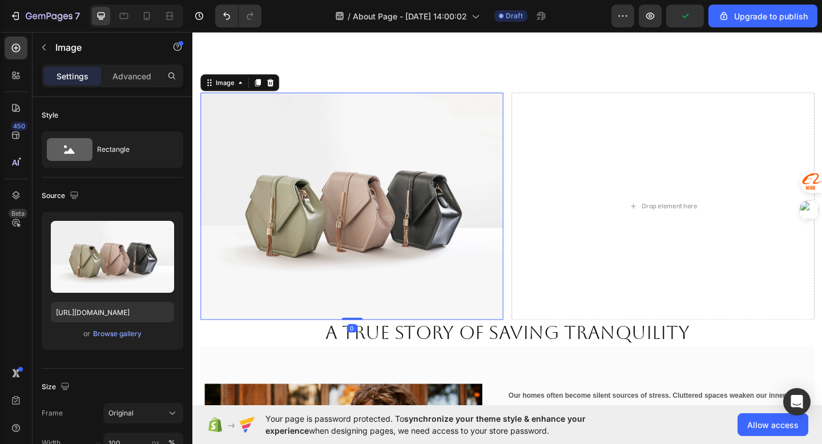
click at [276, 95] on div "Image" at bounding box center [244, 87] width 86 height 18
click at [276, 89] on icon at bounding box center [276, 87] width 7 height 8
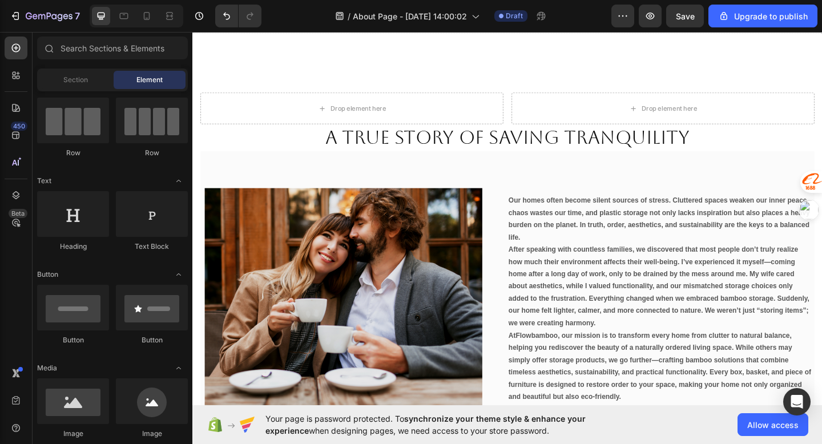
scroll to position [0, 0]
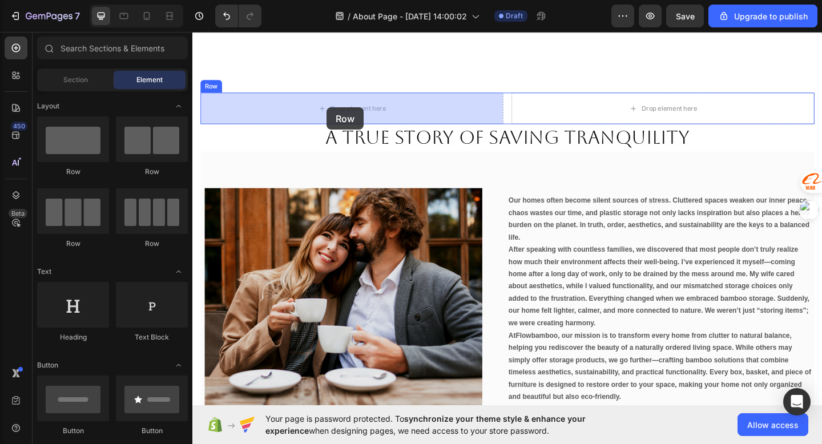
drag, startPoint x: 259, startPoint y: 177, endPoint x: 339, endPoint y: 114, distance: 101.2
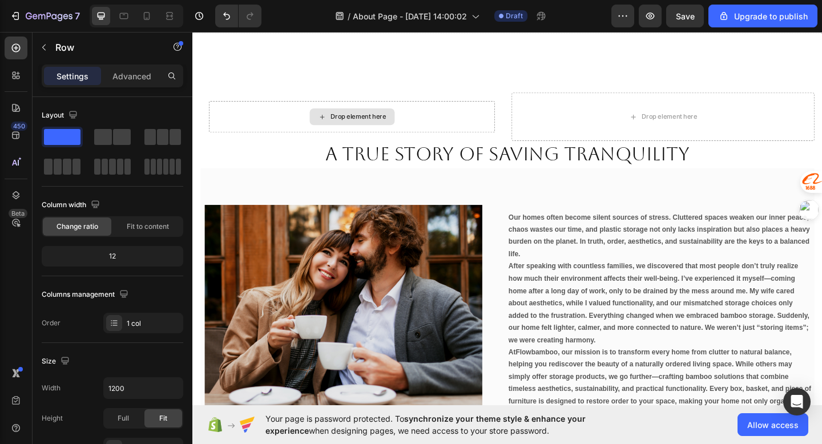
click at [381, 119] on div "Drop element here" at bounding box center [366, 124] width 92 height 18
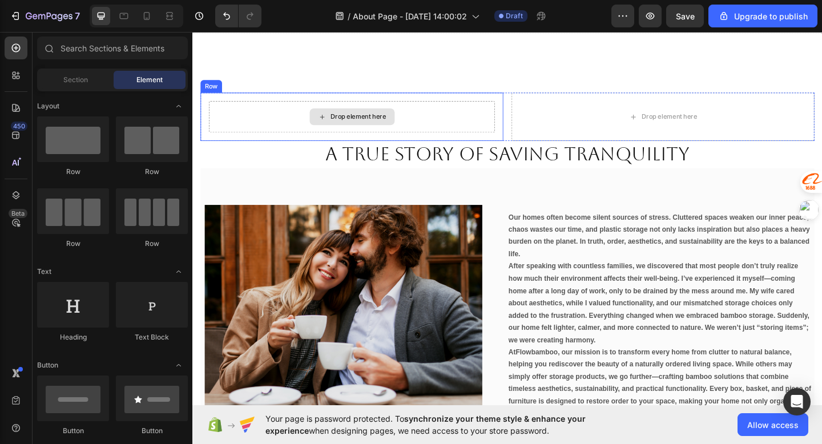
click at [379, 122] on div "Drop element here" at bounding box center [373, 124] width 61 height 9
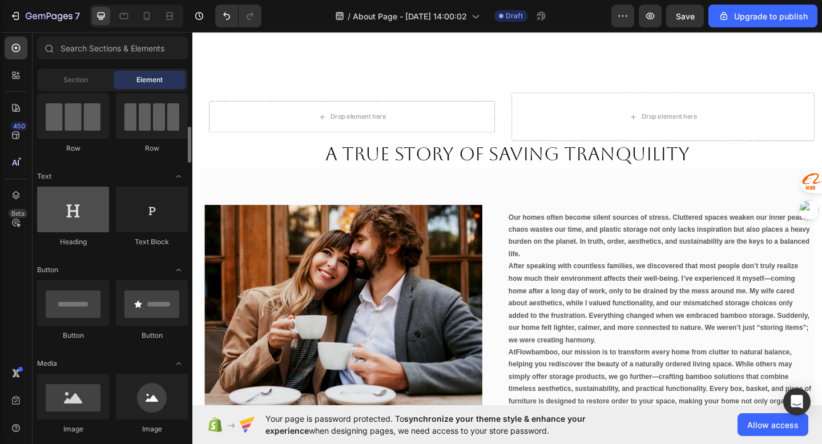
scroll to position [120, 0]
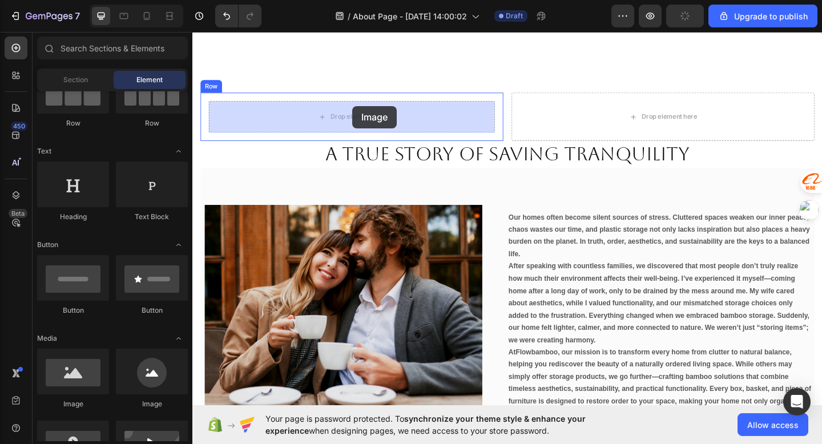
drag, startPoint x: 344, startPoint y: 407, endPoint x: 366, endPoint y: 113, distance: 294.3
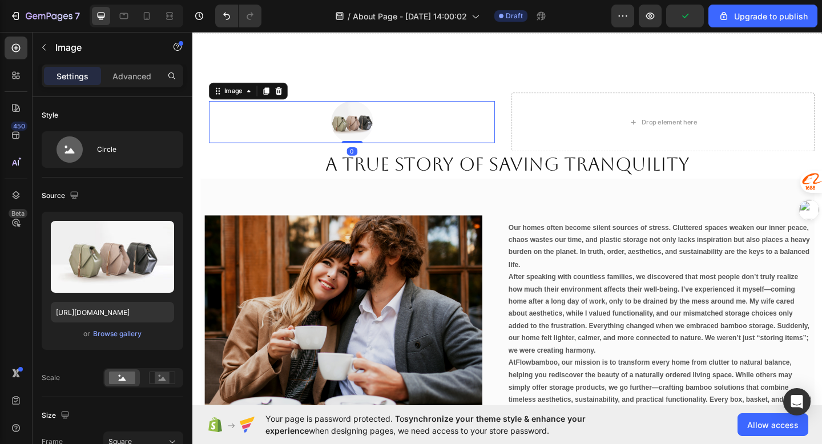
click at [365, 135] on img at bounding box center [366, 130] width 46 height 46
click at [288, 99] on icon at bounding box center [286, 96] width 7 height 8
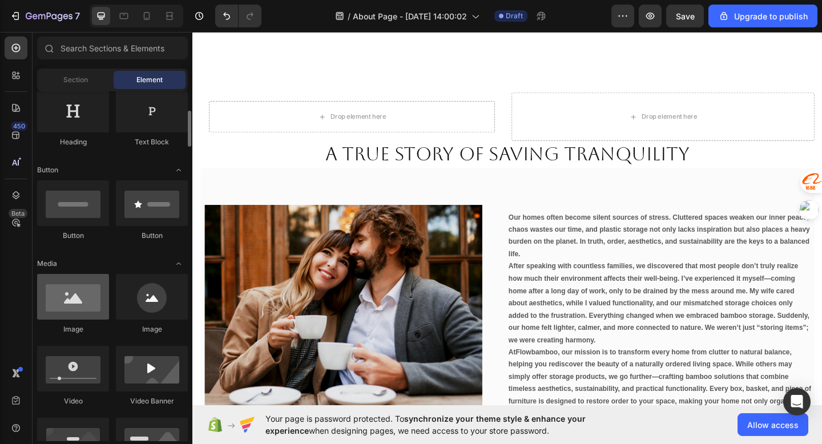
scroll to position [196, 0]
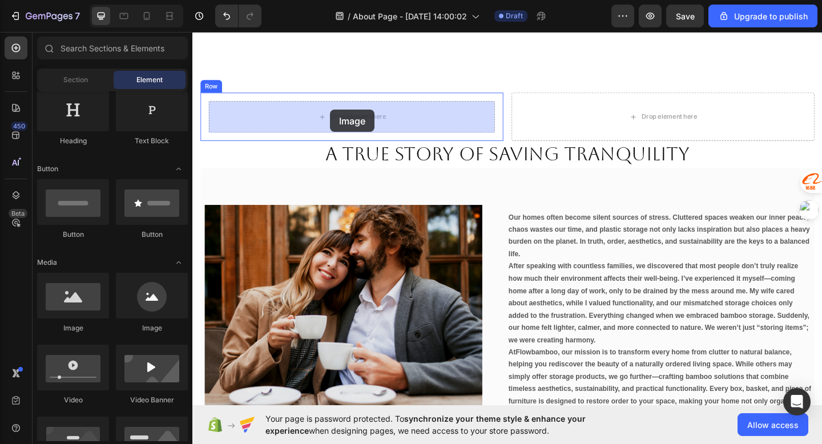
drag, startPoint x: 268, startPoint y: 324, endPoint x: 342, endPoint y: 116, distance: 220.7
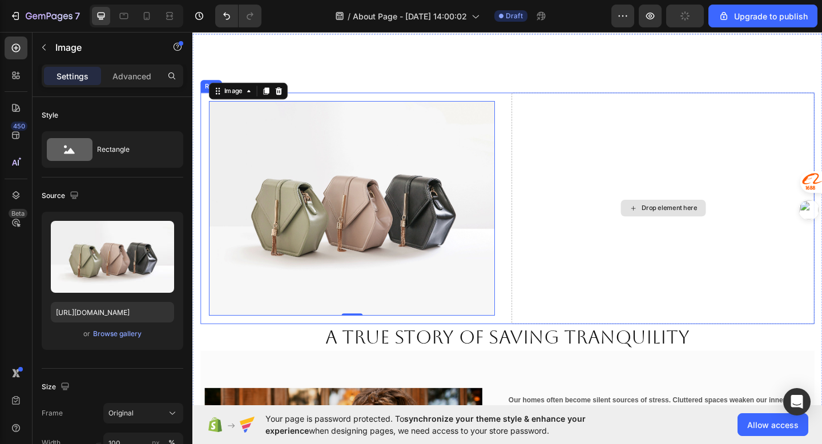
click at [617, 179] on div "Drop element here" at bounding box center [704, 224] width 329 height 252
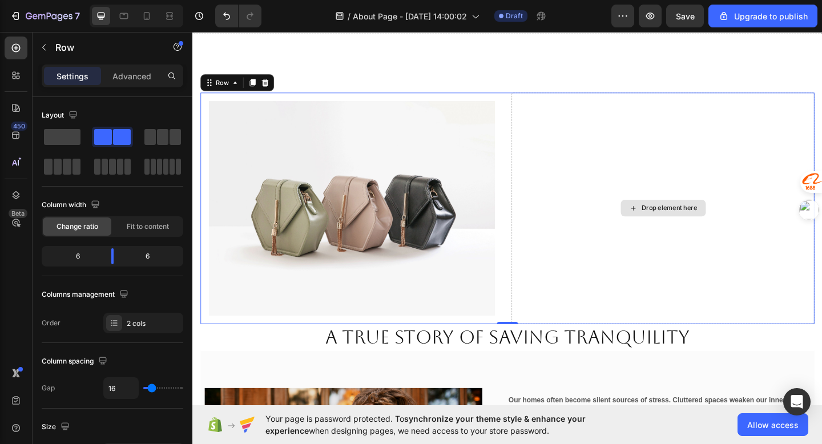
drag, startPoint x: 255, startPoint y: 167, endPoint x: 610, endPoint y: 180, distance: 355.4
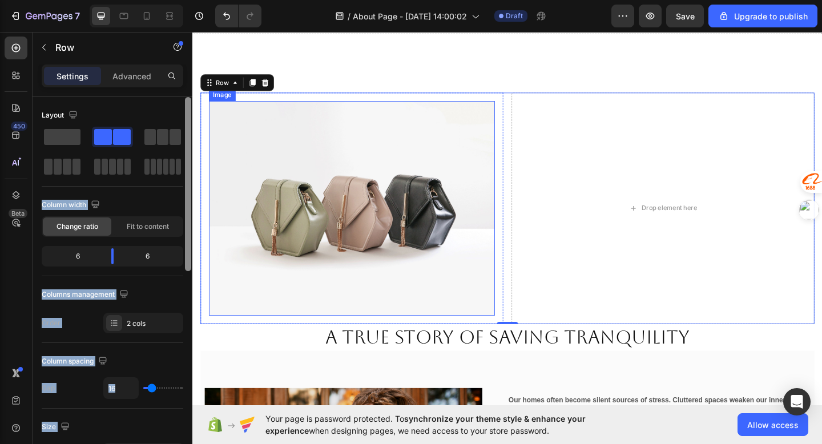
drag, startPoint x: 61, startPoint y: 139, endPoint x: 186, endPoint y: 152, distance: 126.2
click at [190, 153] on div "Layout Column width Change ratio Fit to content 6 6 Columns management Order 2 …" at bounding box center [113, 287] width 160 height 380
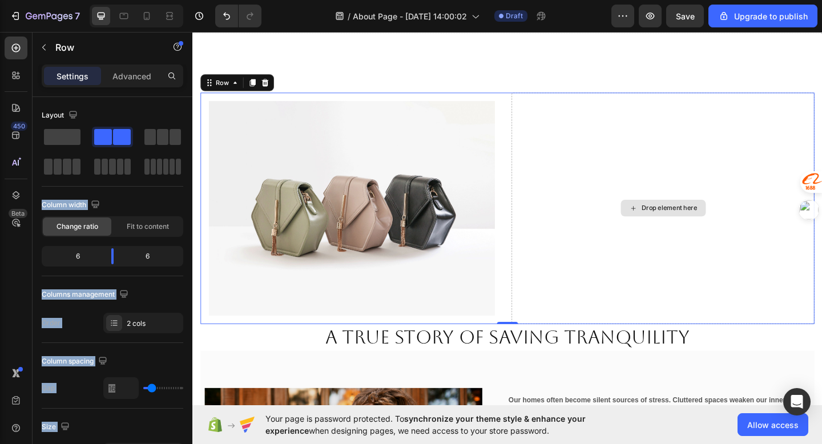
click at [679, 232] on div "Drop element here" at bounding box center [704, 224] width 92 height 18
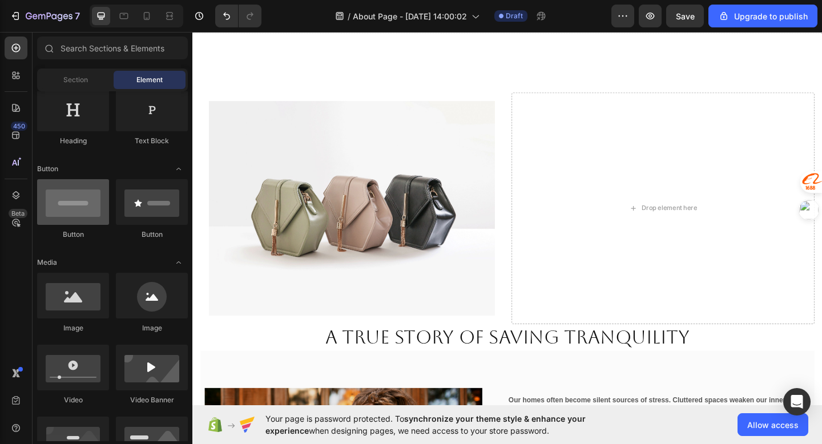
scroll to position [0, 0]
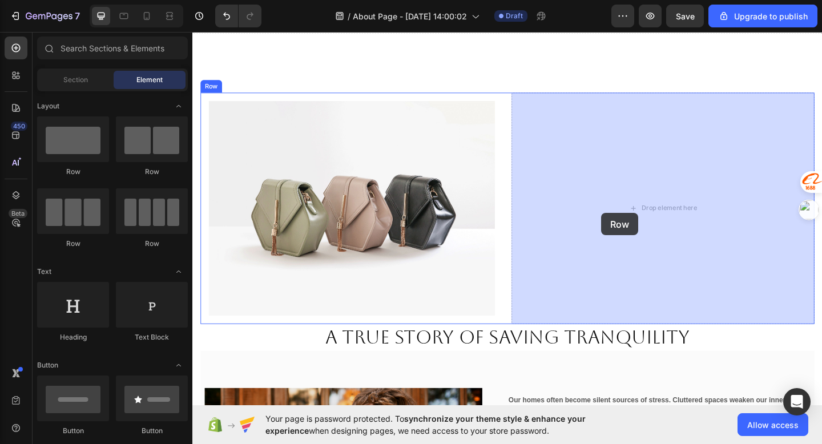
drag, startPoint x: 261, startPoint y: 180, endPoint x: 633, endPoint y: 227, distance: 374.6
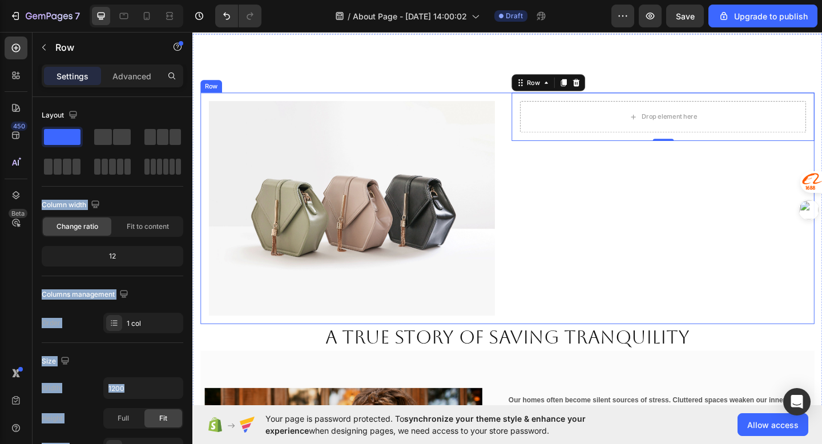
drag, startPoint x: 256, startPoint y: 171, endPoint x: 683, endPoint y: 183, distance: 427.8
click at [698, 170] on div "Drop element here Row 0" at bounding box center [704, 224] width 329 height 252
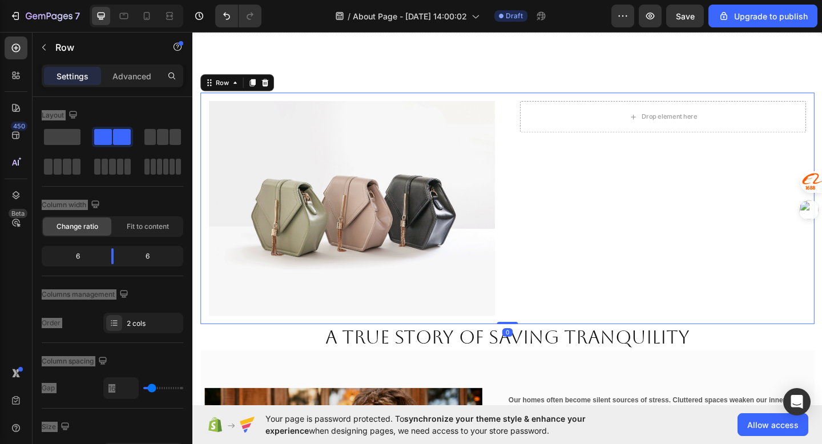
click at [693, 156] on div "Drop element here Row" at bounding box center [704, 224] width 329 height 252
click at [705, 143] on div "Drop element here Row" at bounding box center [704, 124] width 329 height 53
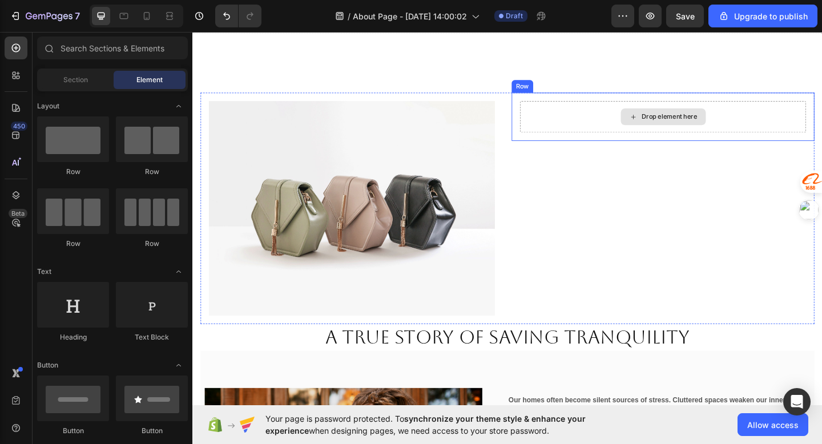
click at [691, 128] on div "Drop element here" at bounding box center [711, 124] width 61 height 9
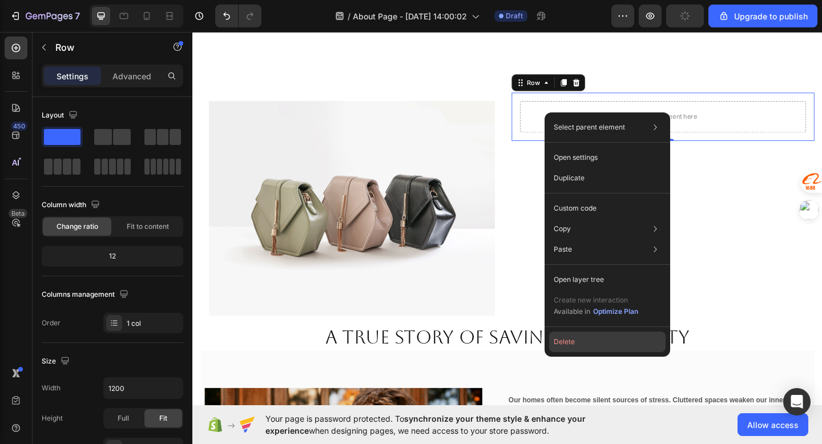
drag, startPoint x: 575, startPoint y: 342, endPoint x: 416, endPoint y: 339, distance: 159.3
click at [575, 342] on button "Delete" at bounding box center [607, 342] width 116 height 21
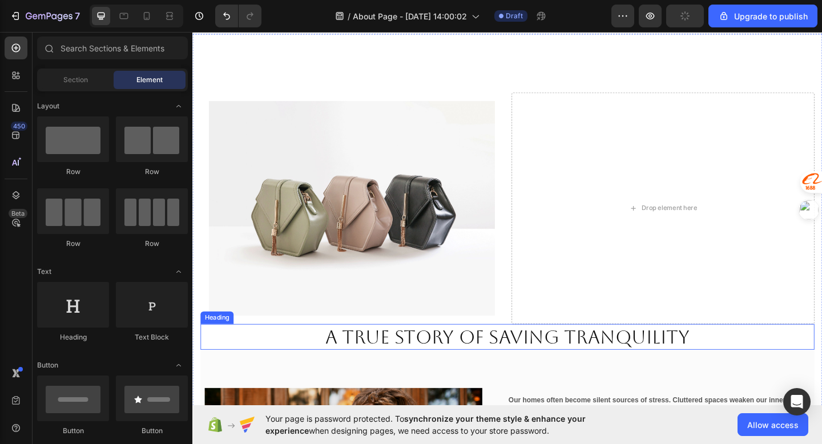
click at [654, 229] on div "Drop element here" at bounding box center [704, 224] width 329 height 252
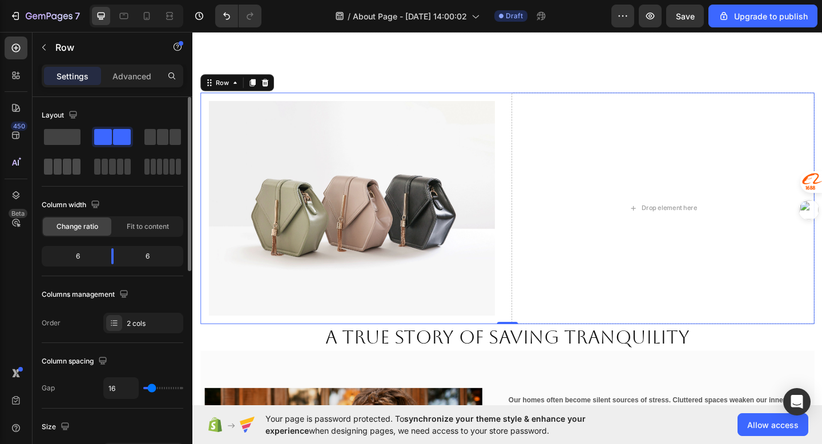
click at [58, 161] on span at bounding box center [58, 167] width 9 height 16
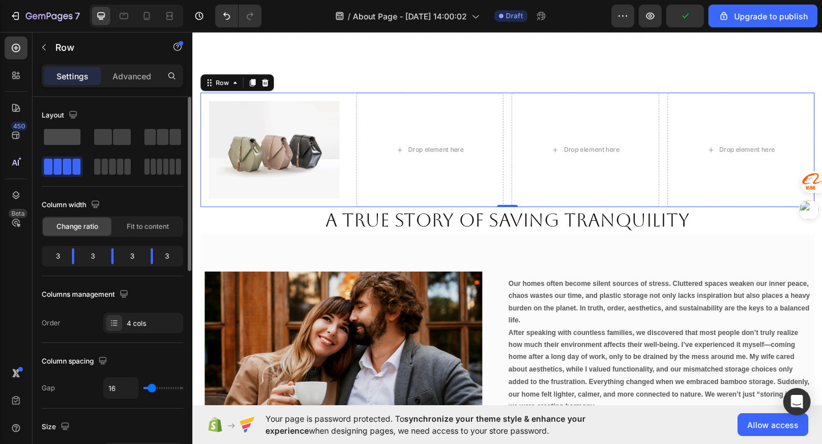
click at [51, 136] on span at bounding box center [62, 137] width 37 height 16
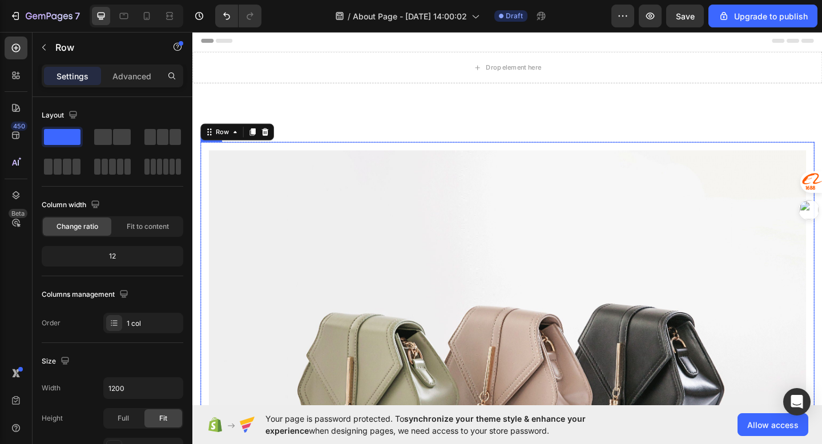
scroll to position [6, 0]
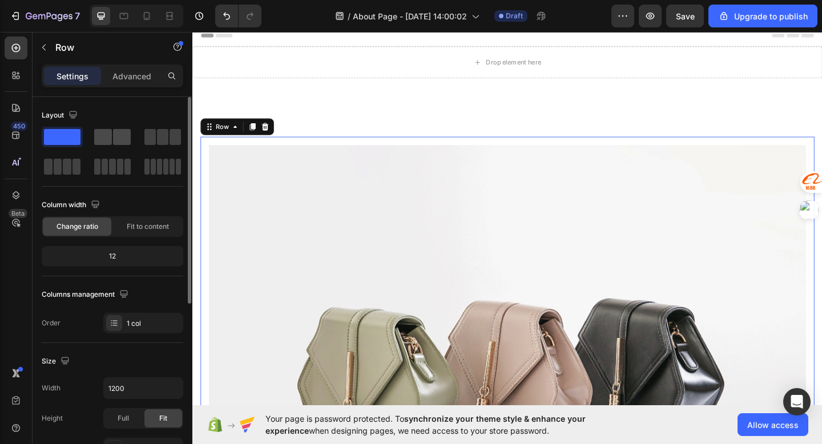
click at [142, 127] on div at bounding box center [162, 137] width 41 height 21
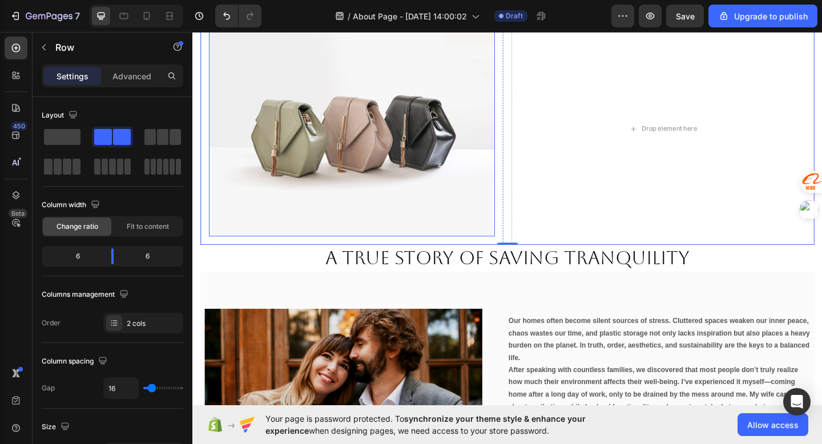
scroll to position [0, 0]
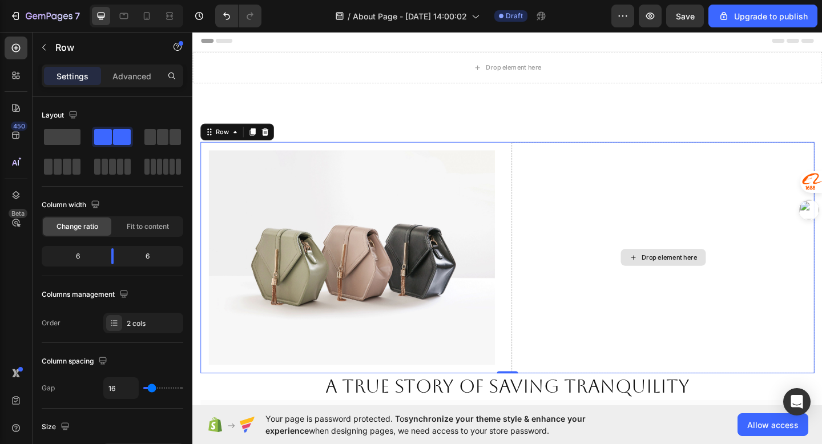
click at [660, 190] on div "Drop element here" at bounding box center [704, 278] width 329 height 252
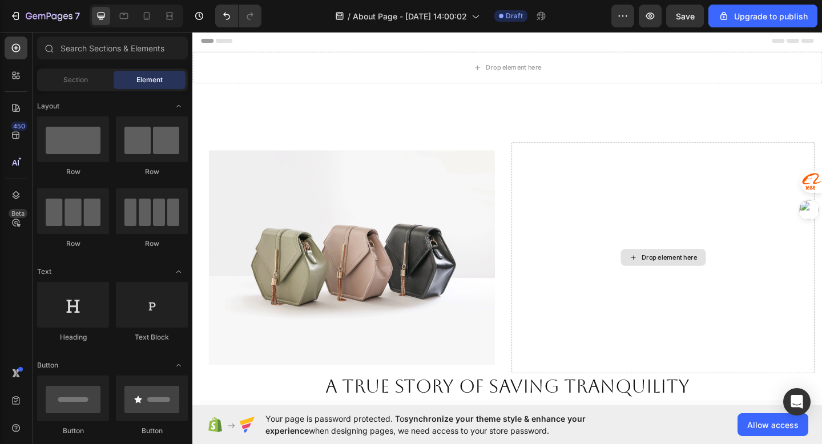
click at [687, 281] on div "Drop element here" at bounding box center [711, 277] width 61 height 9
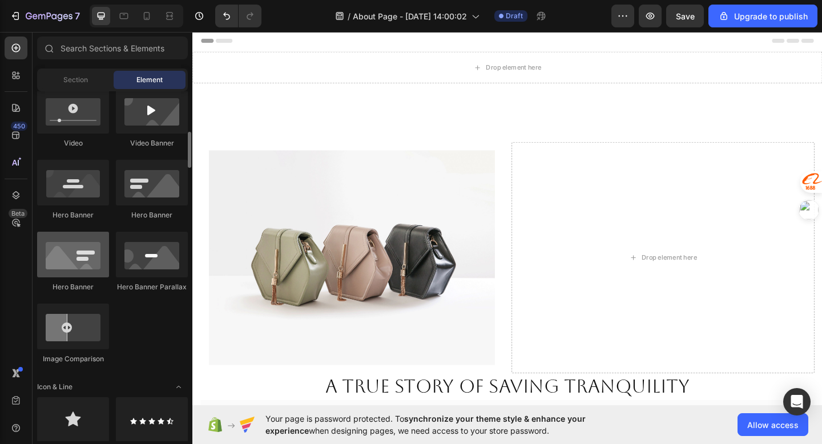
scroll to position [448, 0]
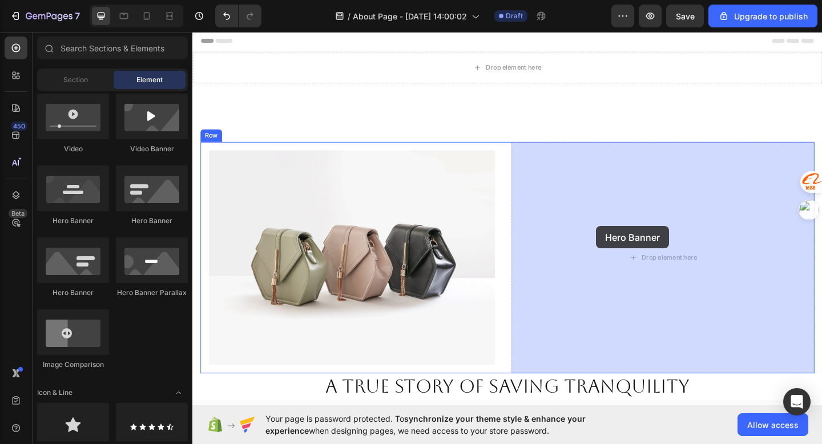
drag, startPoint x: 342, startPoint y: 227, endPoint x: 631, endPoint y: 243, distance: 289.9
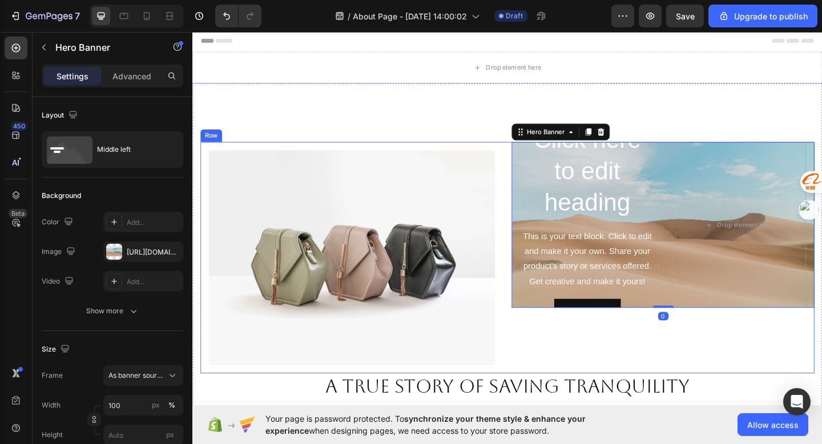
click at [673, 349] on div "Click here to edit heading Heading This is your text block. Click to edit and m…" at bounding box center [704, 278] width 329 height 252
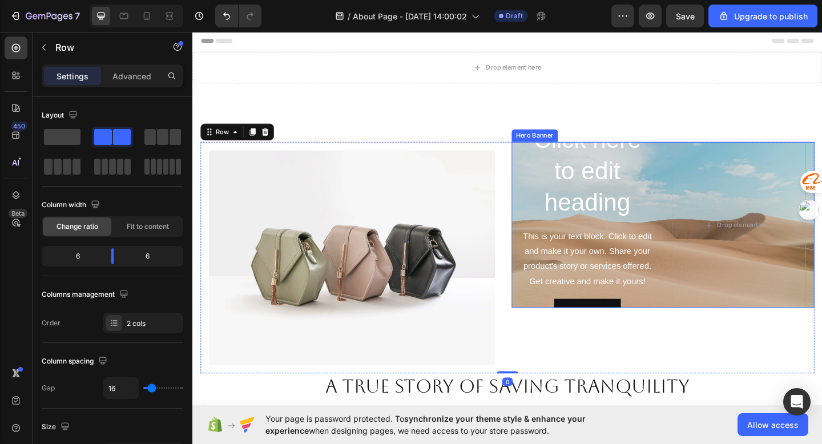
click at [715, 298] on div "Drop element here" at bounding box center [787, 241] width 147 height 221
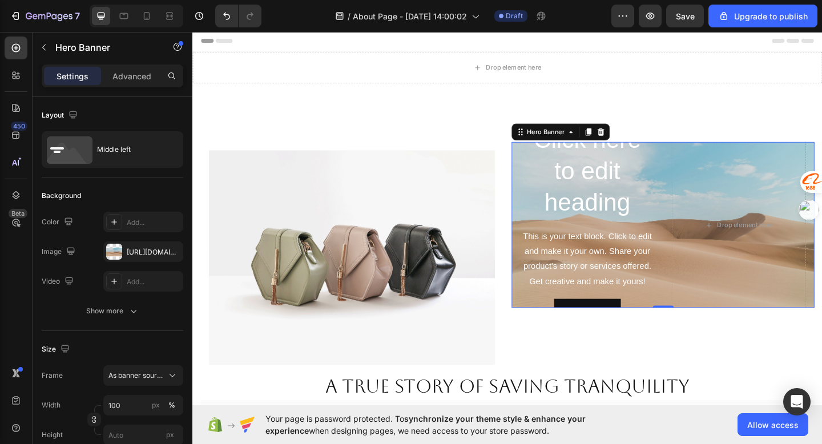
click at [636, 138] on icon at bounding box center [636, 141] width 7 height 8
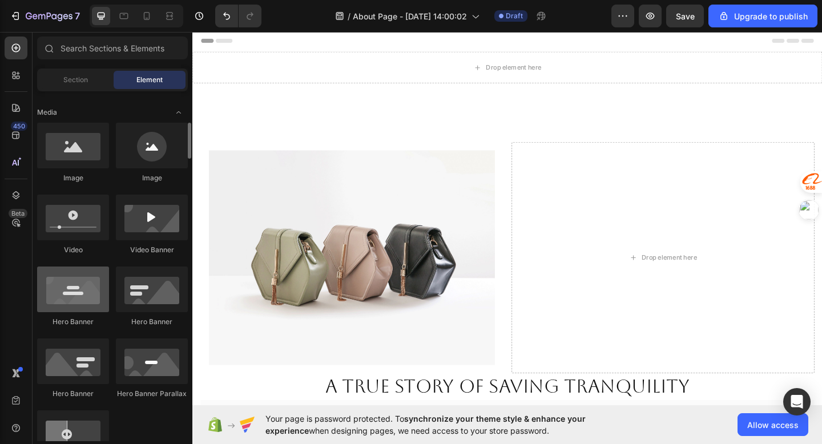
scroll to position [343, 0]
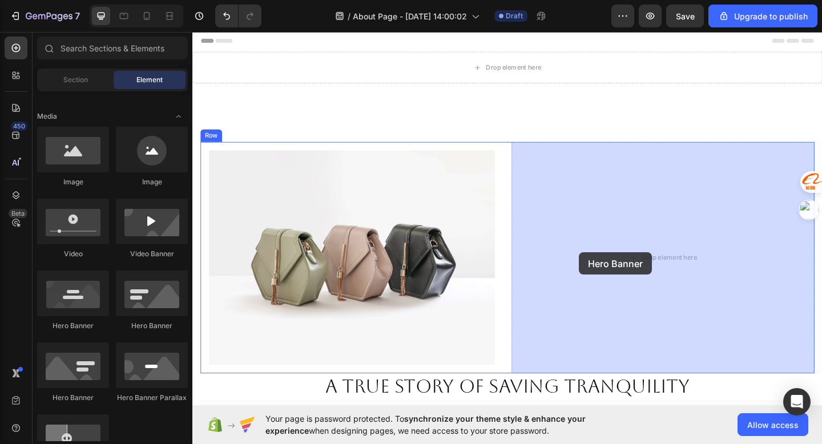
drag, startPoint x: 268, startPoint y: 325, endPoint x: 613, endPoint y: 272, distance: 349.0
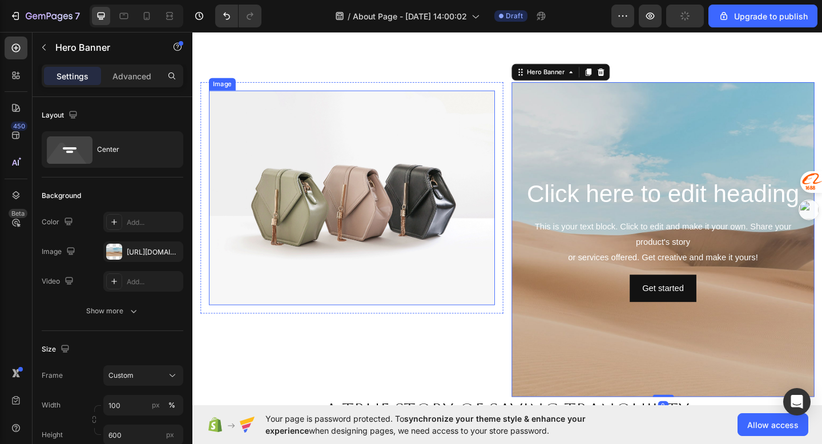
scroll to position [101, 0]
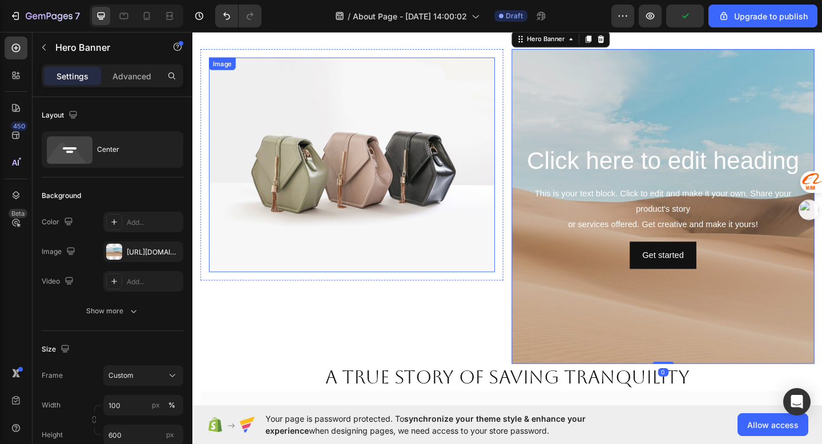
click at [487, 255] on img at bounding box center [365, 177] width 311 height 234
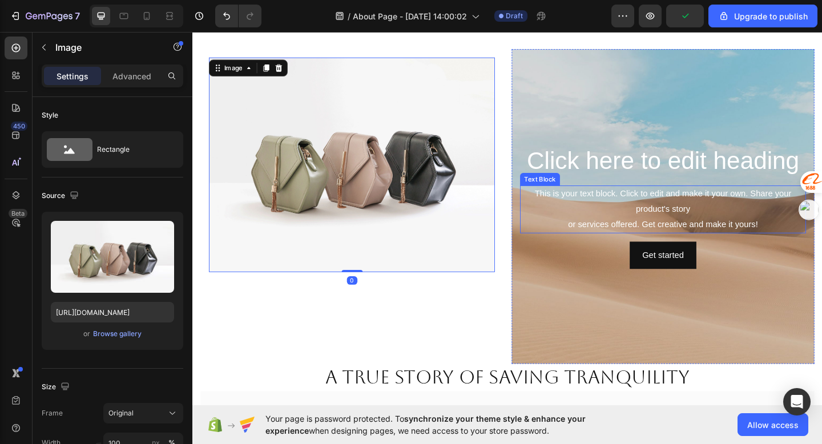
click at [576, 67] on div "Click here to edit heading Heading This is your text block. Click to edit and m…" at bounding box center [704, 222] width 329 height 343
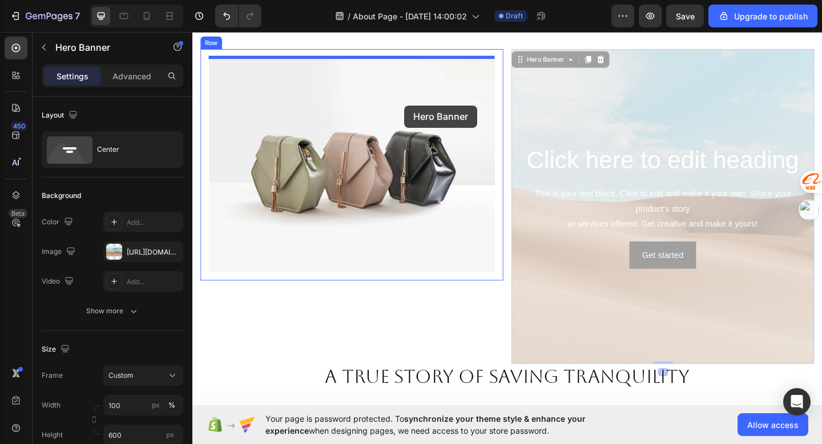
drag, startPoint x: 595, startPoint y: 91, endPoint x: 423, endPoint y: 112, distance: 173.6
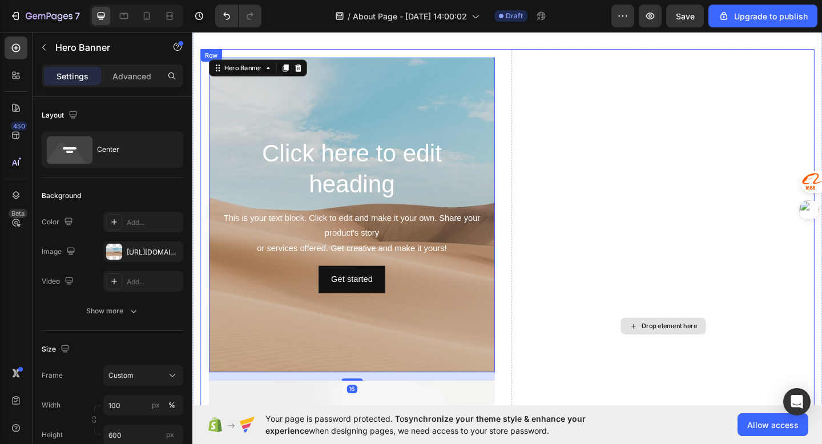
click at [611, 180] on div "Drop element here" at bounding box center [704, 352] width 329 height 603
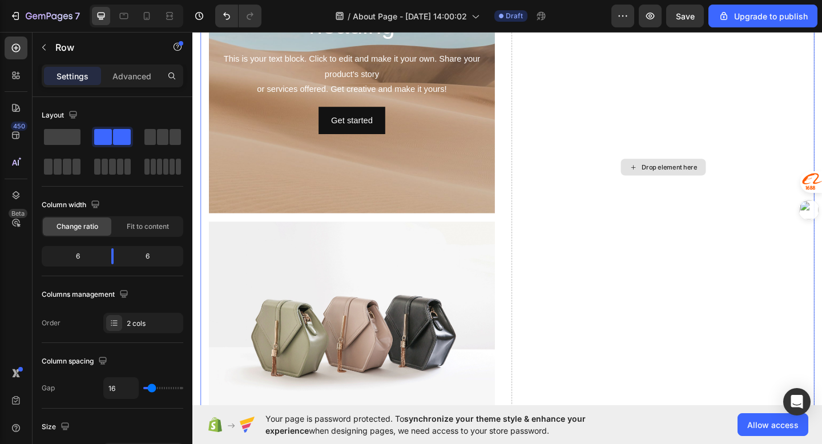
scroll to position [345, 0]
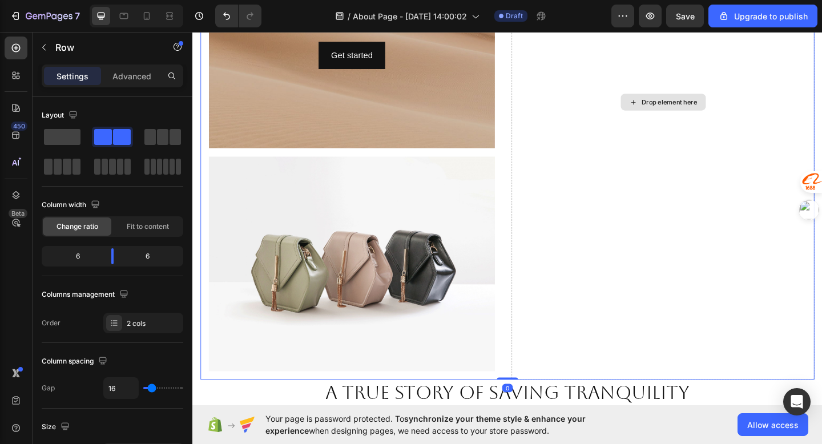
click at [401, 313] on img at bounding box center [365, 285] width 311 height 234
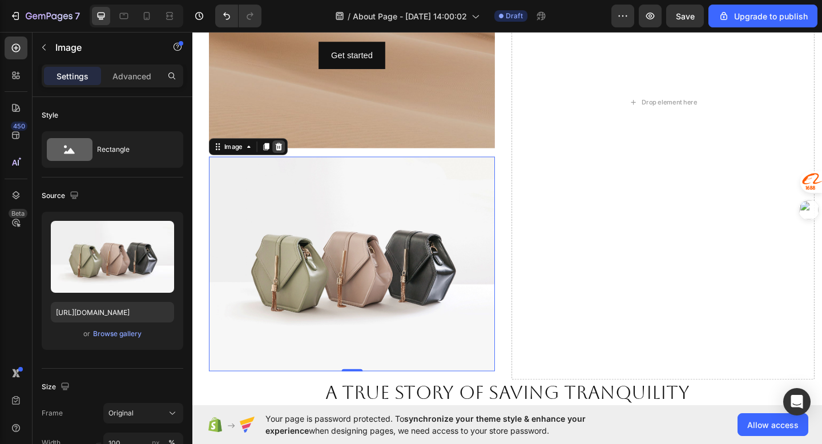
click at [288, 159] on icon at bounding box center [286, 157] width 7 height 8
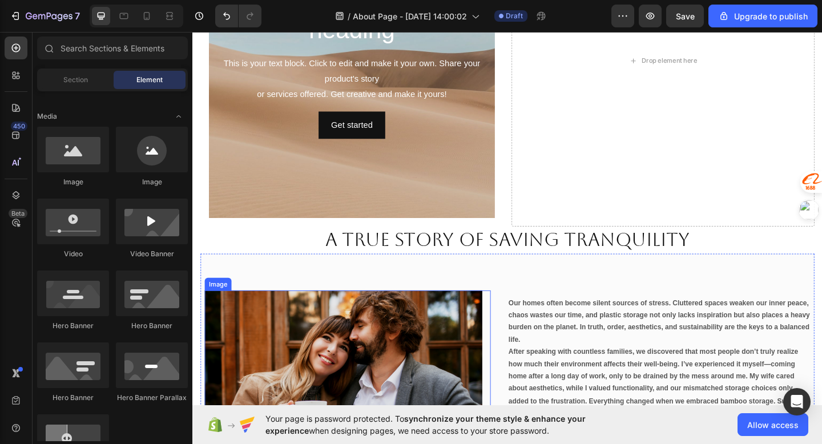
scroll to position [228, 0]
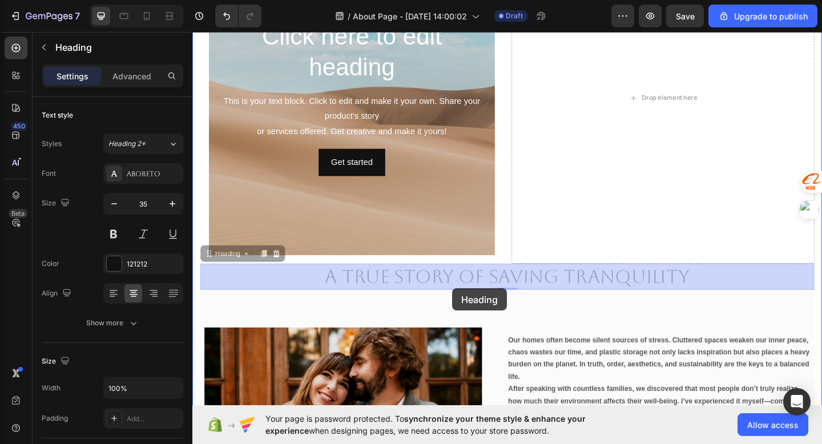
drag, startPoint x: 475, startPoint y: 294, endPoint x: 475, endPoint y: 309, distance: 14.8
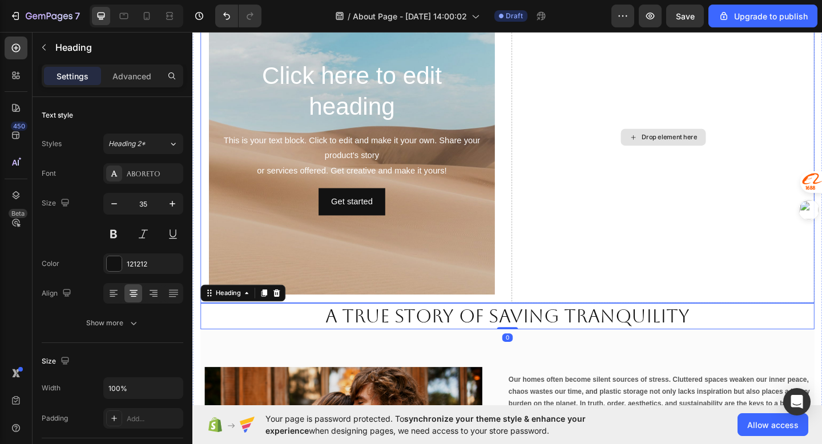
scroll to position [146, 0]
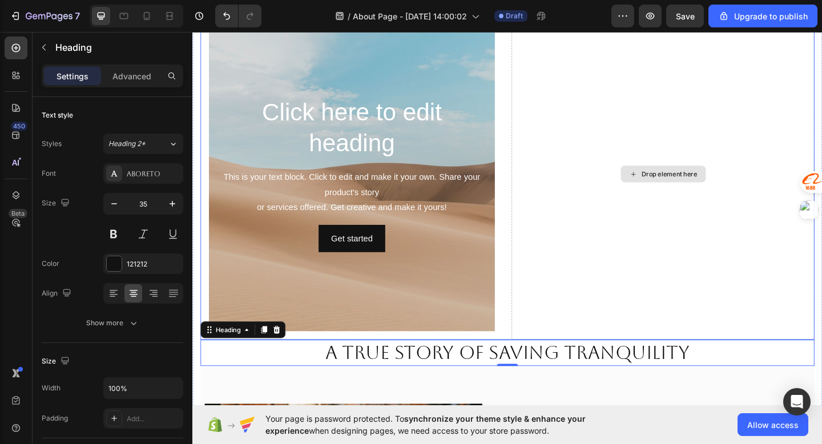
click at [597, 195] on div "Drop element here" at bounding box center [704, 186] width 329 height 361
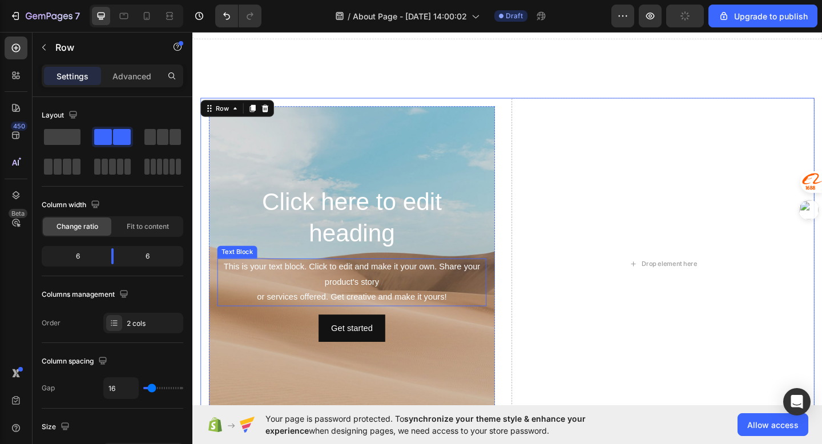
scroll to position [39, 0]
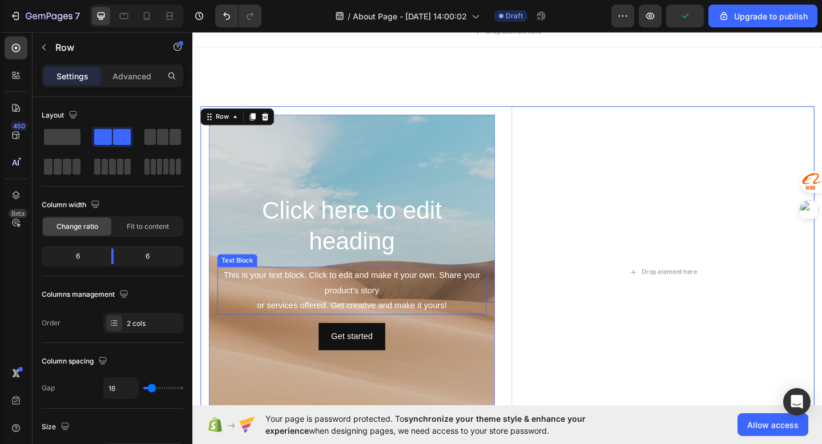
click at [415, 228] on h2 "Click here to edit heading" at bounding box center [365, 243] width 293 height 71
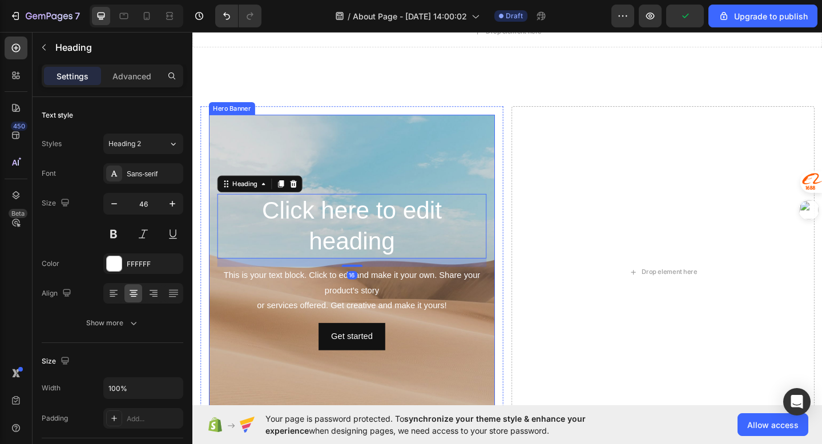
click at [425, 179] on div "Background Image" at bounding box center [365, 293] width 311 height 343
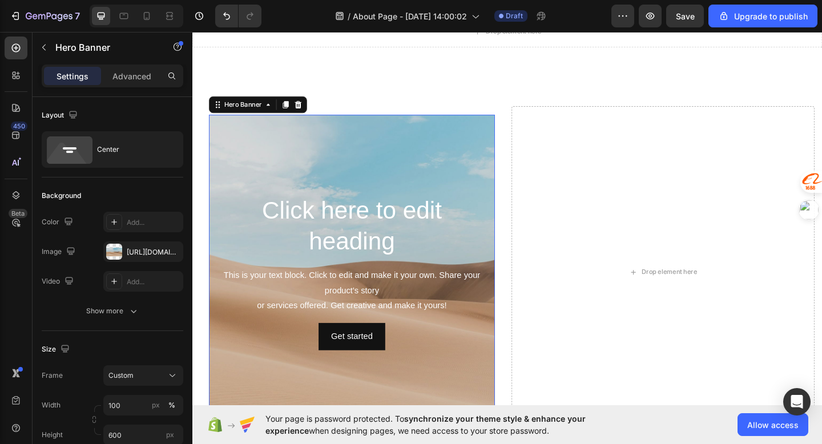
click at [428, 156] on div "Background Image" at bounding box center [365, 293] width 311 height 343
click at [145, 253] on div "https://cdn.shopify.com/s/files/1/2005/9307/files/background_settings.jpg" at bounding box center [143, 252] width 33 height 10
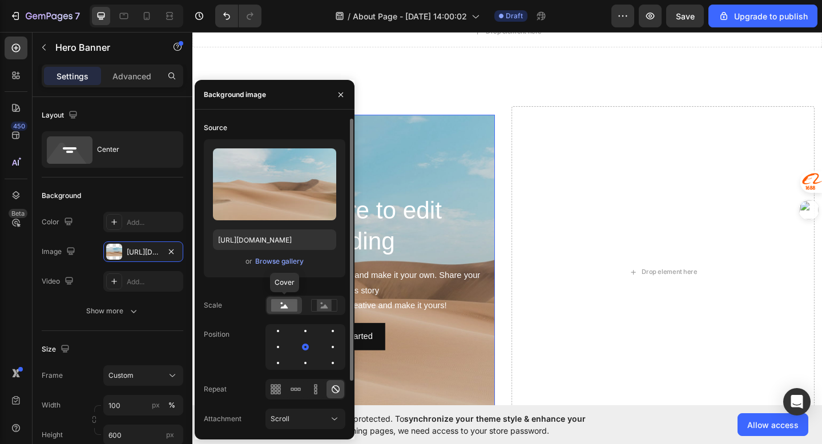
click at [280, 311] on rect at bounding box center [284, 305] width 26 height 13
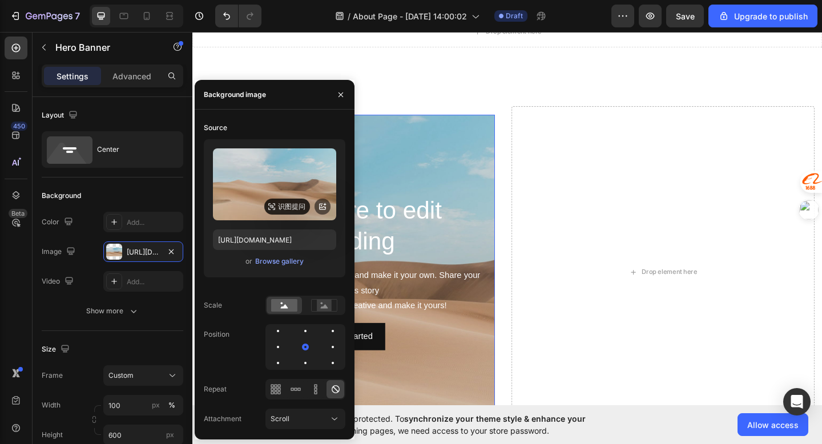
click at [271, 200] on div "识图提问" at bounding box center [287, 207] width 46 height 16
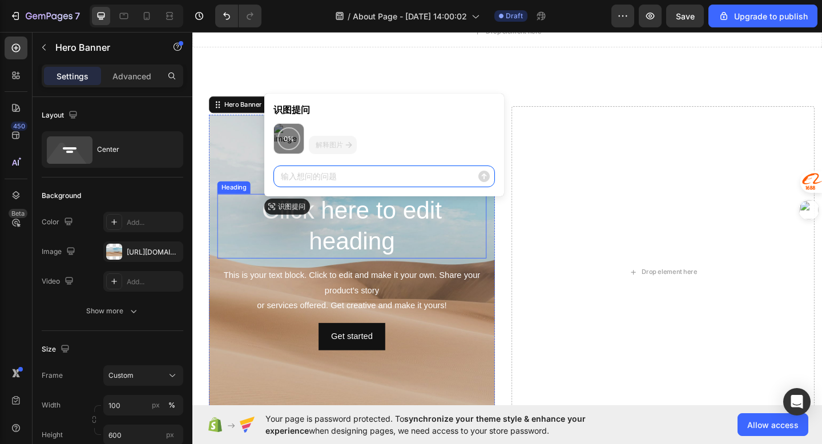
click at [247, 227] on h2 "Click here to edit heading" at bounding box center [365, 243] width 293 height 71
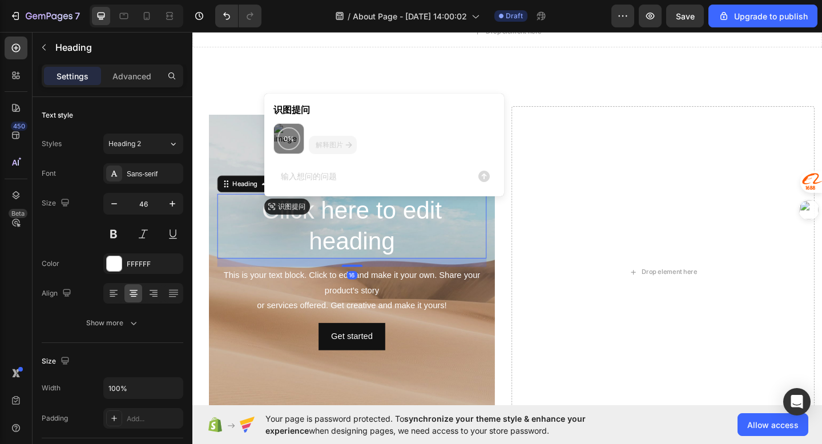
click at [256, 283] on div "16" at bounding box center [365, 283] width 293 height 9
click at [223, 327] on div "This is your text block. Click to edit and make it your own. Share your product…" at bounding box center [365, 313] width 293 height 51
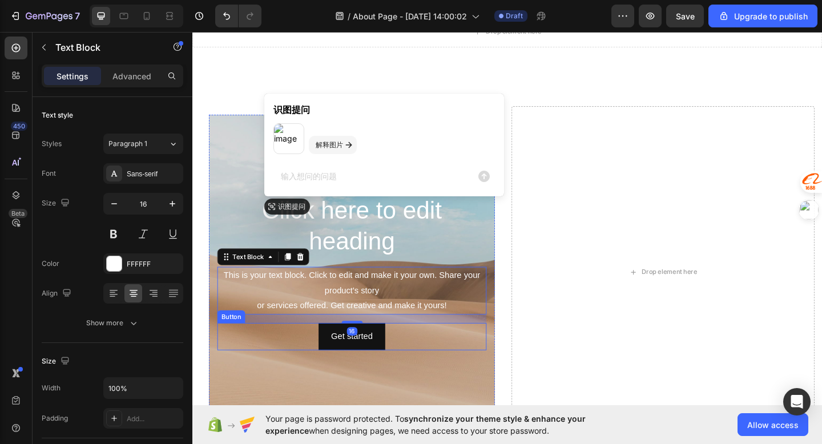
click at [251, 376] on div "Get started Button" at bounding box center [365, 364] width 293 height 30
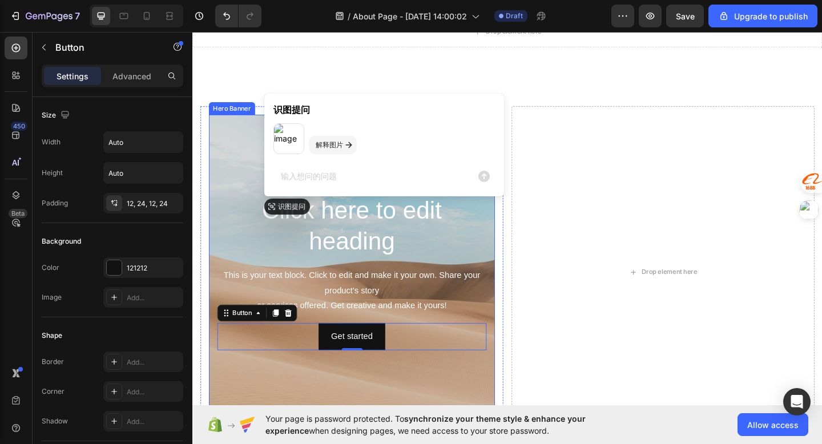
click at [249, 404] on div "Background Image" at bounding box center [365, 293] width 311 height 343
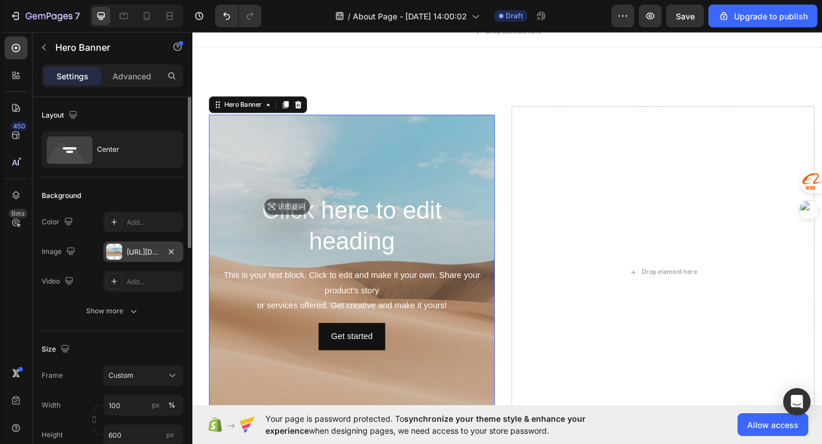
click at [144, 259] on div "https://cdn.shopify.com/s/files/1/2005/9307/files/background_settings.jpg" at bounding box center [143, 252] width 80 height 21
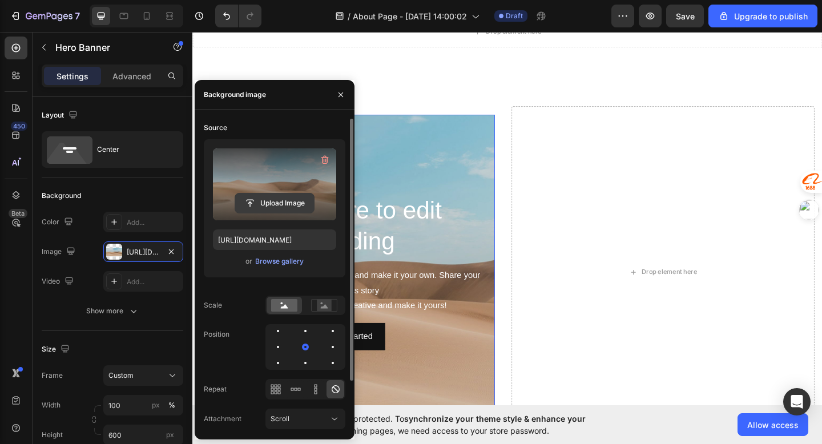
click at [257, 204] on input "file" at bounding box center [274, 203] width 79 height 19
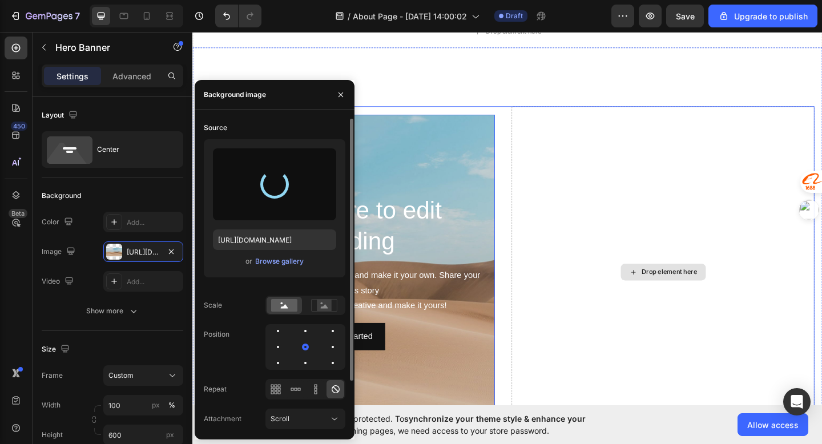
type input "https://cdn.shopify.com/s/files/1/0721/5051/5883/files/gempages_581725645084558…"
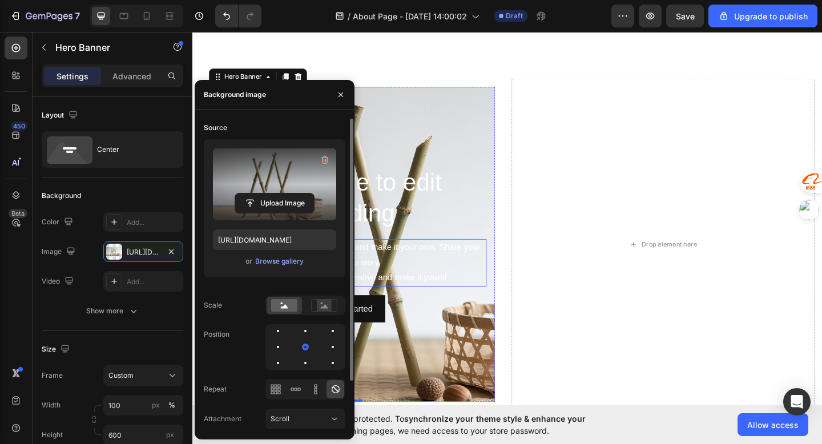
scroll to position [25, 0]
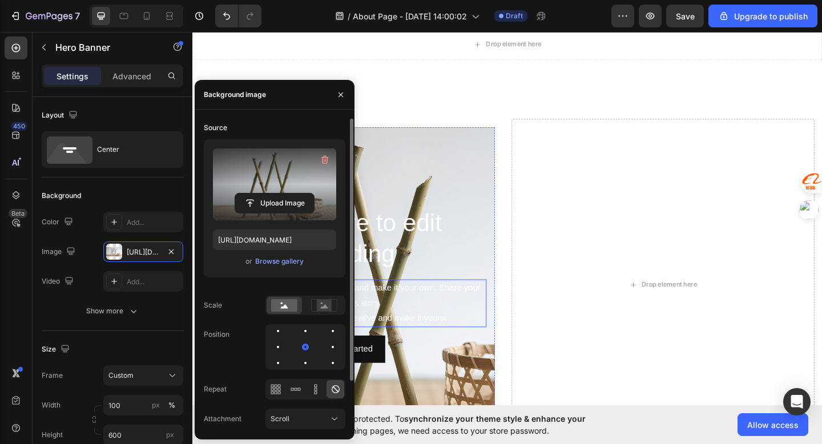
click at [509, 167] on div "Background Image" at bounding box center [365, 307] width 311 height 343
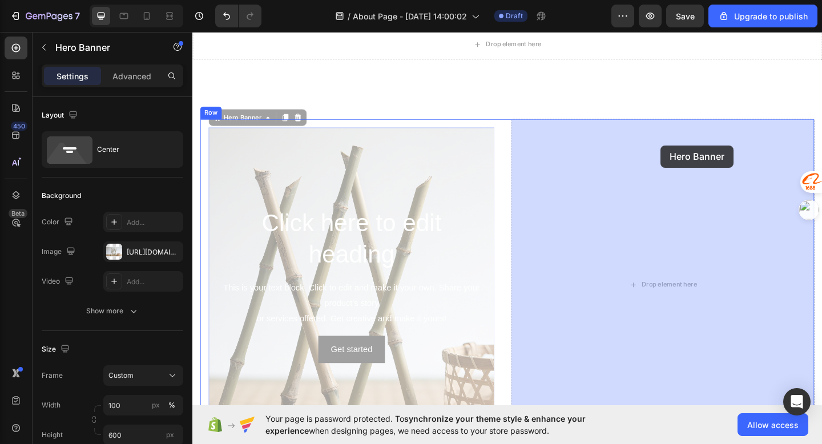
drag, startPoint x: 449, startPoint y: 155, endPoint x: 653, endPoint y: 155, distance: 203.8
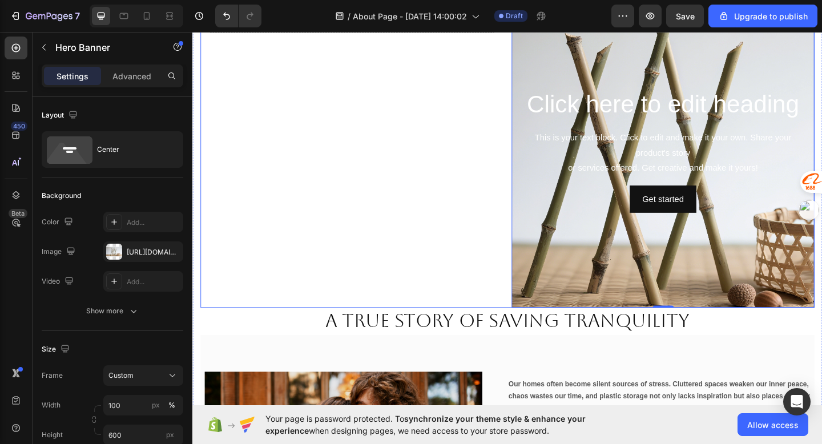
scroll to position [77, 0]
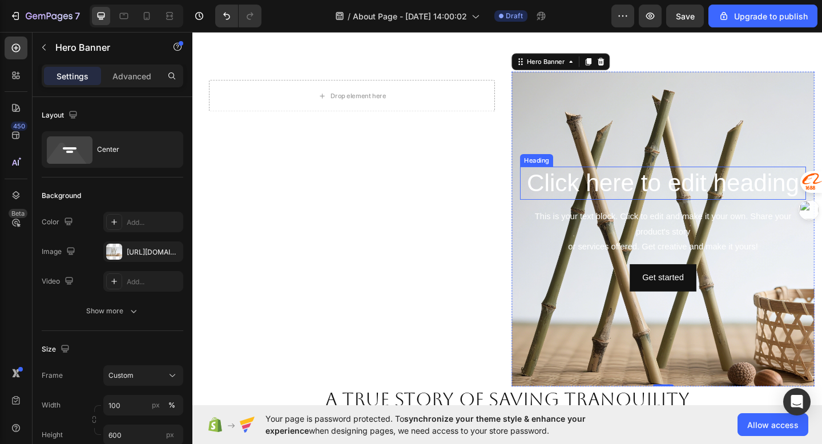
click at [678, 246] on div "This is your text block. Click to edit and make it your own. Share your product…" at bounding box center [704, 249] width 311 height 51
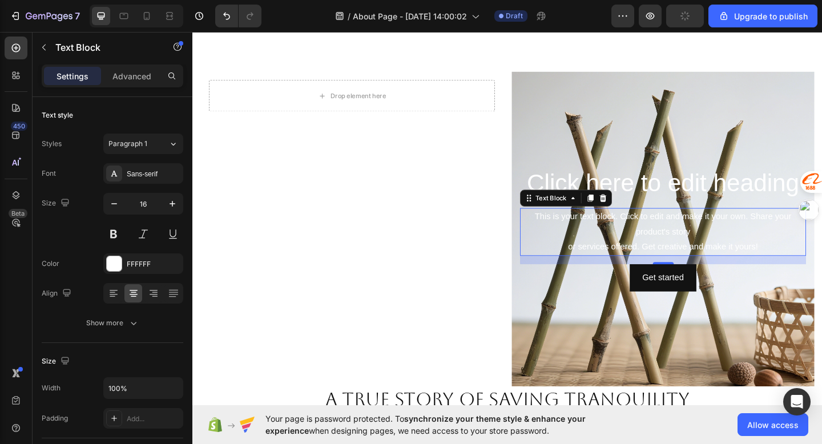
click at [712, 179] on h2 "Click here to edit heading" at bounding box center [704, 197] width 311 height 37
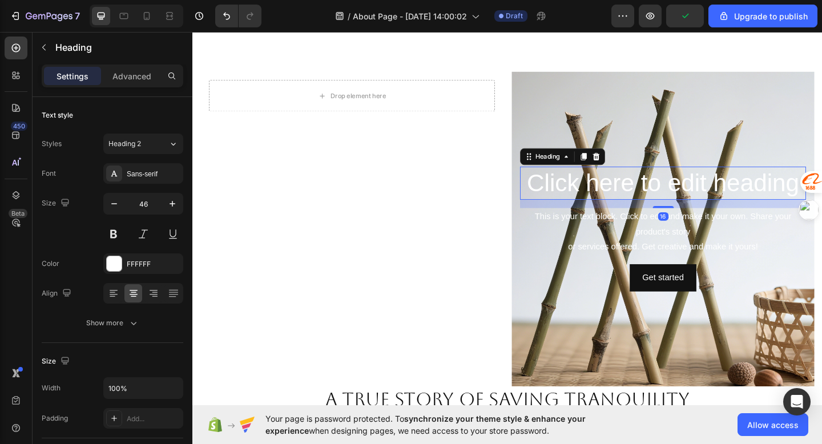
click at [634, 163] on icon at bounding box center [631, 167] width 7 height 8
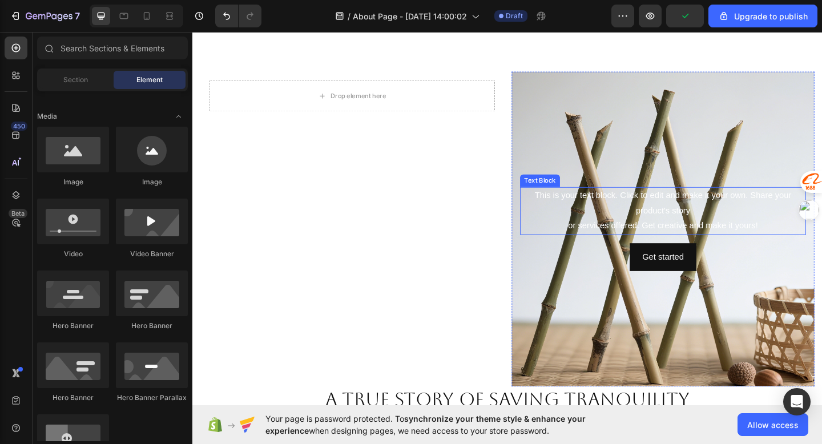
click at [667, 224] on div "This is your text block. Click to edit and make it your own. Share your product…" at bounding box center [704, 226] width 311 height 51
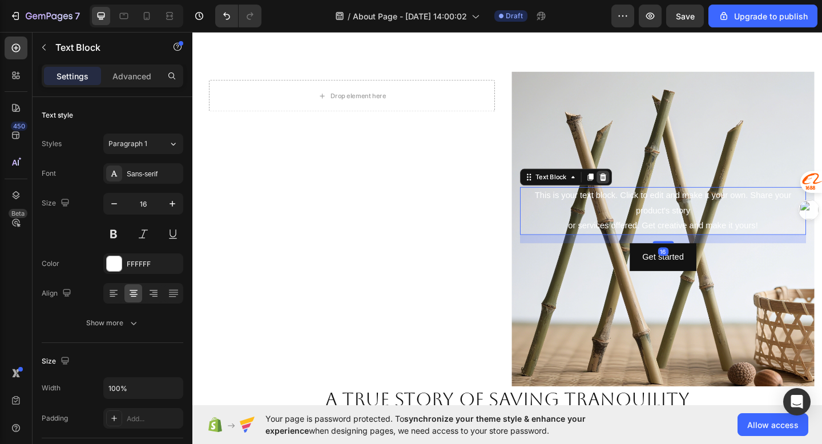
click at [642, 188] on icon at bounding box center [638, 190] width 9 height 9
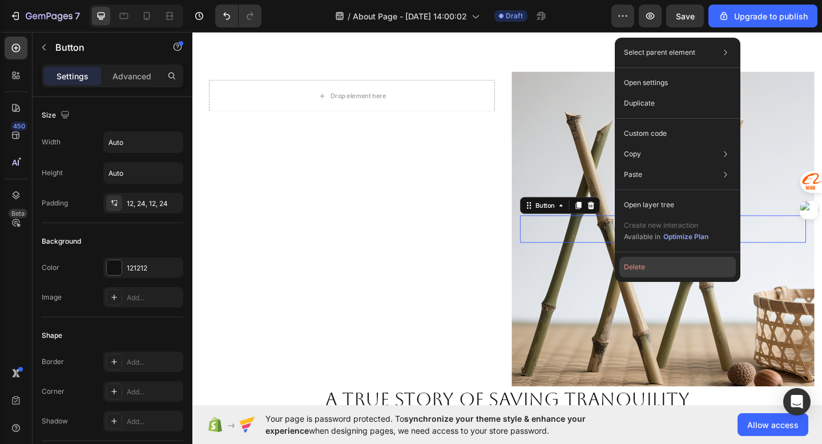
click at [630, 268] on button "Delete" at bounding box center [677, 267] width 116 height 21
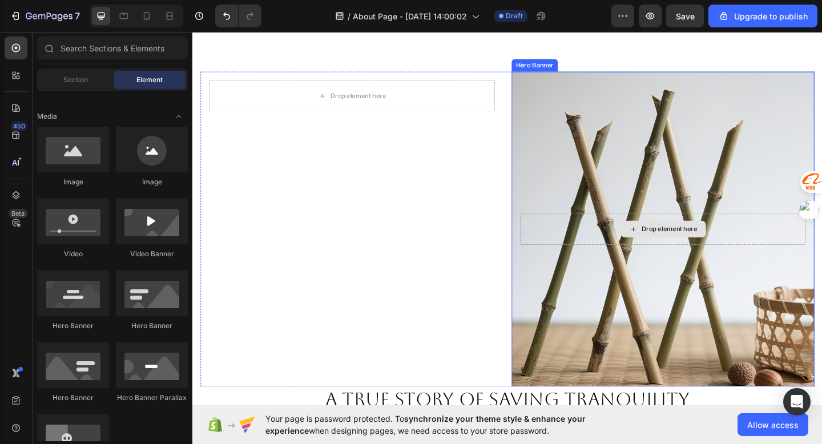
click at [643, 254] on div "Drop element here" at bounding box center [704, 247] width 311 height 34
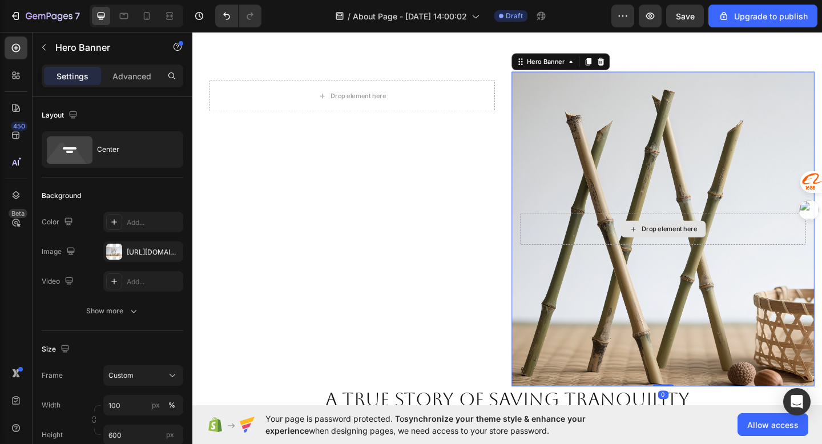
click at [616, 230] on div "Drop element here" at bounding box center [704, 247] width 311 height 34
click at [632, 197] on div "Background Image" at bounding box center [704, 246] width 329 height 343
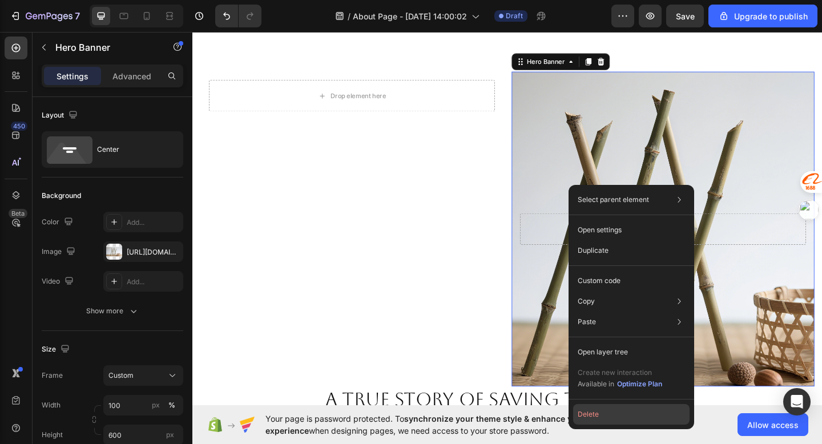
click at [599, 411] on button "Delete" at bounding box center [631, 414] width 116 height 21
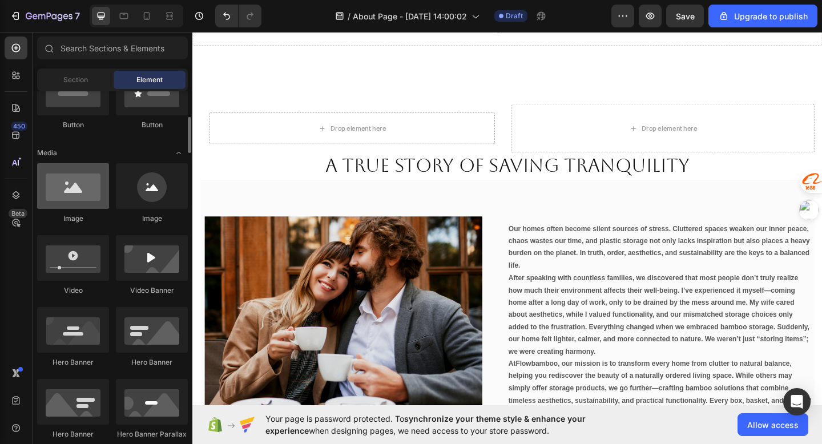
scroll to position [301, 0]
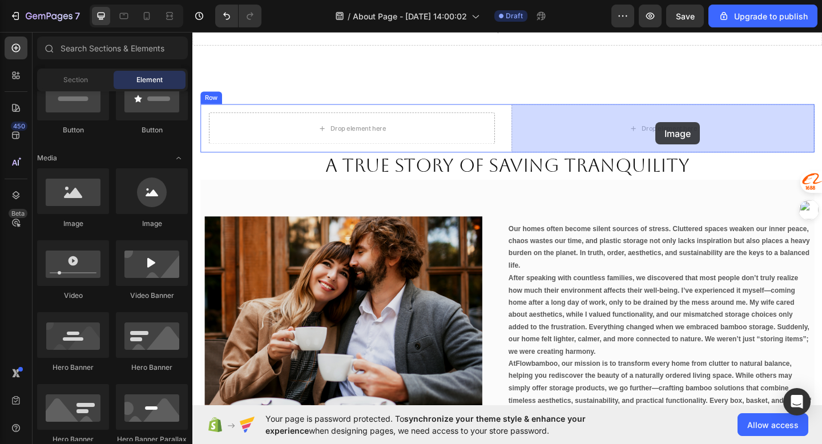
drag, startPoint x: 268, startPoint y: 228, endPoint x: 696, endPoint y: 131, distance: 439.1
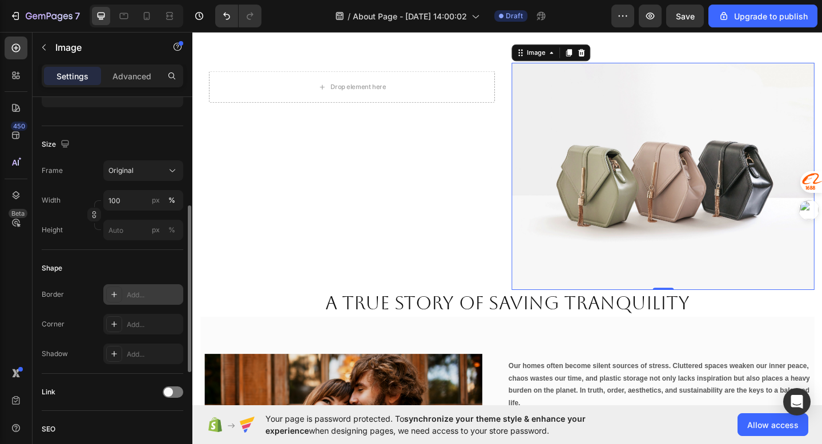
scroll to position [244, 0]
click at [165, 231] on button "px" at bounding box center [172, 229] width 14 height 14
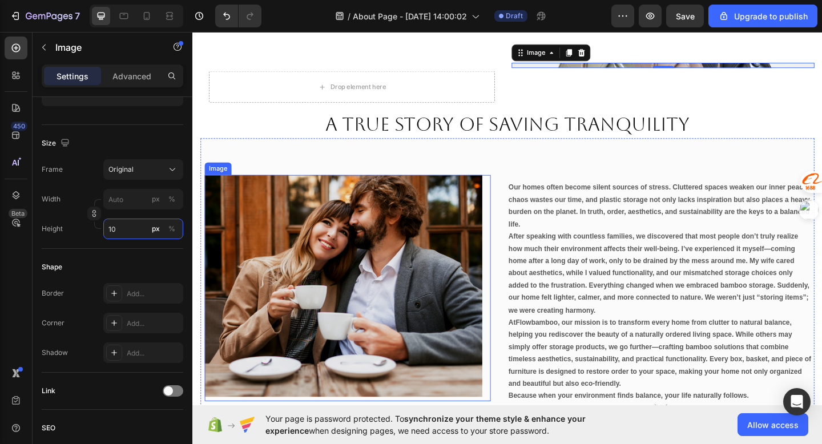
scroll to position [42, 0]
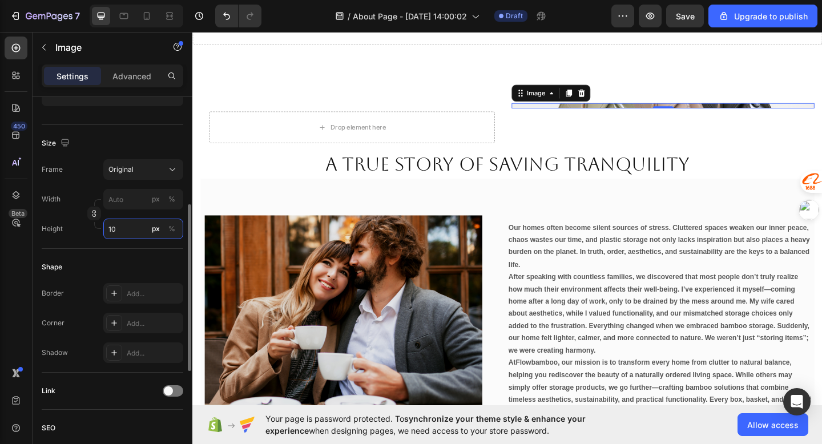
drag, startPoint x: 133, startPoint y: 230, endPoint x: 102, endPoint y: 230, distance: 31.4
click at [101, 230] on div "Height 10 px %" at bounding box center [113, 229] width 142 height 21
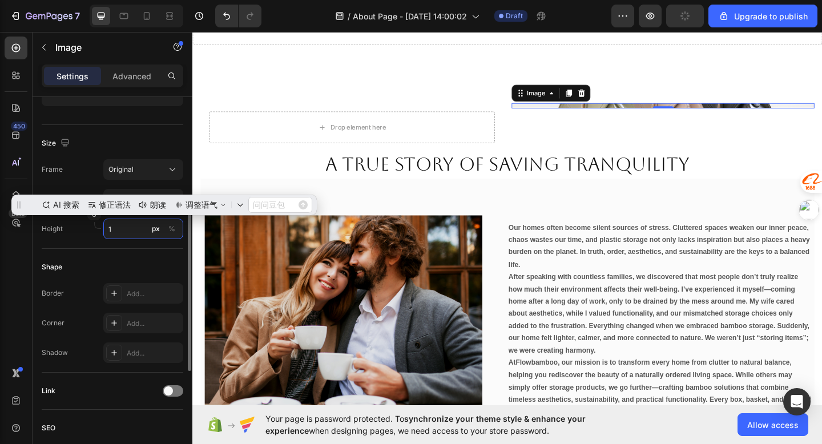
scroll to position [0, 0]
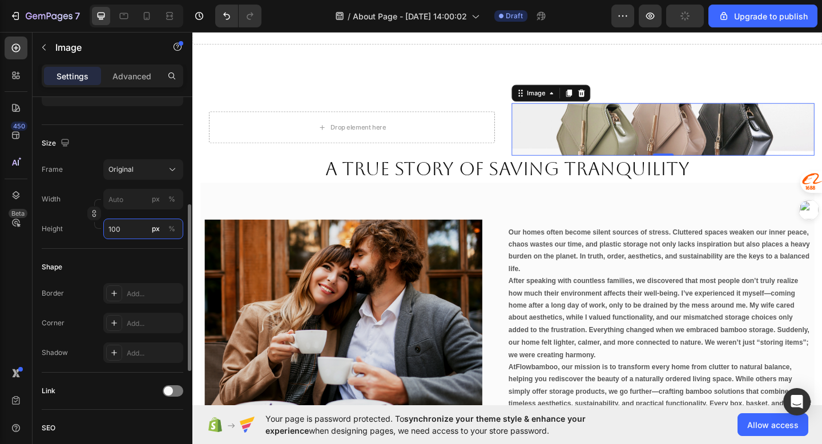
type input "100"
drag, startPoint x: 135, startPoint y: 230, endPoint x: 100, endPoint y: 231, distance: 34.3
click at [100, 231] on div "Height 100 px %" at bounding box center [113, 229] width 142 height 21
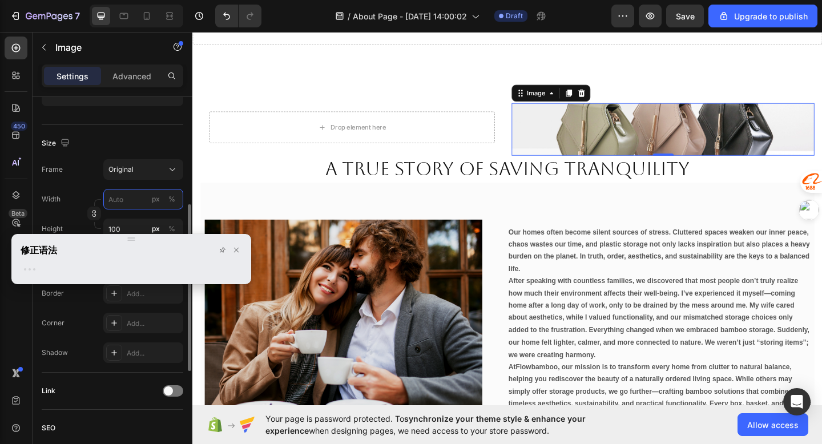
click at [124, 198] on input "px %" at bounding box center [143, 199] width 80 height 21
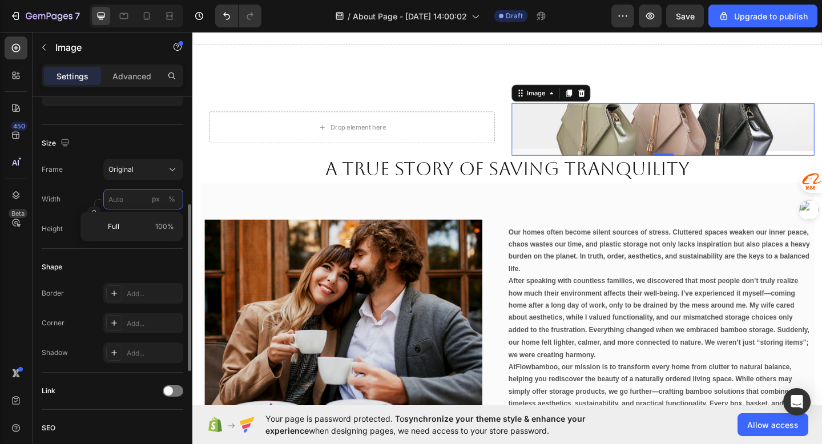
type input "1"
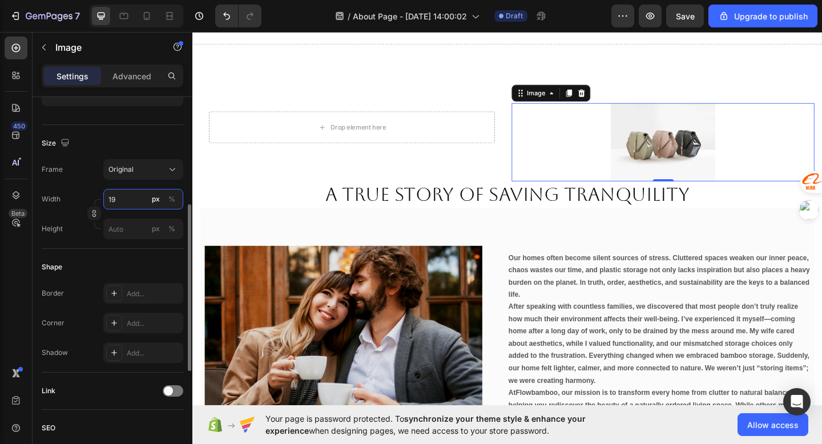
type input "1"
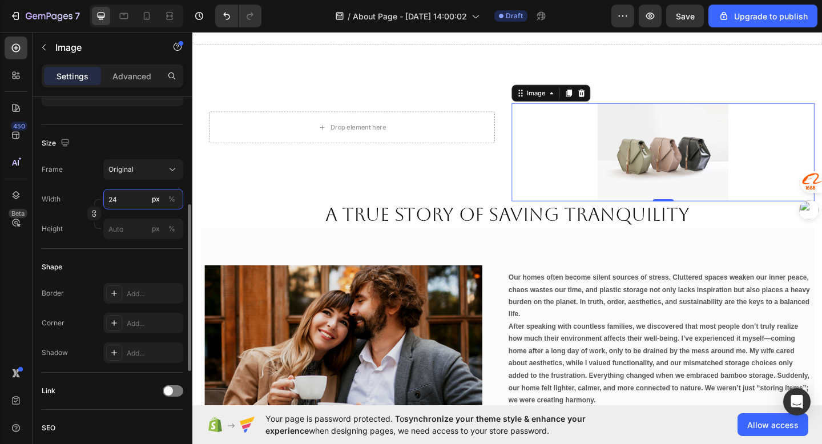
type input "2"
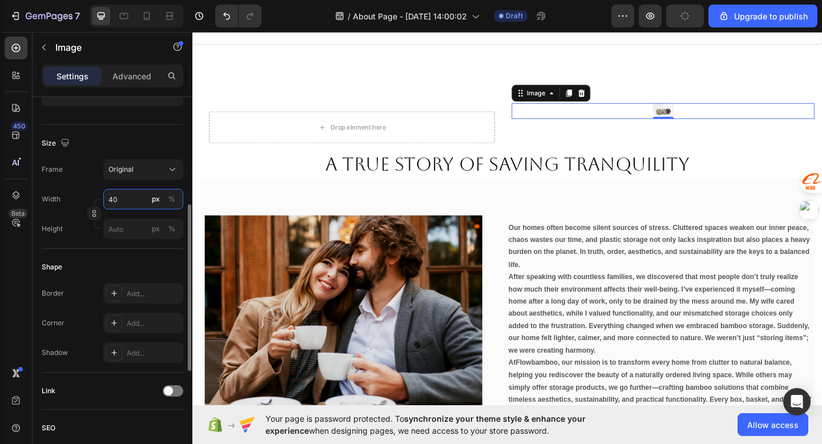
type input "4"
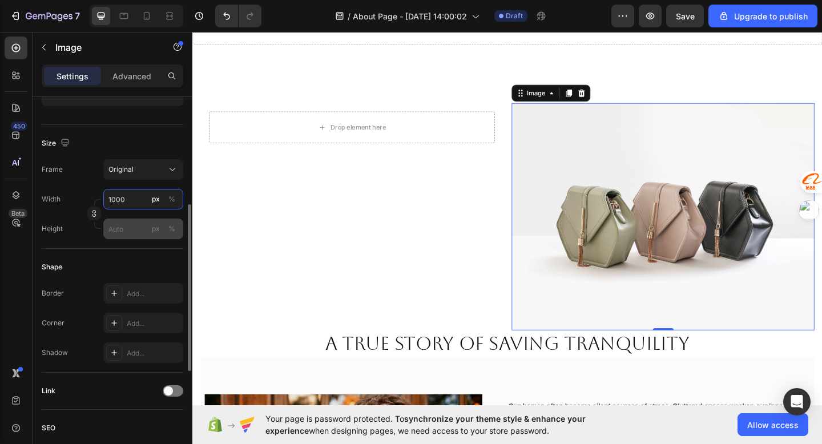
type input "1000"
click at [128, 226] on input "px %" at bounding box center [143, 229] width 80 height 21
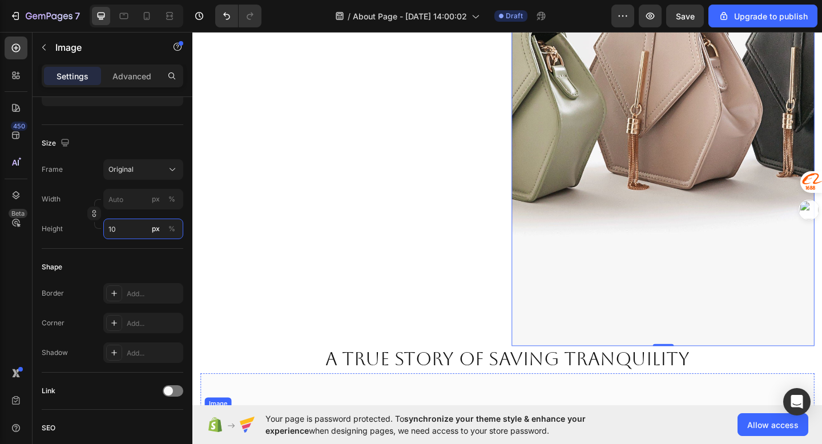
type input "1"
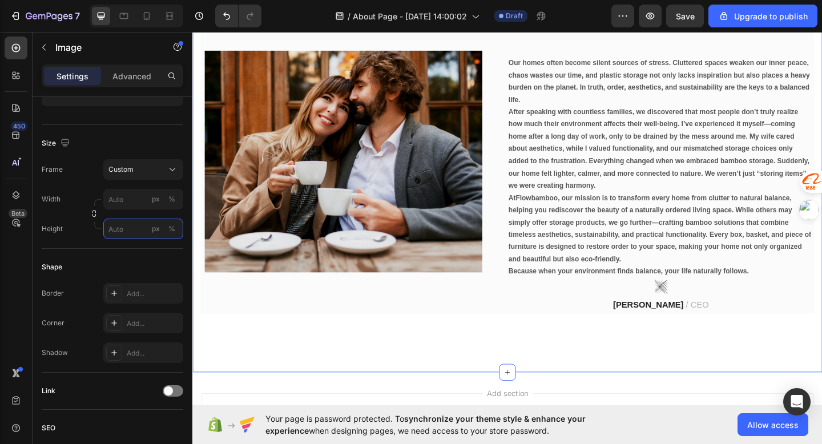
type input "1"
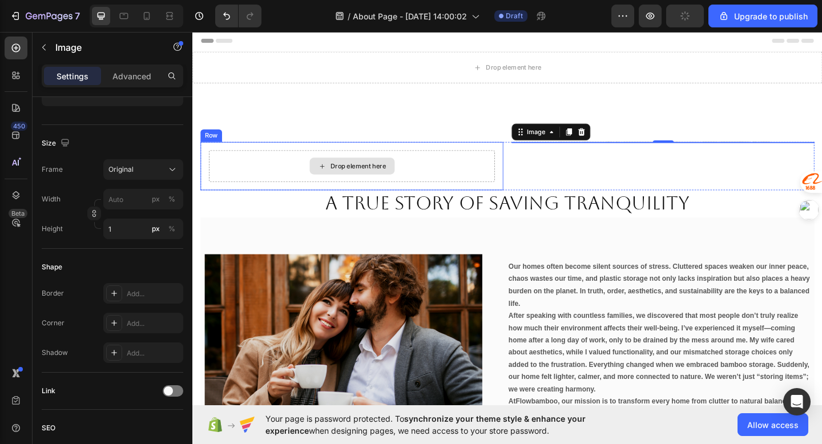
click at [486, 182] on div "Drop element here" at bounding box center [365, 178] width 311 height 34
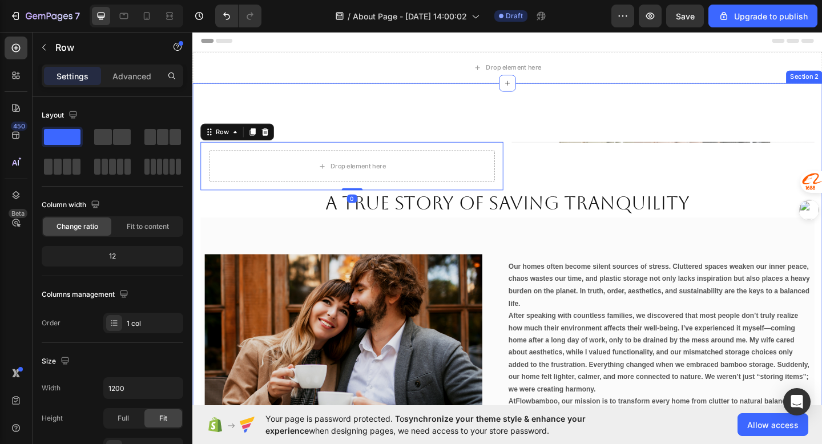
click at [612, 147] on div "Drop element here Row 0 Image Row A true story of saving tranquility Heading Im…" at bounding box center [534, 356] width 685 height 537
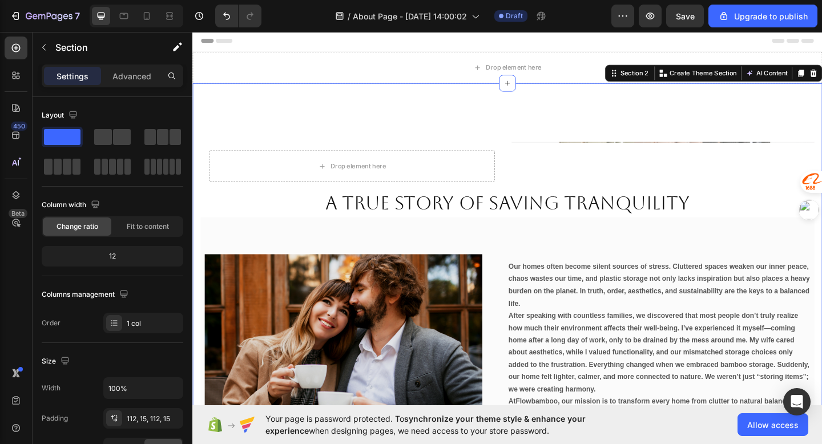
click at [612, 151] on div "Drop element here Row Image Row A true story of saving tranquility Heading Imag…" at bounding box center [534, 356] width 685 height 537
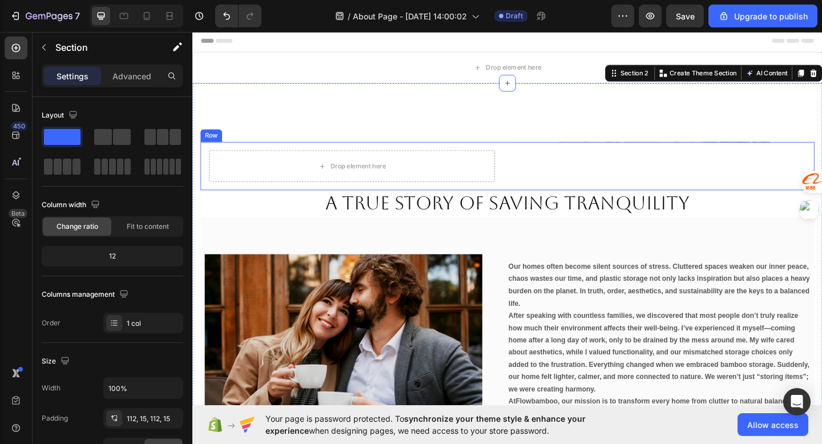
click at [473, 169] on div "Drop element here" at bounding box center [365, 178] width 311 height 34
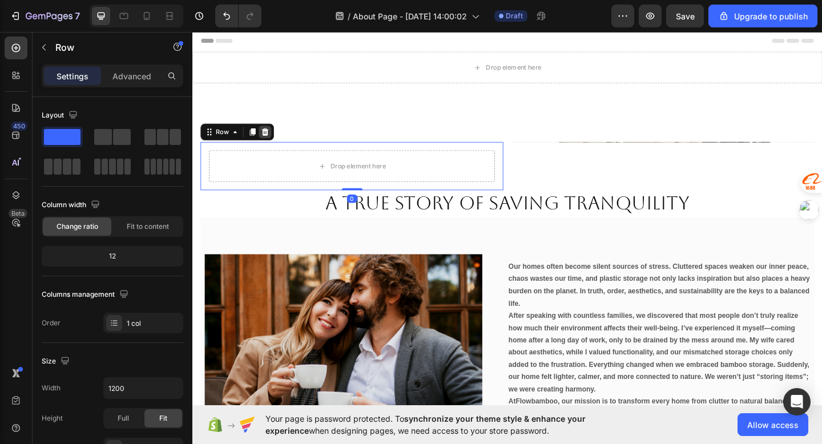
click at [275, 138] on div at bounding box center [271, 141] width 14 height 14
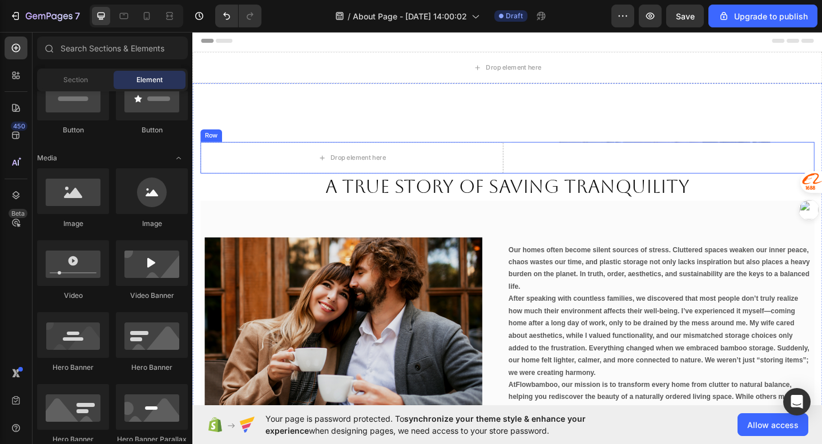
click at [631, 154] on div "Image" at bounding box center [704, 169] width 329 height 34
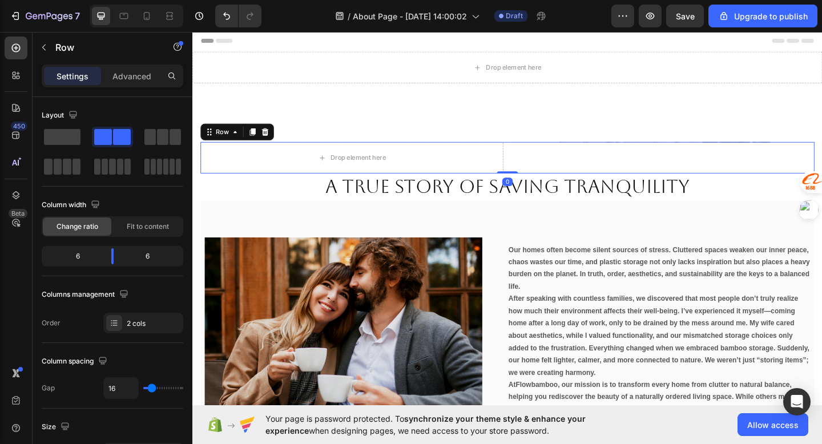
click at [272, 138] on icon at bounding box center [271, 141] width 7 height 8
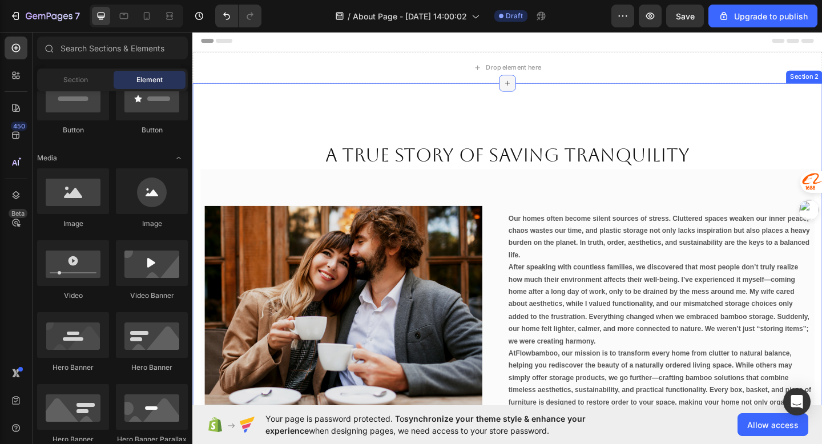
click at [533, 88] on icon at bounding box center [534, 87] width 9 height 9
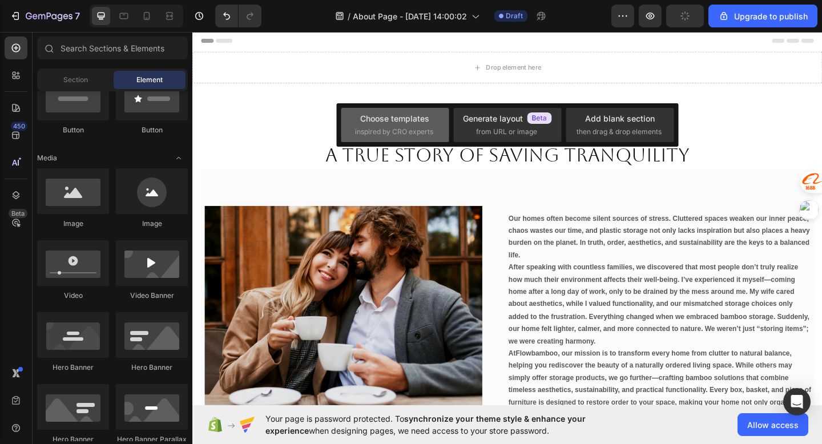
click at [389, 131] on span "inspired by CRO experts" at bounding box center [394, 132] width 78 height 10
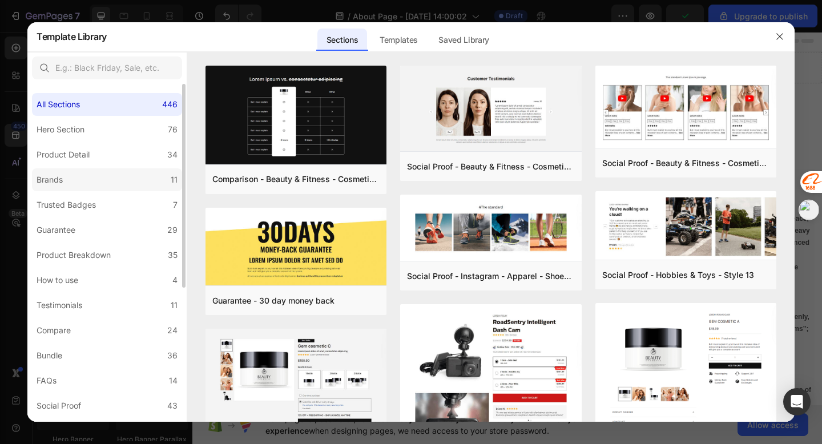
click at [128, 175] on label "Brands 11" at bounding box center [107, 179] width 150 height 23
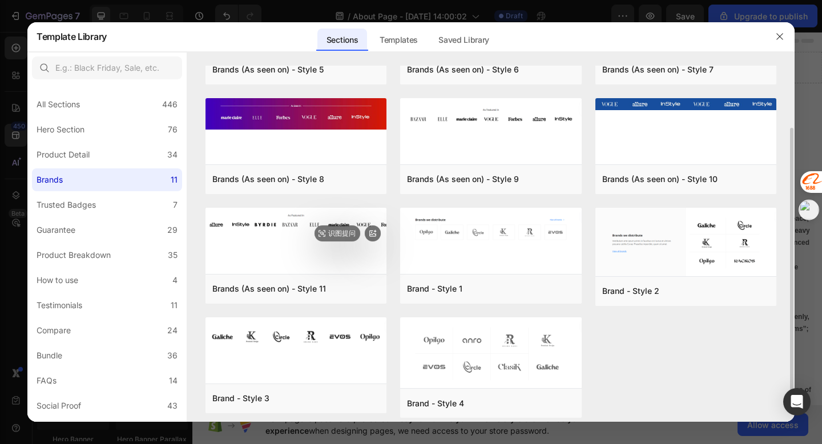
scroll to position [87, 0]
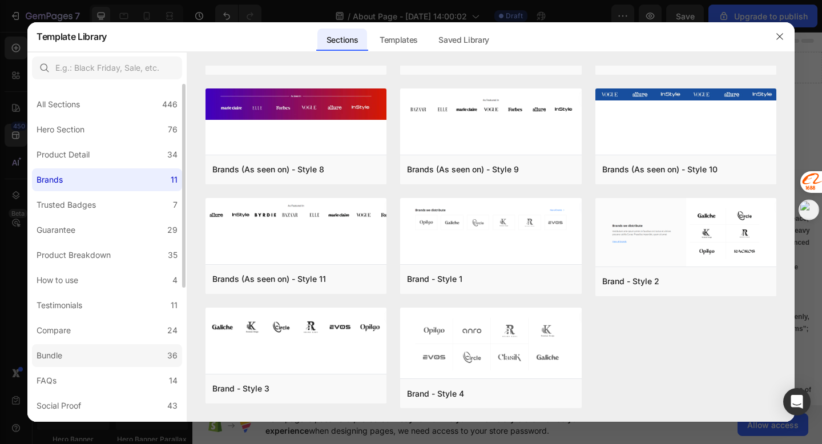
click at [115, 358] on label "Bundle 36" at bounding box center [107, 355] width 150 height 23
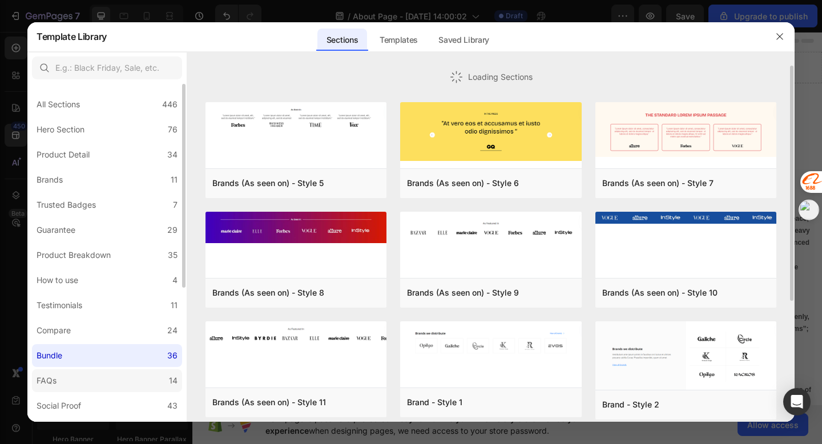
click at [115, 375] on label "FAQs 14" at bounding box center [107, 380] width 150 height 23
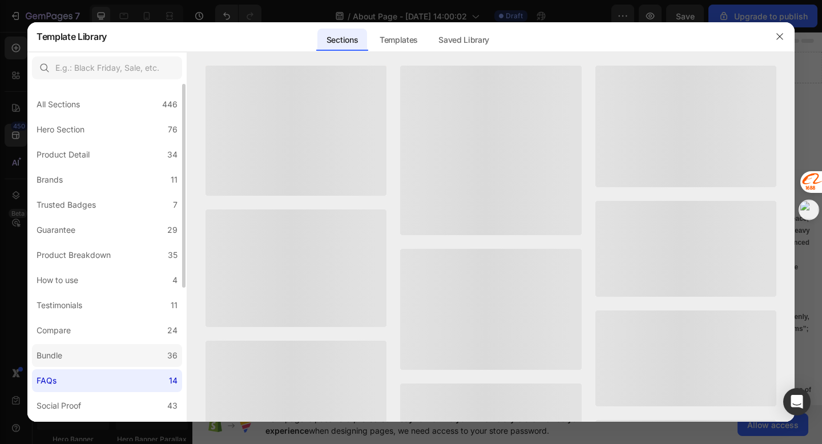
click at [116, 357] on label "Bundle 36" at bounding box center [107, 355] width 150 height 23
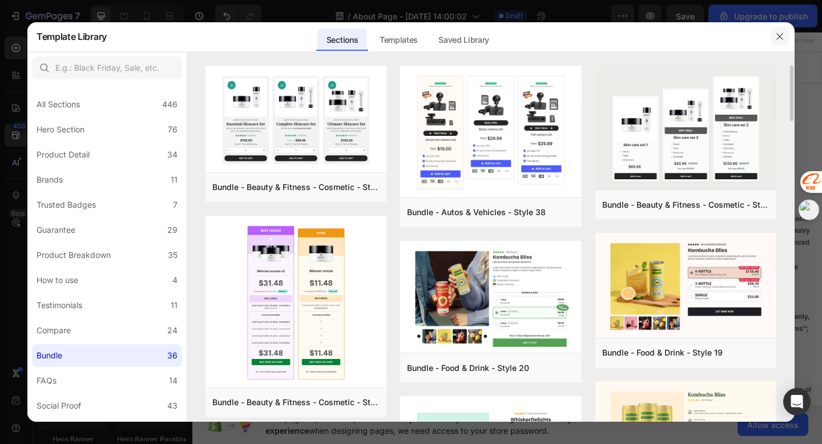
click at [779, 36] on icon "button" at bounding box center [779, 37] width 6 height 6
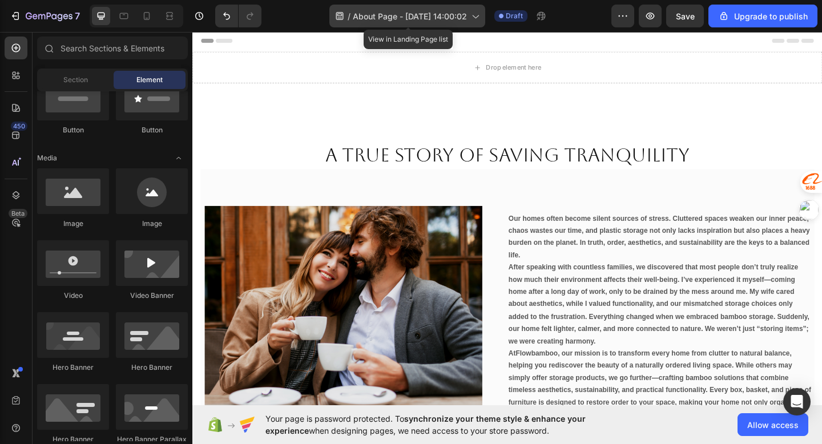
click at [485, 17] on div "/ About Page - Aug 27, 14:00:02" at bounding box center [407, 16] width 156 height 23
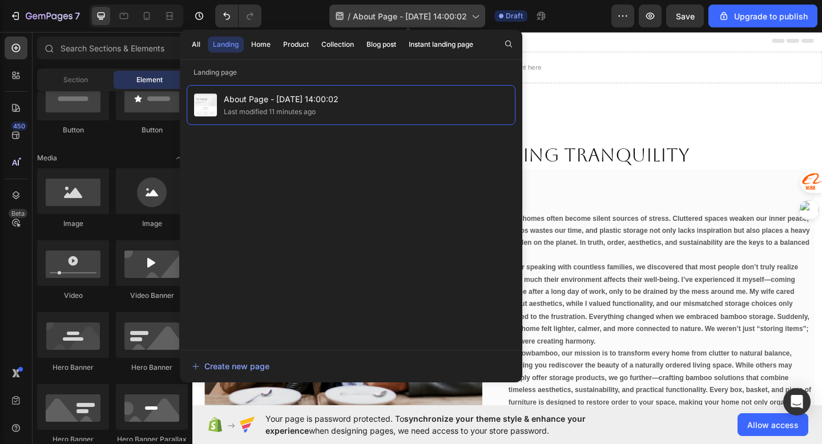
click at [420, 18] on span "About Page - [DATE] 14:00:02" at bounding box center [410, 16] width 114 height 12
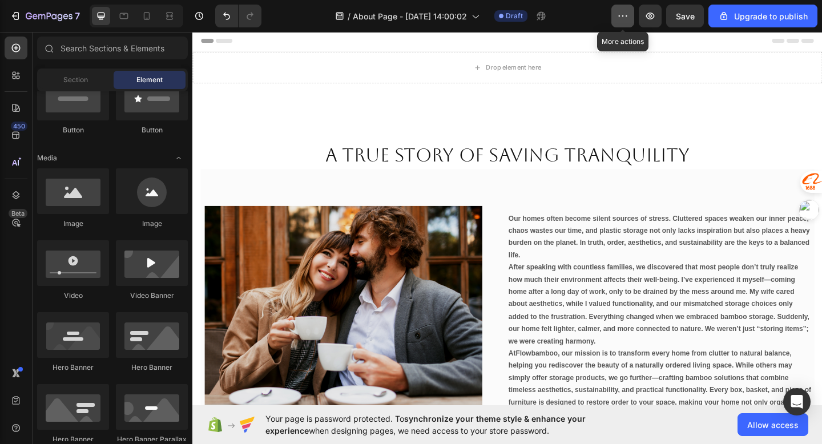
click at [623, 21] on icon "button" at bounding box center [622, 15] width 11 height 11
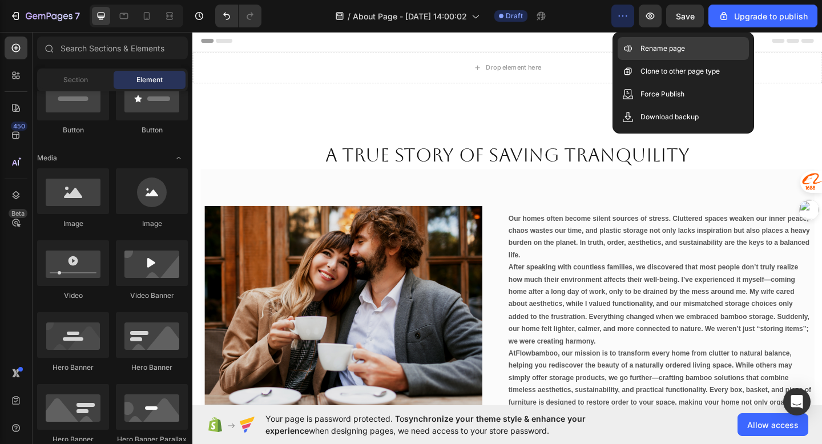
click at [627, 54] on icon at bounding box center [627, 48] width 11 height 11
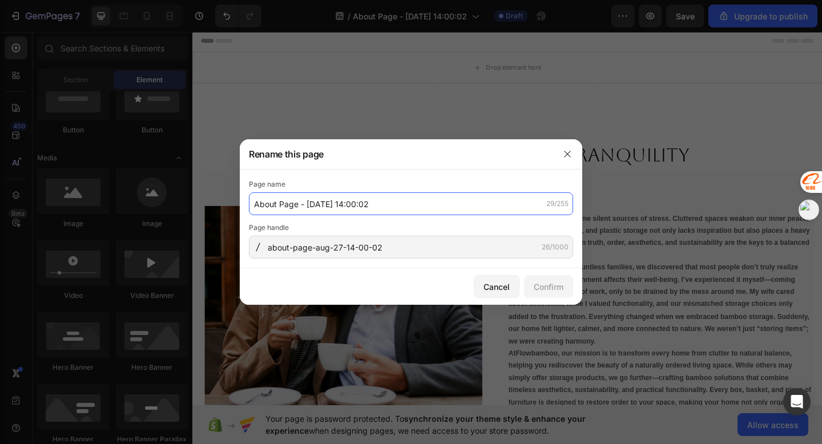
click at [352, 198] on input "About Page - [DATE] 14:00:02" at bounding box center [411, 203] width 324 height 23
drag, startPoint x: 374, startPoint y: 200, endPoint x: 225, endPoint y: 200, distance: 149.0
click at [225, 200] on div "Rename this page Page name About Page - Aug 27, 14:00:02 29/255 Page handle abo…" at bounding box center [411, 222] width 822 height 444
type input "a"
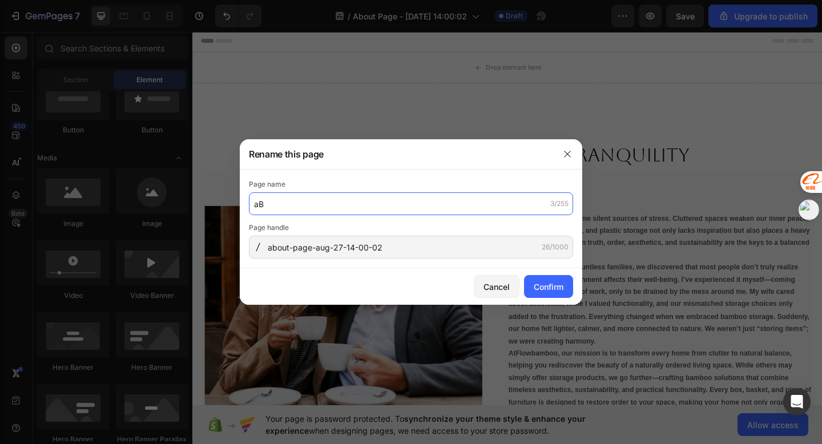
type input "a"
type input "about us"
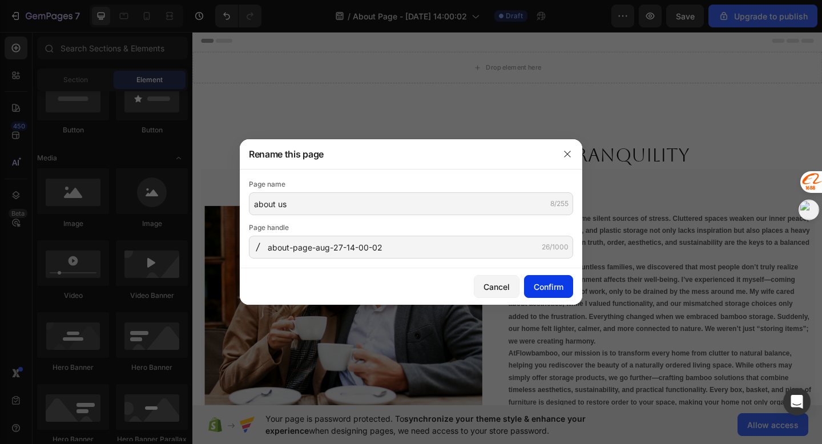
click at [540, 277] on button "Confirm" at bounding box center [548, 286] width 49 height 23
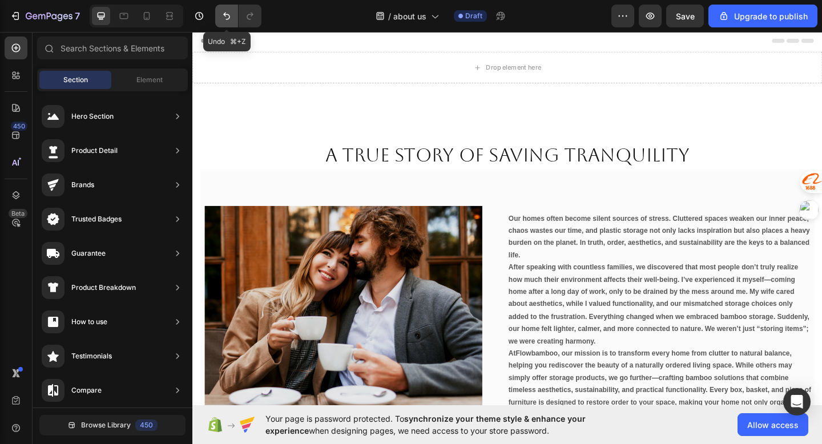
click at [223, 19] on icon "Undo/Redo" at bounding box center [226, 15] width 11 height 11
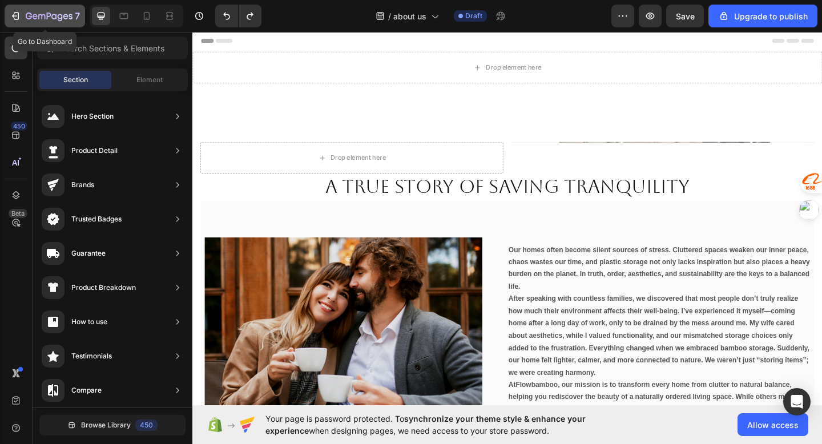
click at [19, 17] on icon "button" at bounding box center [15, 15] width 11 height 11
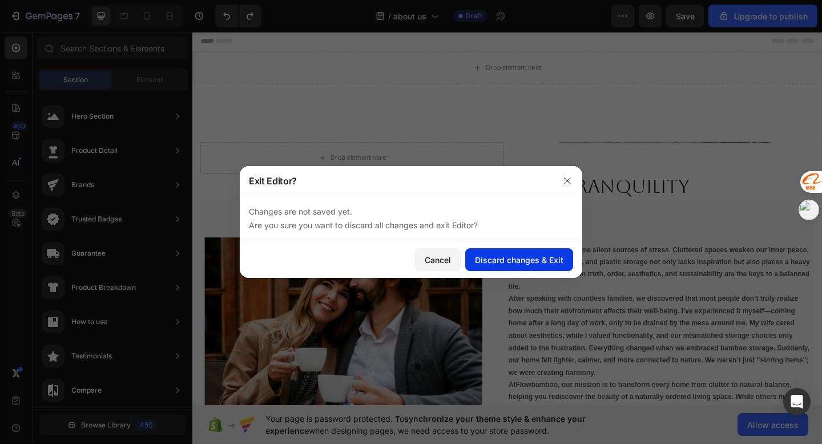
click at [503, 256] on div "Discard changes & Exit" at bounding box center [519, 260] width 88 height 12
